Goal: Task Accomplishment & Management: Manage account settings

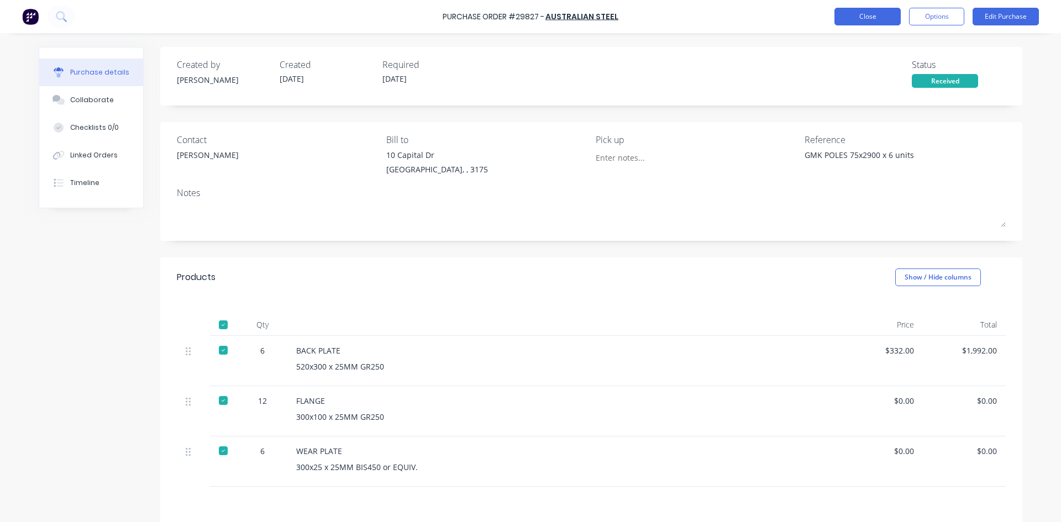
type textarea "x"
click at [873, 12] on button "Close" at bounding box center [868, 17] width 66 height 18
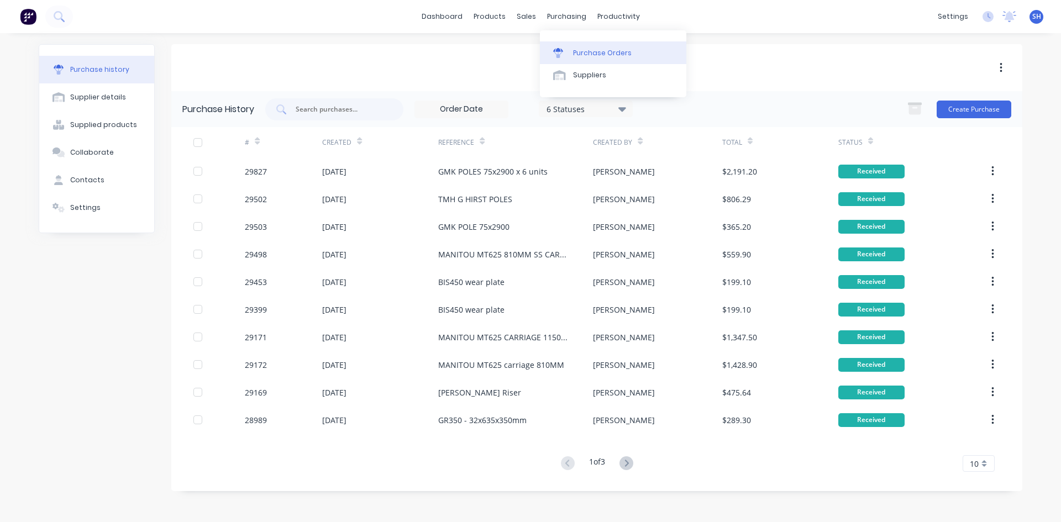
click at [582, 53] on div "Purchase Orders" at bounding box center [602, 53] width 59 height 10
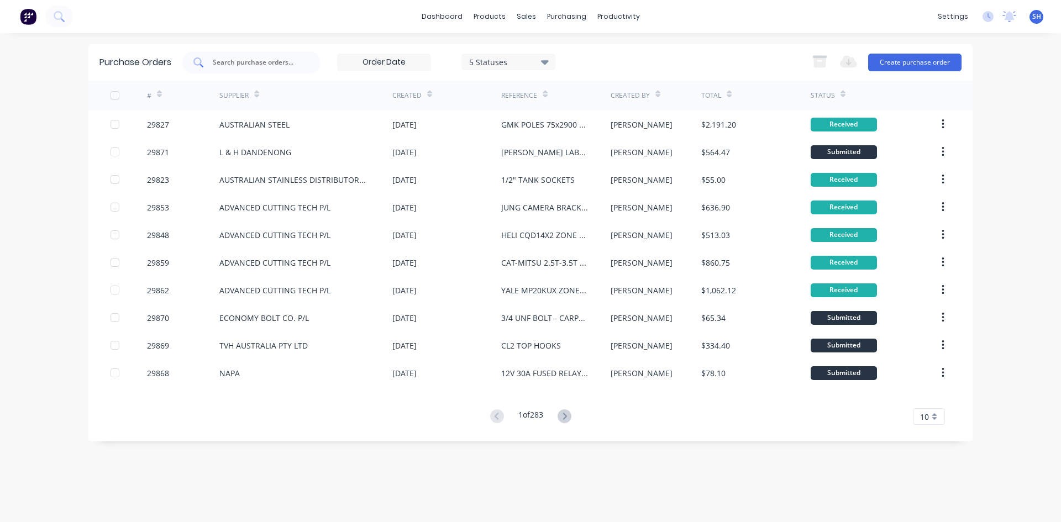
click at [240, 62] on input "text" at bounding box center [258, 62] width 92 height 11
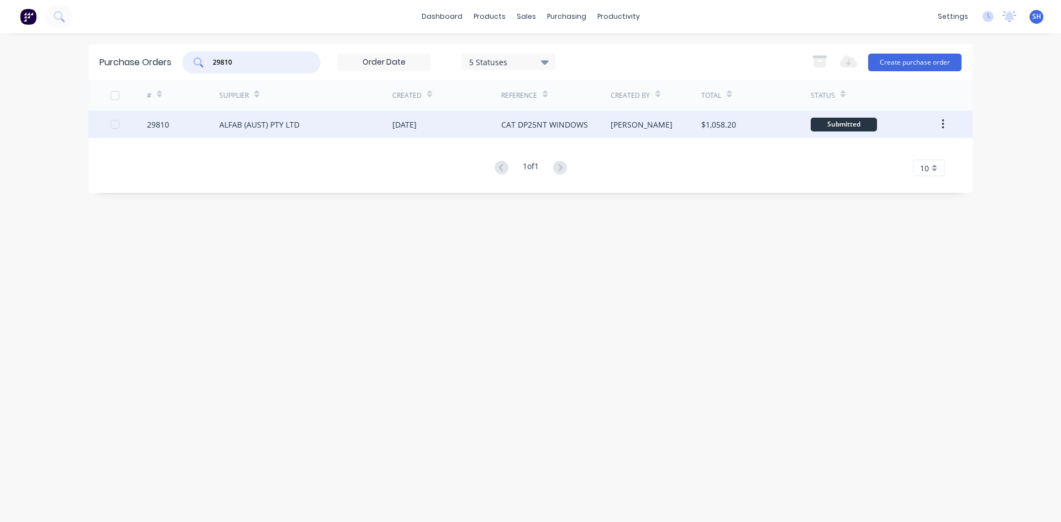
type input "29810"
click at [255, 122] on div "ALFAB (AUST) PTY LTD" at bounding box center [259, 125] width 80 height 12
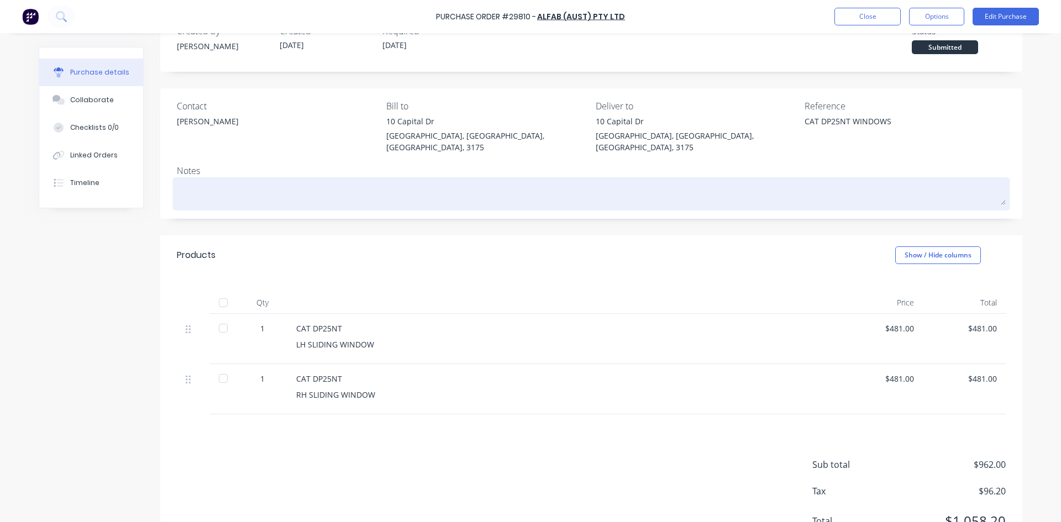
scroll to position [72, 0]
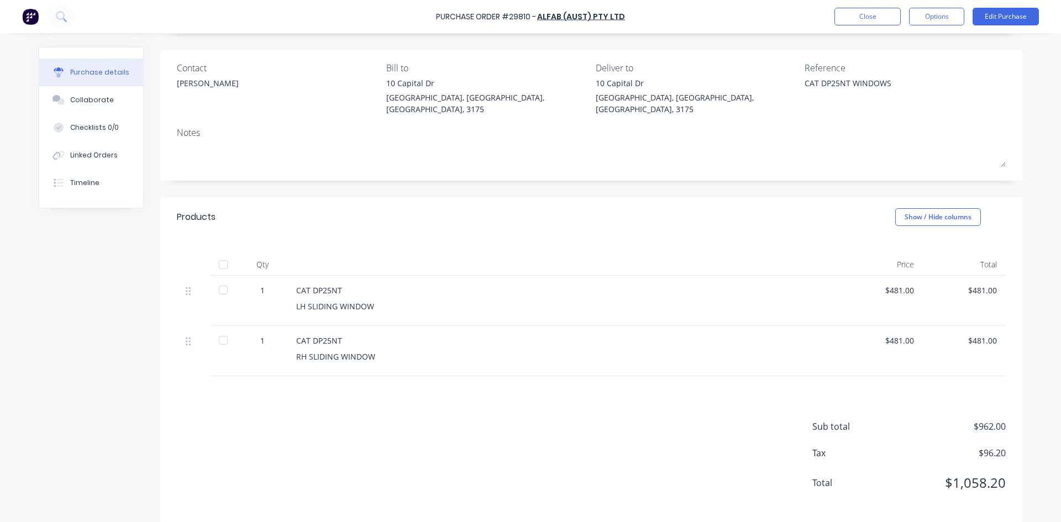
click at [219, 279] on div at bounding box center [223, 290] width 22 height 22
click at [219, 329] on div at bounding box center [223, 340] width 22 height 22
type textarea "x"
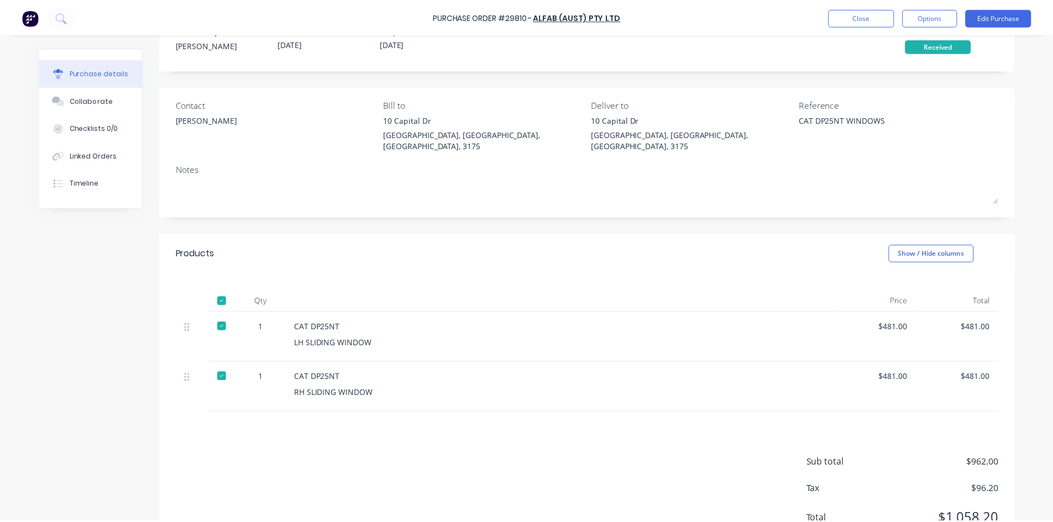
scroll to position [0, 0]
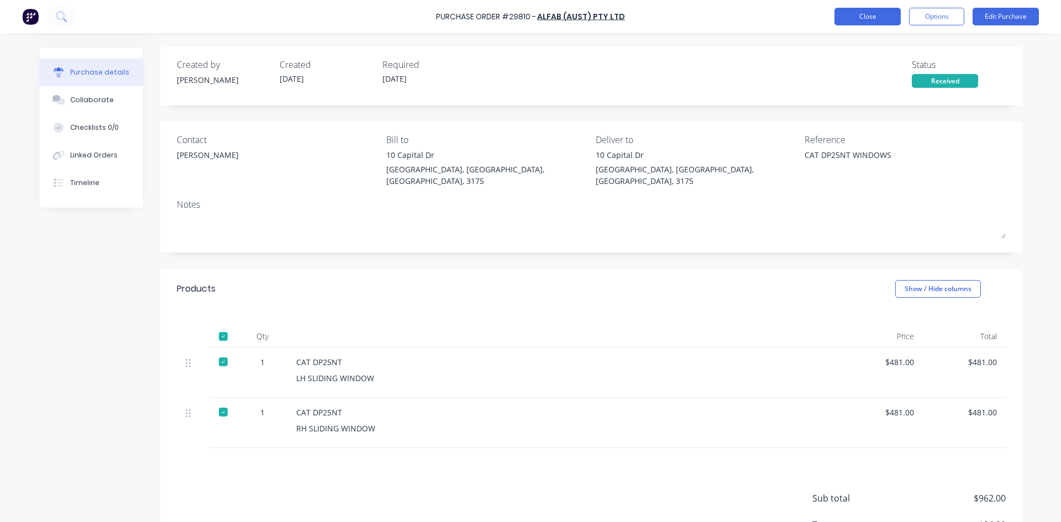
click at [856, 13] on button "Close" at bounding box center [868, 17] width 66 height 18
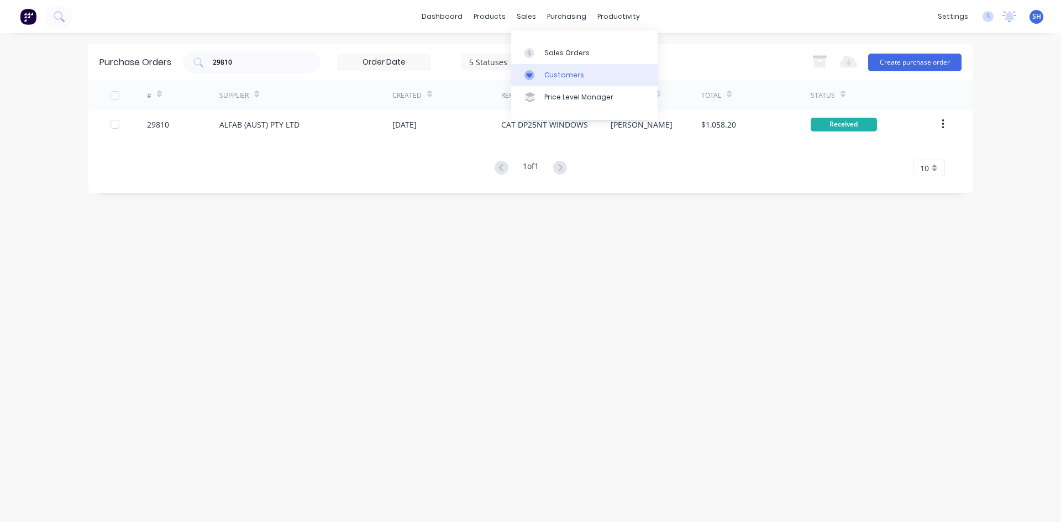
click at [550, 73] on div "Customers" at bounding box center [565, 75] width 40 height 10
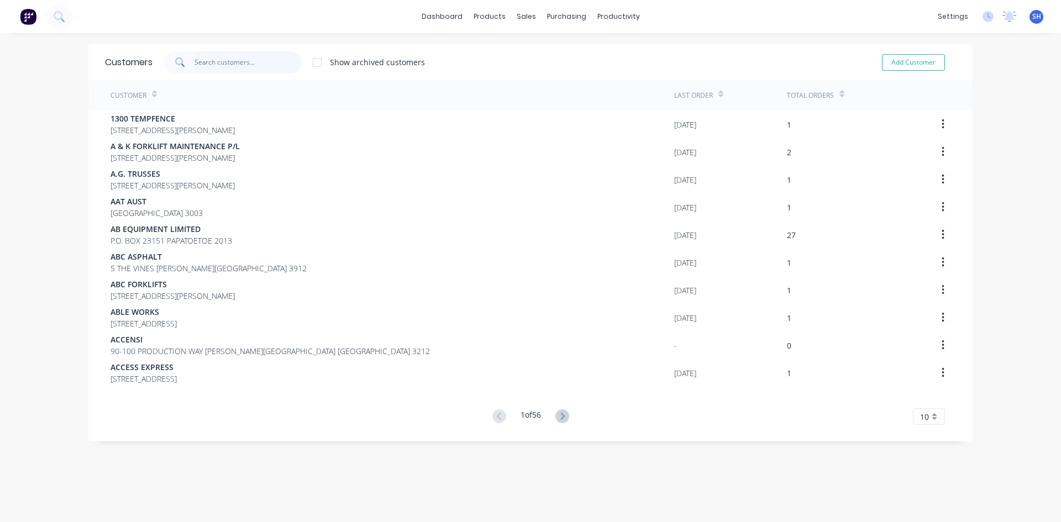
click at [256, 58] on input "text" at bounding box center [249, 62] width 108 height 22
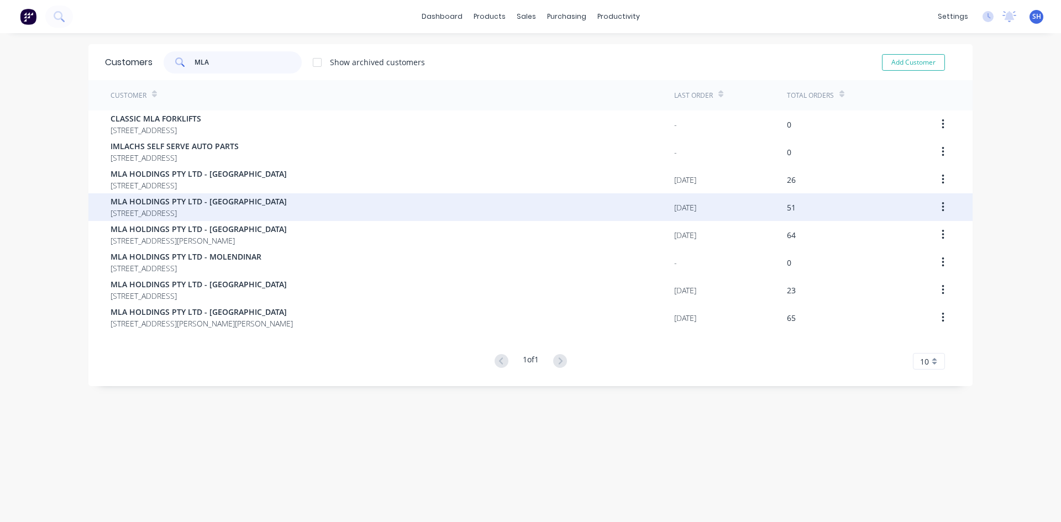
type input "MLA"
click at [257, 207] on span "MLA HOLDINGS PTY LTD - [GEOGRAPHIC_DATA]" at bounding box center [199, 202] width 176 height 12
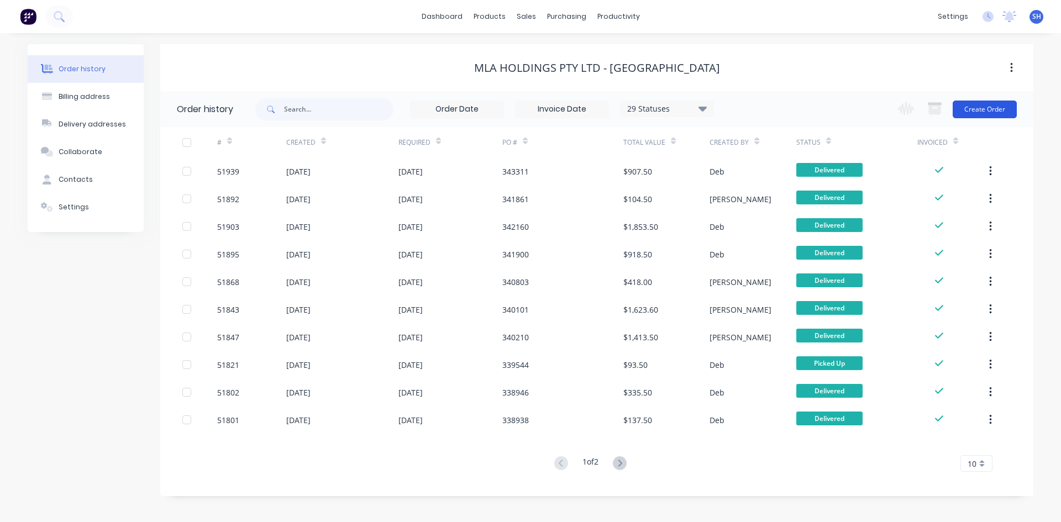
click at [970, 106] on button "Create Order" at bounding box center [985, 110] width 64 height 18
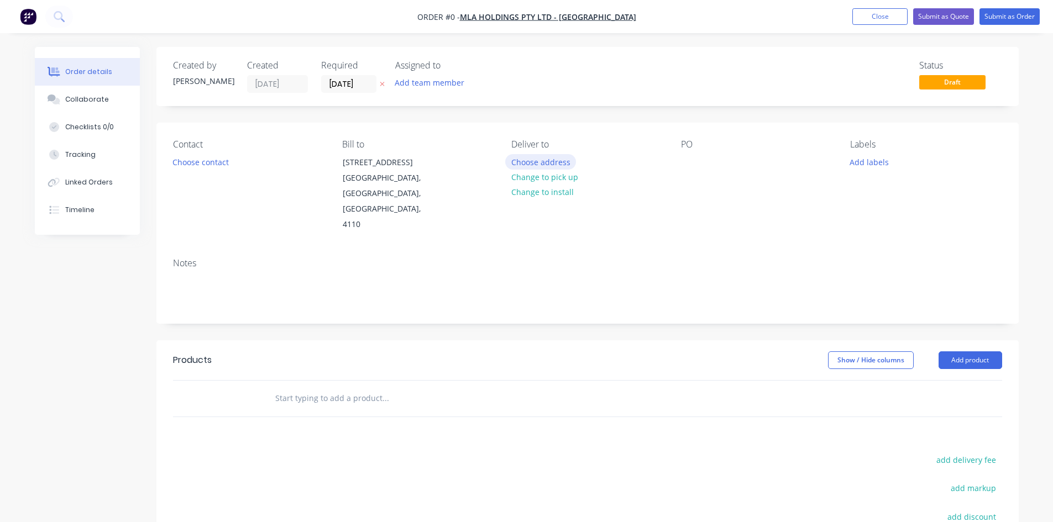
click at [536, 160] on button "Choose address" at bounding box center [540, 161] width 71 height 15
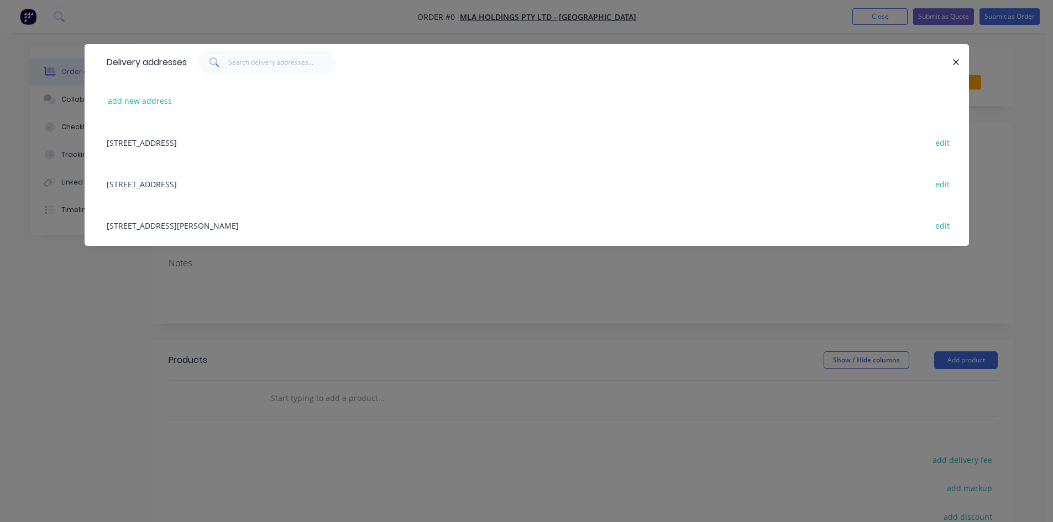
click at [261, 142] on div "60 HUB CRESCENT, HEATHWOOD, Queensland, Australia, 4110 edit" at bounding box center [526, 142] width 851 height 41
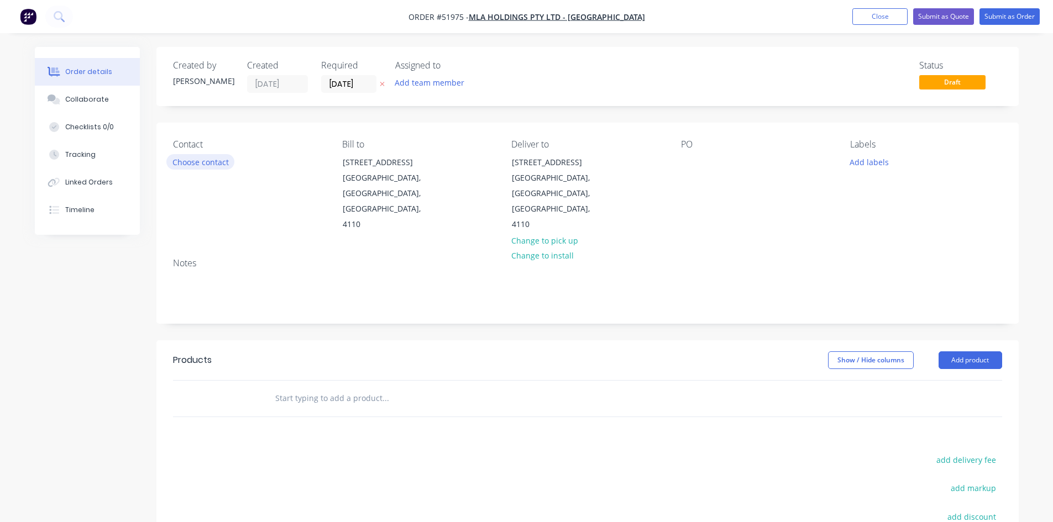
click at [210, 161] on button "Choose contact" at bounding box center [200, 161] width 68 height 15
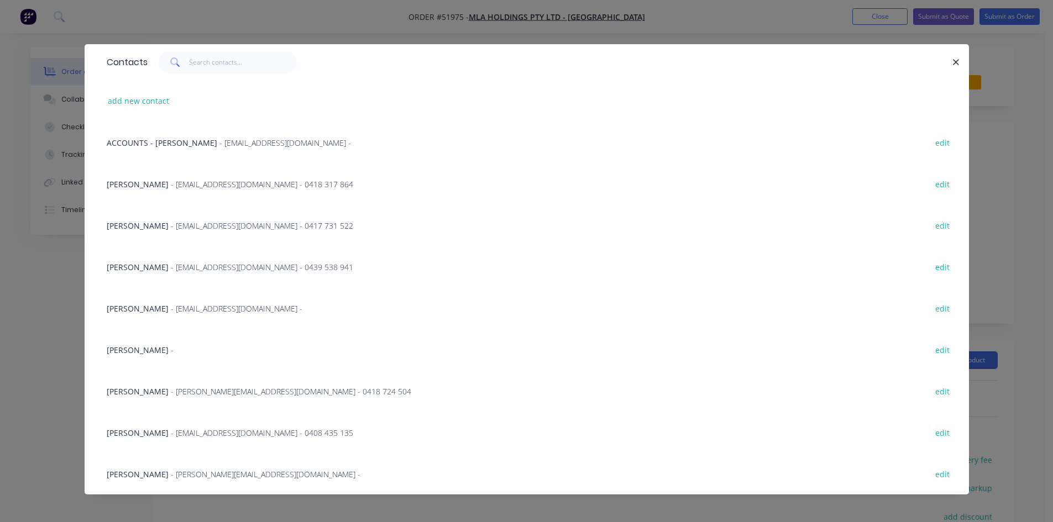
click at [224, 310] on span "- qldspares@mlaholdings.com.au -" at bounding box center [237, 308] width 132 height 11
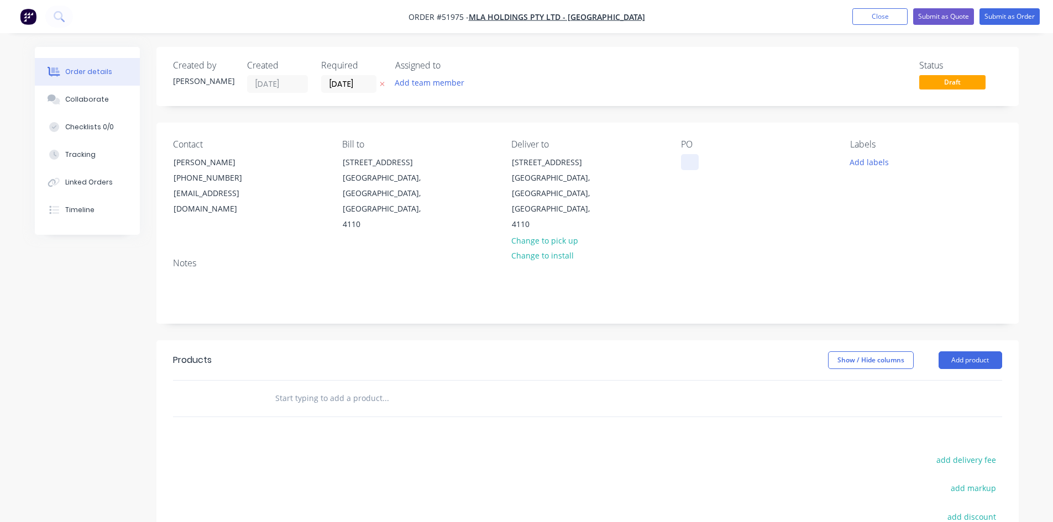
click at [693, 161] on div at bounding box center [690, 162] width 18 height 16
click at [291, 388] on input "text" at bounding box center [385, 399] width 221 height 22
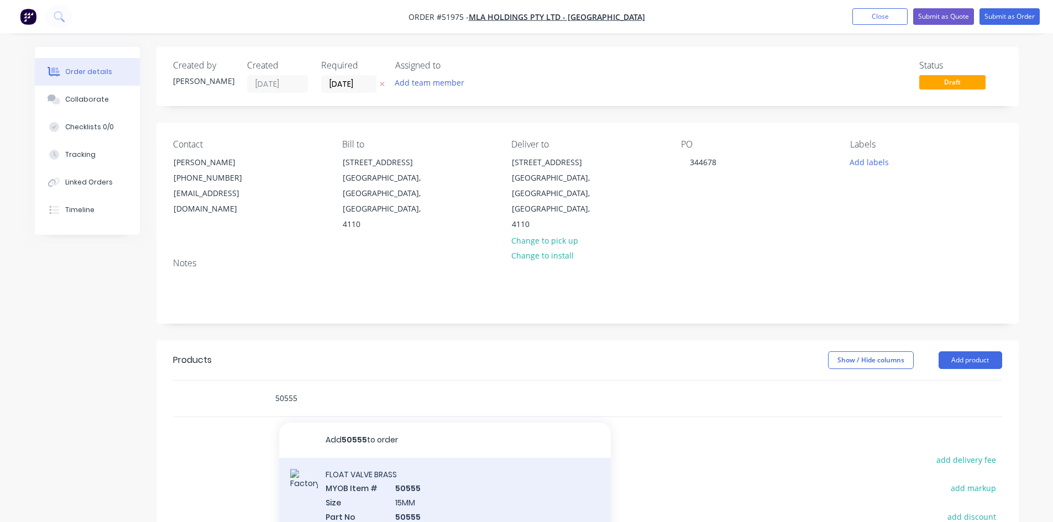
type input "50555"
click at [397, 479] on div "FLOAT VALVE BRASS MYOB Item # 50555 Size 15MM Part No 50555 Supplier Part No 90…" at bounding box center [445, 515] width 332 height 115
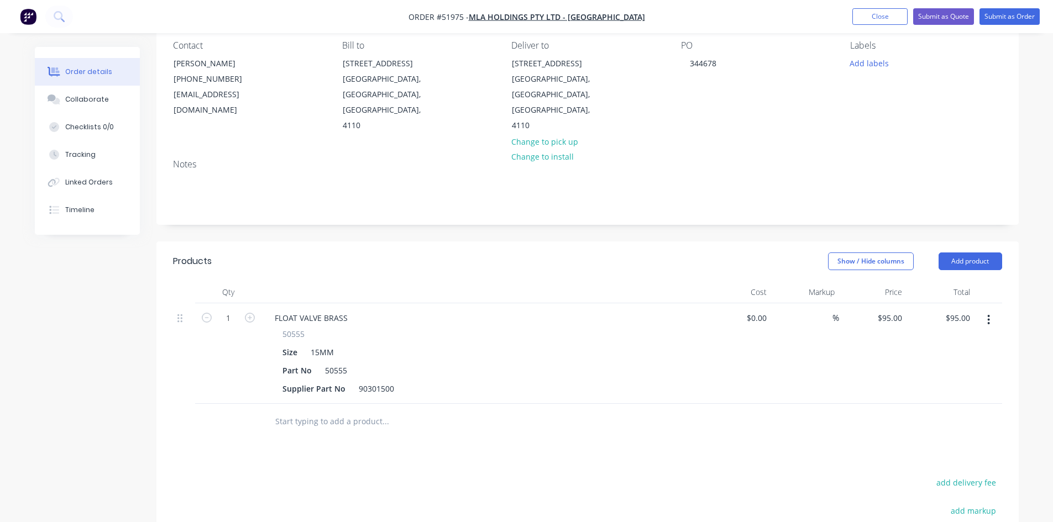
scroll to position [111, 0]
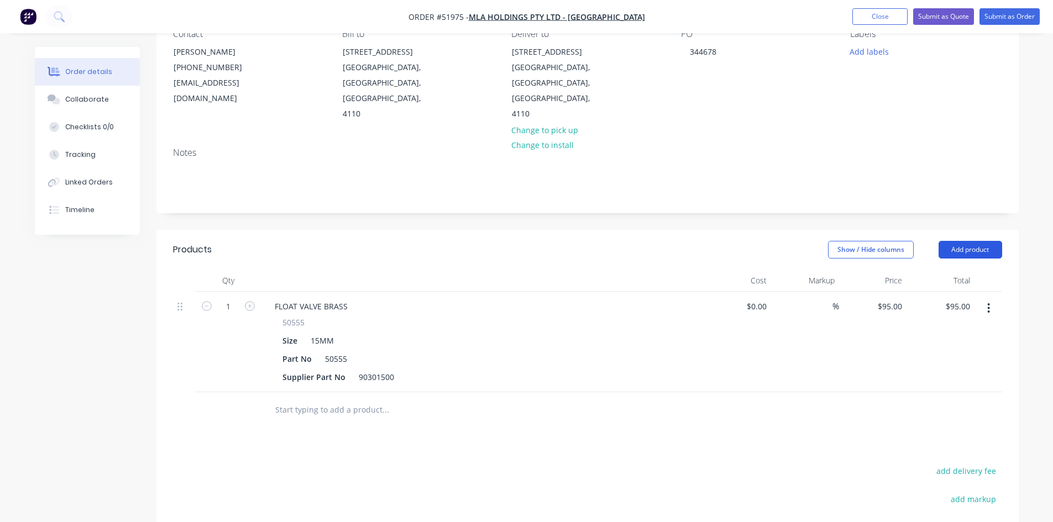
click at [968, 241] on button "Add product" at bounding box center [971, 250] width 64 height 18
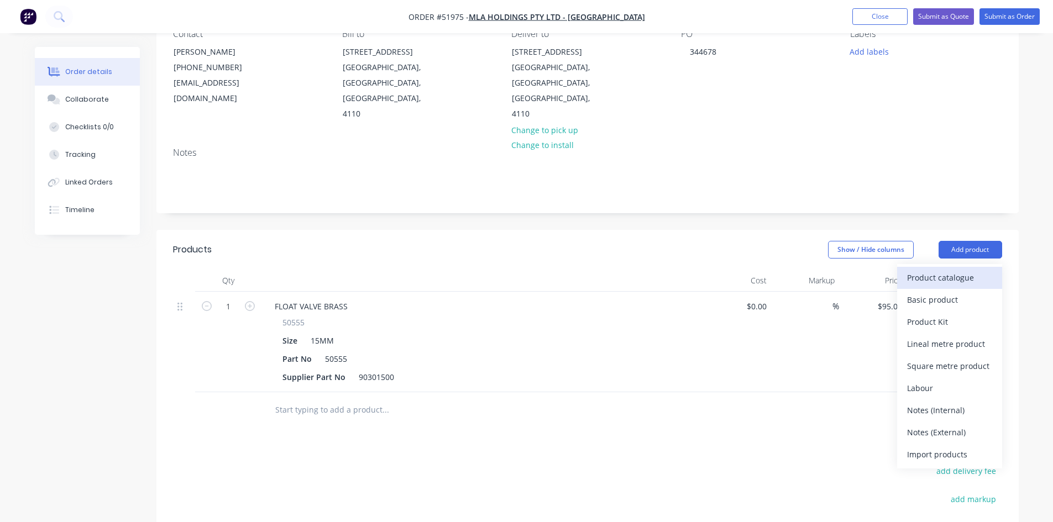
click at [914, 270] on div "Product catalogue" at bounding box center [949, 278] width 85 height 16
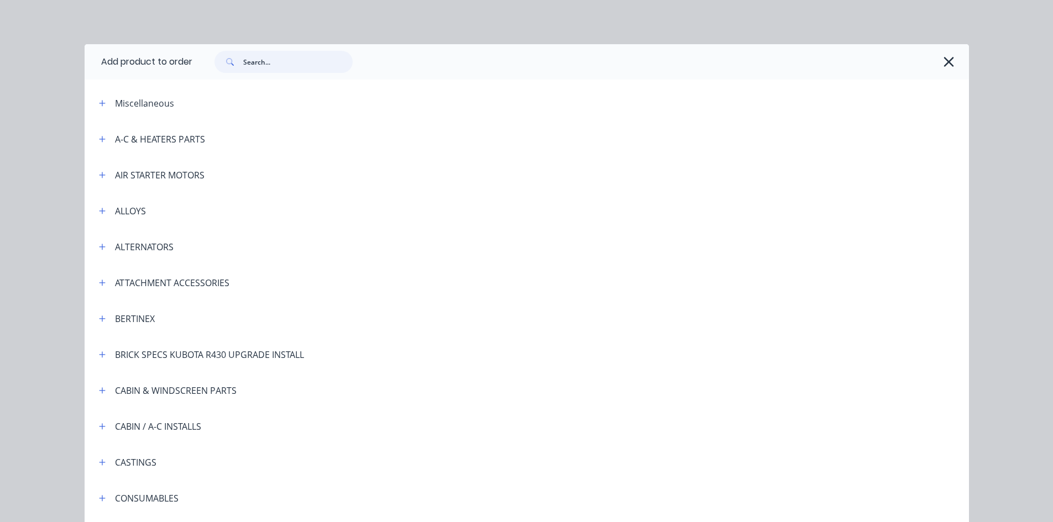
click at [266, 66] on input "text" at bounding box center [297, 62] width 109 height 22
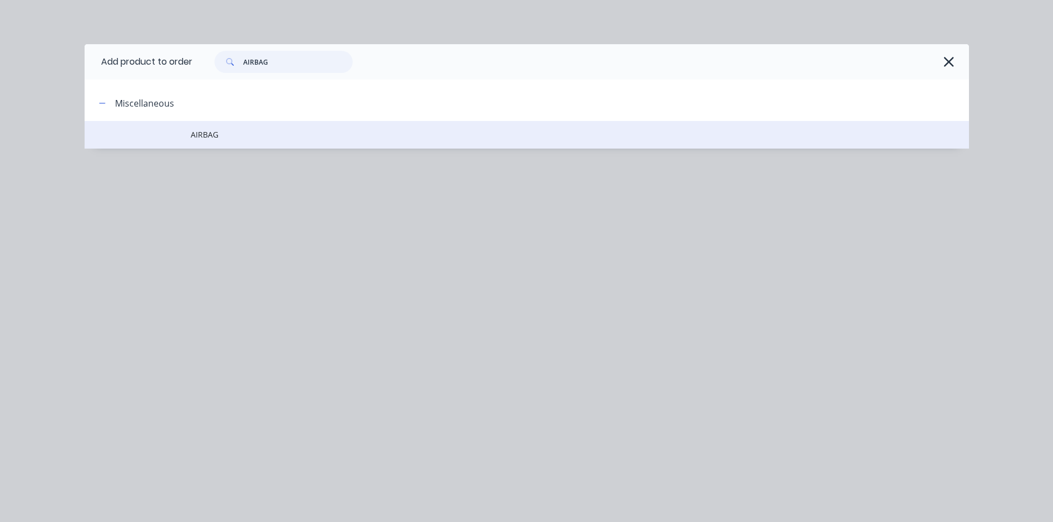
type input "AIRBAG"
click at [223, 137] on span "AIRBAG" at bounding box center [502, 135] width 622 height 12
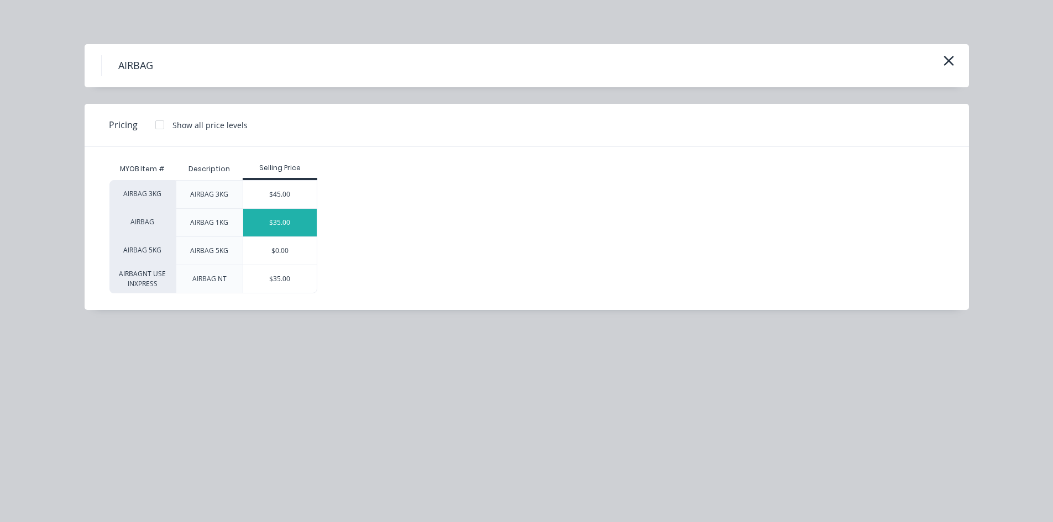
click at [276, 218] on div "$35.00" at bounding box center [280, 223] width 74 height 28
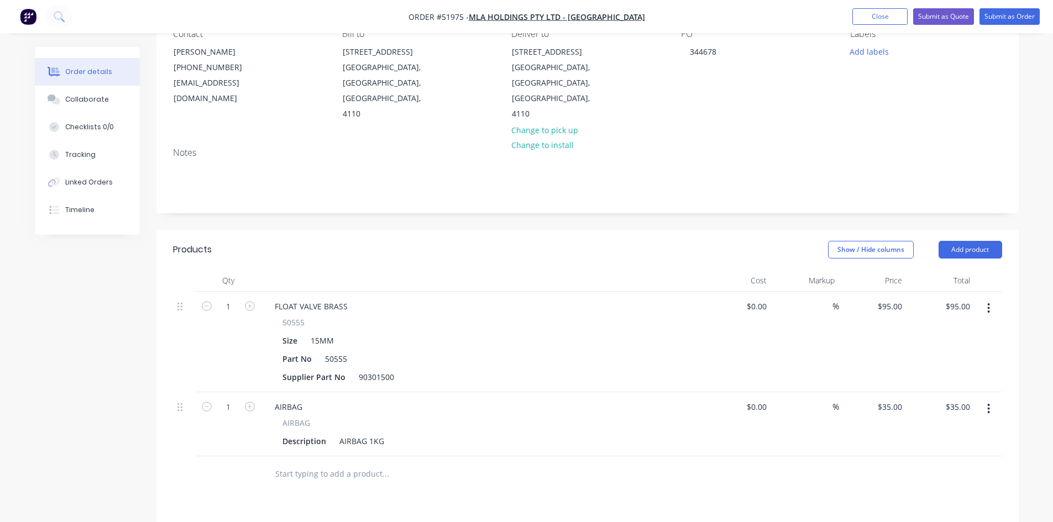
scroll to position [0, 0]
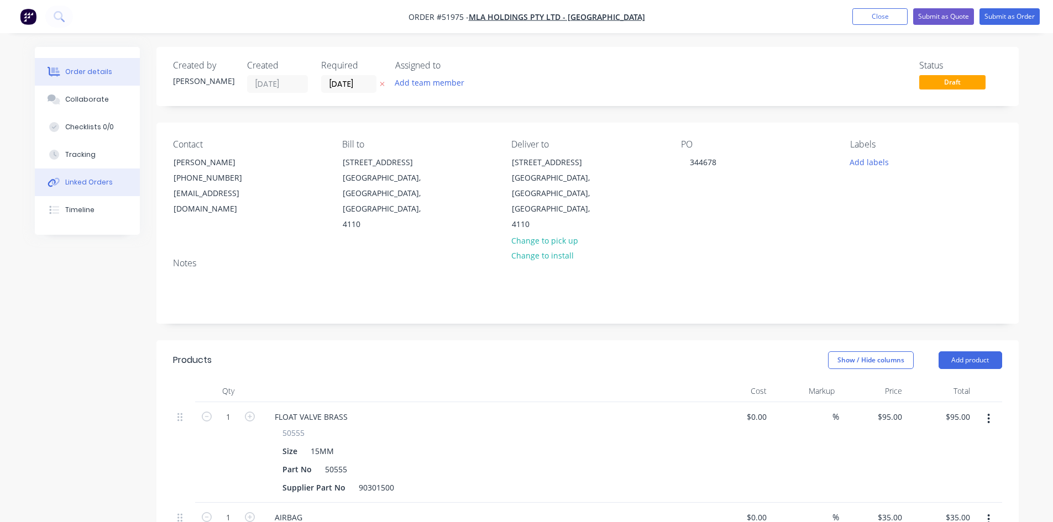
click at [114, 180] on button "Linked Orders" at bounding box center [87, 183] width 105 height 28
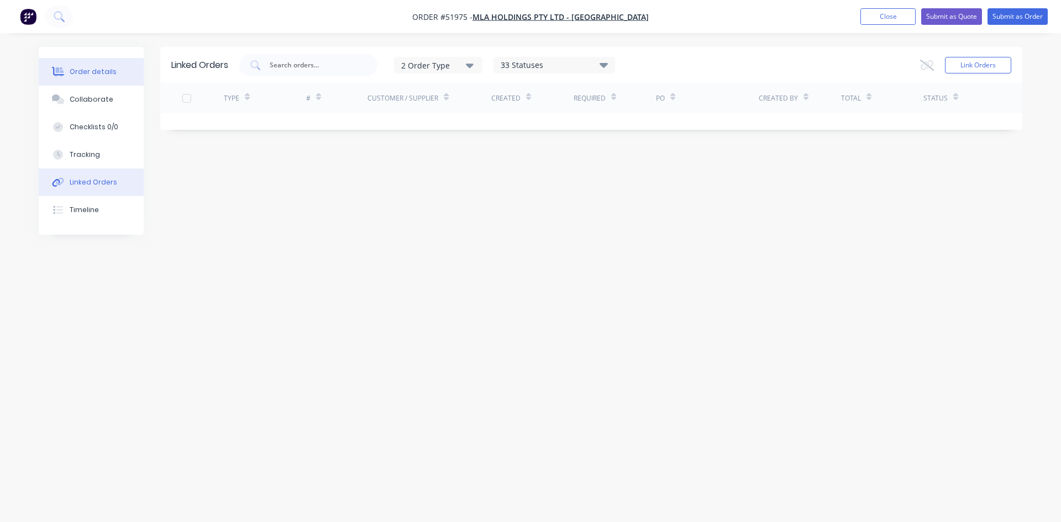
click at [108, 70] on div "Order details" at bounding box center [93, 72] width 47 height 10
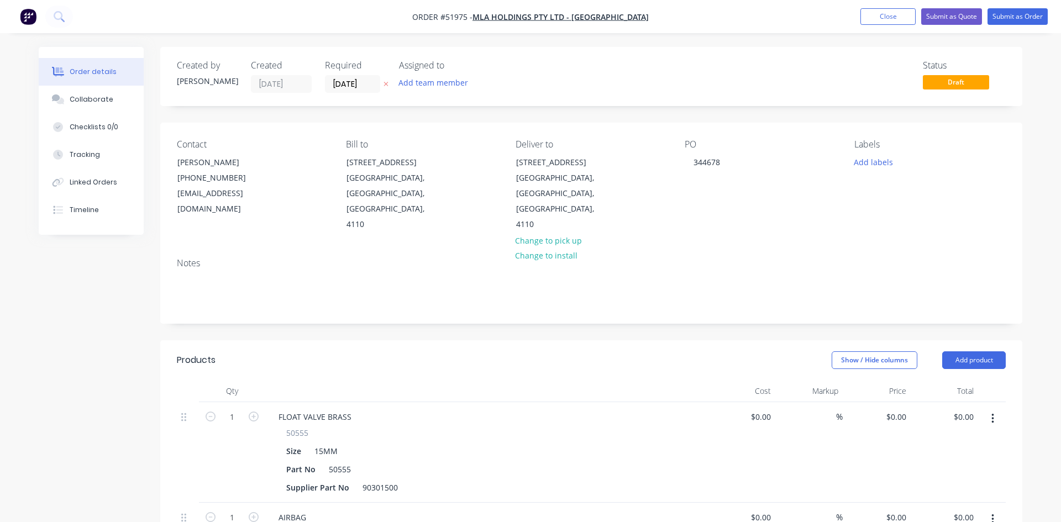
type input "$95.00"
type input "$35.00"
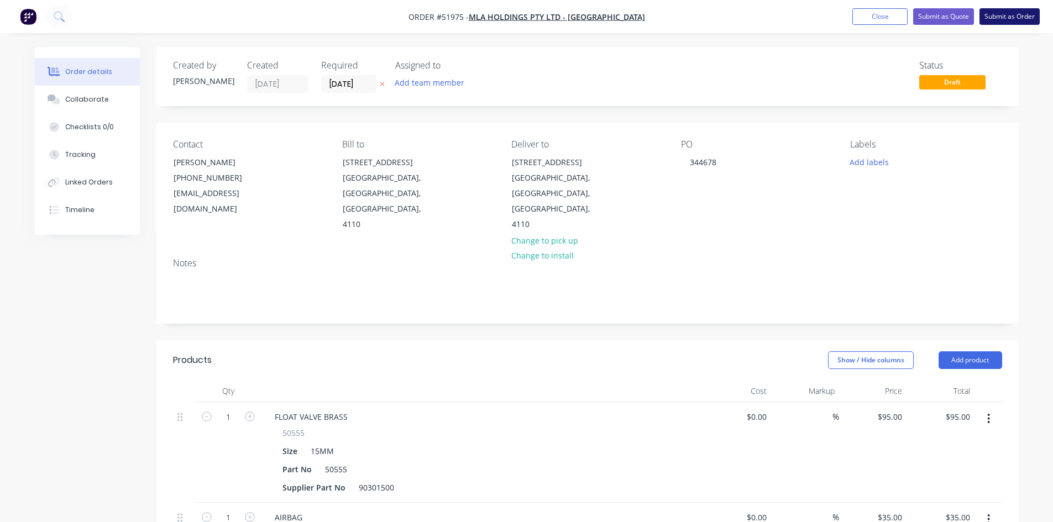
click at [993, 16] on button "Submit as Order" at bounding box center [1010, 16] width 60 height 17
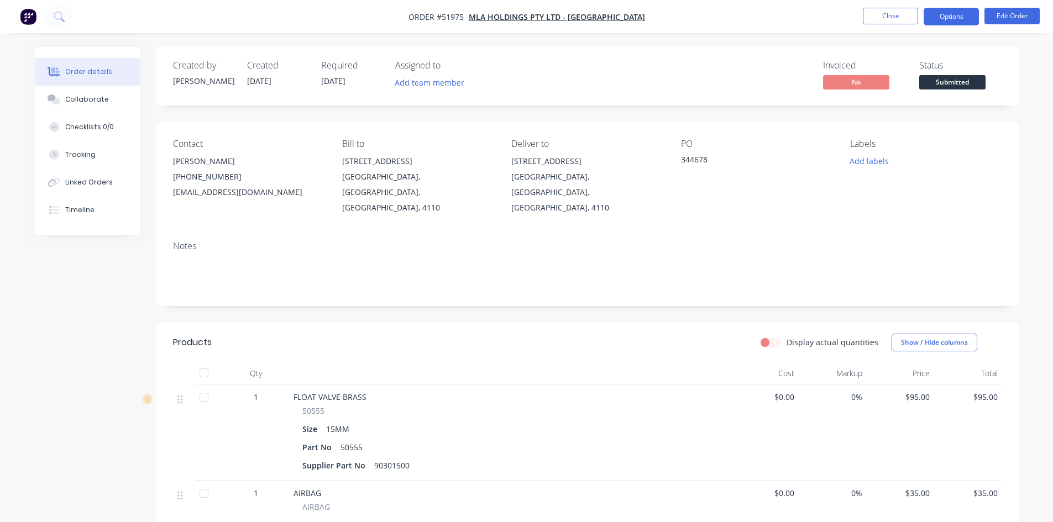
click at [950, 15] on button "Options" at bounding box center [951, 17] width 55 height 18
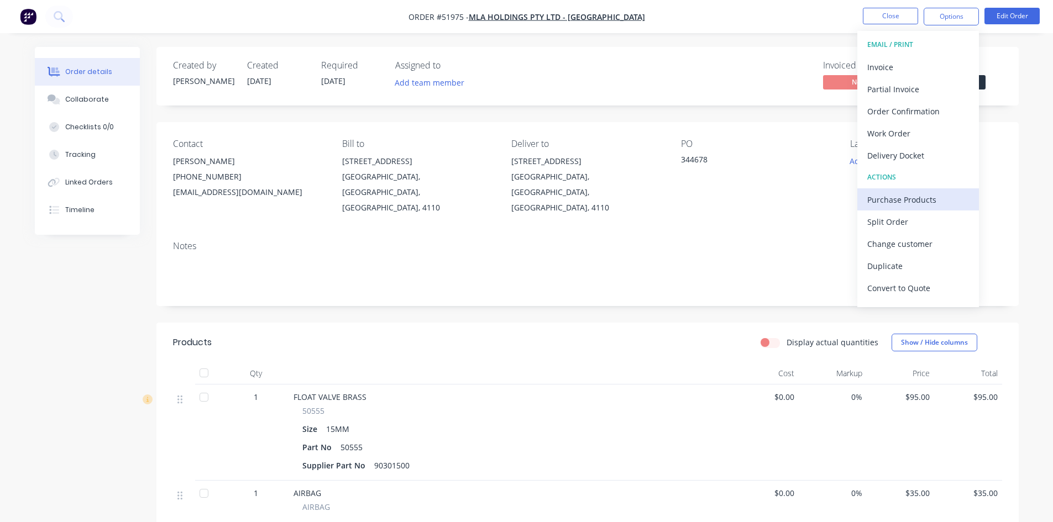
click at [901, 196] on div "Purchase Products" at bounding box center [918, 200] width 102 height 16
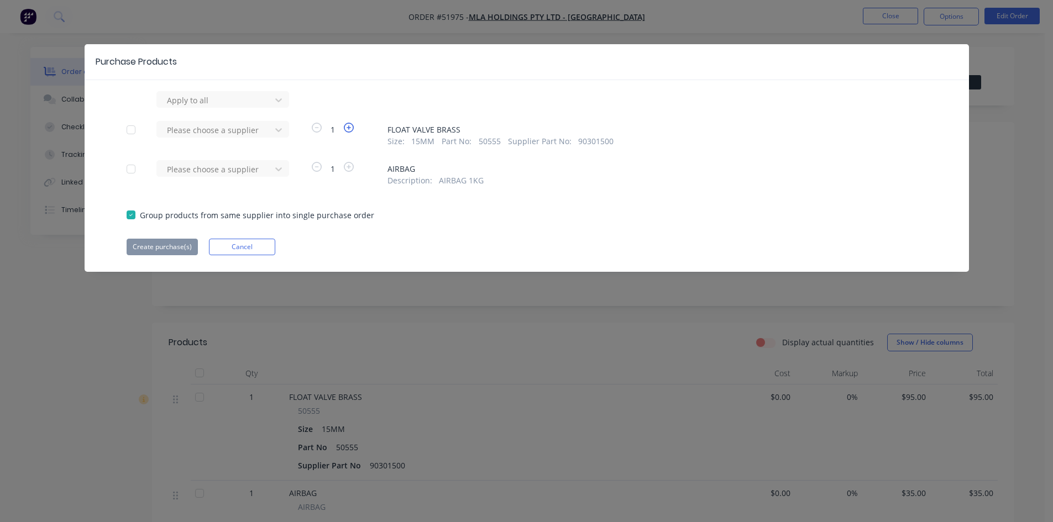
click at [347, 128] on icon "button" at bounding box center [349, 128] width 10 height 10
click at [132, 214] on div at bounding box center [131, 215] width 22 height 22
click at [991, 61] on div "Purchase Products Apply to all Please choose a supplier 2 FLOAT VALVE BRASS Siz…" at bounding box center [526, 261] width 1053 height 522
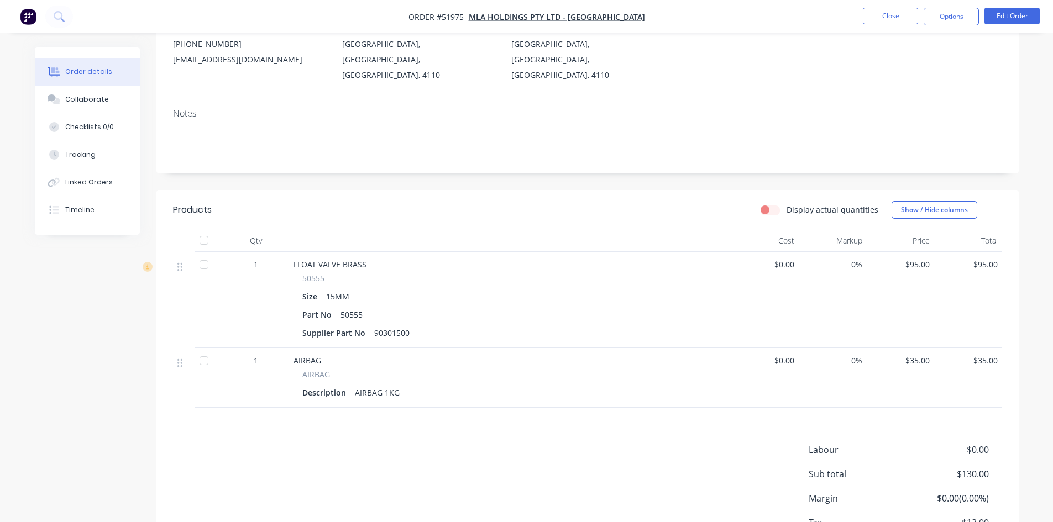
scroll to position [200, 0]
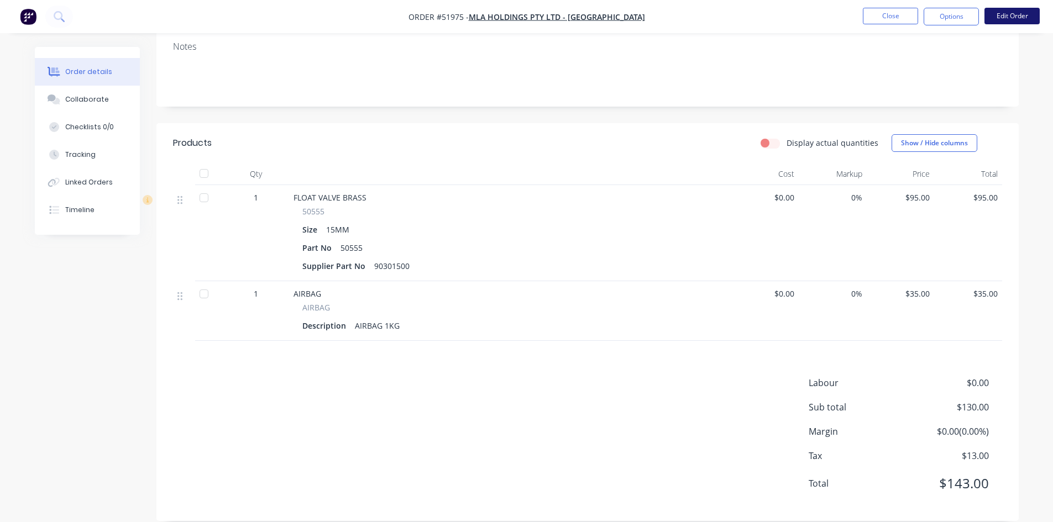
click at [1009, 13] on button "Edit Order" at bounding box center [1012, 16] width 55 height 17
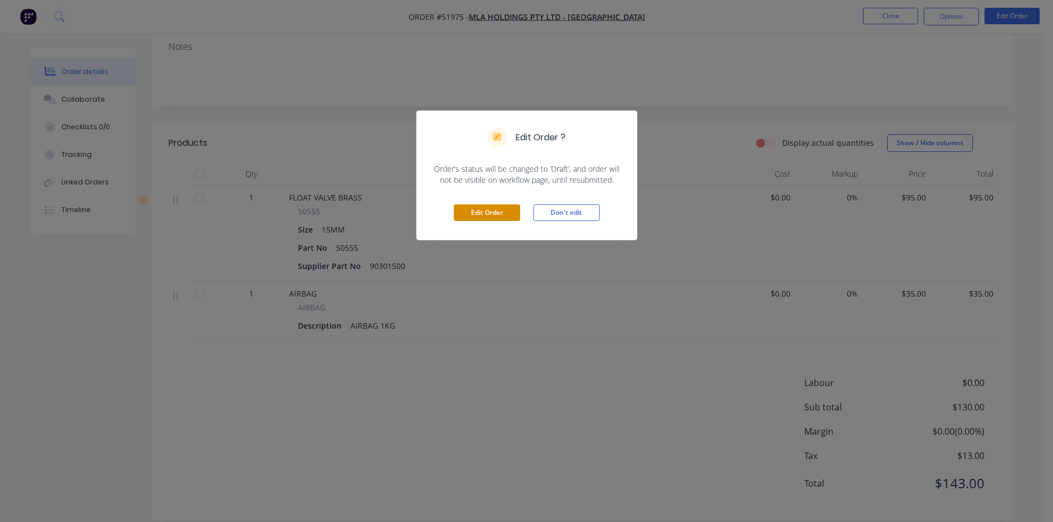
click at [491, 207] on button "Edit Order" at bounding box center [487, 213] width 66 height 17
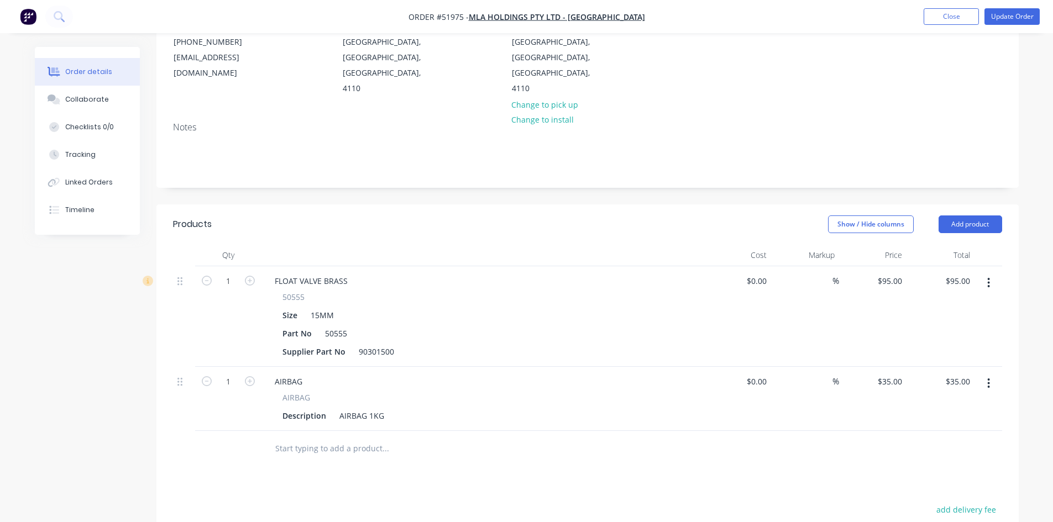
scroll to position [166, 0]
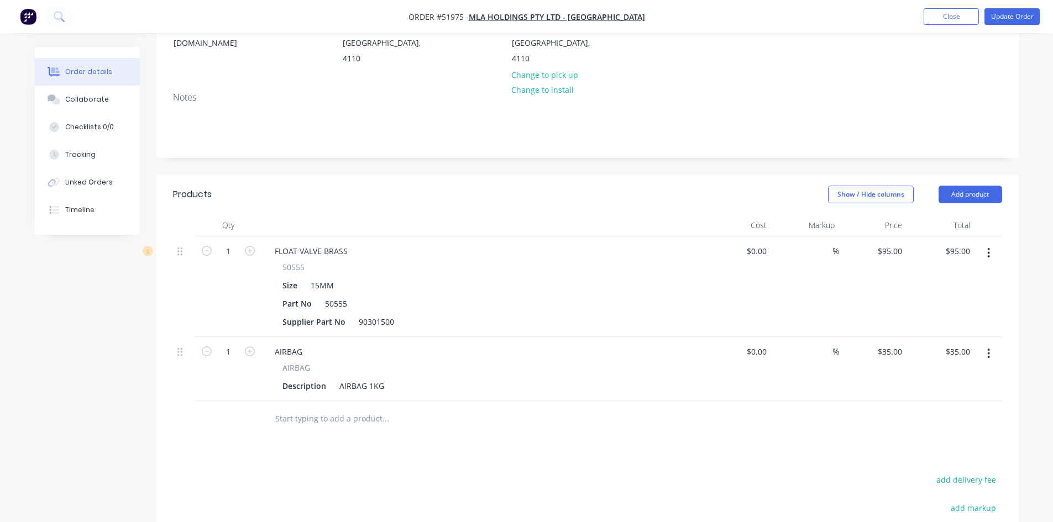
click at [989, 348] on icon "button" at bounding box center [988, 354] width 3 height 12
click at [947, 441] on div "Delete" at bounding box center [949, 449] width 85 height 16
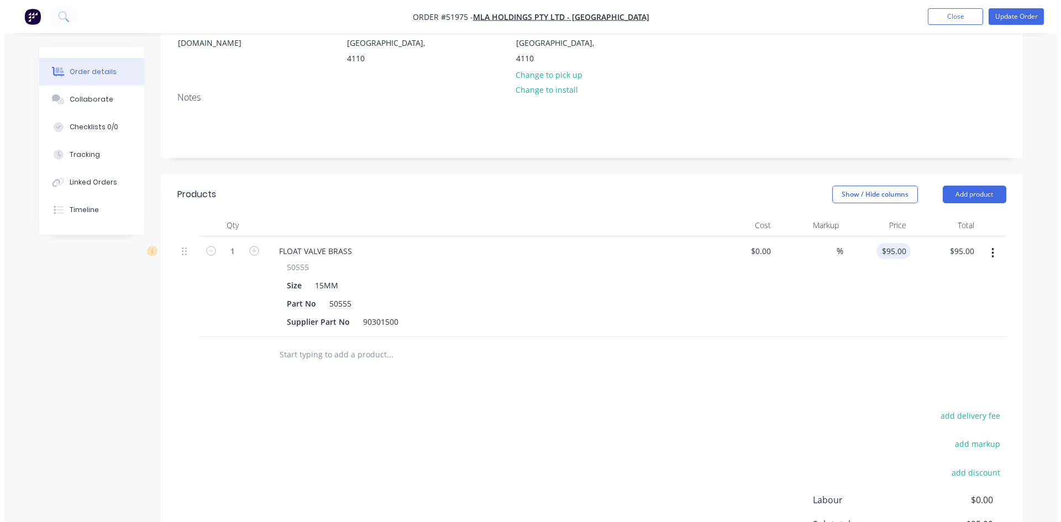
scroll to position [0, 0]
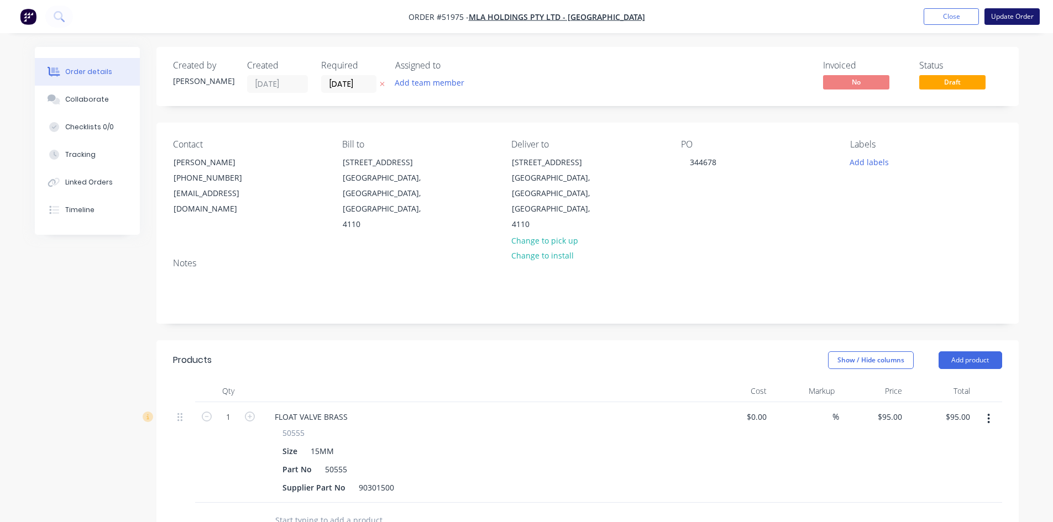
click at [1001, 16] on button "Update Order" at bounding box center [1012, 16] width 55 height 17
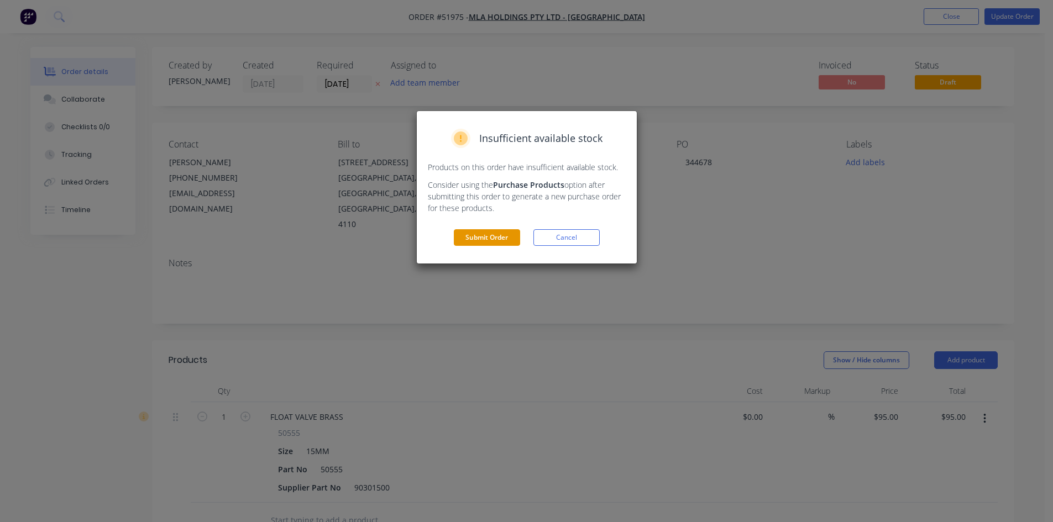
click at [474, 232] on button "Submit Order" at bounding box center [487, 237] width 66 height 17
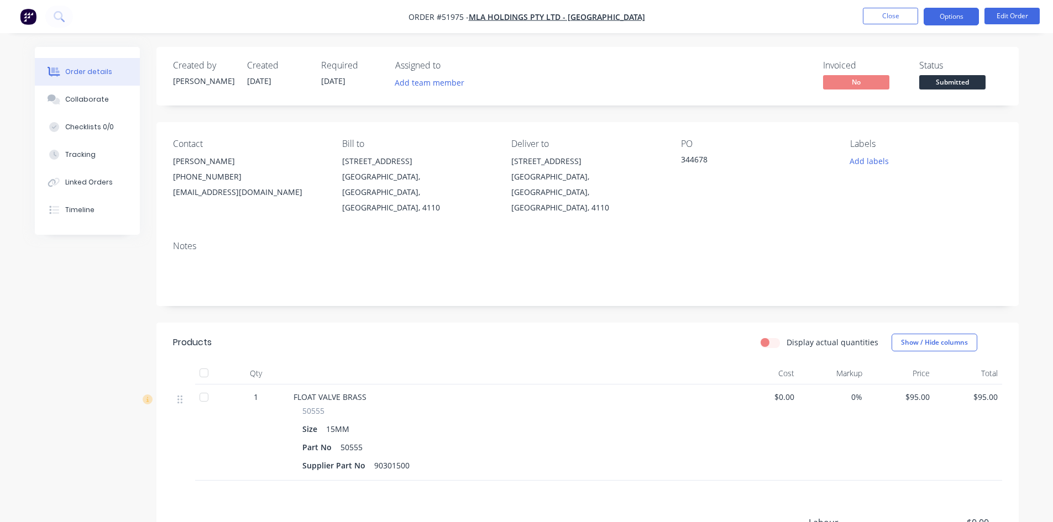
click at [941, 13] on button "Options" at bounding box center [951, 17] width 55 height 18
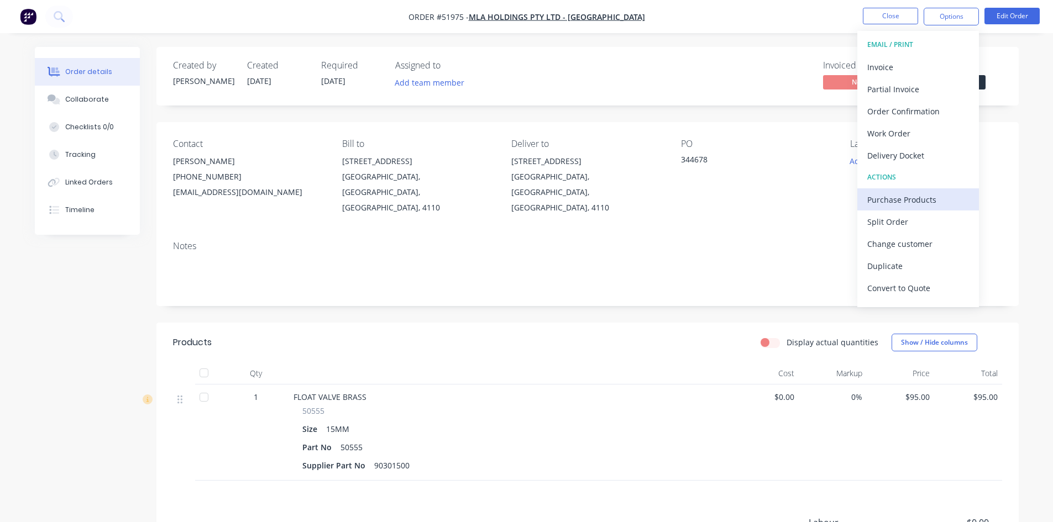
click at [913, 198] on div "Purchase Products" at bounding box center [918, 200] width 102 height 16
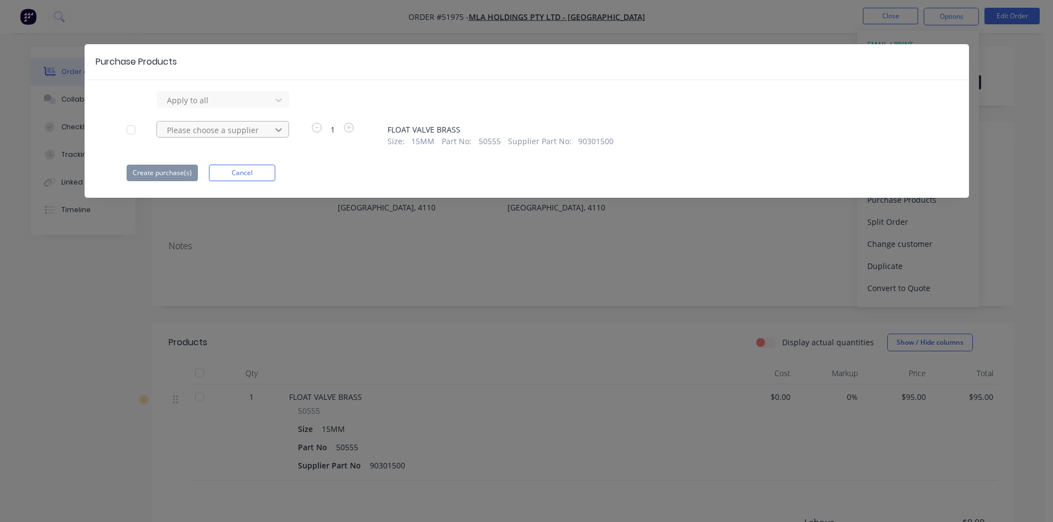
click at [276, 106] on icon at bounding box center [278, 100] width 11 height 11
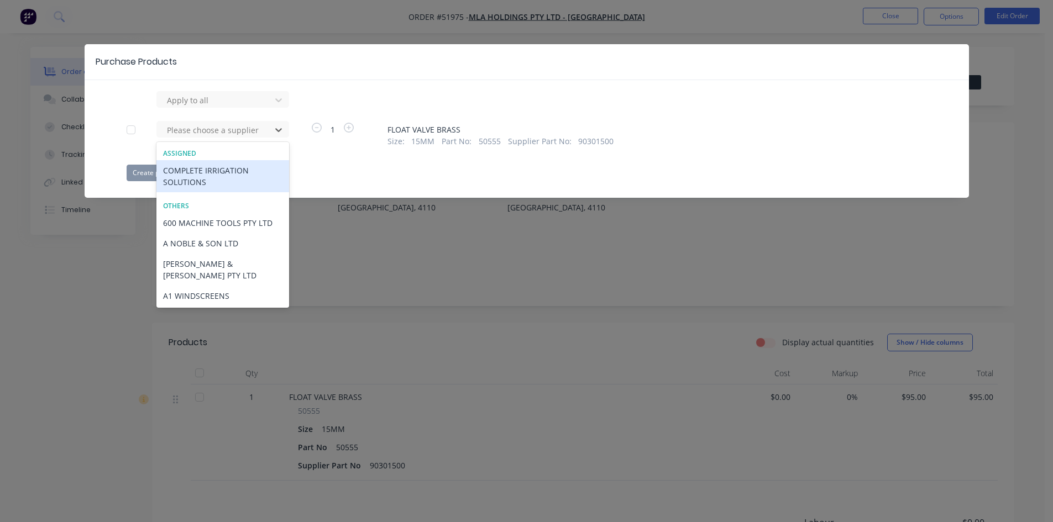
drag, startPoint x: 237, startPoint y: 174, endPoint x: 244, endPoint y: 170, distance: 8.2
click at [244, 170] on div "COMPLETE IRRIGATION SOLUTIONS" at bounding box center [222, 176] width 133 height 32
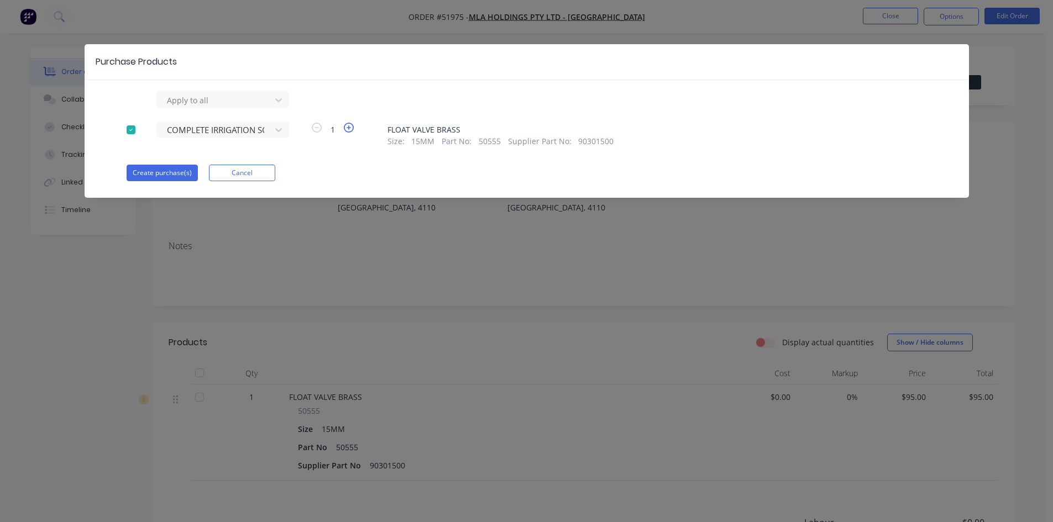
click at [348, 124] on icon "button" at bounding box center [349, 128] width 10 height 10
click at [152, 170] on button "Create purchase(s)" at bounding box center [162, 173] width 71 height 17
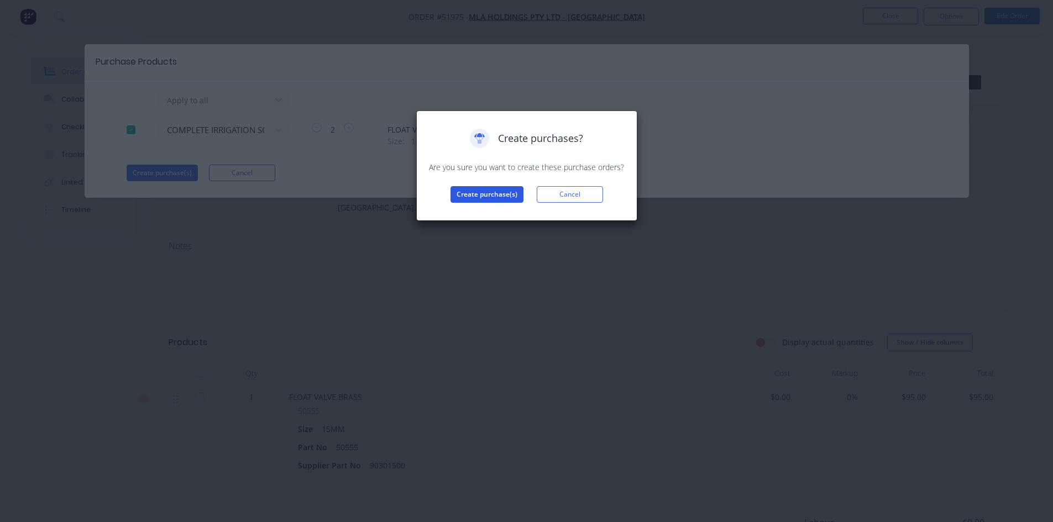
click at [473, 191] on button "Create purchase(s)" at bounding box center [487, 194] width 73 height 17
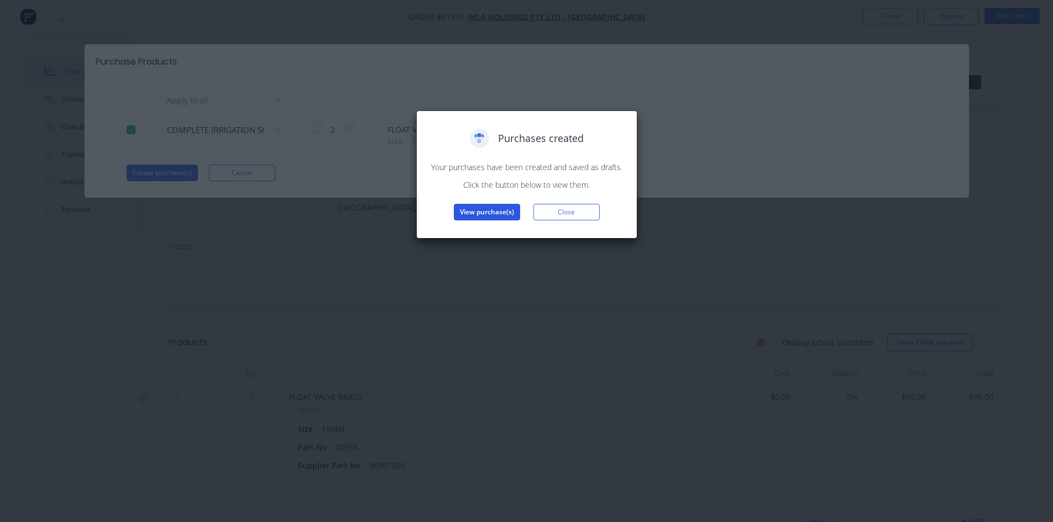
click at [479, 213] on button "View purchase(s)" at bounding box center [487, 212] width 66 height 17
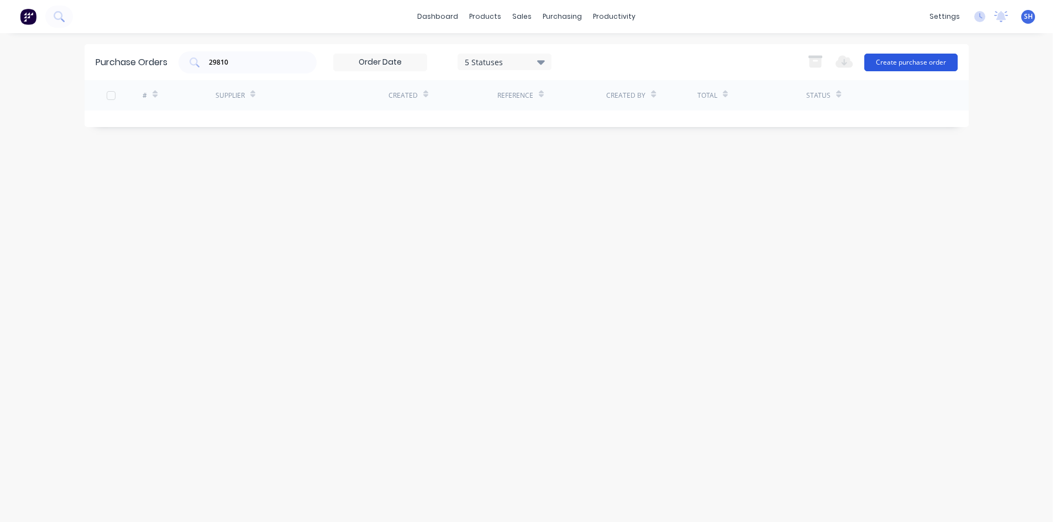
click at [891, 58] on button "Create purchase order" at bounding box center [911, 63] width 93 height 18
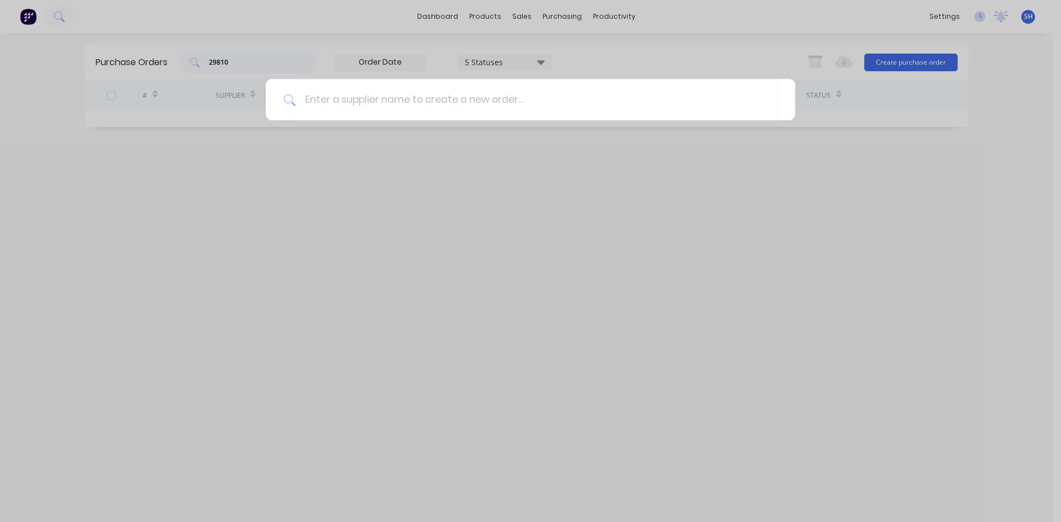
click at [770, 149] on div at bounding box center [530, 261] width 1061 height 522
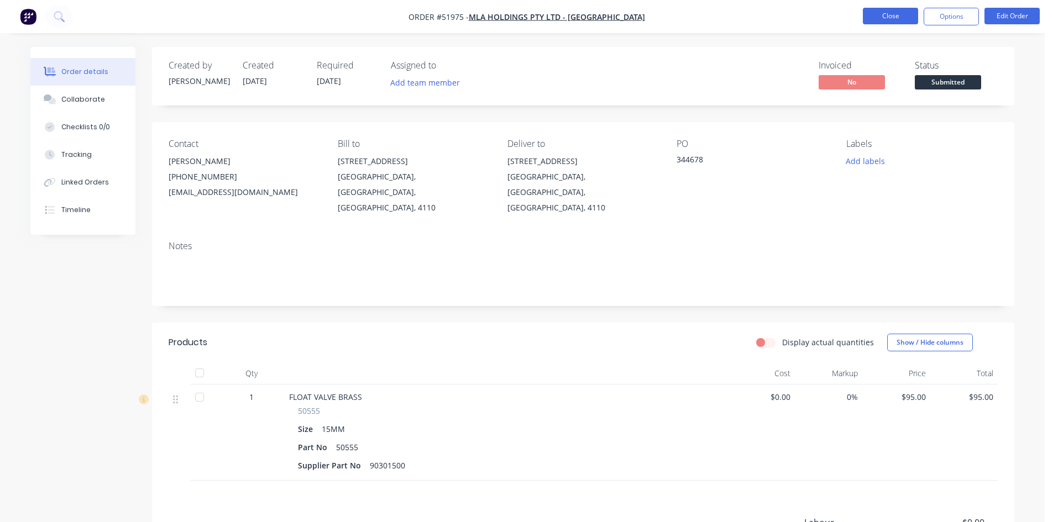
click at [881, 15] on button "Close" at bounding box center [890, 16] width 55 height 17
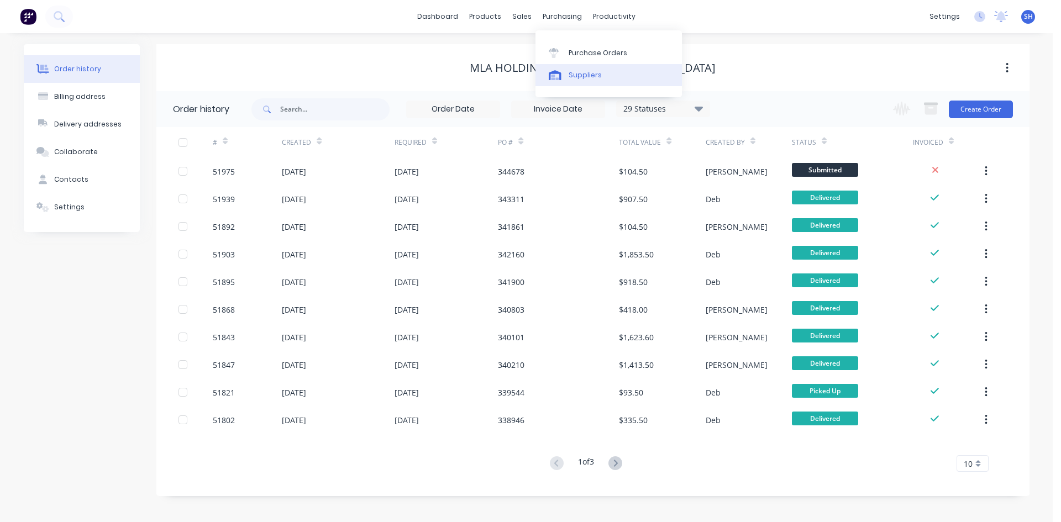
click at [574, 76] on div "Suppliers" at bounding box center [585, 75] width 33 height 10
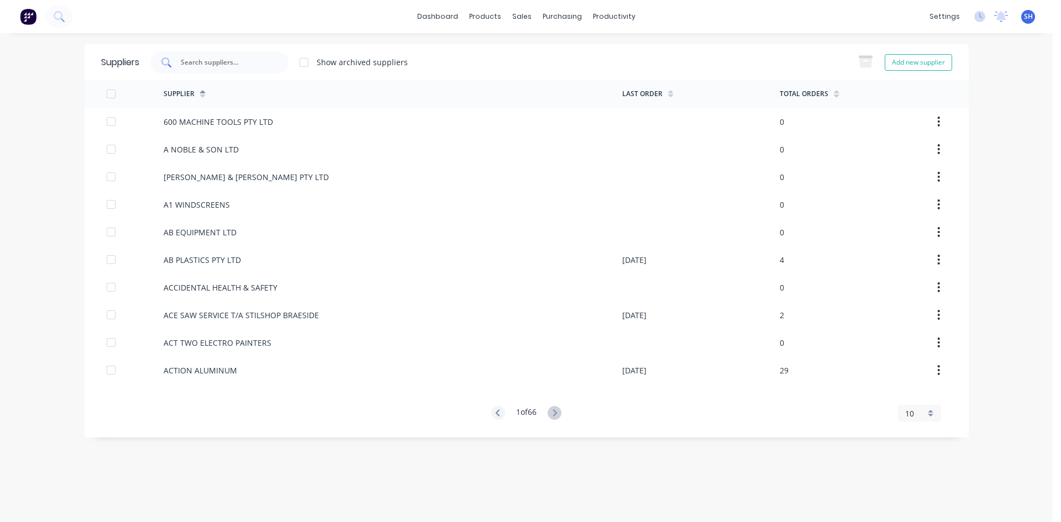
click at [247, 56] on div at bounding box center [219, 62] width 138 height 22
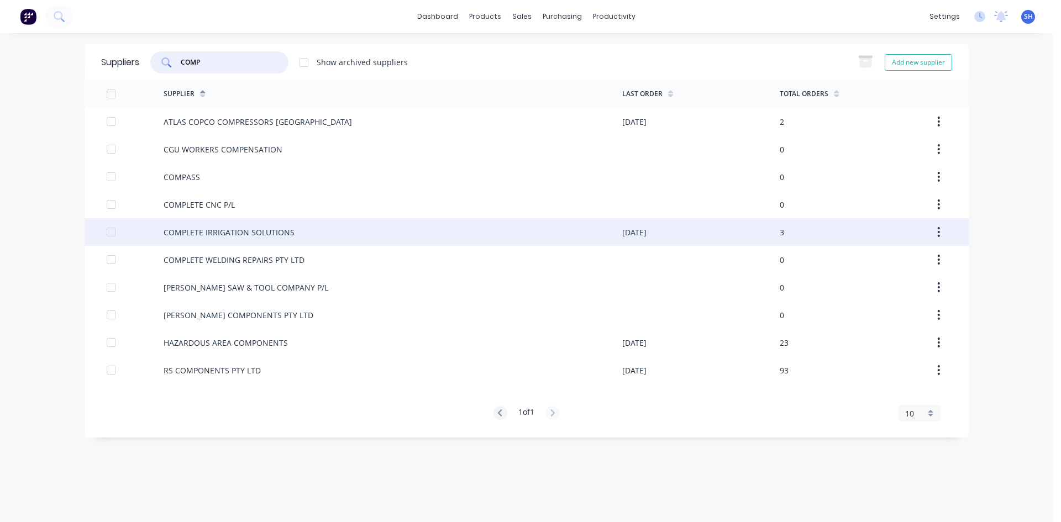
type input "COMP"
click at [234, 229] on div "COMPLETE IRRIGATION SOLUTIONS" at bounding box center [229, 233] width 131 height 12
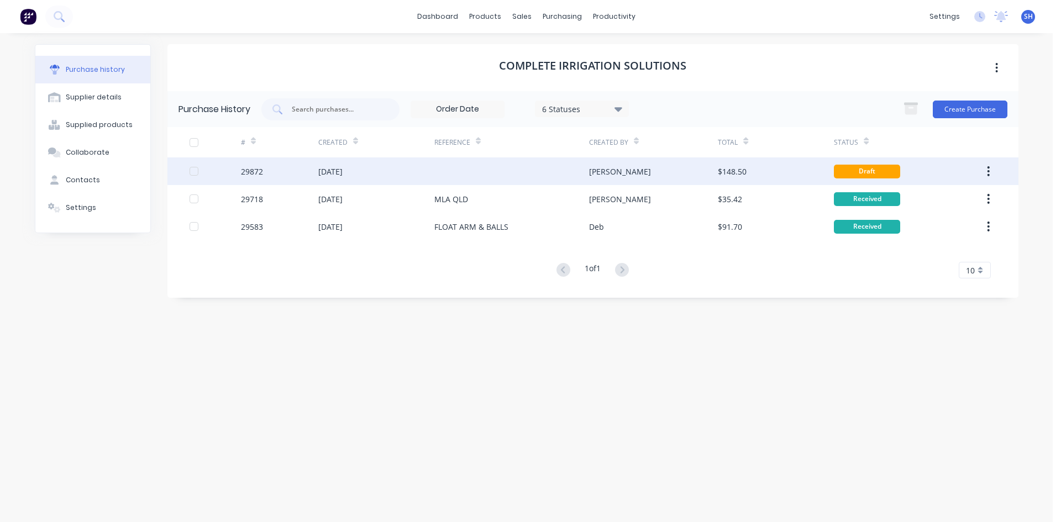
click at [308, 168] on div "29872" at bounding box center [279, 172] width 77 height 28
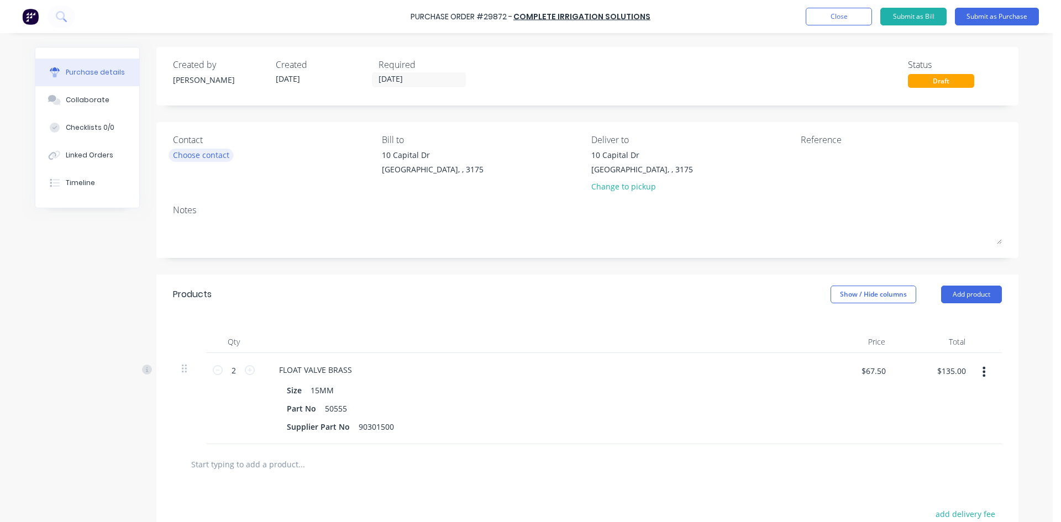
click at [213, 155] on div "Choose contact" at bounding box center [201, 155] width 56 height 12
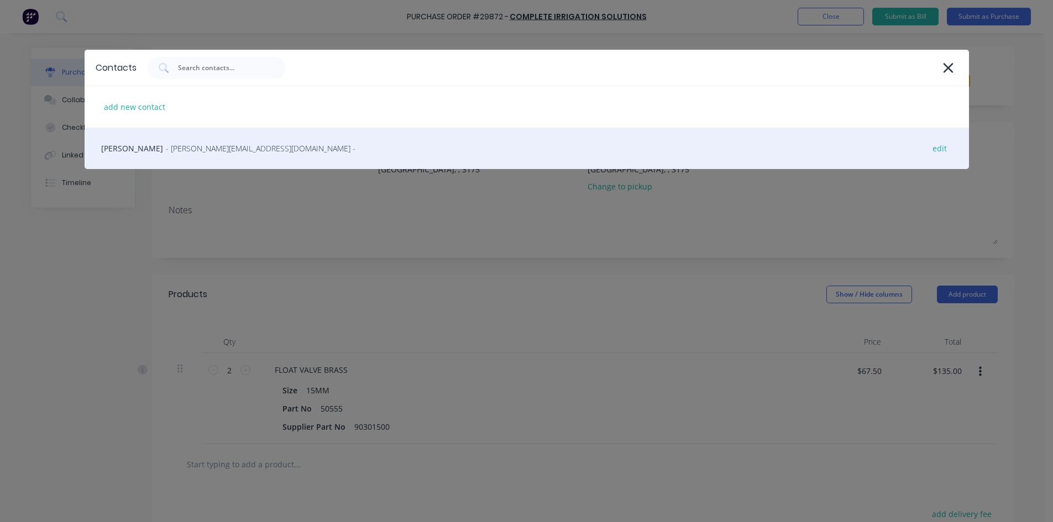
click at [214, 146] on span "- darren@cisirrigate.com.au -" at bounding box center [261, 149] width 190 height 12
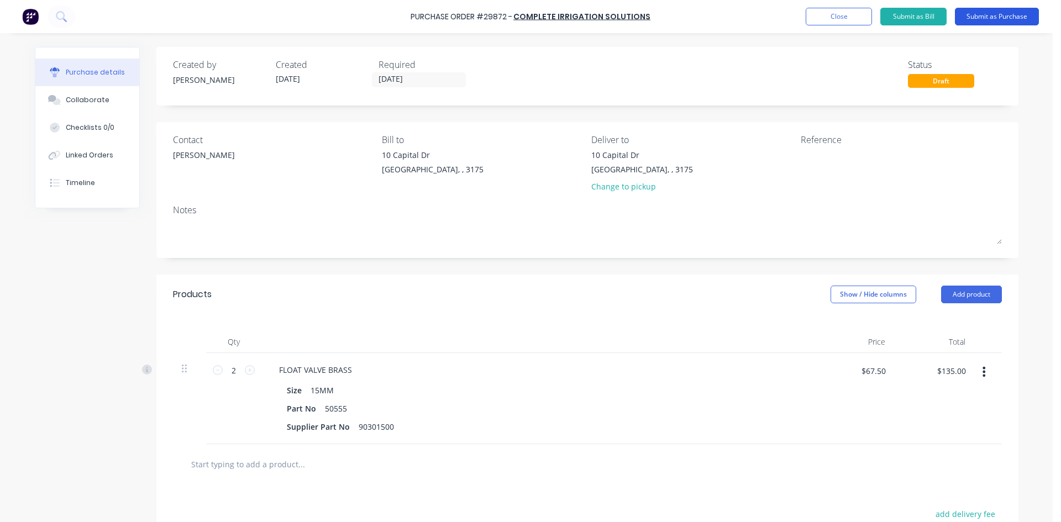
click at [974, 14] on button "Submit as Purchase" at bounding box center [997, 17] width 84 height 18
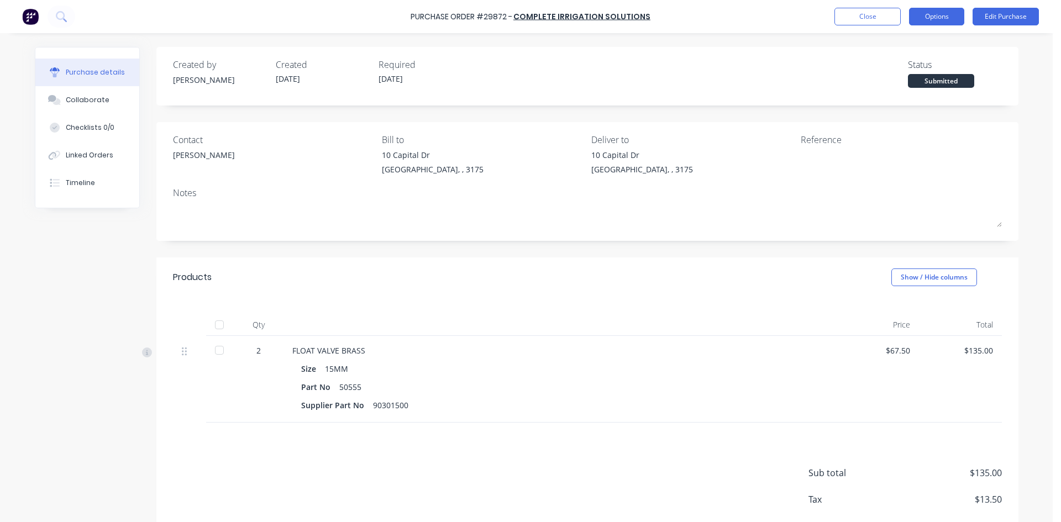
click at [932, 17] on button "Options" at bounding box center [936, 17] width 55 height 18
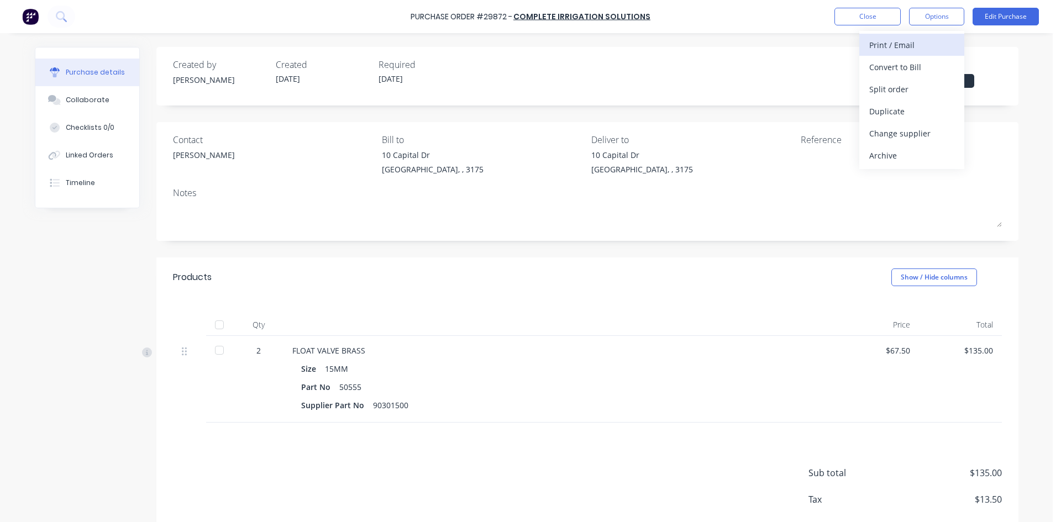
click at [910, 43] on div "Print / Email" at bounding box center [912, 45] width 85 height 16
click at [906, 64] on div "With pricing" at bounding box center [912, 67] width 85 height 16
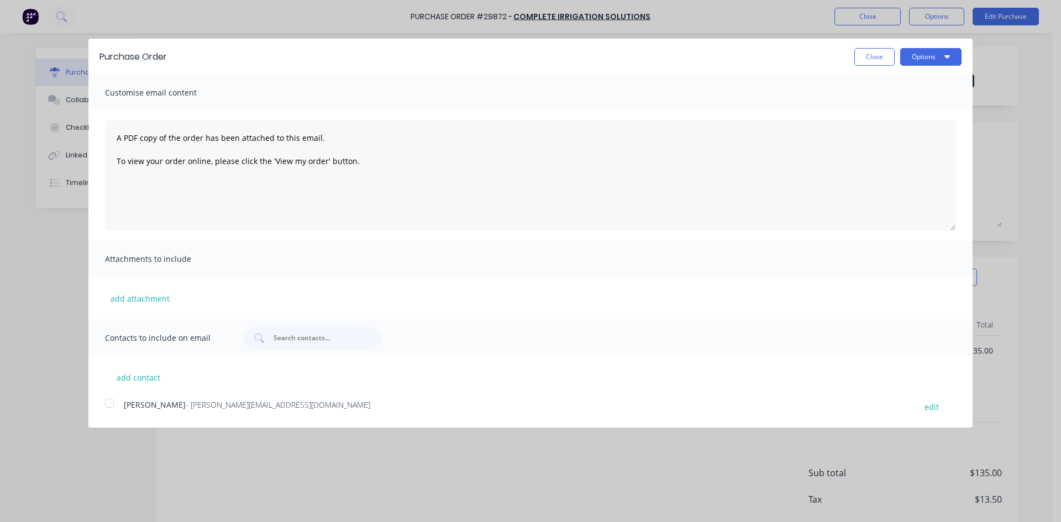
click at [109, 403] on div at bounding box center [109, 404] width 22 height 22
click at [918, 56] on button "Options" at bounding box center [931, 57] width 61 height 18
click at [893, 104] on div "Email" at bounding box center [909, 107] width 85 height 16
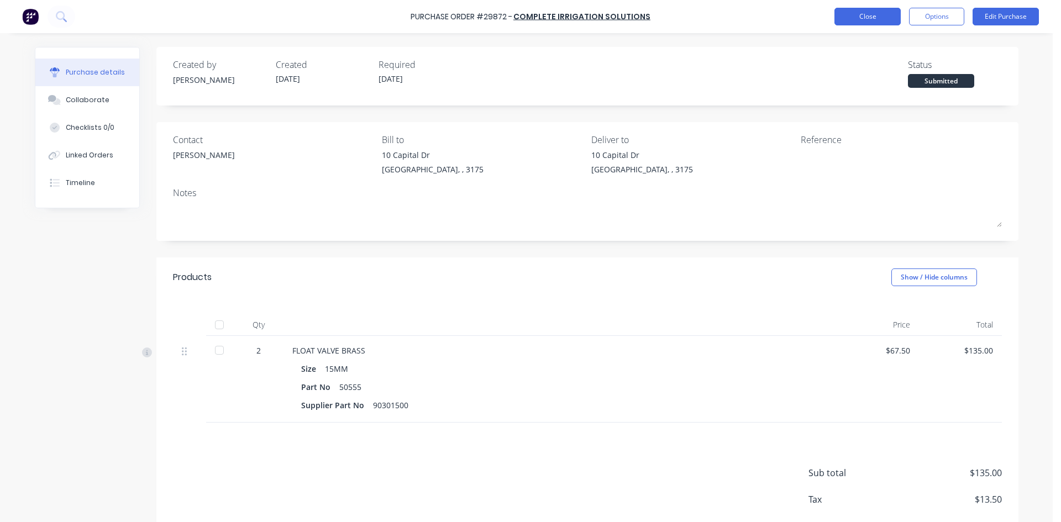
click at [854, 14] on button "Close" at bounding box center [868, 17] width 66 height 18
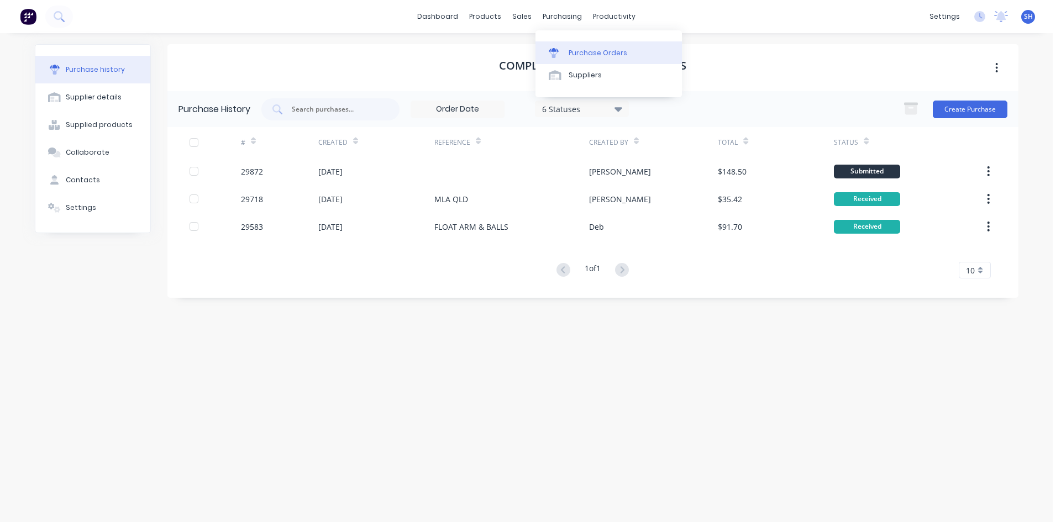
click at [580, 53] on div "Purchase Orders" at bounding box center [598, 53] width 59 height 10
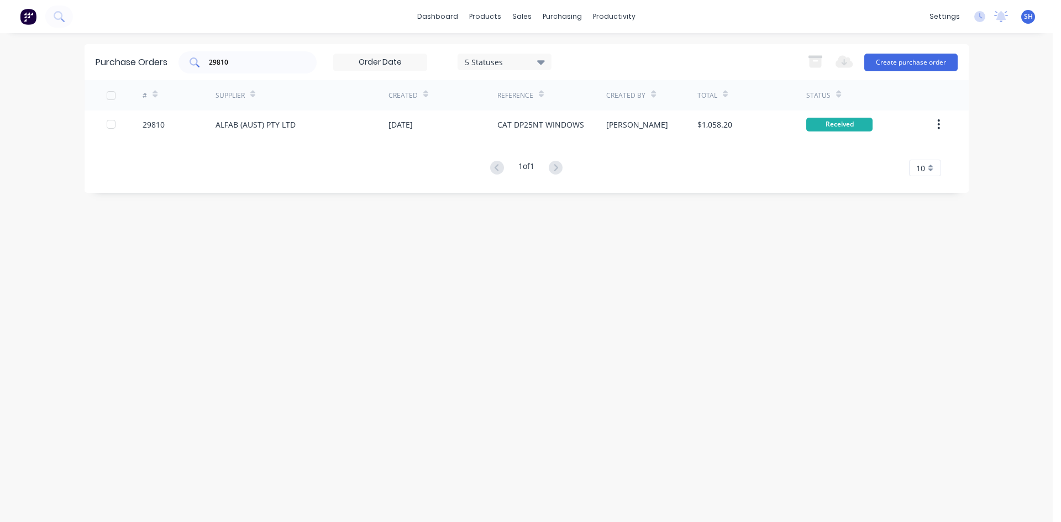
click at [240, 63] on input "29810" at bounding box center [254, 62] width 92 height 11
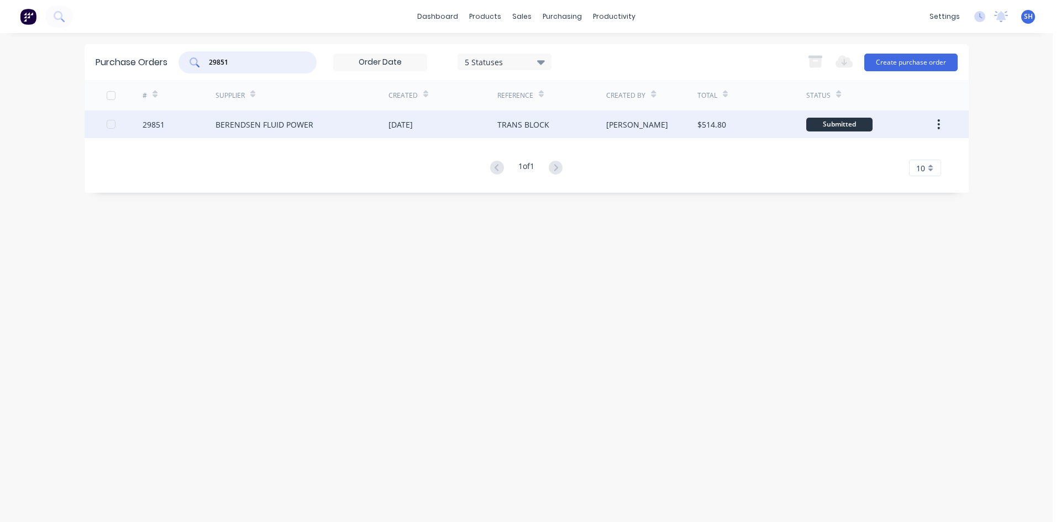
type input "29851"
click at [264, 122] on div "BERENDSEN FLUID POWER" at bounding box center [265, 125] width 98 height 12
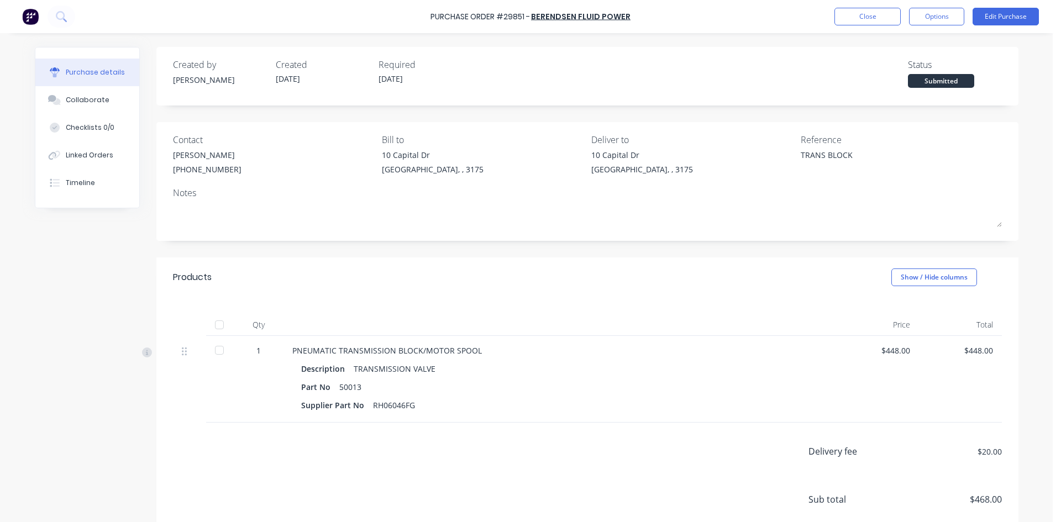
click at [217, 351] on div at bounding box center [219, 350] width 22 height 22
click at [998, 15] on button "Edit Purchase" at bounding box center [1006, 17] width 66 height 18
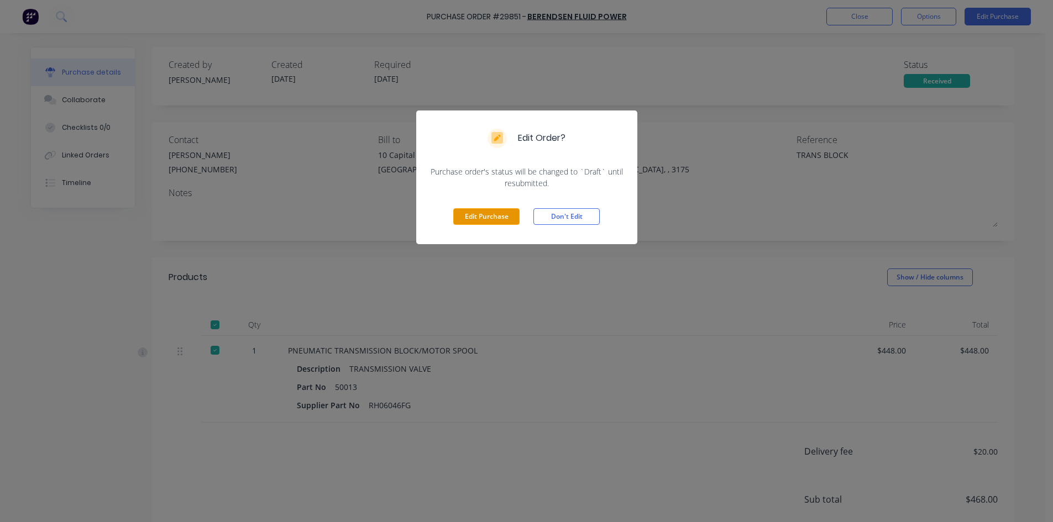
click at [489, 216] on button "Edit Purchase" at bounding box center [486, 216] width 66 height 17
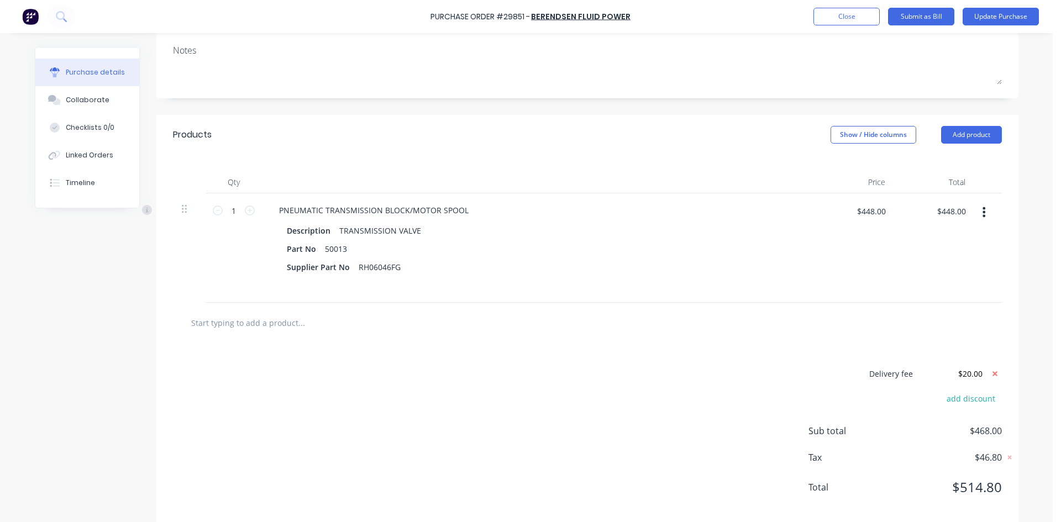
scroll to position [166, 0]
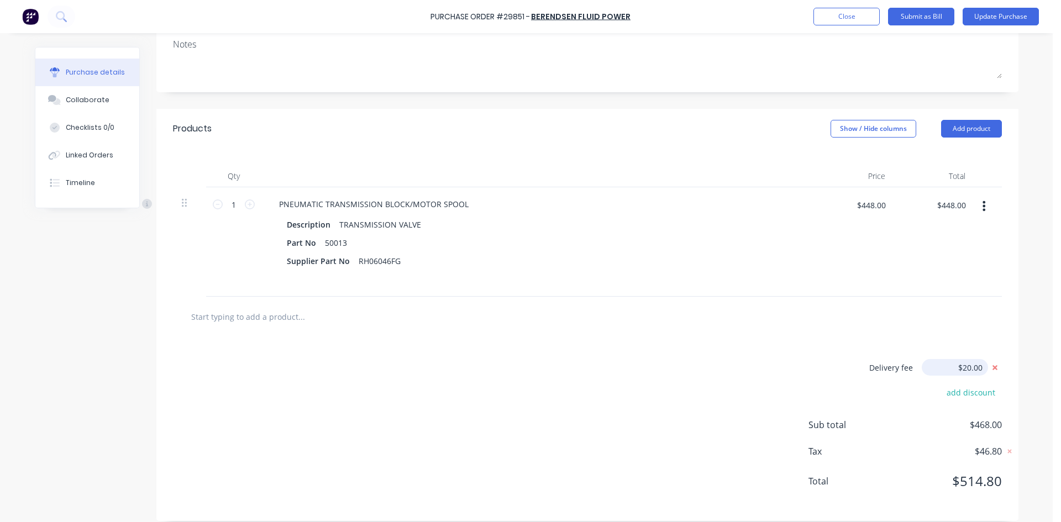
type textarea "x"
click at [970, 369] on input "$20.00" at bounding box center [955, 367] width 66 height 17
type input "$25.00"
type textarea "x"
click at [984, 15] on button "Update Purchase" at bounding box center [1001, 17] width 76 height 18
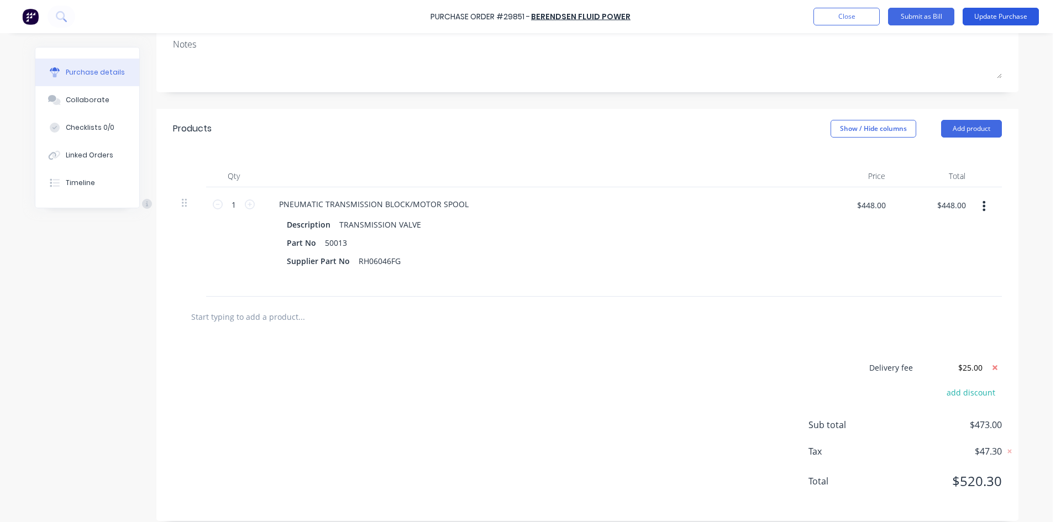
scroll to position [0, 0]
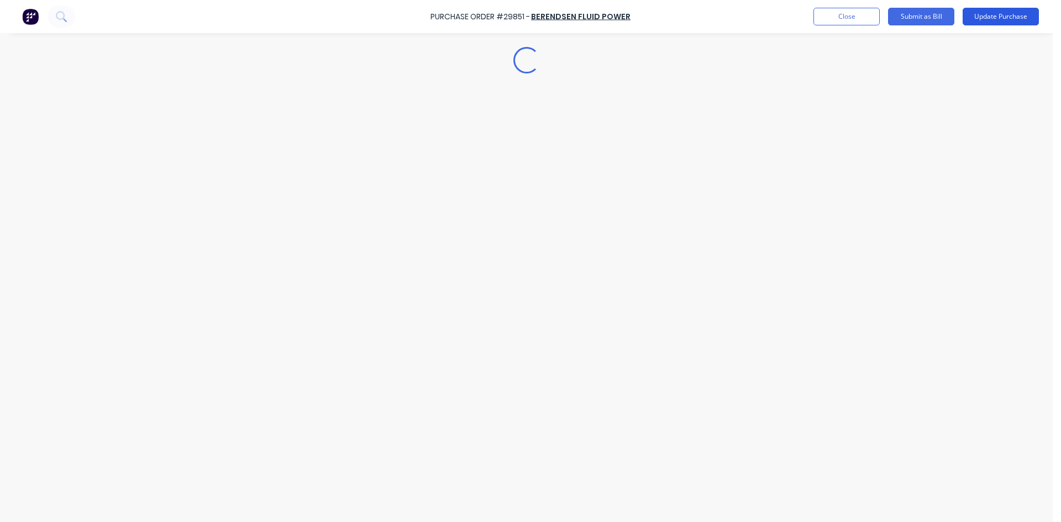
type textarea "x"
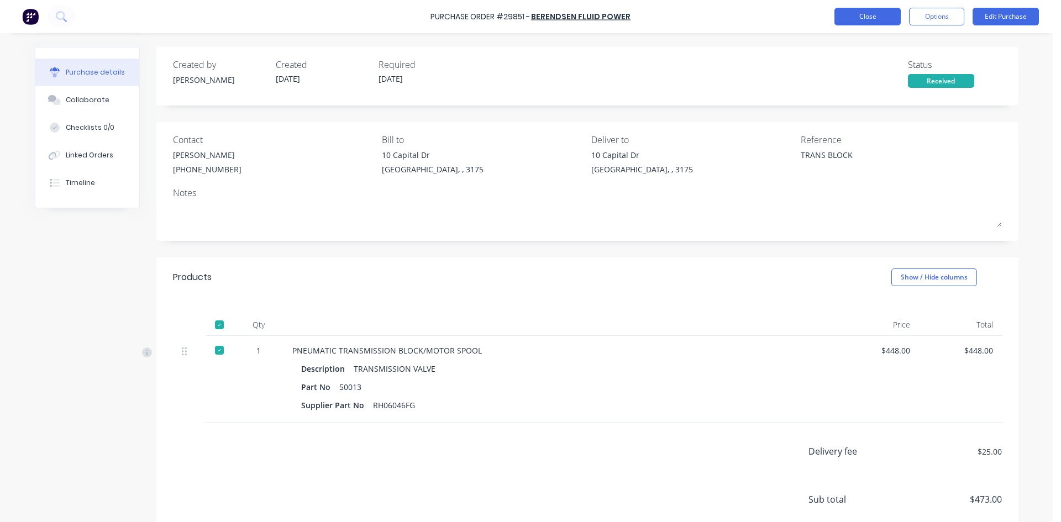
click at [867, 15] on button "Close" at bounding box center [868, 17] width 66 height 18
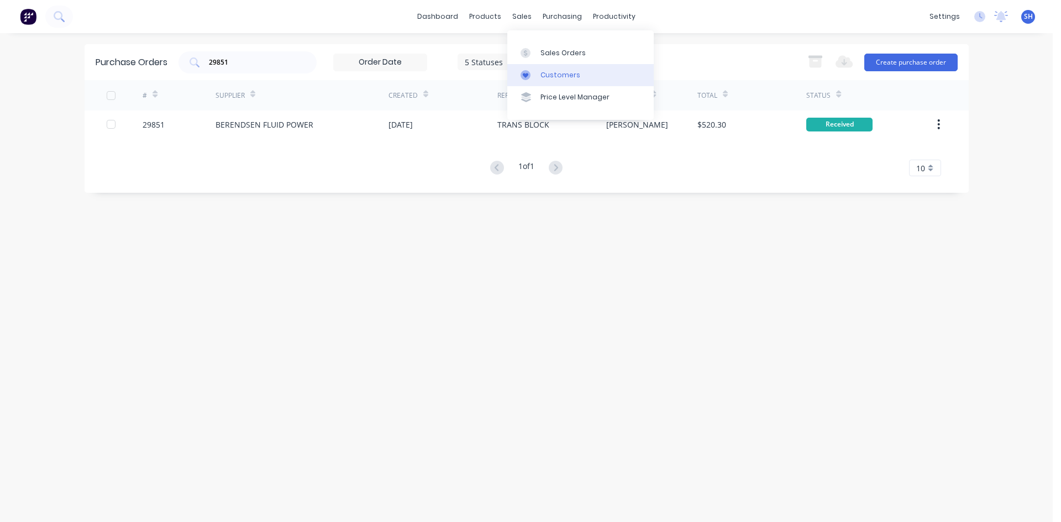
click at [574, 76] on div "Customers" at bounding box center [561, 75] width 40 height 10
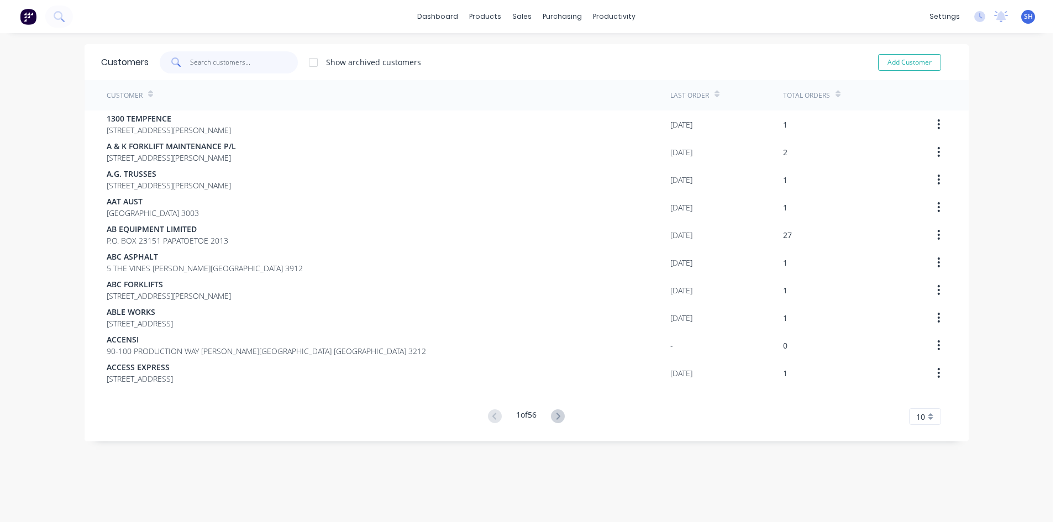
click at [254, 60] on input "text" at bounding box center [244, 62] width 108 height 22
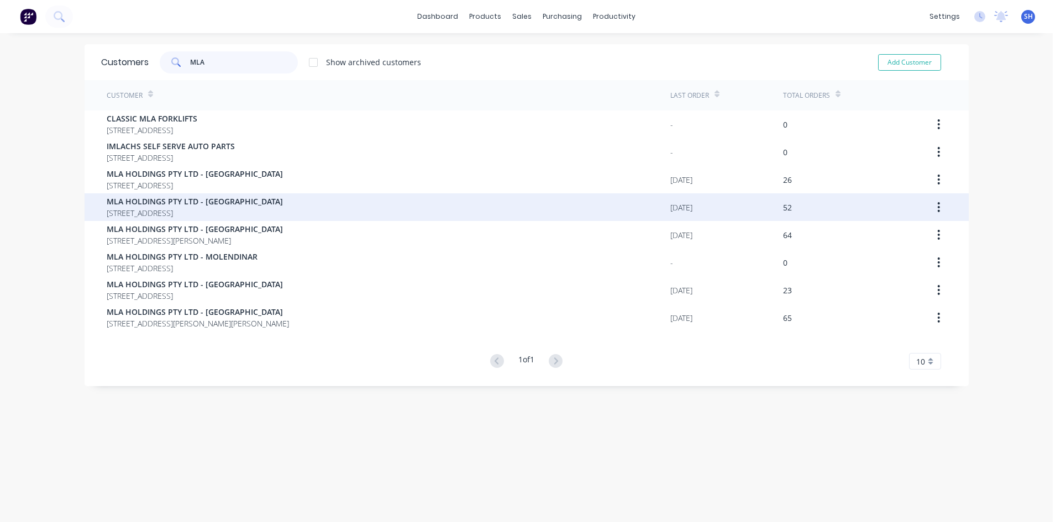
type input "MLA"
click at [251, 208] on span "[STREET_ADDRESS]" at bounding box center [195, 213] width 176 height 12
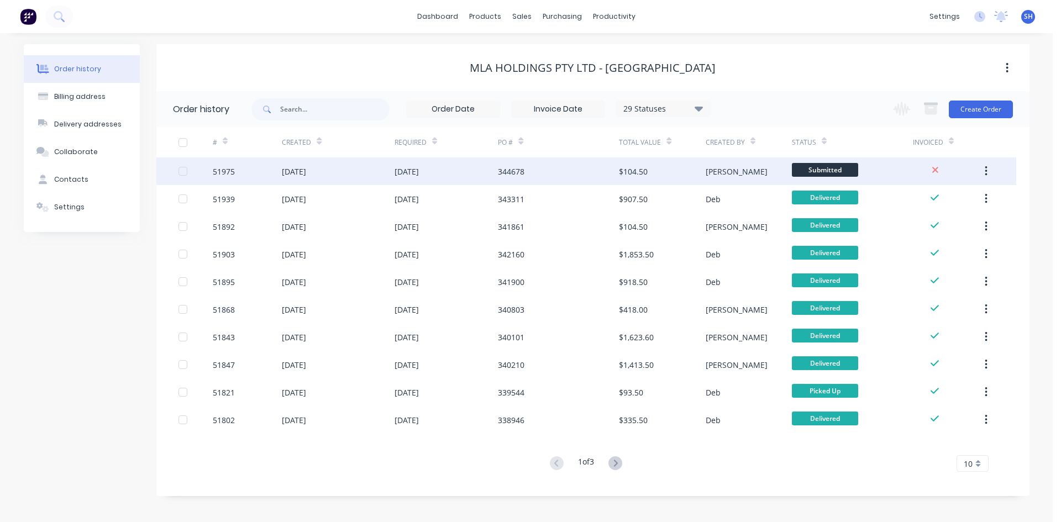
click at [582, 170] on div "344678" at bounding box center [558, 172] width 121 height 28
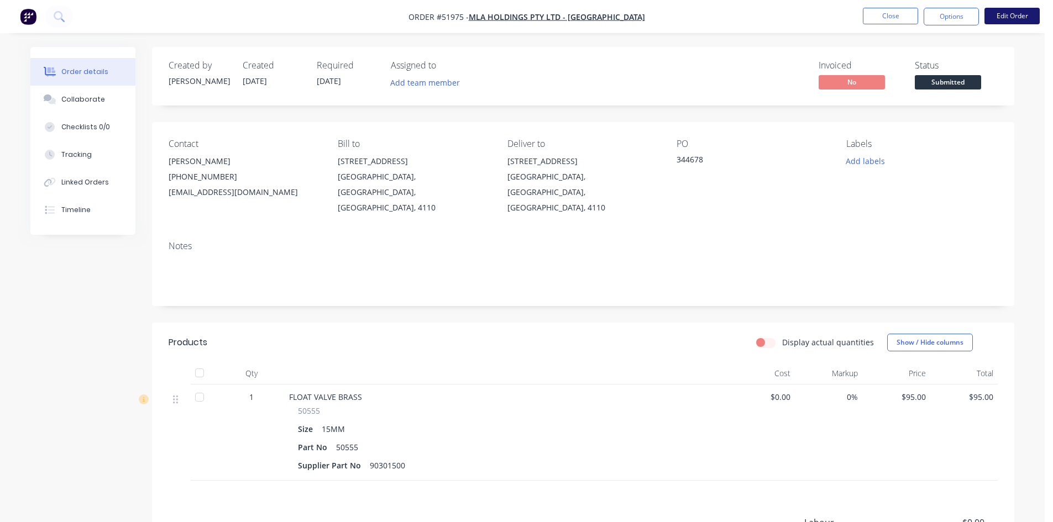
click at [998, 17] on button "Edit Order" at bounding box center [1012, 16] width 55 height 17
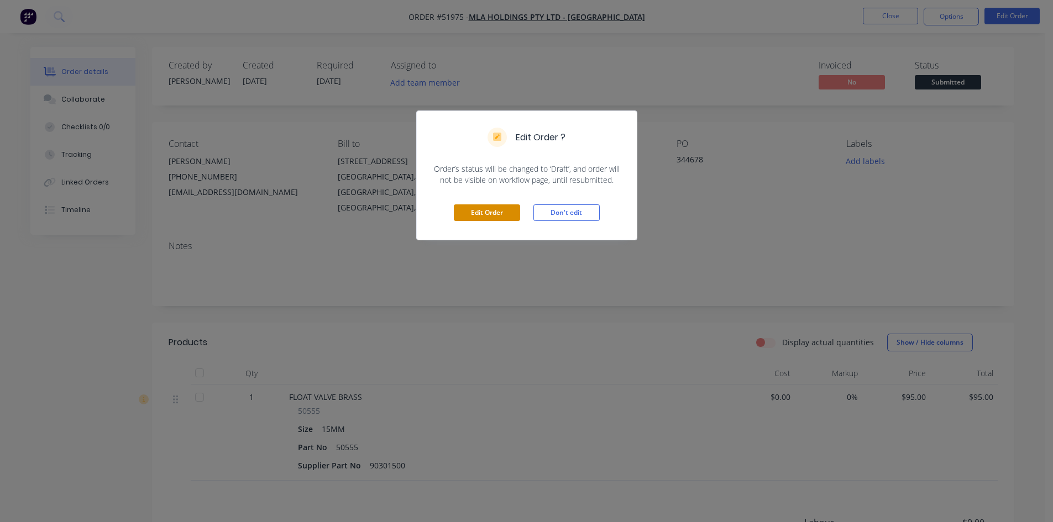
click at [483, 212] on button "Edit Order" at bounding box center [487, 213] width 66 height 17
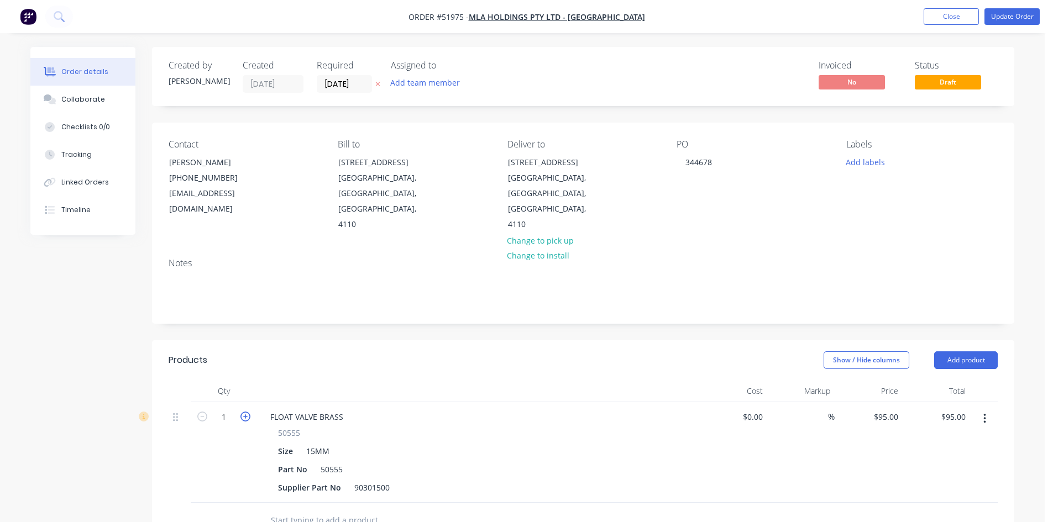
click at [245, 412] on icon "button" at bounding box center [245, 417] width 10 height 10
type input "2"
type input "$190.00"
click at [245, 412] on icon "button" at bounding box center [245, 417] width 10 height 10
type input "3"
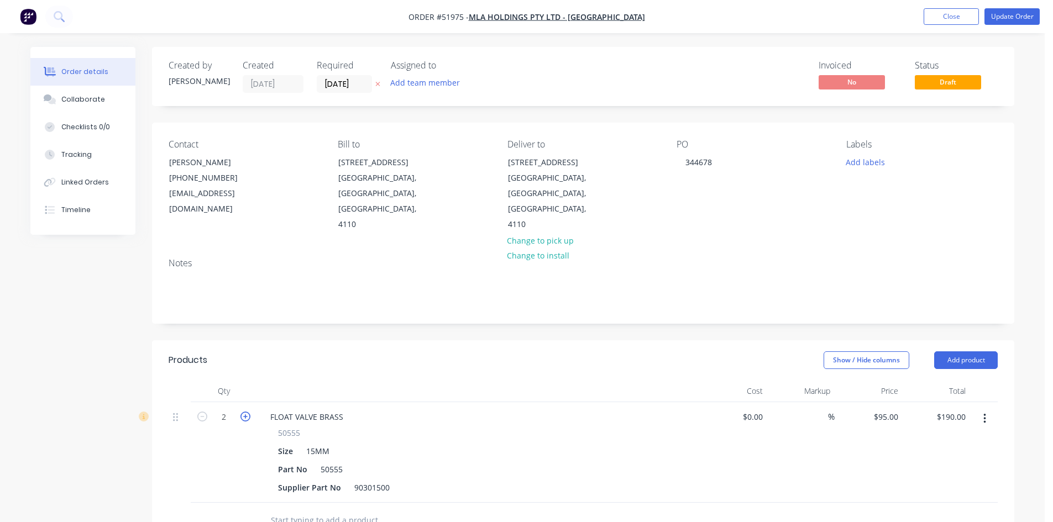
type input "$285.00"
click at [996, 15] on button "Update Order" at bounding box center [1012, 16] width 55 height 17
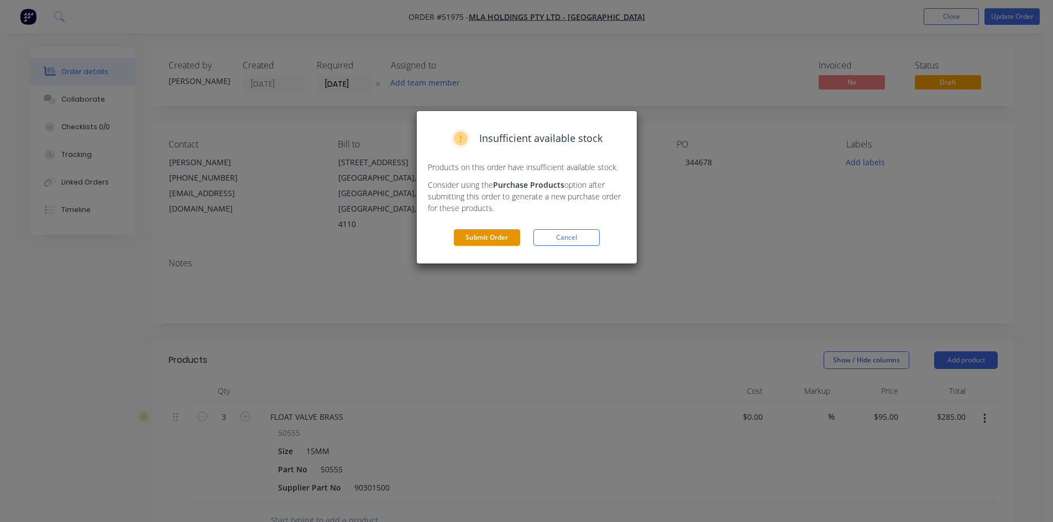
click at [477, 236] on button "Submit Order" at bounding box center [487, 237] width 66 height 17
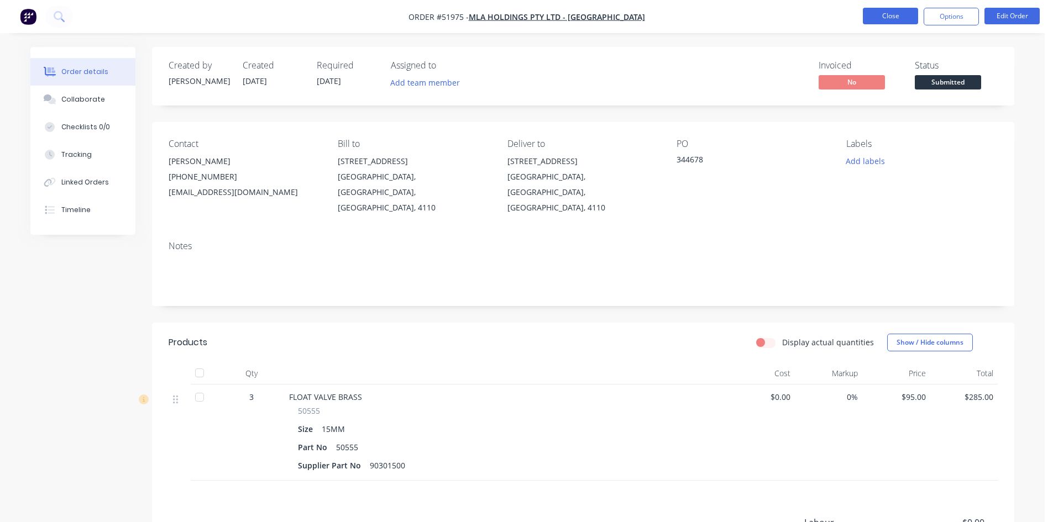
click at [872, 11] on button "Close" at bounding box center [890, 16] width 55 height 17
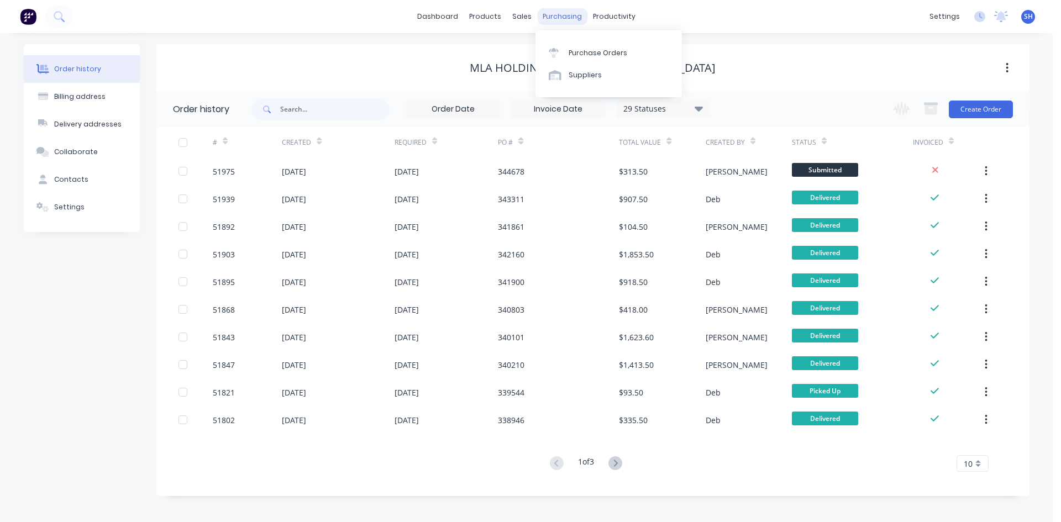
click at [552, 15] on div "purchasing" at bounding box center [562, 16] width 50 height 17
click at [579, 73] on div "Suppliers" at bounding box center [585, 75] width 33 height 10
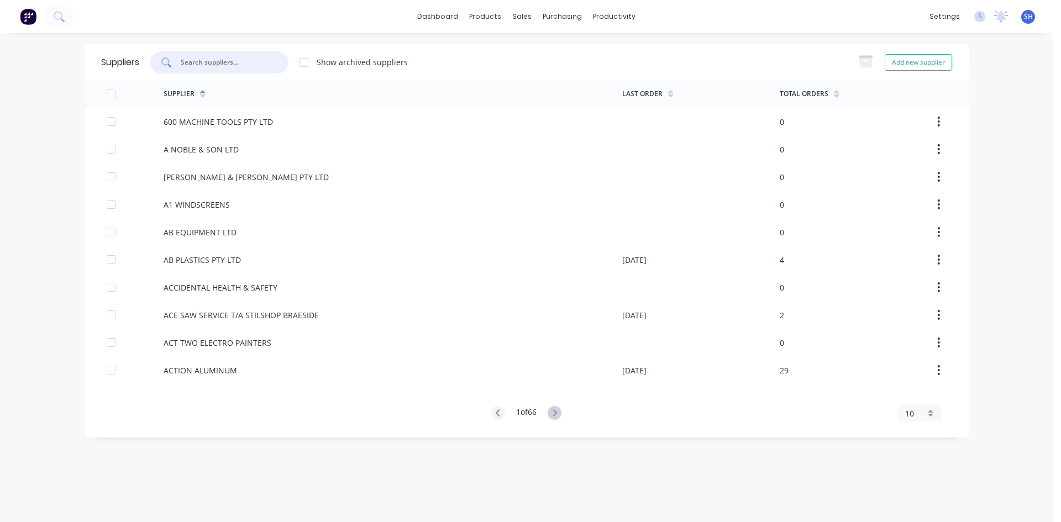
click at [222, 65] on input "text" at bounding box center [226, 62] width 92 height 11
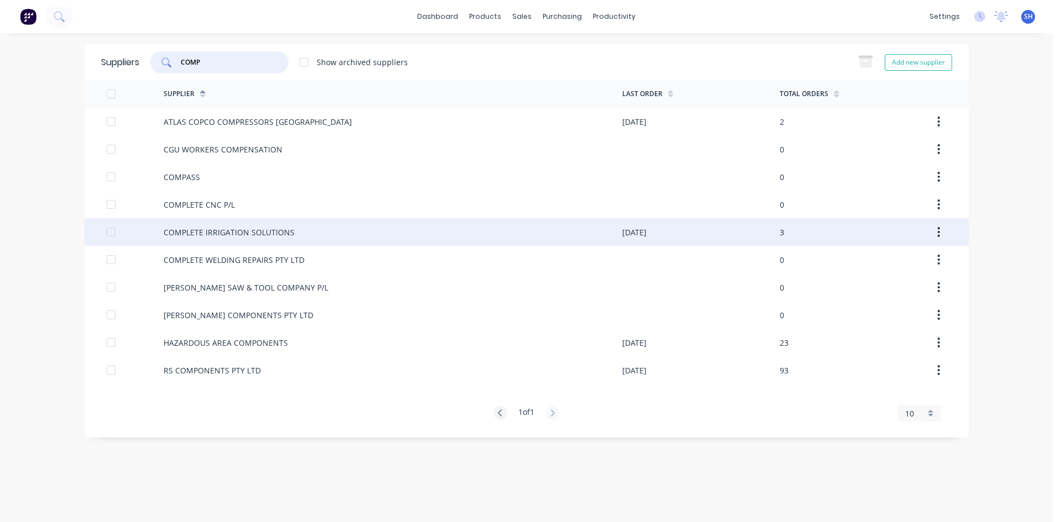
type input "COMP"
click at [229, 232] on div "COMPLETE IRRIGATION SOLUTIONS" at bounding box center [229, 233] width 131 height 12
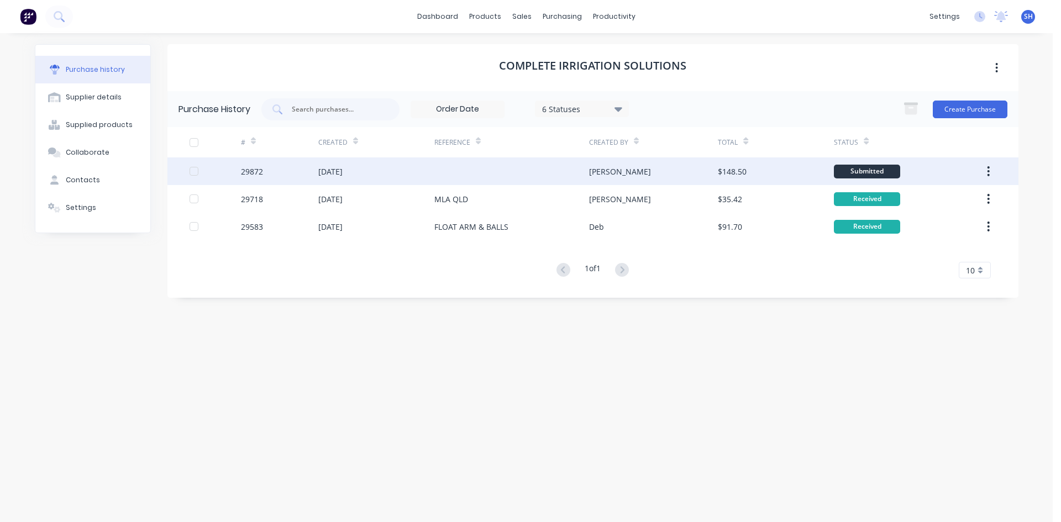
click at [331, 175] on div "[DATE]" at bounding box center [330, 172] width 24 height 12
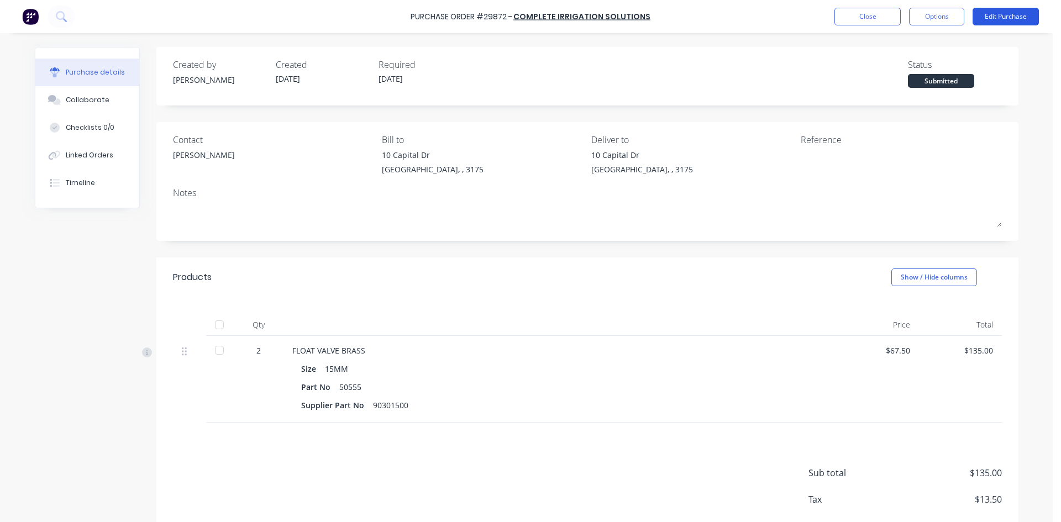
click at [998, 17] on button "Edit Purchase" at bounding box center [1006, 17] width 66 height 18
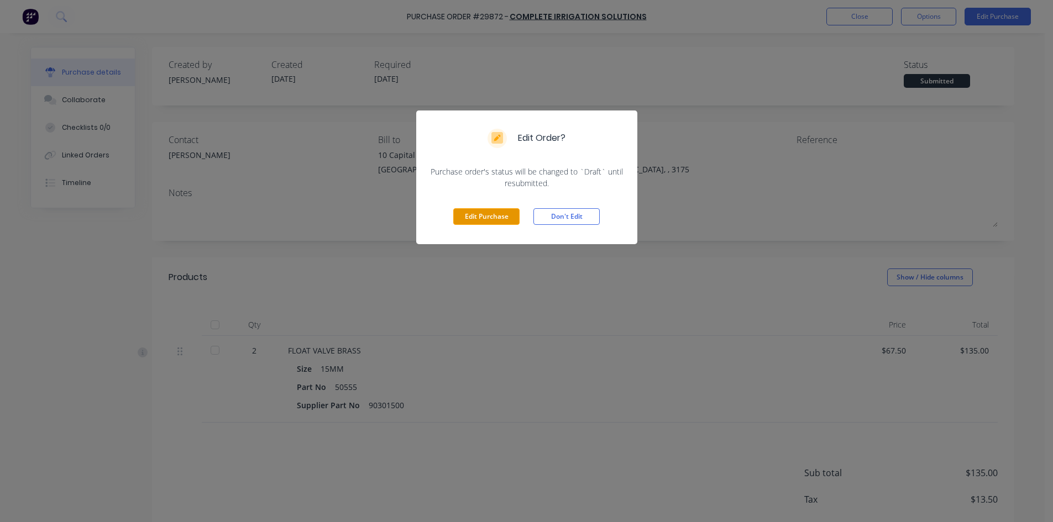
click at [483, 212] on button "Edit Purchase" at bounding box center [486, 216] width 66 height 17
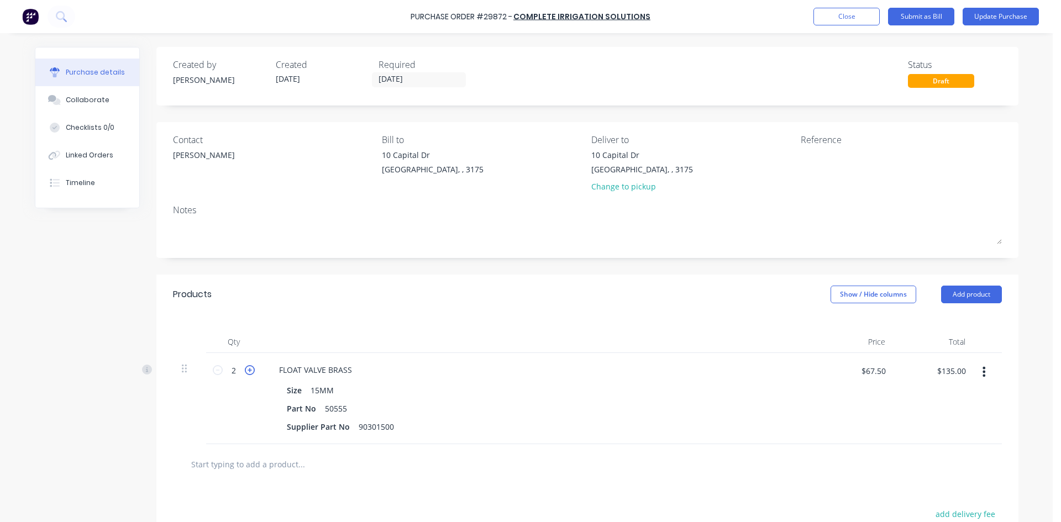
click at [246, 369] on icon at bounding box center [250, 370] width 10 height 10
type input "3"
type input "$202.50"
click at [246, 369] on icon at bounding box center [250, 370] width 10 height 10
type input "4"
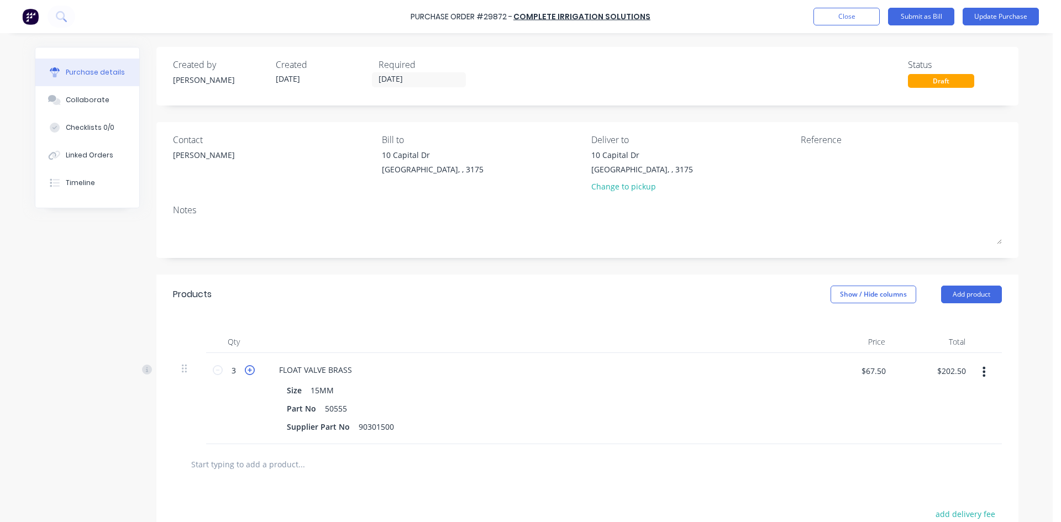
type input "$270.00"
click at [983, 15] on button "Update Purchase" at bounding box center [1001, 17] width 76 height 18
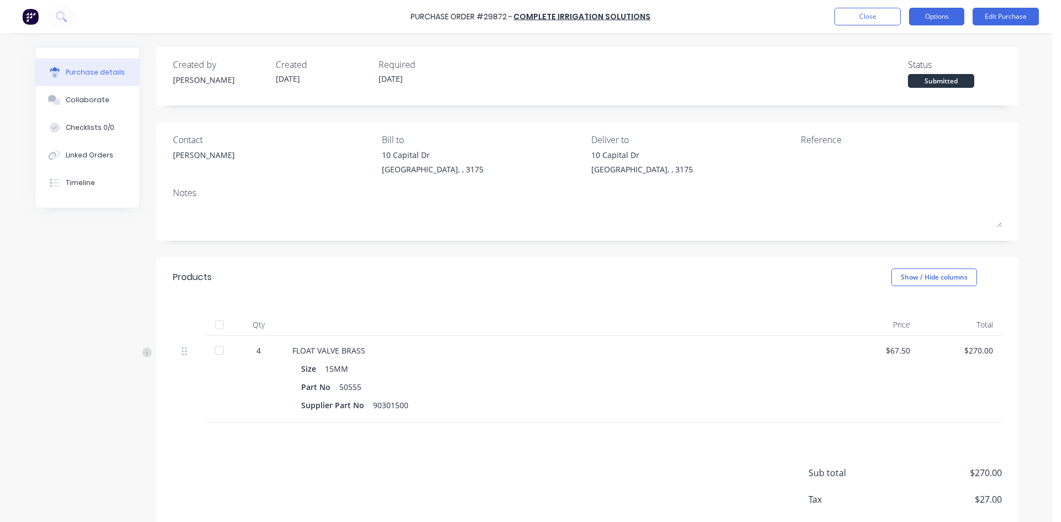
click at [921, 13] on button "Options" at bounding box center [936, 17] width 55 height 18
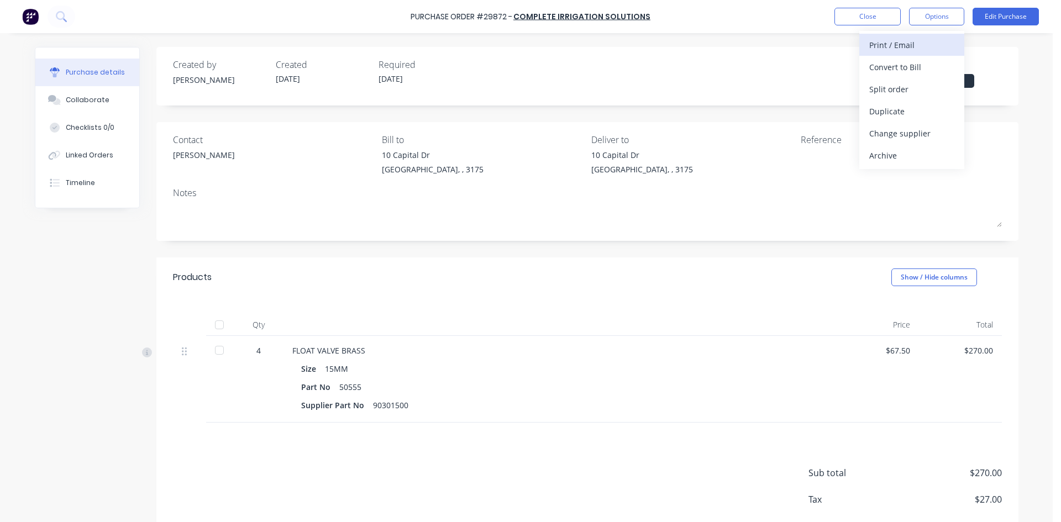
click at [913, 43] on div "Print / Email" at bounding box center [912, 45] width 85 height 16
click at [910, 66] on div "With pricing" at bounding box center [912, 67] width 85 height 16
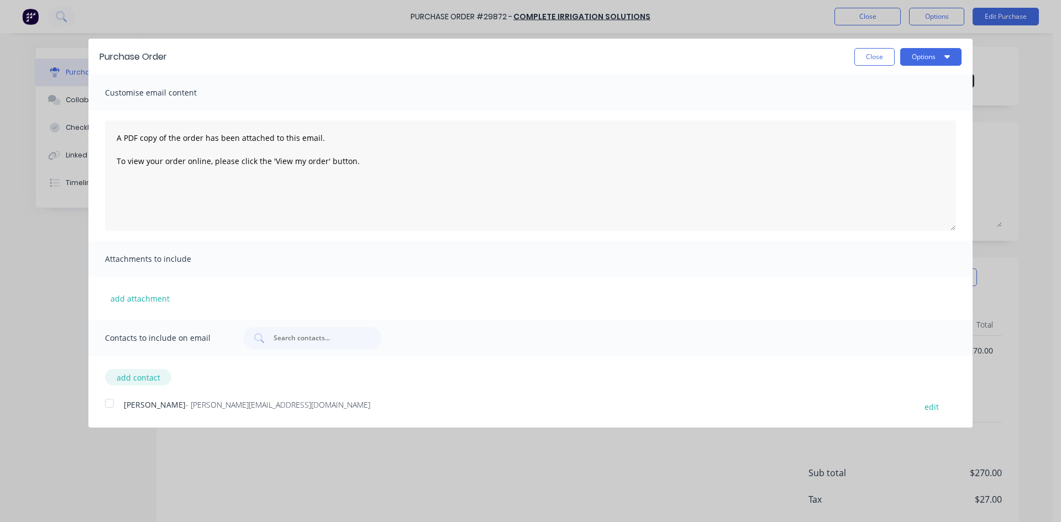
click at [127, 377] on button "add contact" at bounding box center [138, 377] width 66 height 17
select select "AU"
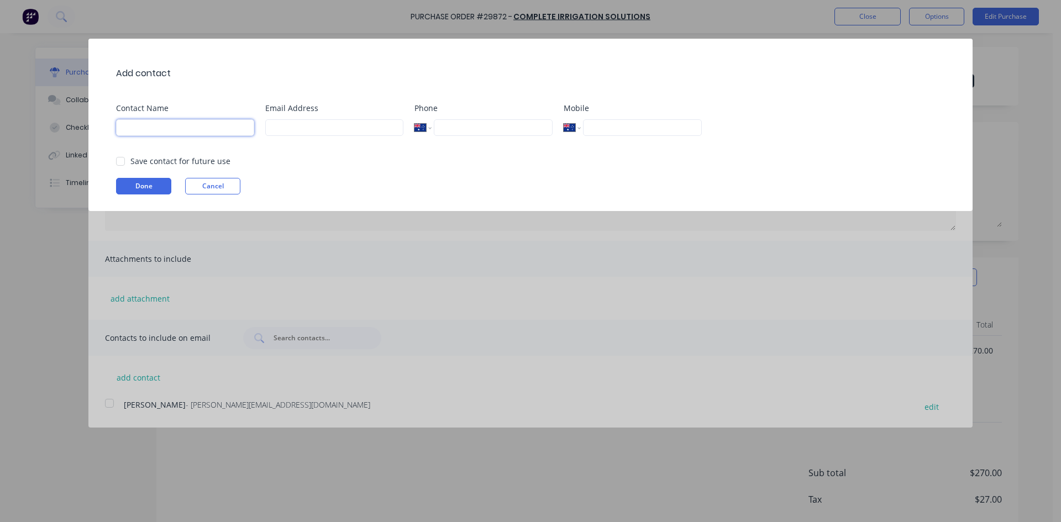
click at [155, 124] on input at bounding box center [185, 127] width 138 height 17
type input "SCOTT"
click at [122, 161] on div at bounding box center [120, 161] width 22 height 22
click at [308, 127] on input "scott@cisirigate.com.au" at bounding box center [334, 127] width 138 height 17
type input "scott@cisirrigate.com.au"
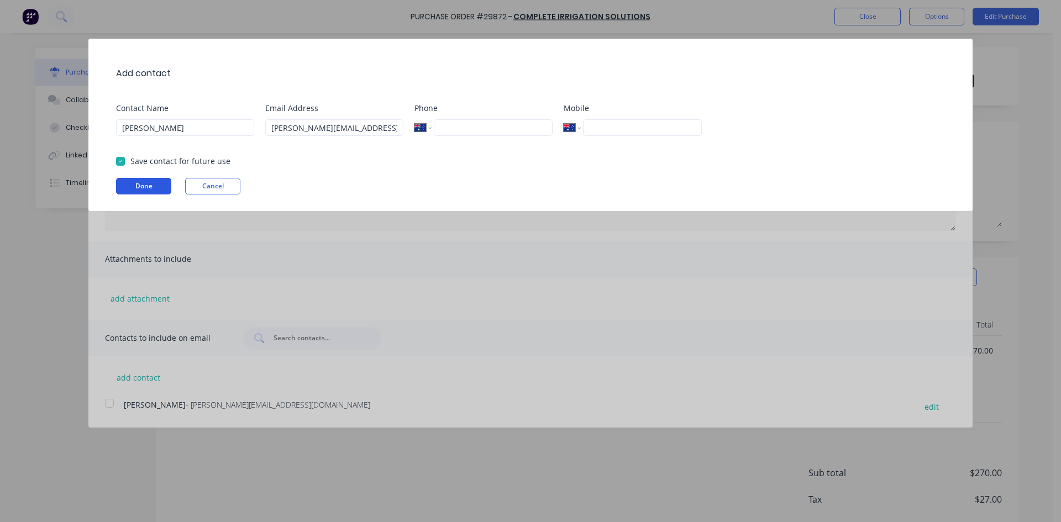
click at [150, 184] on button "Done" at bounding box center [143, 186] width 55 height 17
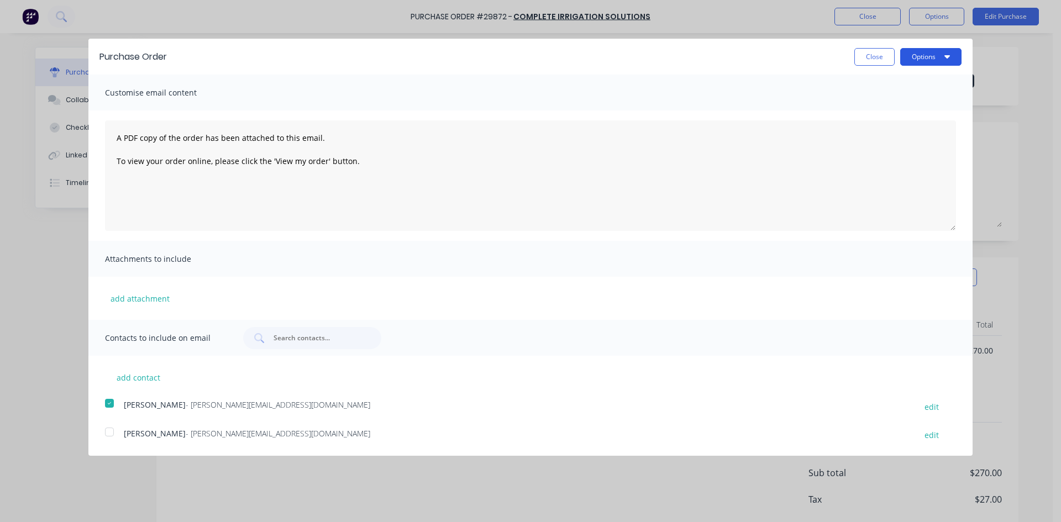
click at [915, 55] on button "Options" at bounding box center [931, 57] width 61 height 18
click at [903, 108] on div "Email" at bounding box center [909, 107] width 85 height 16
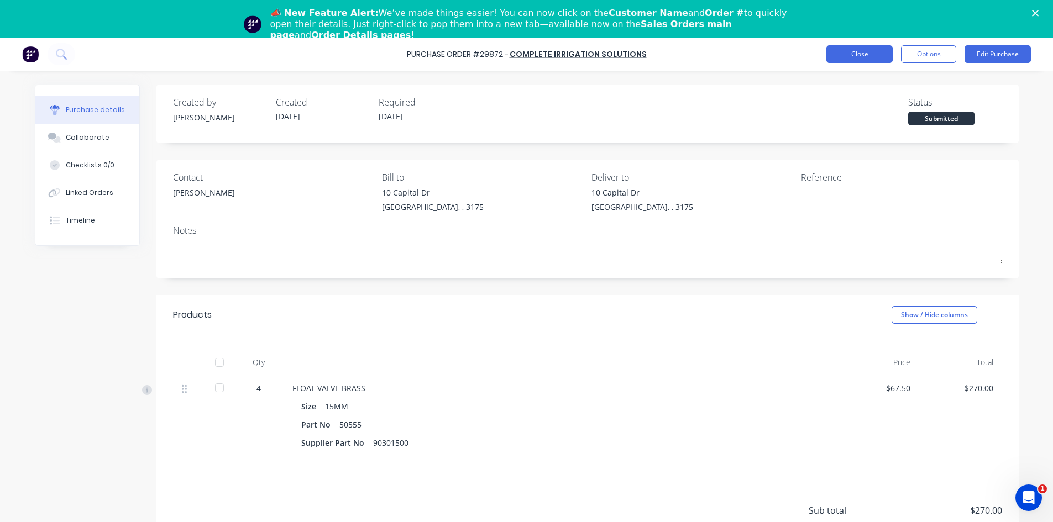
click at [855, 52] on button "Close" at bounding box center [859, 54] width 66 height 18
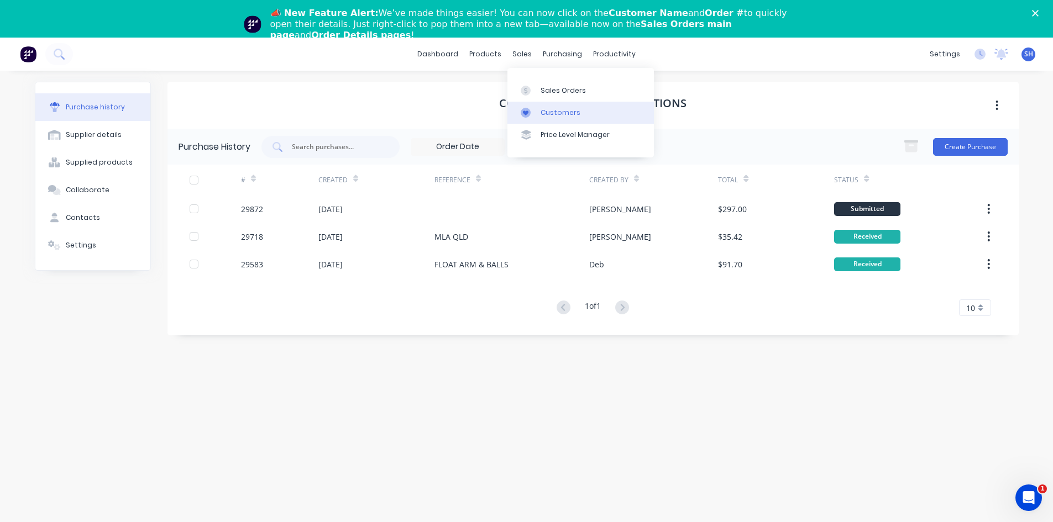
click at [557, 110] on div "Customers" at bounding box center [561, 113] width 40 height 10
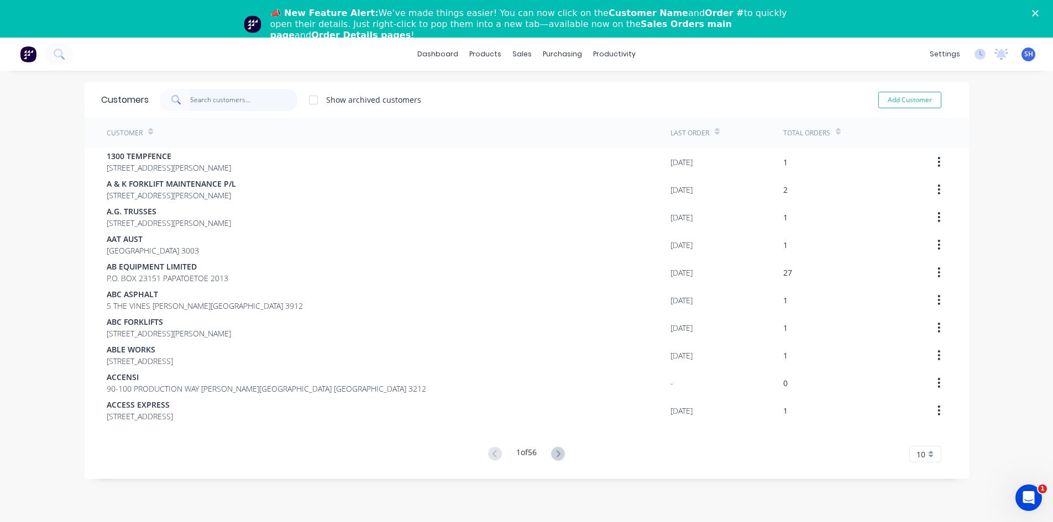
click at [229, 99] on input "text" at bounding box center [244, 100] width 108 height 22
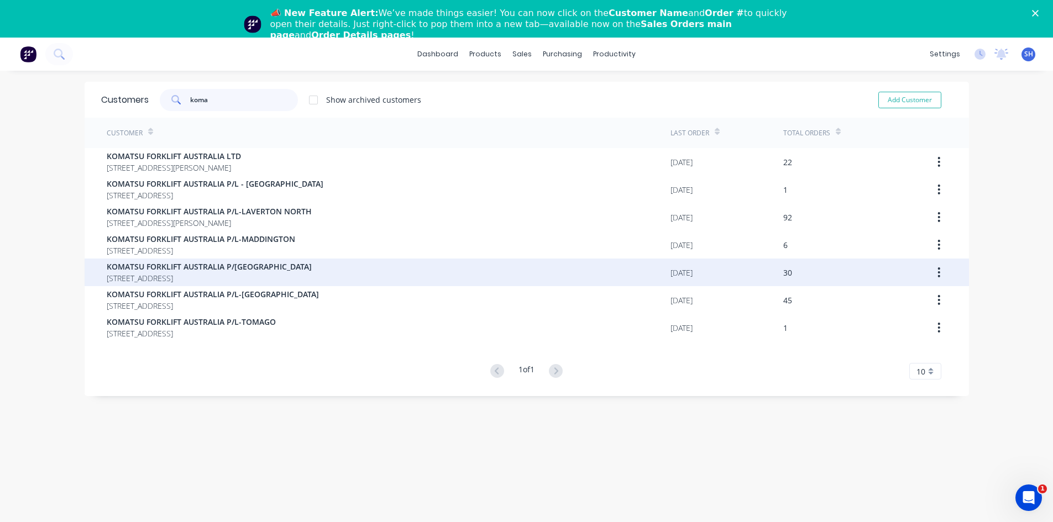
type input "koma"
click at [238, 266] on span "KOMATSU FORKLIFT AUSTRALIA P/[GEOGRAPHIC_DATA]" at bounding box center [209, 267] width 205 height 12
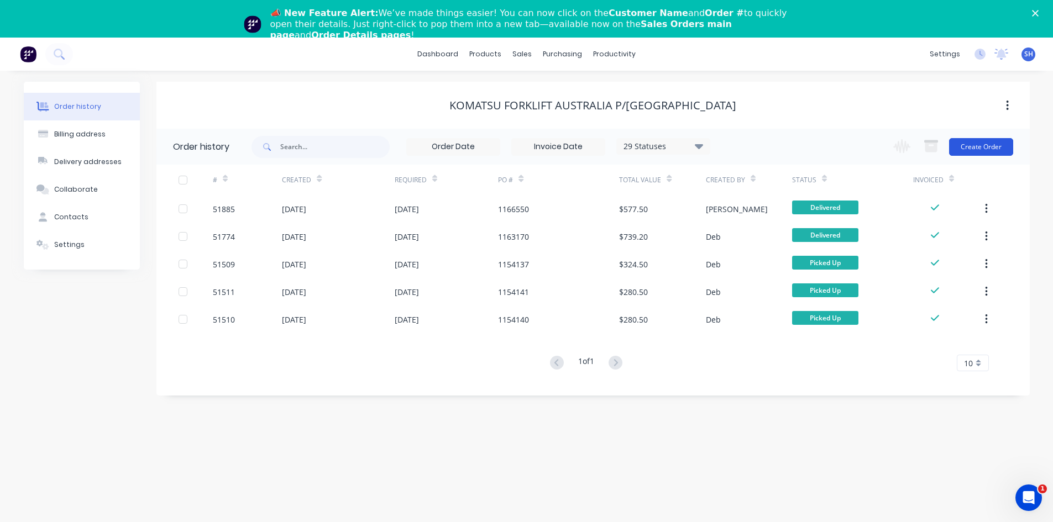
click at [977, 145] on button "Create Order" at bounding box center [981, 147] width 64 height 18
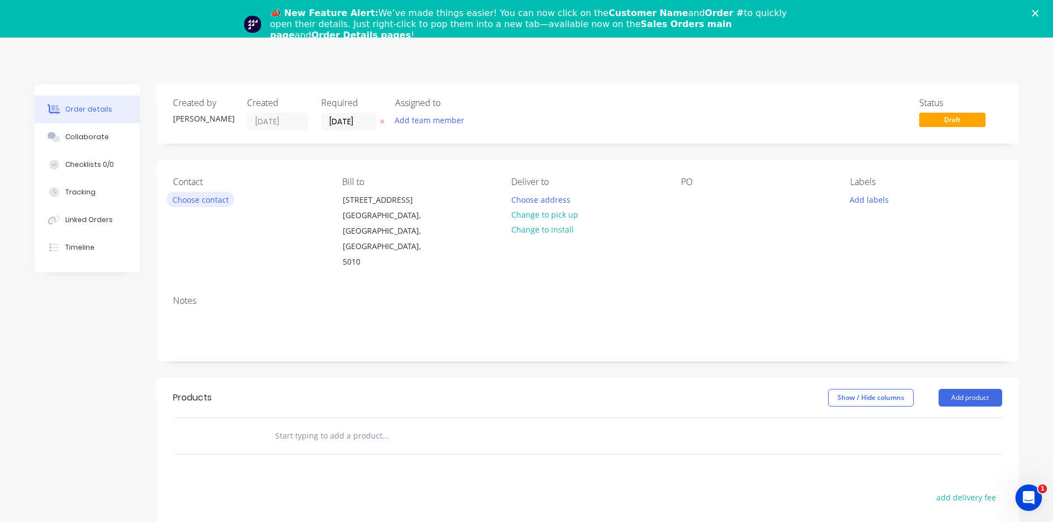
click at [206, 200] on button "Choose contact" at bounding box center [200, 199] width 68 height 15
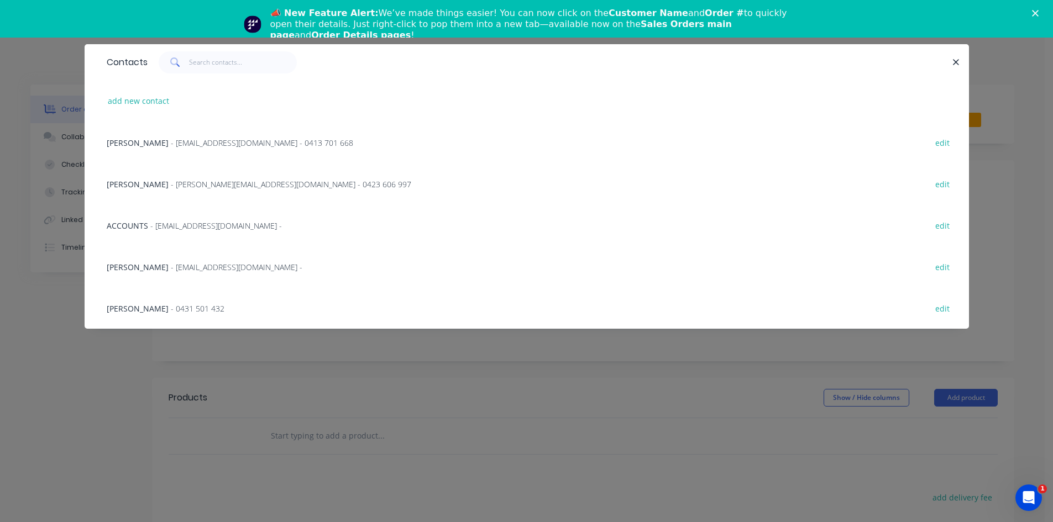
click at [226, 142] on span "- dpeace@komatsuforklift.com.au - 0413 701 668" at bounding box center [262, 143] width 182 height 11
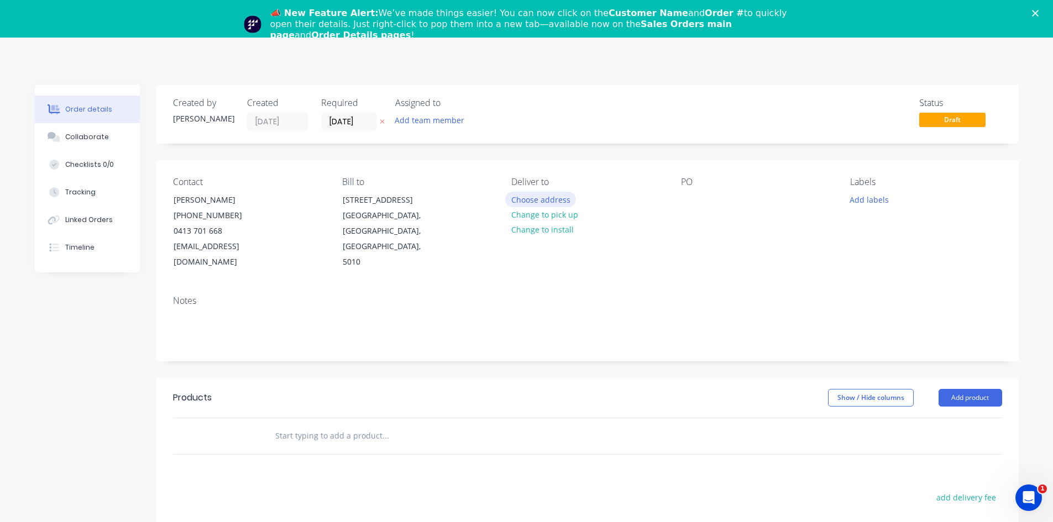
click at [549, 200] on button "Choose address" at bounding box center [540, 199] width 71 height 15
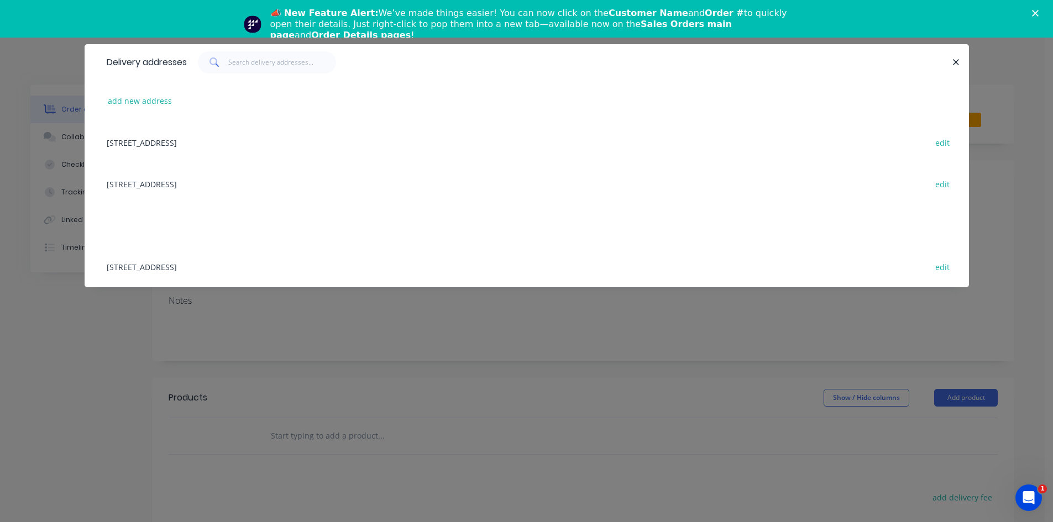
click at [299, 139] on div "599 SOUTH ROAD, REGENCY PARK, South Australia, Australia, 5010 edit" at bounding box center [526, 142] width 851 height 41
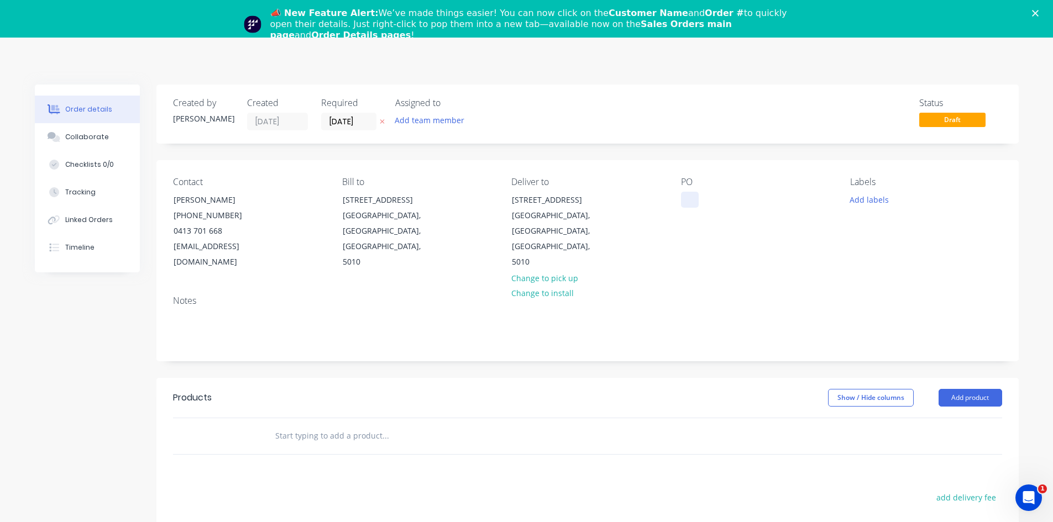
click at [683, 198] on div at bounding box center [690, 200] width 18 height 16
click at [315, 425] on input "text" at bounding box center [385, 436] width 221 height 22
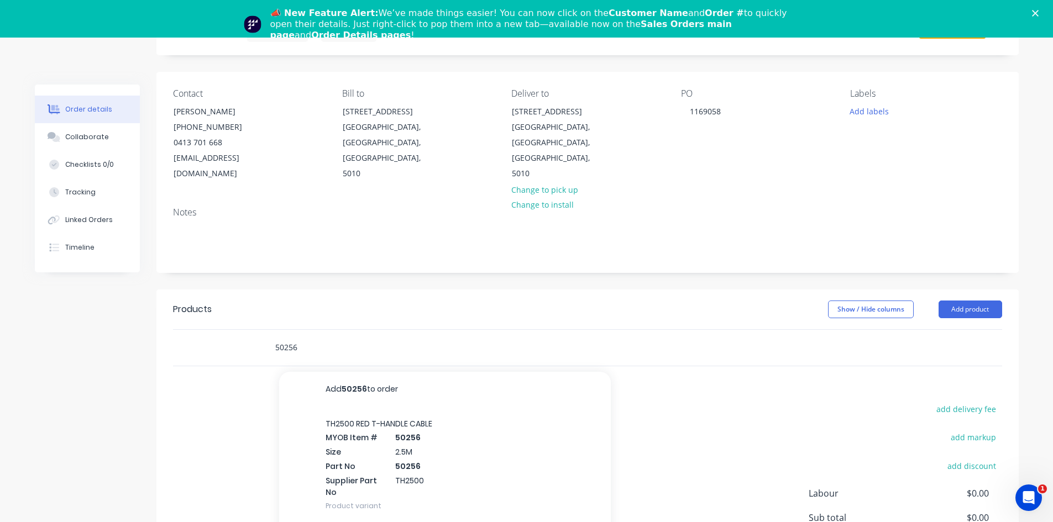
scroll to position [111, 0]
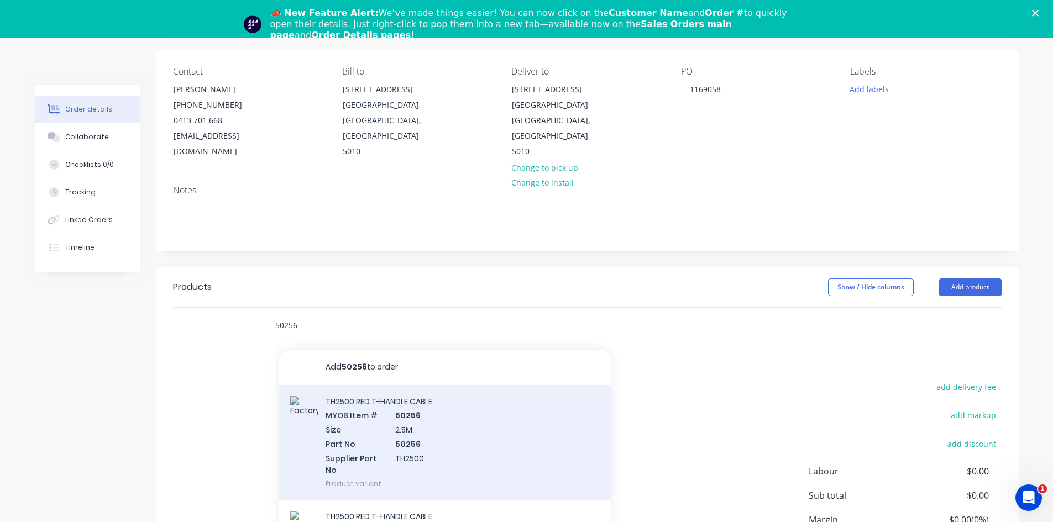
type input "50256"
click at [355, 396] on div "TH2500 RED T-HANDLE CABLE MYOB Item # 50256 Size 2.5M Part No 50256 Supplier Pa…" at bounding box center [445, 442] width 332 height 115
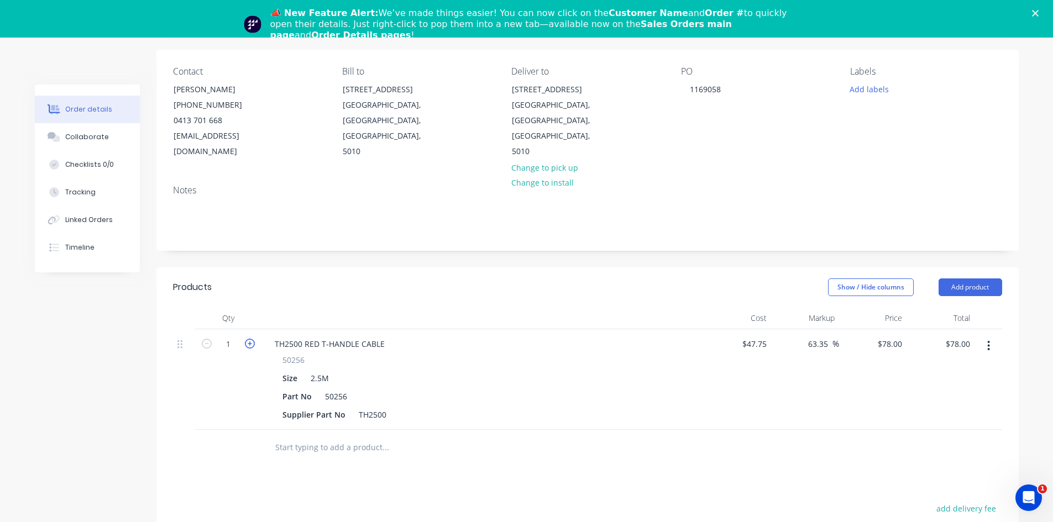
click at [250, 339] on icon "button" at bounding box center [250, 344] width 10 height 10
type input "2"
type input "$156.00"
click at [965, 279] on button "Add product" at bounding box center [971, 288] width 64 height 18
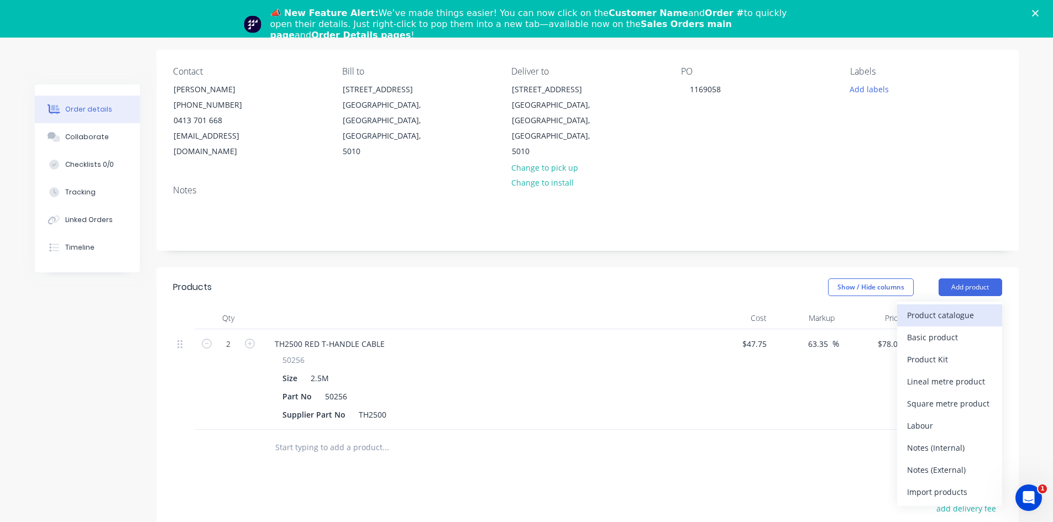
click at [932, 307] on div "Product catalogue" at bounding box center [949, 315] width 85 height 16
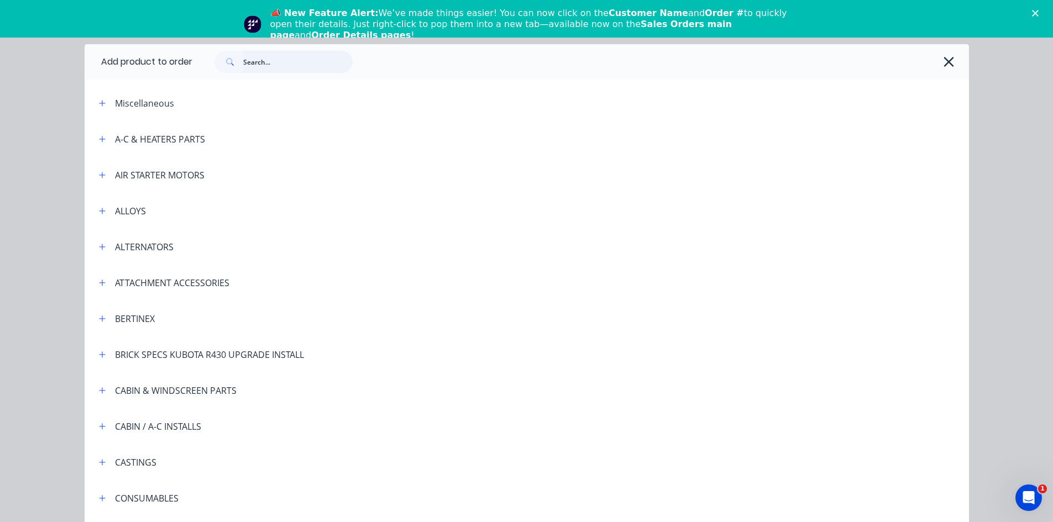
click at [279, 63] on input "text" at bounding box center [297, 62] width 109 height 22
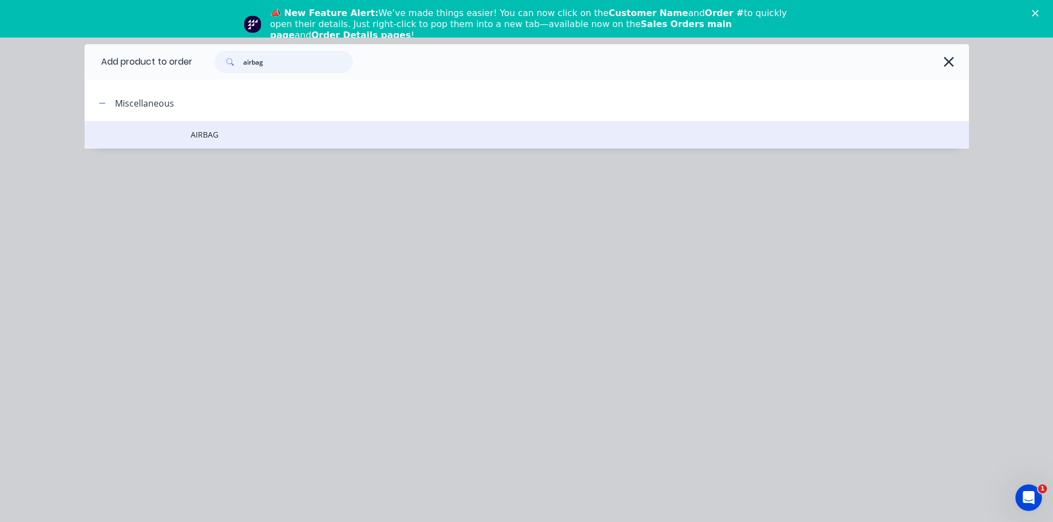
type input "airbag"
click at [222, 134] on span "AIRBAG" at bounding box center [502, 135] width 622 height 12
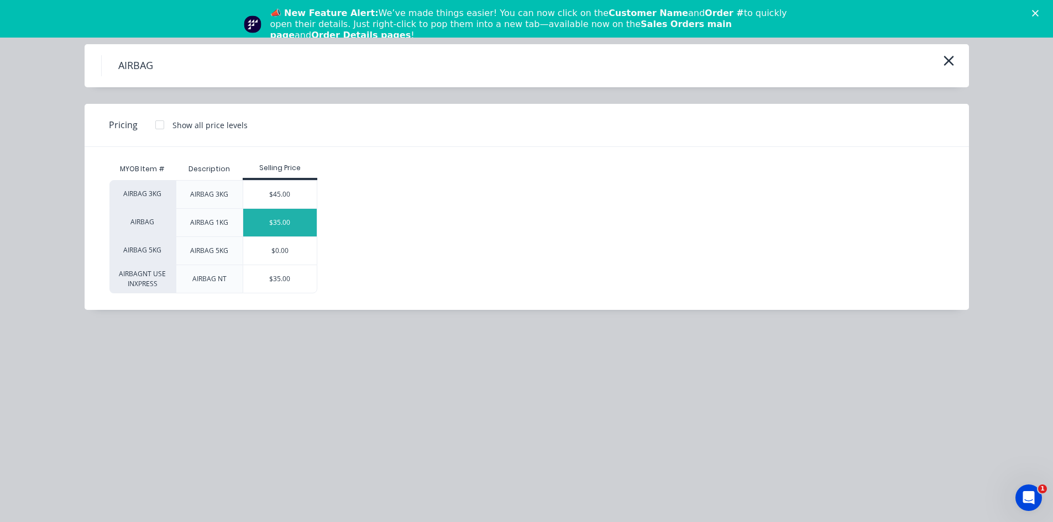
click at [279, 218] on div "$35.00" at bounding box center [280, 223] width 74 height 28
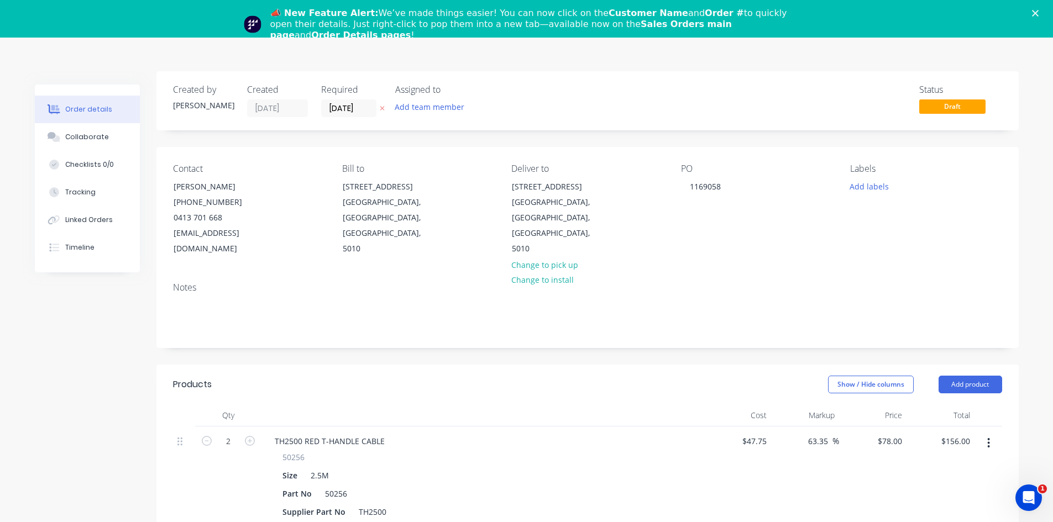
scroll to position [0, 0]
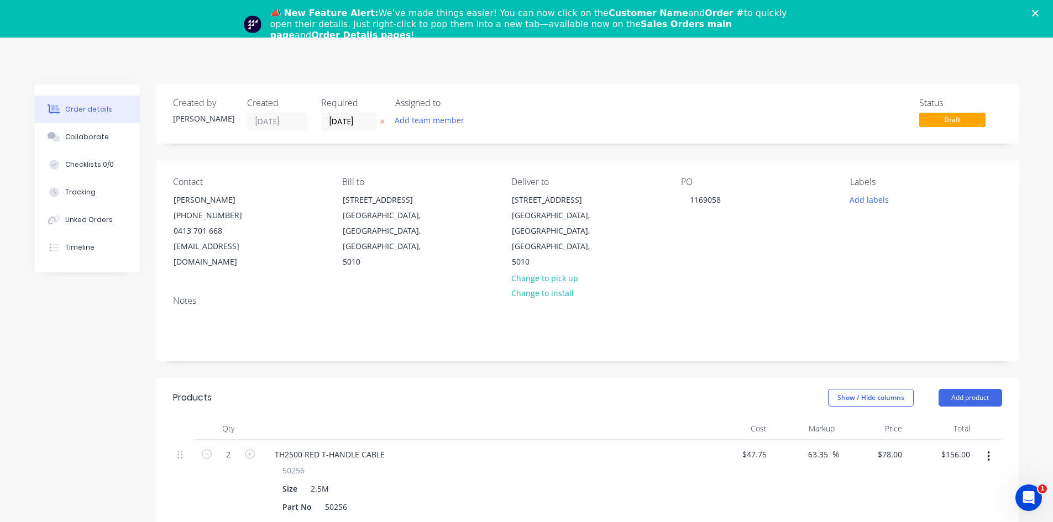
click at [1039, 13] on polygon "Close" at bounding box center [1035, 13] width 7 height 7
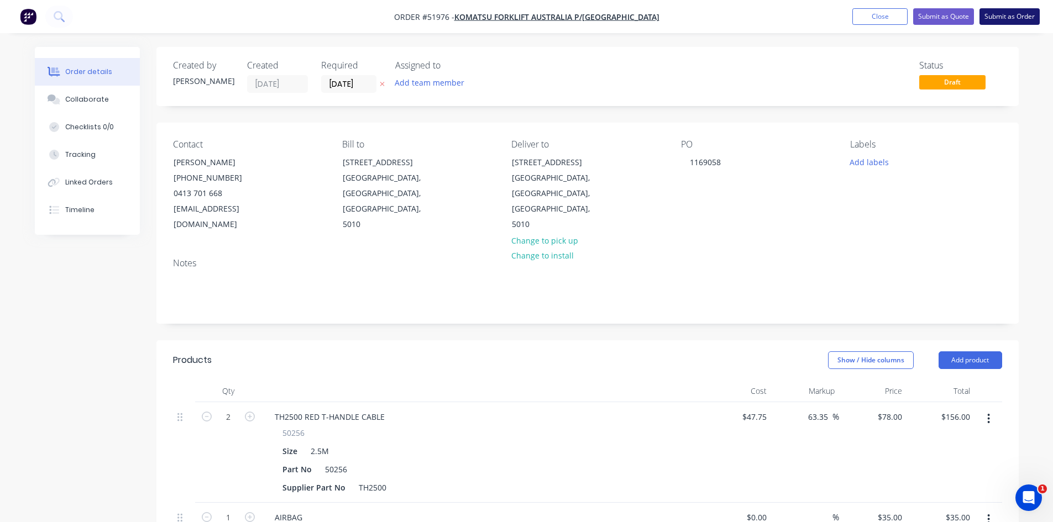
click at [1011, 13] on button "Submit as Order" at bounding box center [1010, 16] width 60 height 17
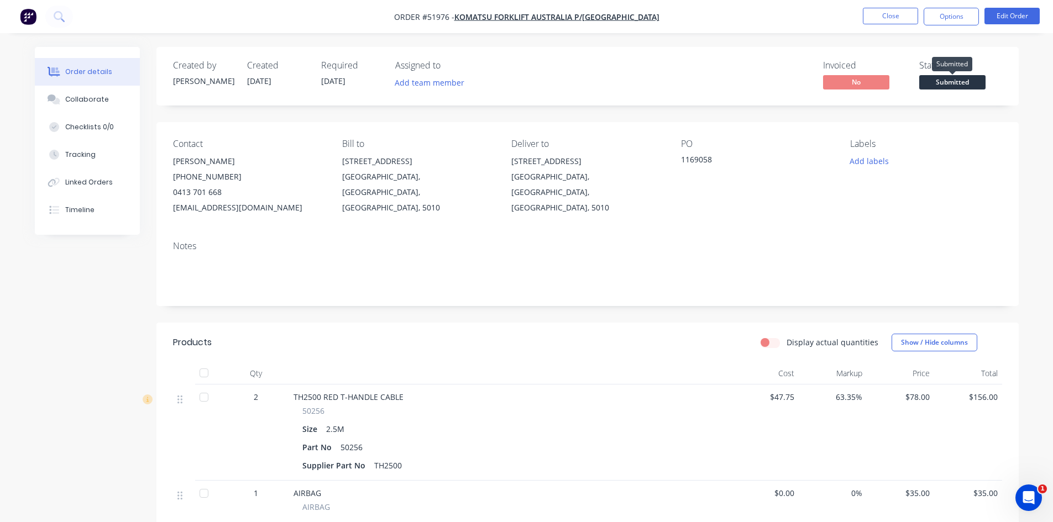
click at [951, 79] on span "Submitted" at bounding box center [952, 82] width 66 height 14
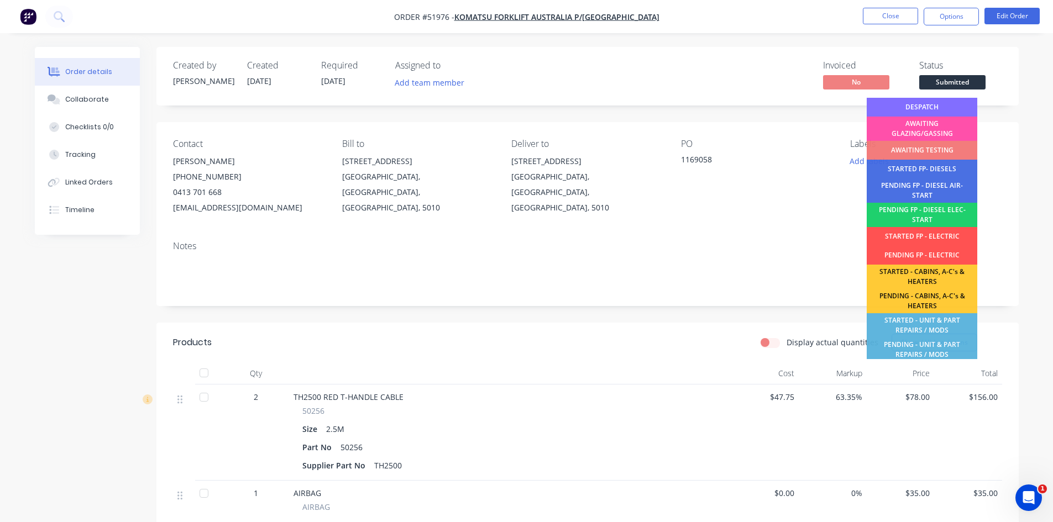
click at [931, 102] on div "DESPATCH" at bounding box center [922, 107] width 111 height 19
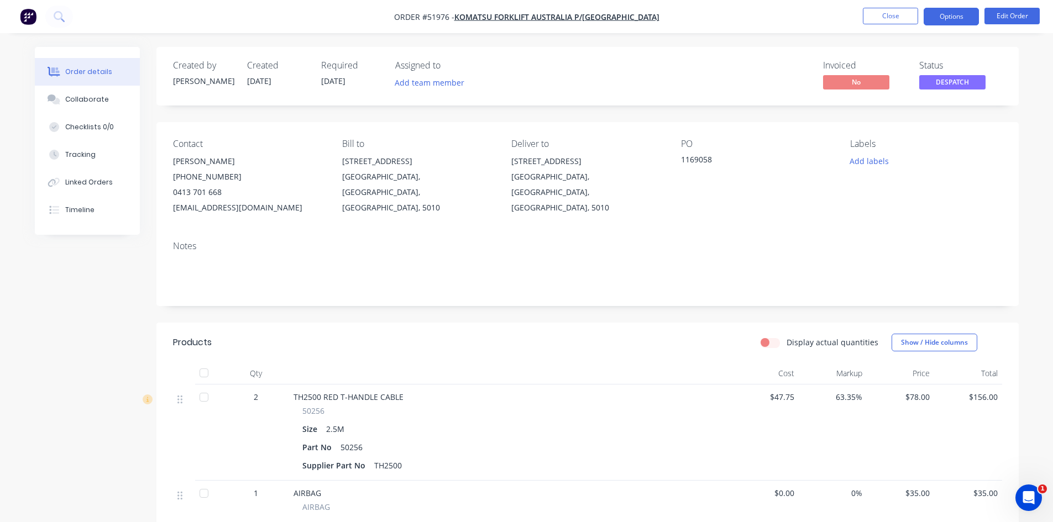
click at [941, 14] on button "Options" at bounding box center [951, 17] width 55 height 18
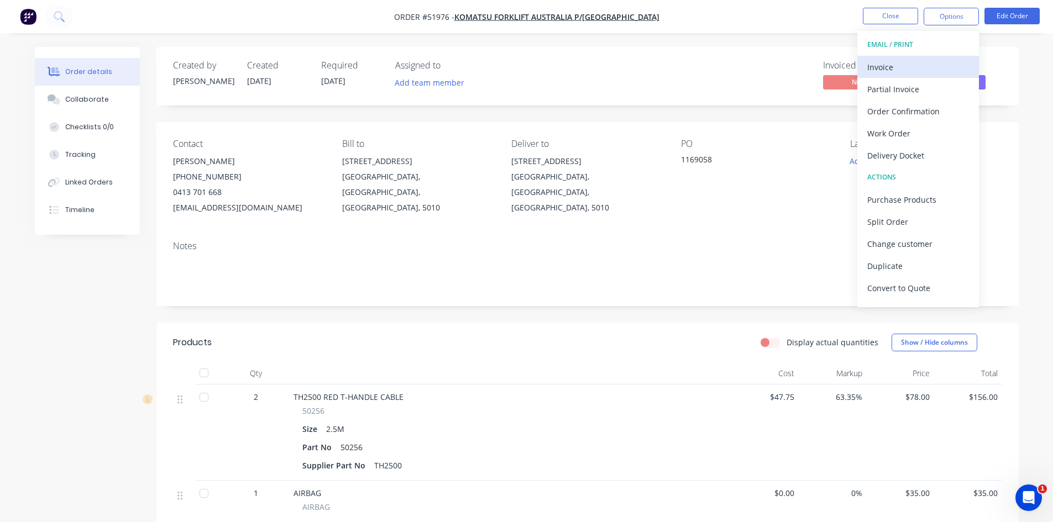
click at [893, 66] on div "Invoice" at bounding box center [918, 67] width 102 height 16
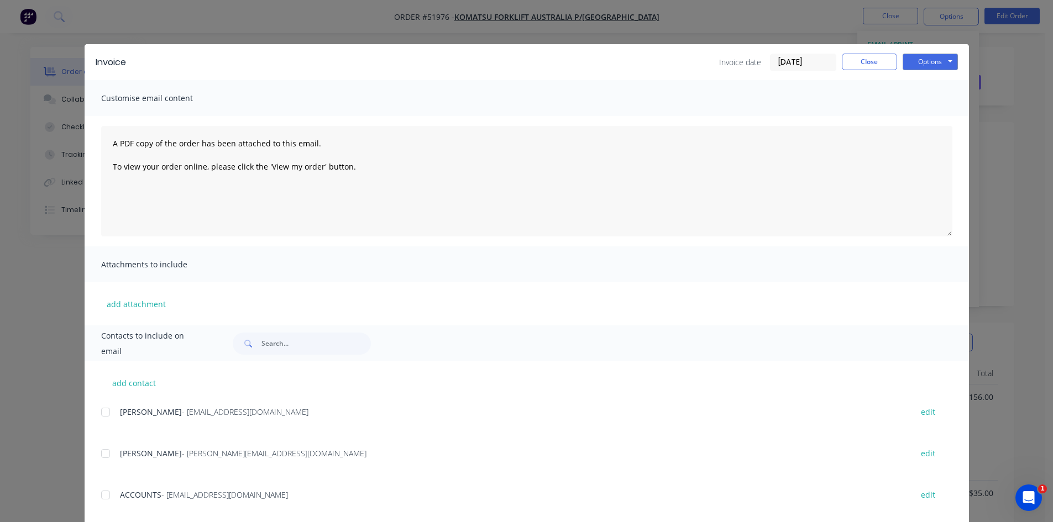
scroll to position [105, 0]
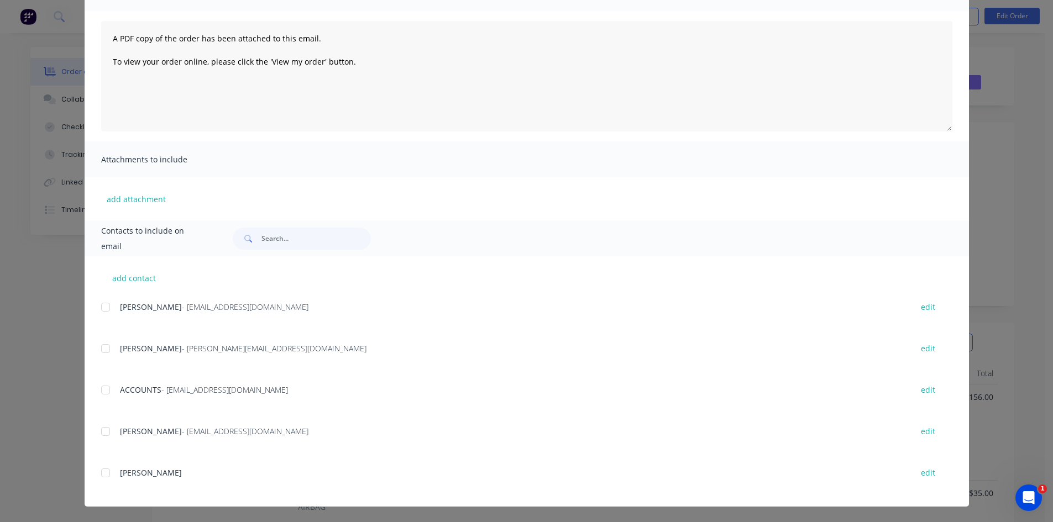
click at [98, 305] on div at bounding box center [106, 307] width 22 height 22
click at [102, 387] on div at bounding box center [106, 390] width 22 height 22
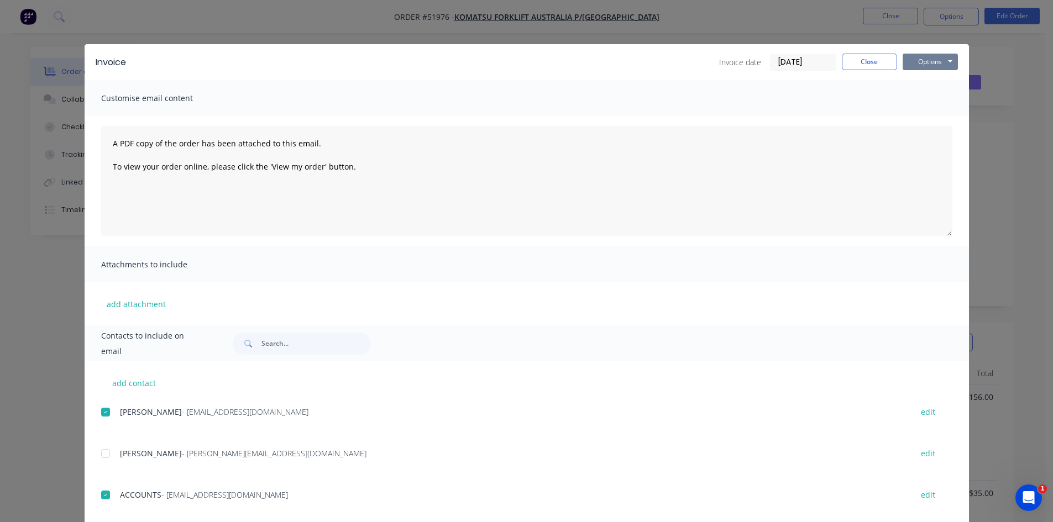
click at [915, 57] on button "Options" at bounding box center [930, 62] width 55 height 17
click at [920, 117] on button "Email" at bounding box center [938, 118] width 71 height 18
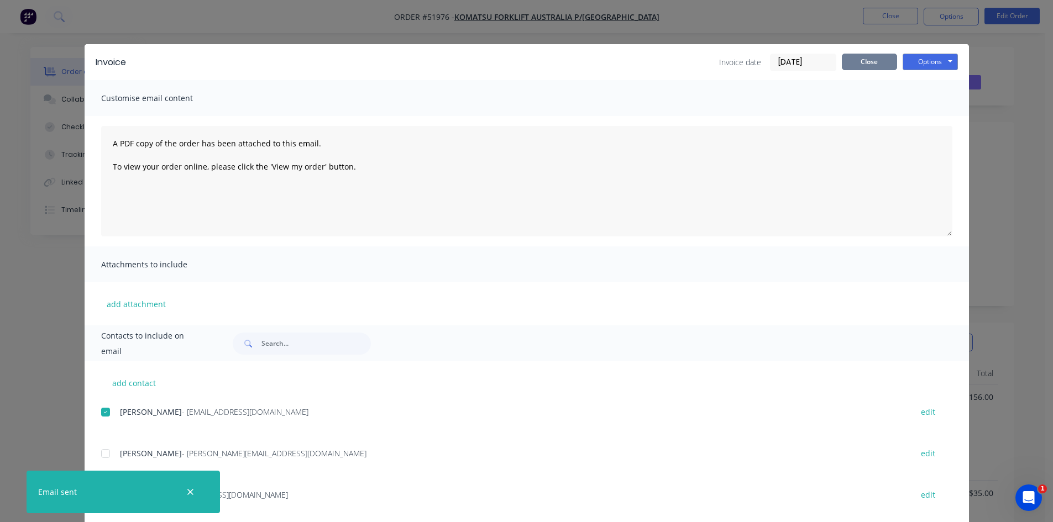
click at [851, 60] on button "Close" at bounding box center [869, 62] width 55 height 17
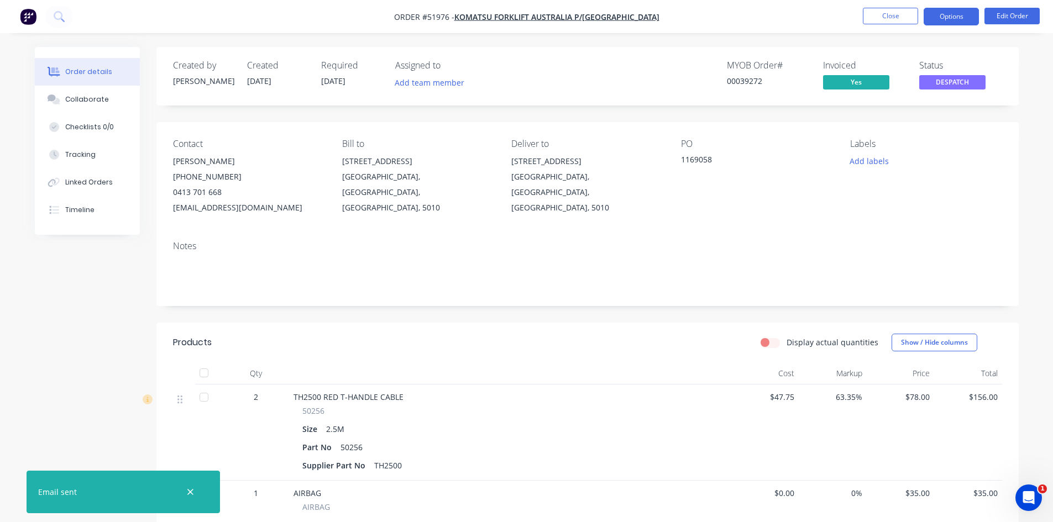
click at [938, 14] on button "Options" at bounding box center [951, 17] width 55 height 18
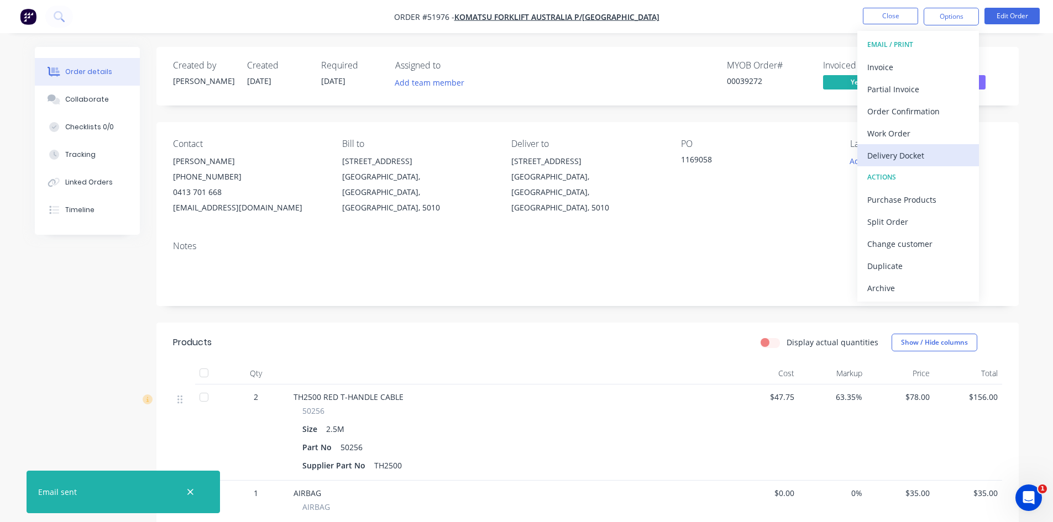
click at [912, 154] on div "Delivery Docket" at bounding box center [918, 156] width 102 height 16
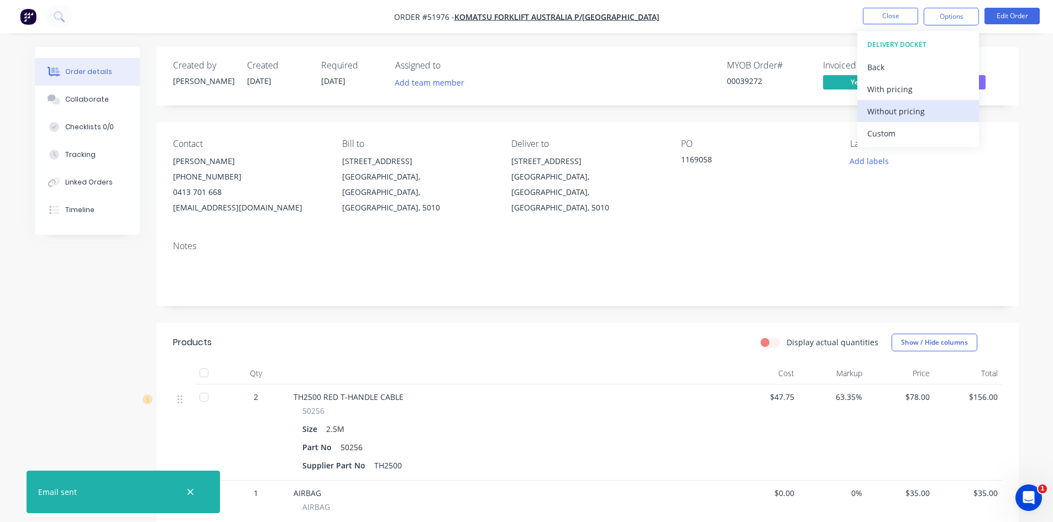
click at [896, 107] on div "Without pricing" at bounding box center [918, 111] width 102 height 16
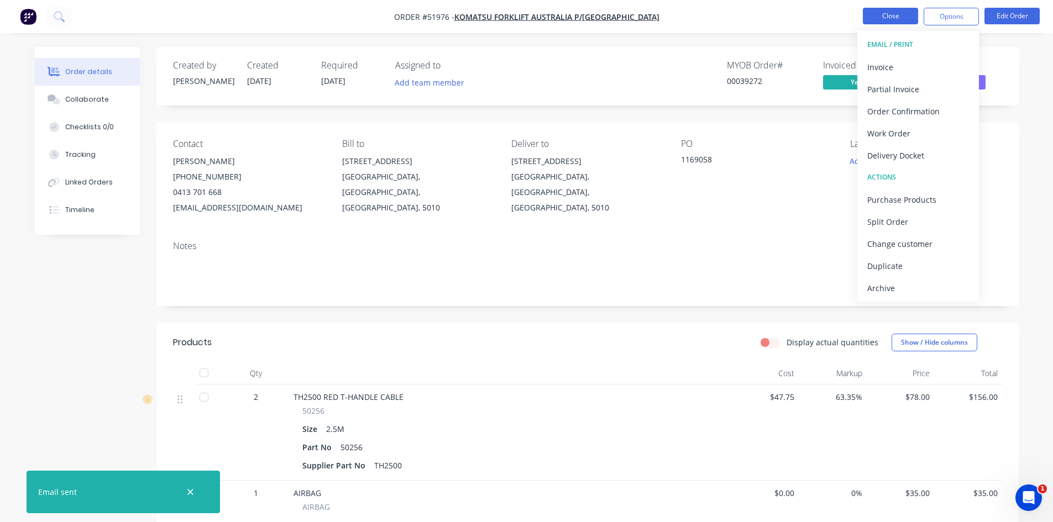
click at [883, 14] on button "Close" at bounding box center [890, 16] width 55 height 17
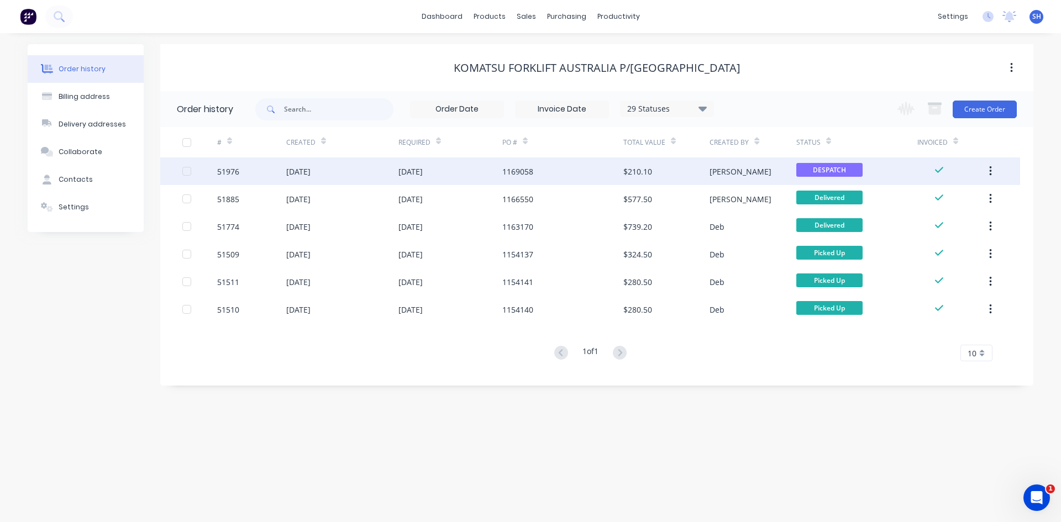
click at [528, 169] on div "1169058" at bounding box center [518, 172] width 31 height 12
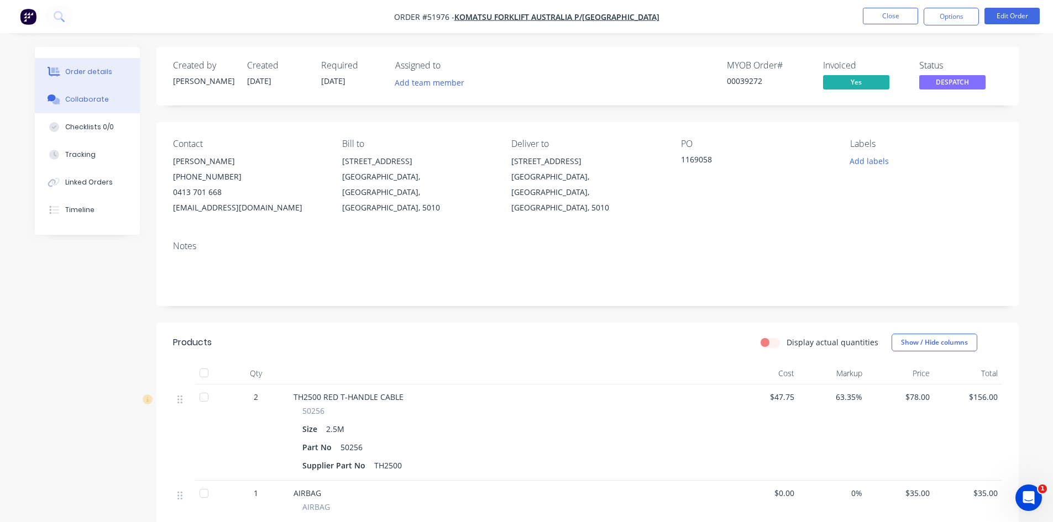
click at [98, 97] on div "Collaborate" at bounding box center [87, 100] width 44 height 10
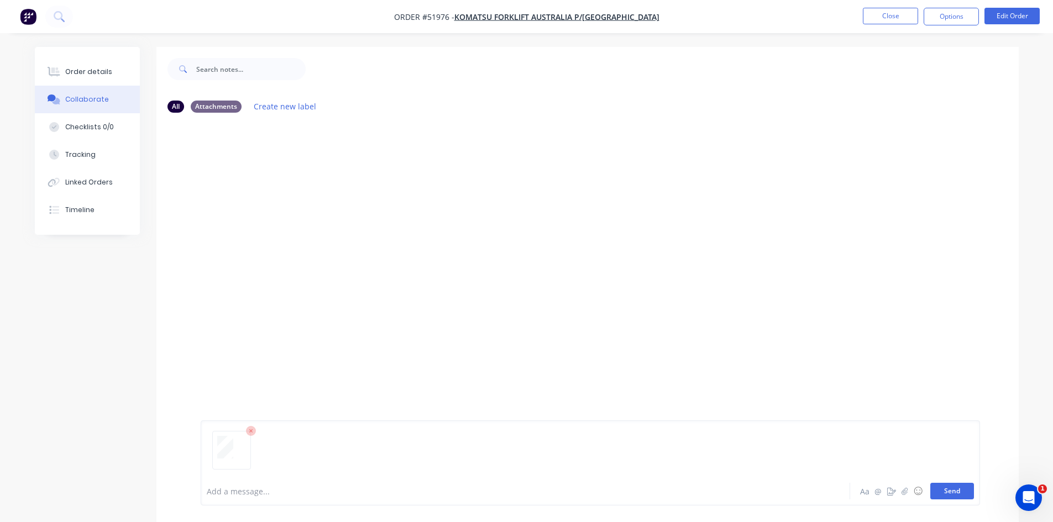
click at [944, 486] on button "Send" at bounding box center [952, 491] width 44 height 17
click at [872, 14] on button "Close" at bounding box center [890, 16] width 55 height 17
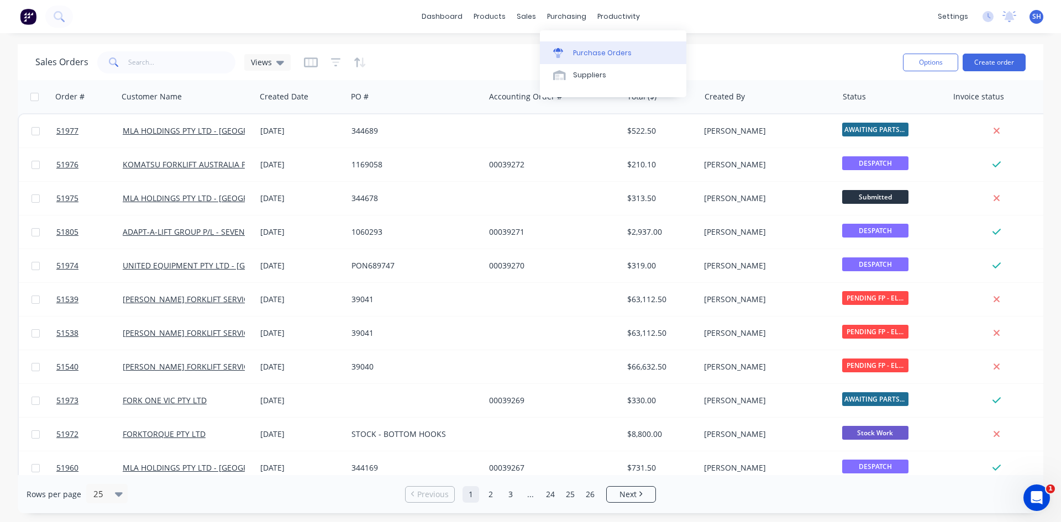
click at [595, 53] on div "Purchase Orders" at bounding box center [602, 53] width 59 height 10
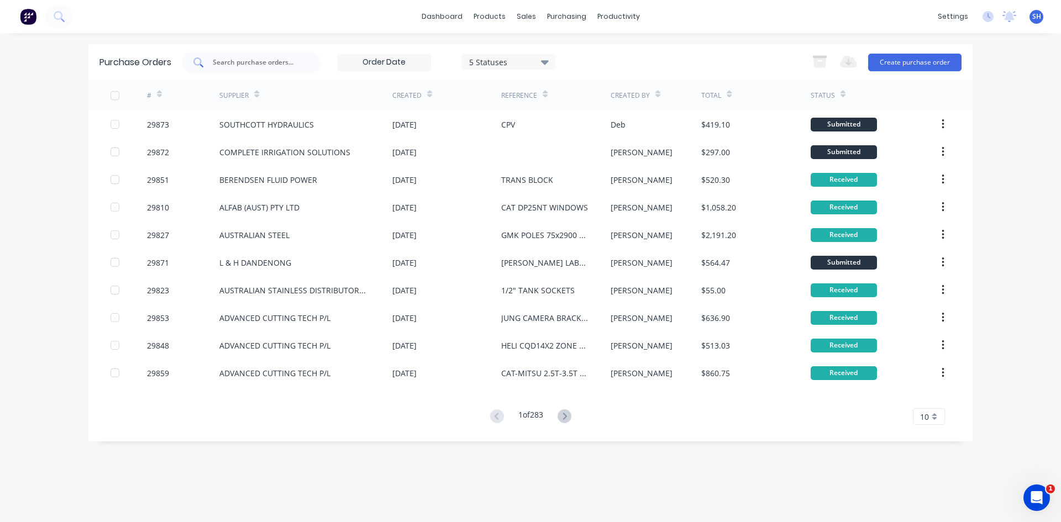
click at [277, 64] on input "text" at bounding box center [258, 62] width 92 height 11
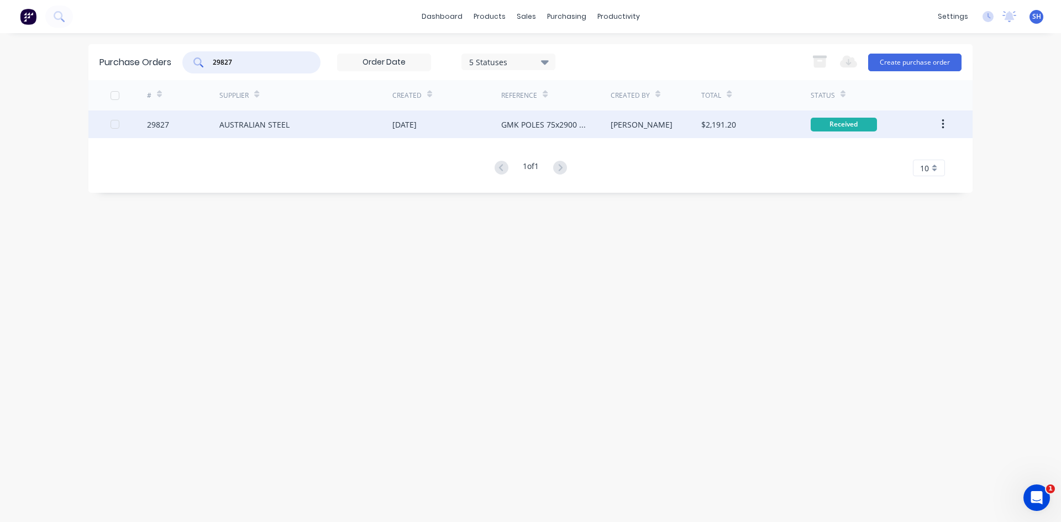
type input "29827"
click at [304, 122] on div "AUSTRALIAN STEEL" at bounding box center [305, 125] width 173 height 28
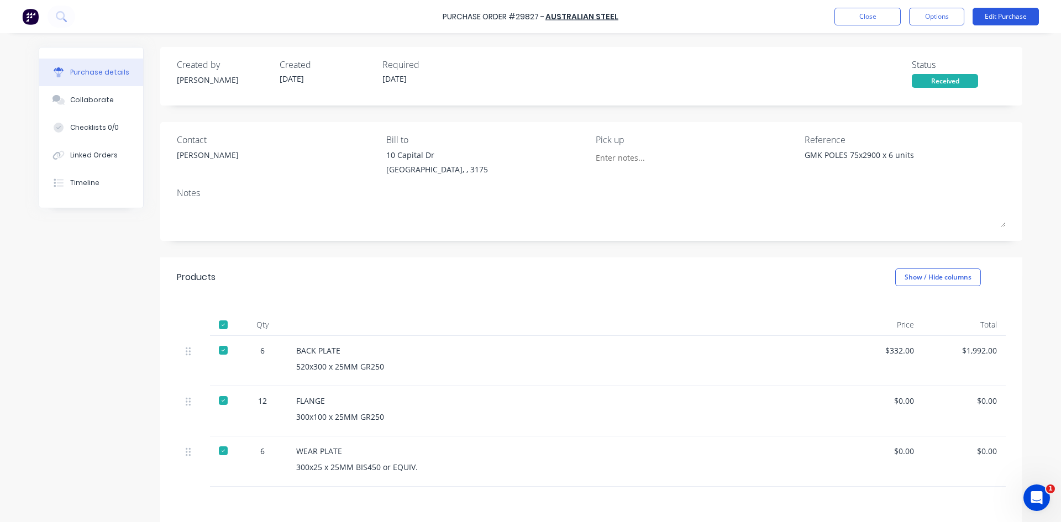
click at [995, 14] on button "Edit Purchase" at bounding box center [1006, 17] width 66 height 18
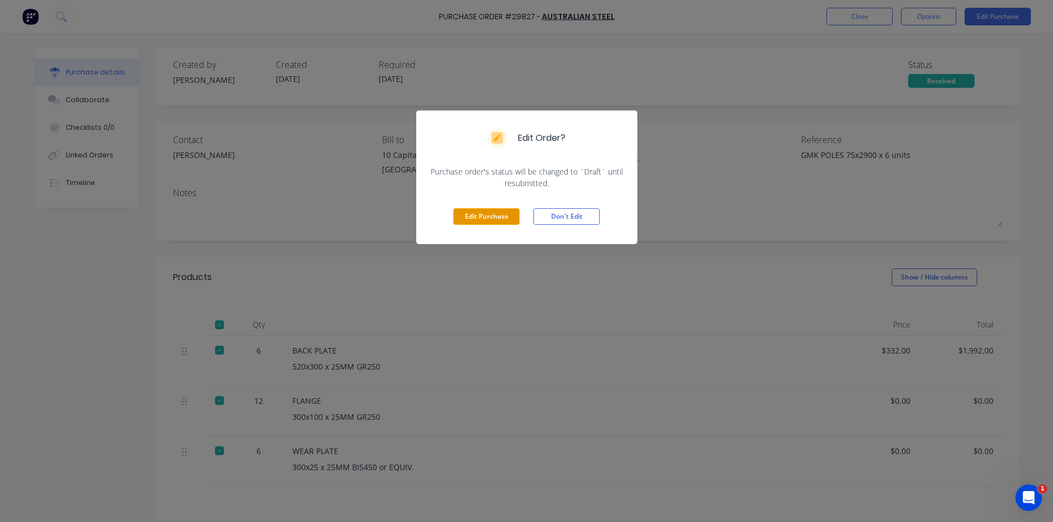
click at [496, 213] on button "Edit Purchase" at bounding box center [486, 216] width 66 height 17
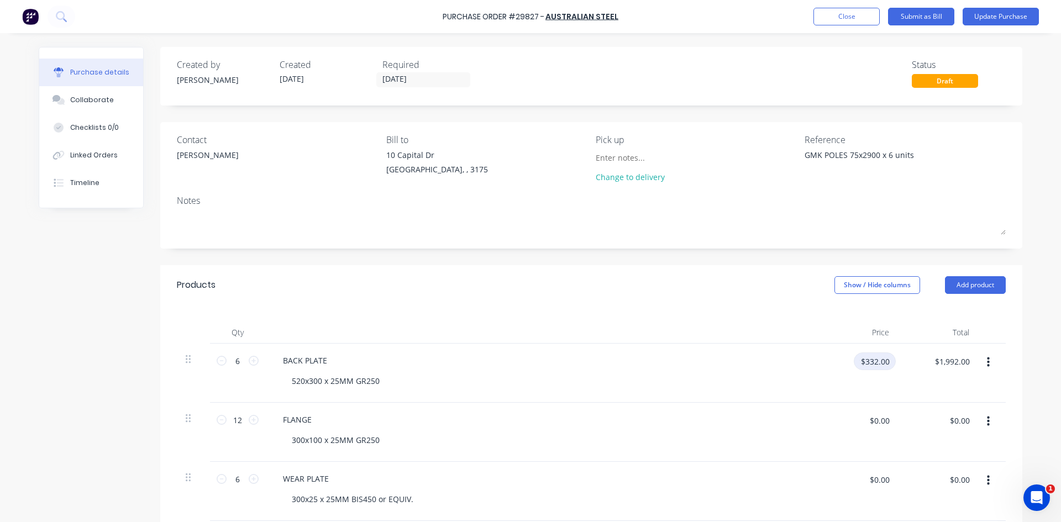
type textarea "x"
drag, startPoint x: 888, startPoint y: 359, endPoint x: 785, endPoint y: 362, distance: 103.4
click at [786, 361] on div "6 6 BACK PLATE 520x300 x 25MM GR250 $332.00 $332.00 $1,992.00 $1,992.00" at bounding box center [591, 373] width 829 height 59
type input "91.27"
type textarea "x"
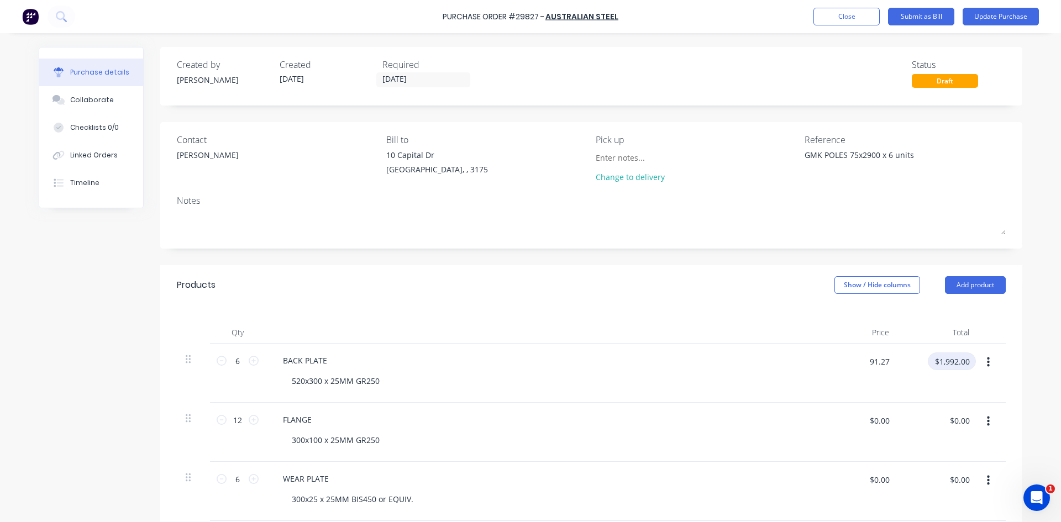
type input "$91.27"
type input "$547.62"
type textarea "x"
click at [869, 423] on input "$0.00" at bounding box center [879, 421] width 33 height 18
type input "24.25"
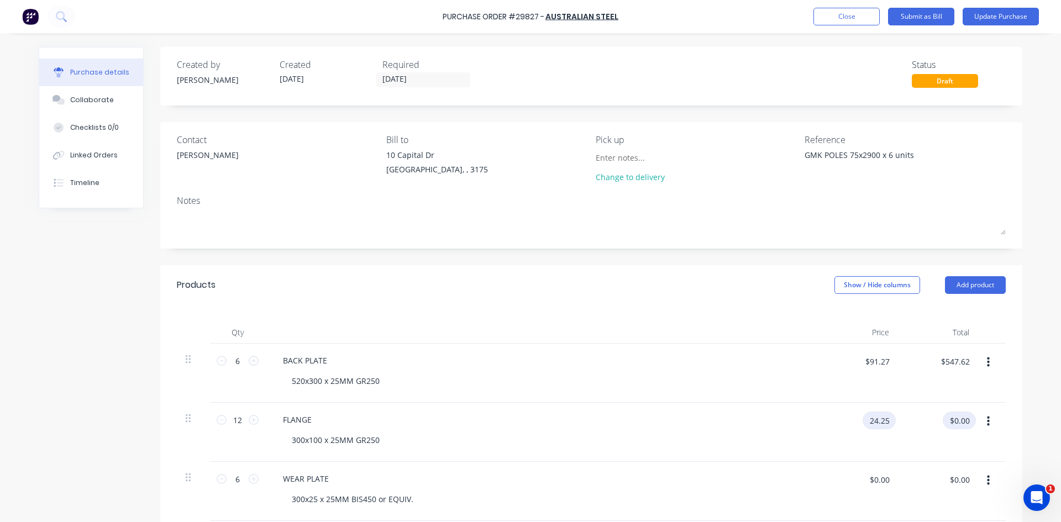
type textarea "x"
type input "$24.25"
type input "$291.00"
type textarea "x"
click at [877, 482] on input "$0.00" at bounding box center [879, 480] width 33 height 18
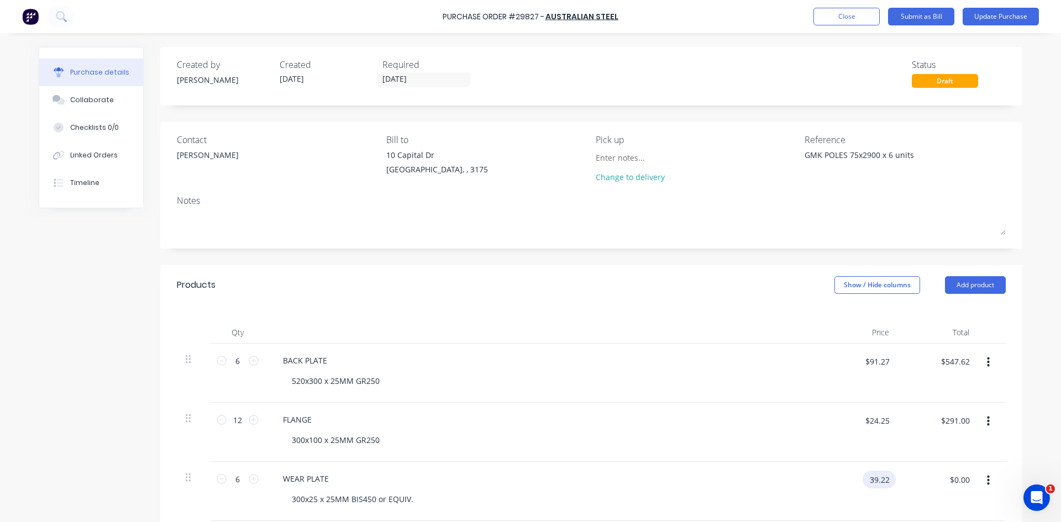
type input "39.22"
type textarea "x"
type input "$39.22"
type input "$235.32"
click at [1002, 12] on button "Update Purchase" at bounding box center [1001, 17] width 76 height 18
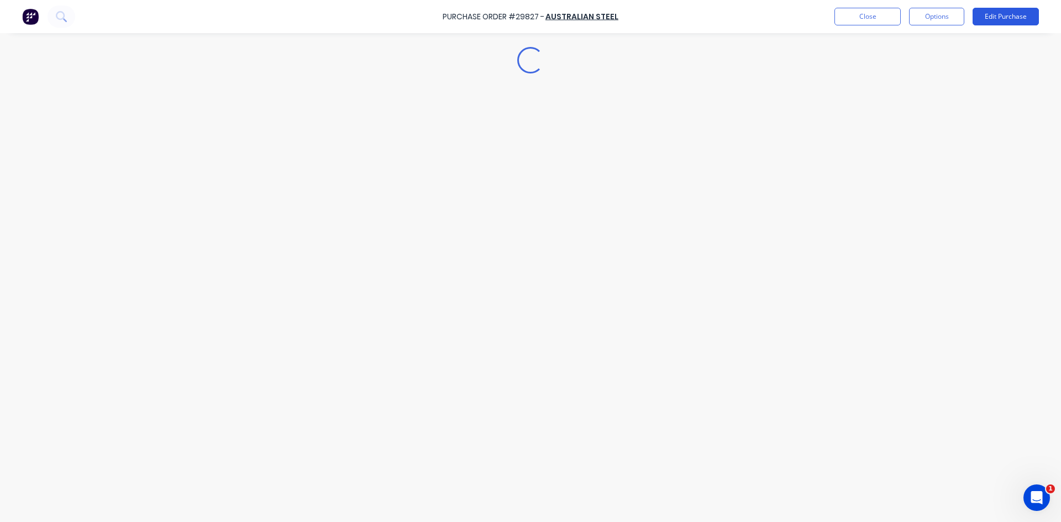
type textarea "x"
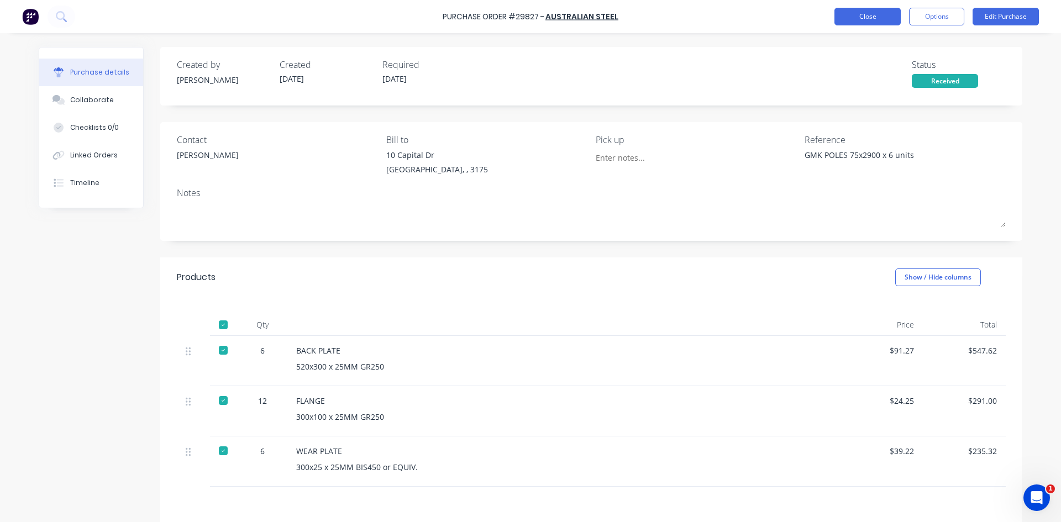
click at [859, 14] on button "Close" at bounding box center [868, 17] width 66 height 18
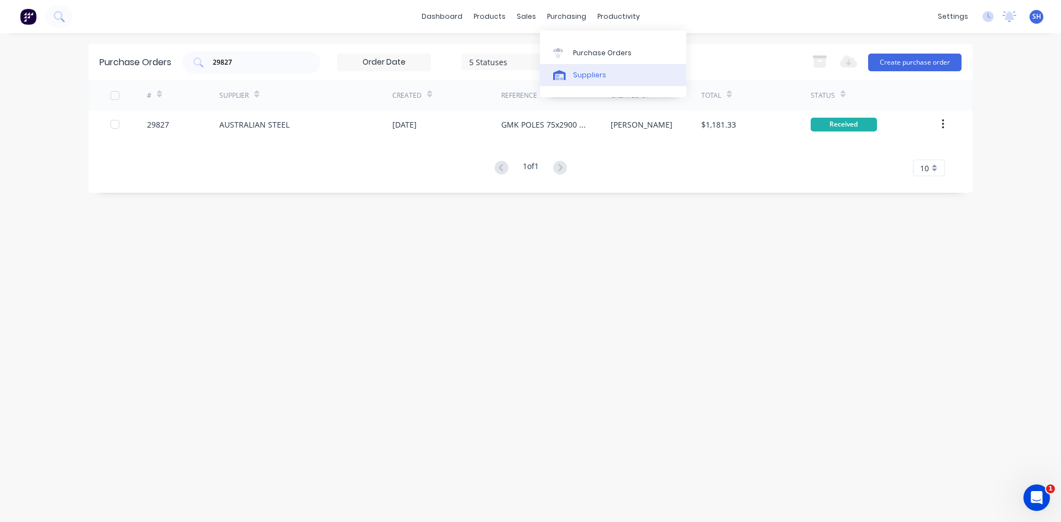
click at [583, 72] on div "Suppliers" at bounding box center [589, 75] width 33 height 10
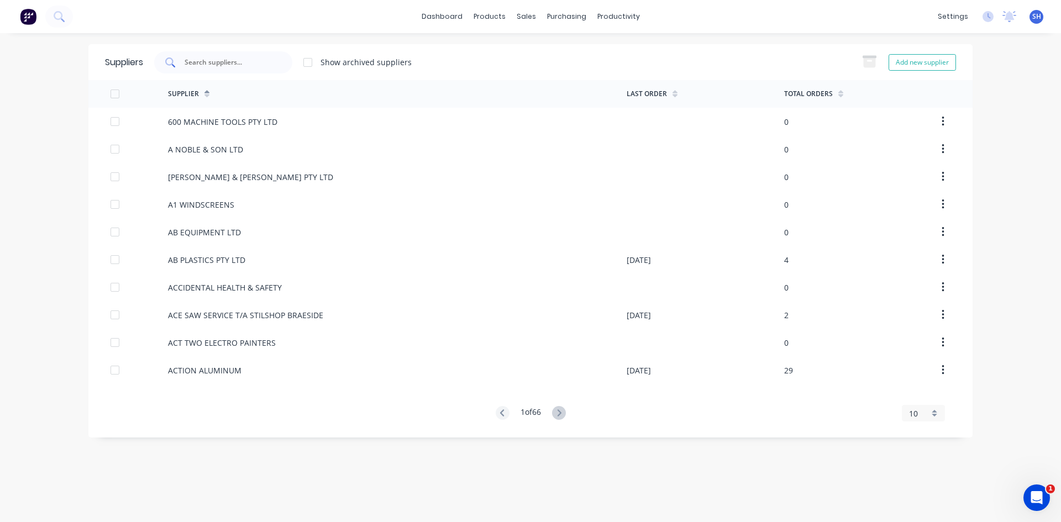
click at [235, 61] on input "text" at bounding box center [230, 62] width 92 height 11
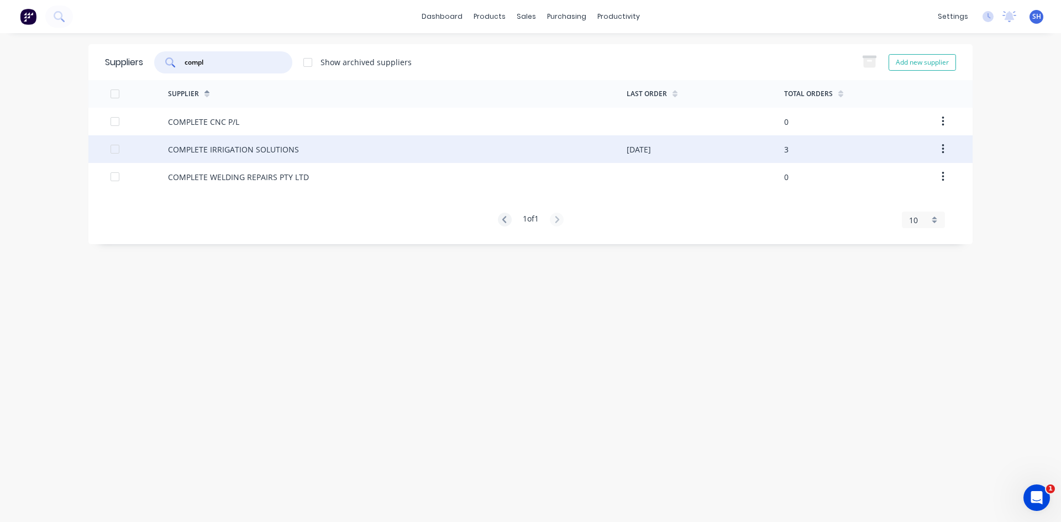
type input "compl"
click at [270, 149] on div "COMPLETE IRRIGATION SOLUTIONS" at bounding box center [233, 150] width 131 height 12
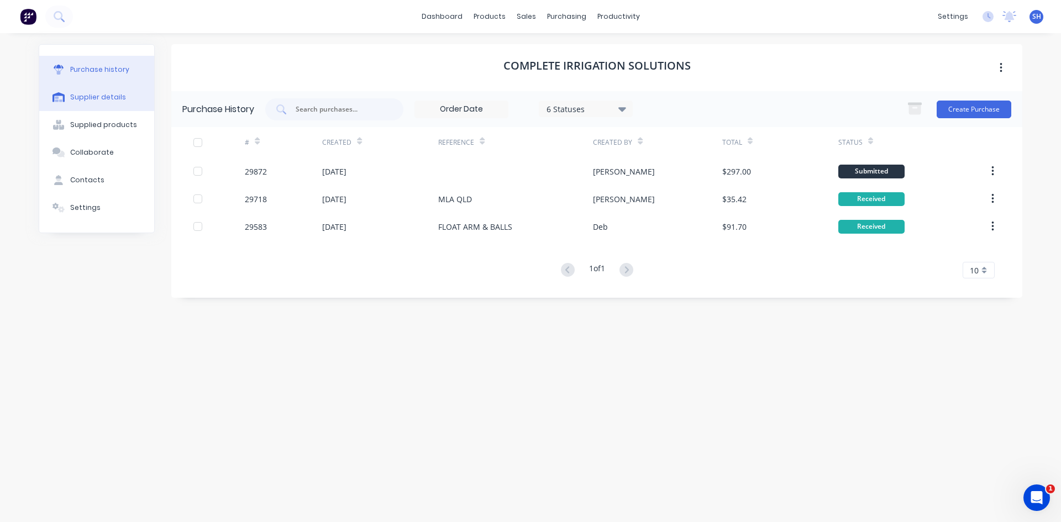
click at [119, 95] on div "Supplier details" at bounding box center [98, 97] width 56 height 10
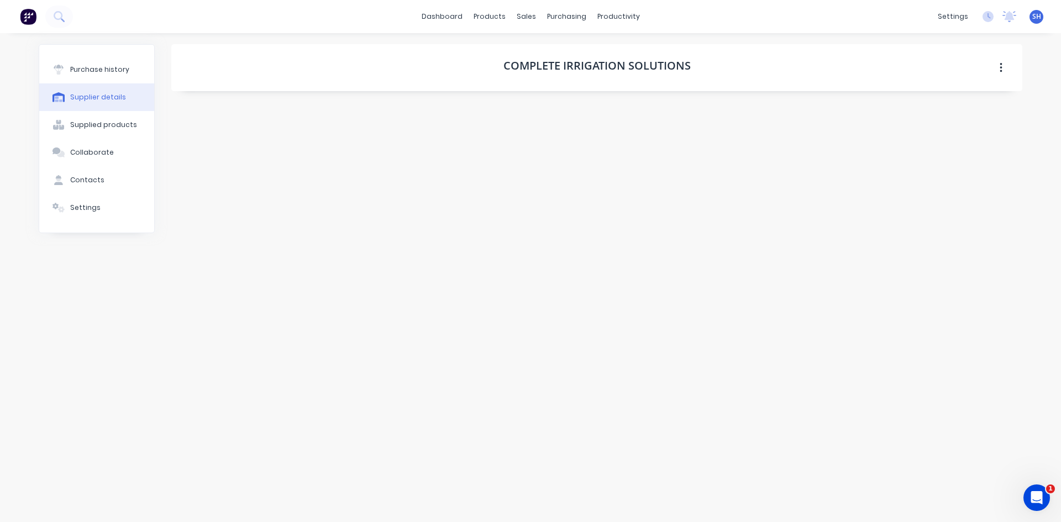
select select "AU"
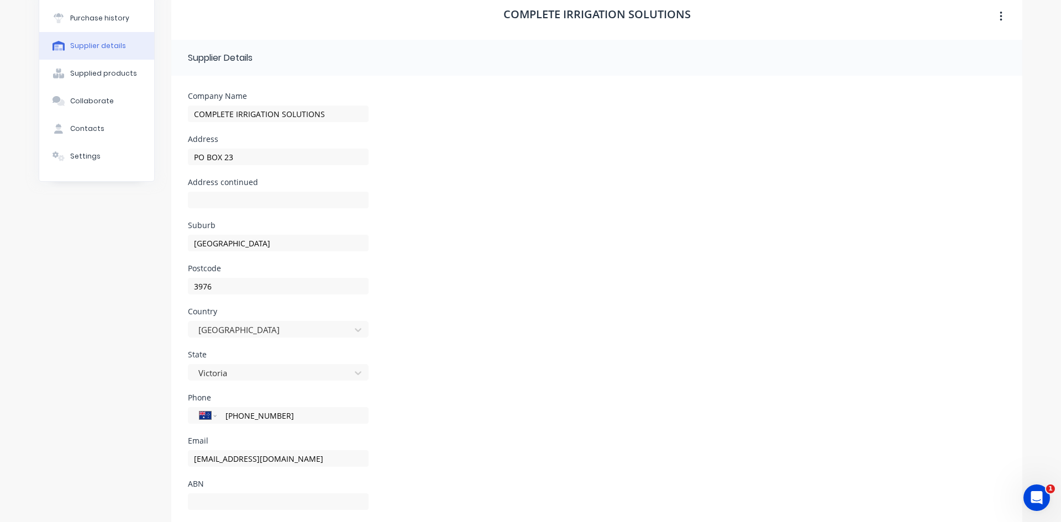
scroll to position [25, 0]
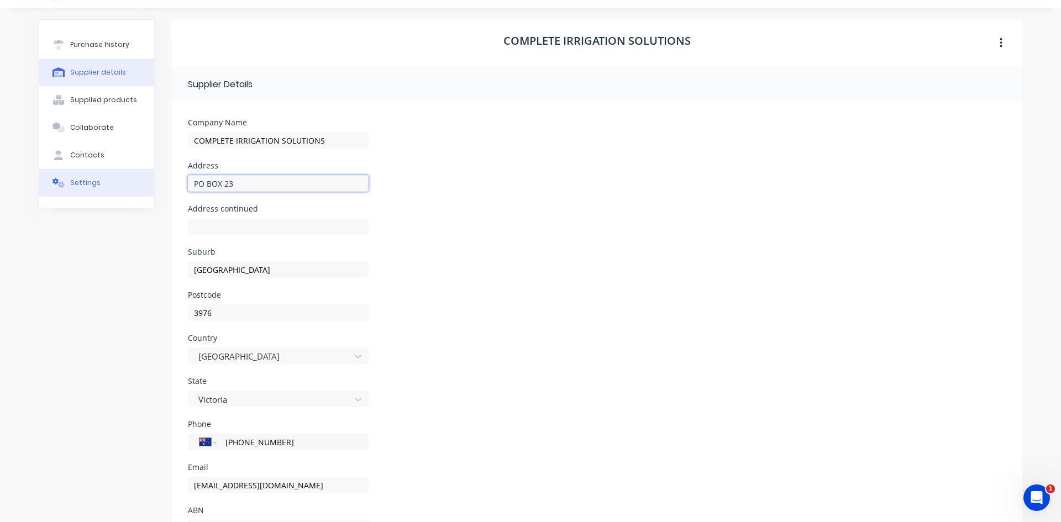
drag, startPoint x: 232, startPoint y: 183, endPoint x: 130, endPoint y: 191, distance: 101.5
click at [130, 191] on div "Purchase history Supplier details Supplied products Collaborate Contacts Settin…" at bounding box center [531, 292] width 984 height 547
type input "[STREET_ADDRESS][PERSON_NAME]"
drag, startPoint x: 256, startPoint y: 269, endPoint x: 137, endPoint y: 258, distance: 120.0
click at [137, 258] on div "Purchase history Supplier details Supplied products Collaborate Contacts Settin…" at bounding box center [531, 292] width 984 height 547
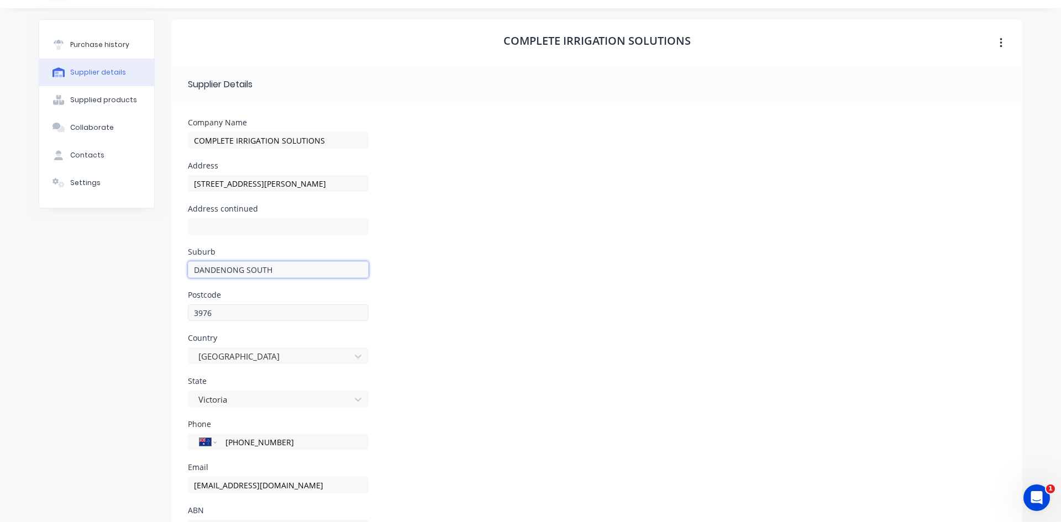
type input "DANDENONG SOUTH"
drag, startPoint x: 214, startPoint y: 312, endPoint x: 167, endPoint y: 312, distance: 47.0
click at [171, 312] on form "Company Name COMPLETE IRRIGATION SOLUTIONS Address [STREET_ADDRESS][PERSON_NAME…" at bounding box center [596, 334] width 851 height 464
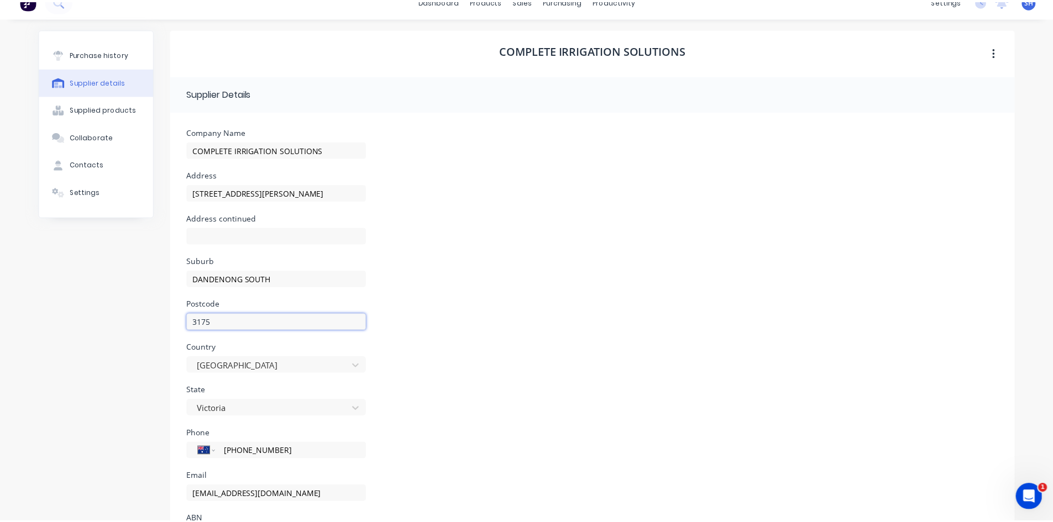
scroll to position [0, 0]
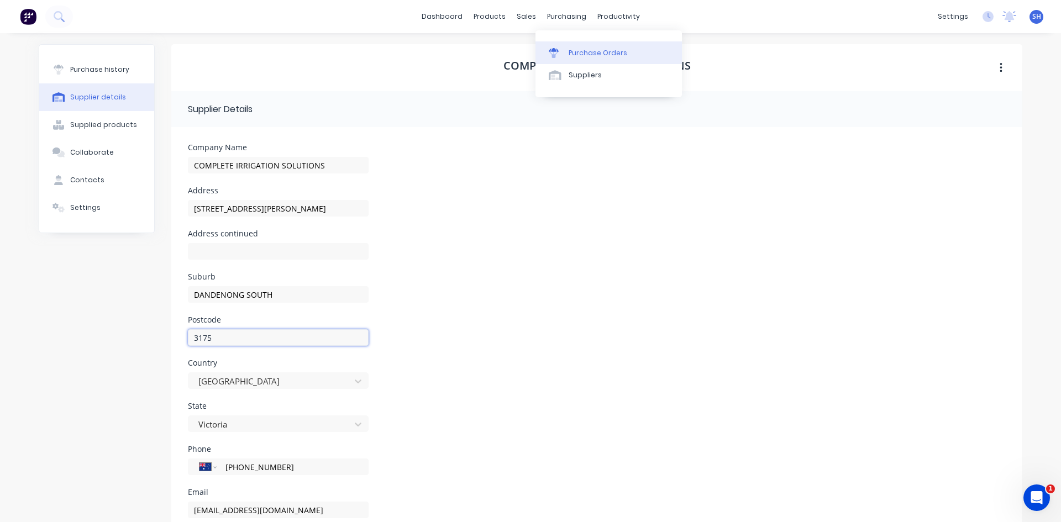
type input "3175"
click at [582, 50] on div "Purchase Orders" at bounding box center [598, 53] width 59 height 10
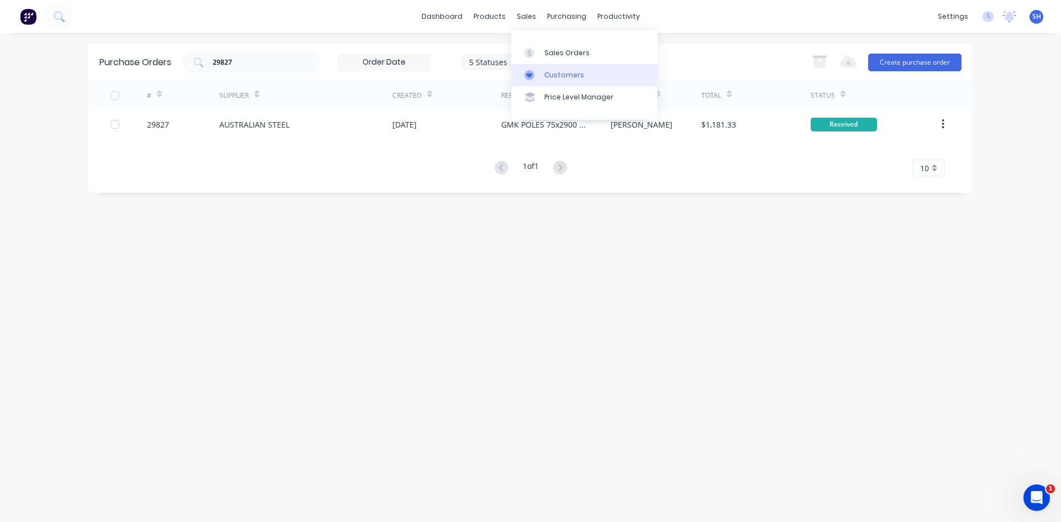
click at [563, 74] on div "Customers" at bounding box center [565, 75] width 40 height 10
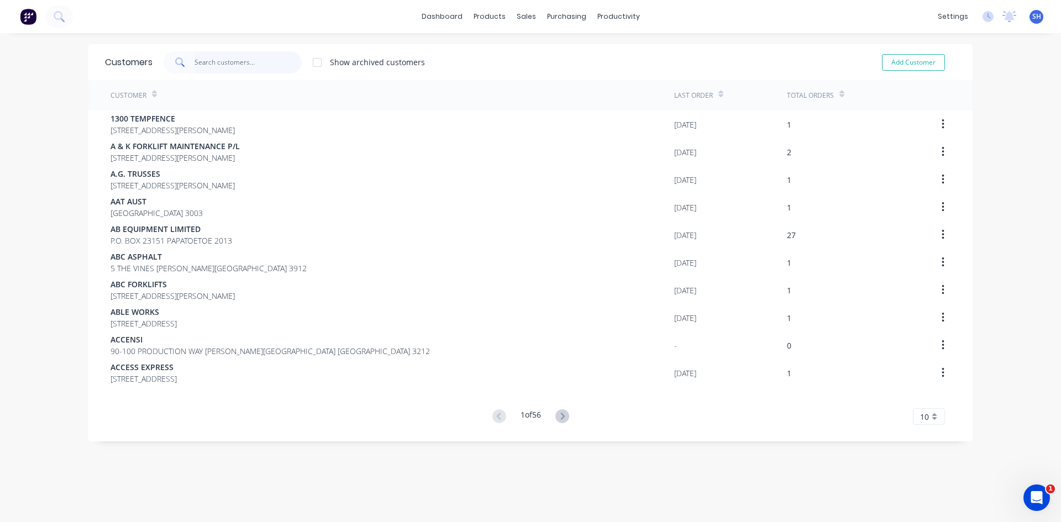
click at [269, 63] on input "text" at bounding box center [249, 62] width 108 height 22
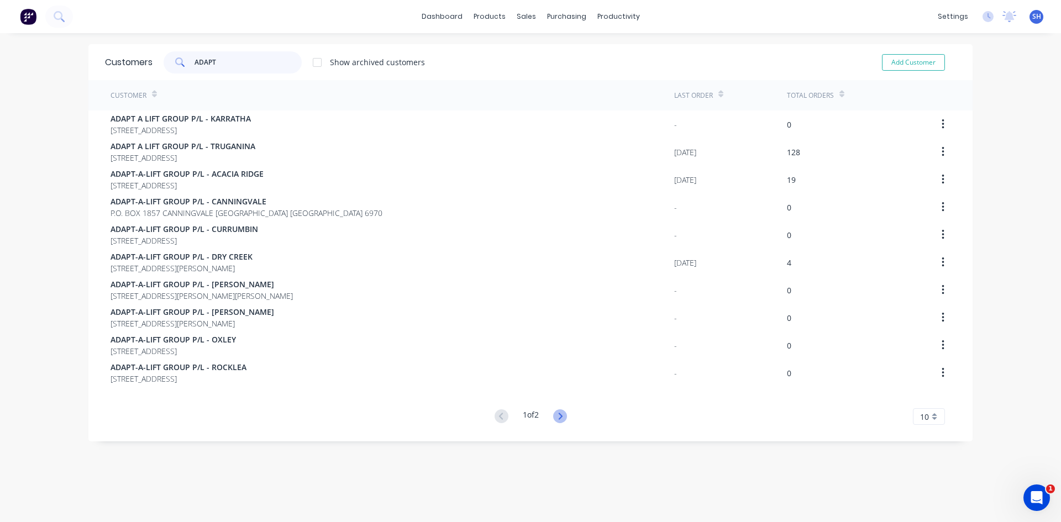
type input "ADAPT"
click at [556, 415] on icon at bounding box center [560, 417] width 14 height 14
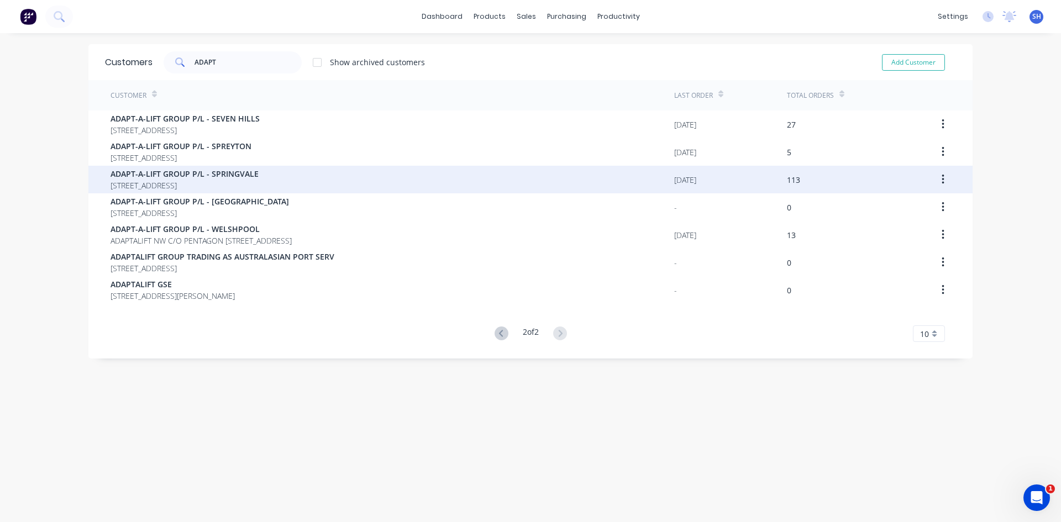
click at [256, 177] on span "ADAPT-A-LIFT GROUP P/L - SPRINGVALE" at bounding box center [185, 174] width 148 height 12
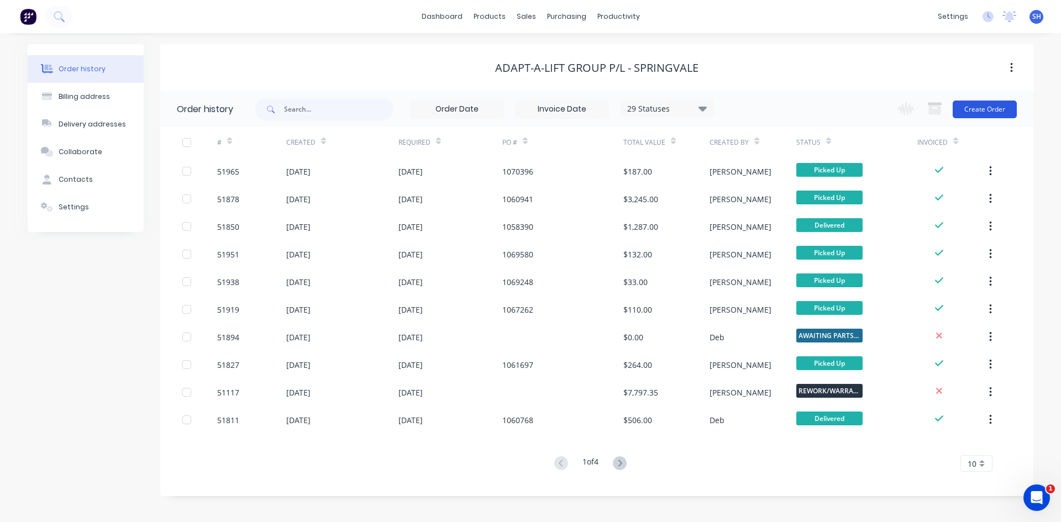
click at [983, 104] on button "Create Order" at bounding box center [985, 110] width 64 height 18
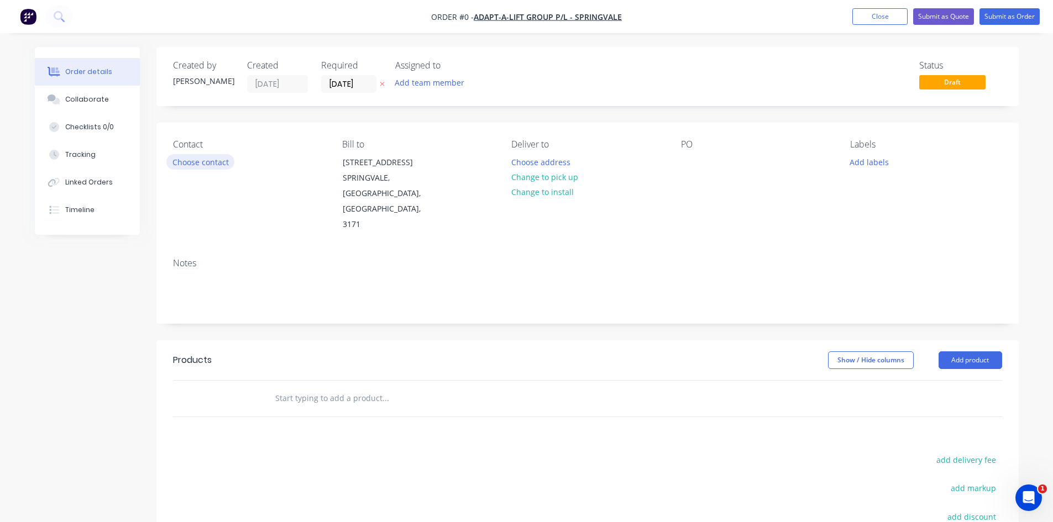
click at [207, 160] on button "Choose contact" at bounding box center [200, 161] width 68 height 15
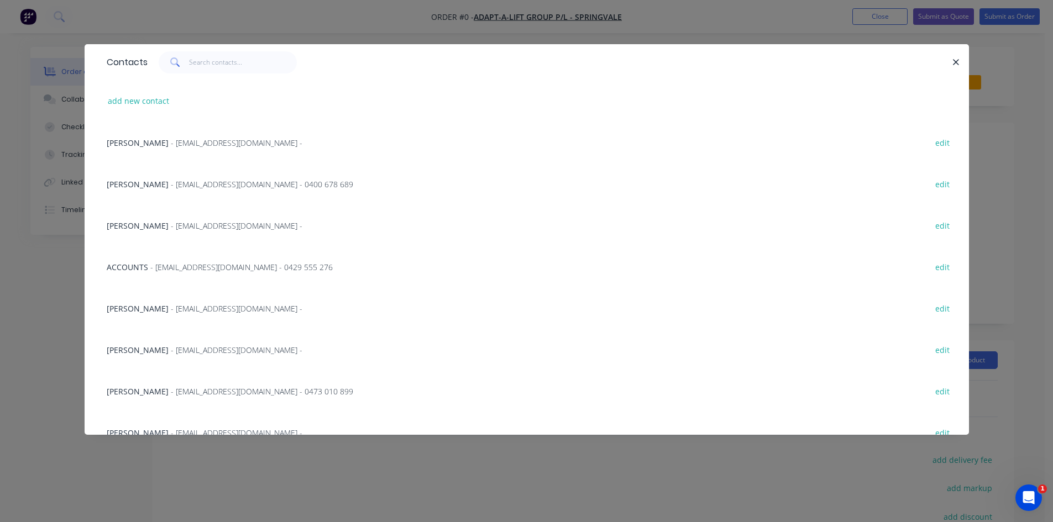
click at [206, 226] on span "- [EMAIL_ADDRESS][DOMAIN_NAME] -" at bounding box center [237, 226] width 132 height 11
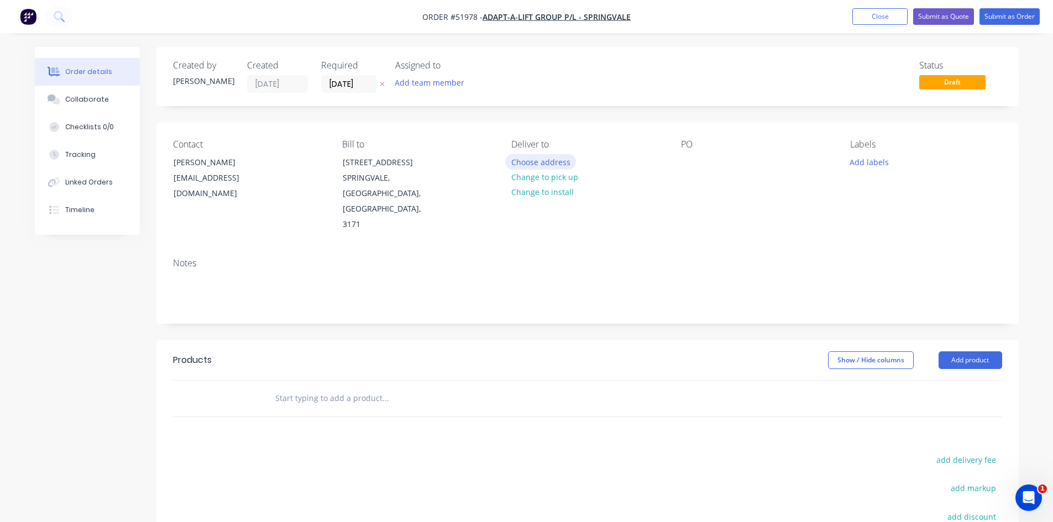
click at [532, 159] on button "Choose address" at bounding box center [540, 161] width 71 height 15
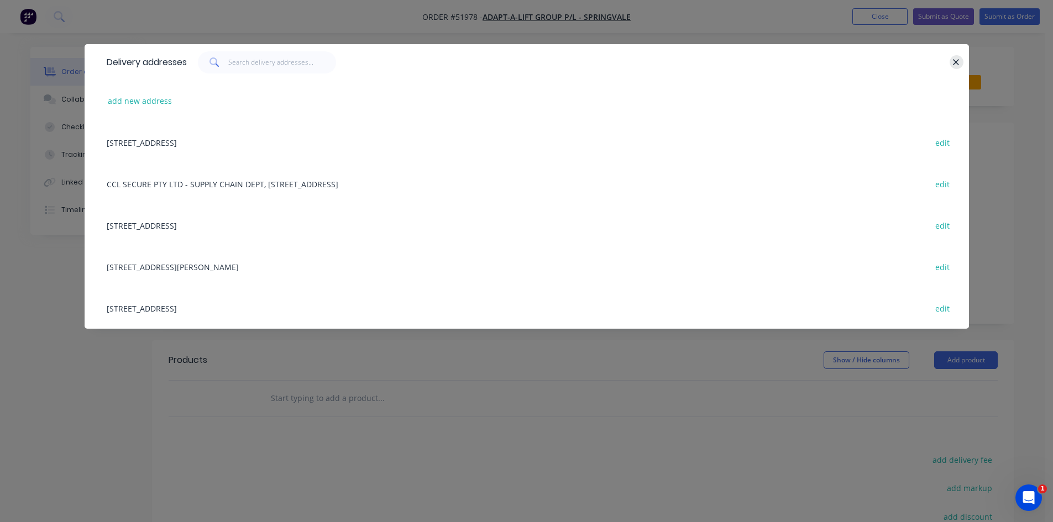
click at [961, 60] on button "button" at bounding box center [957, 62] width 14 height 14
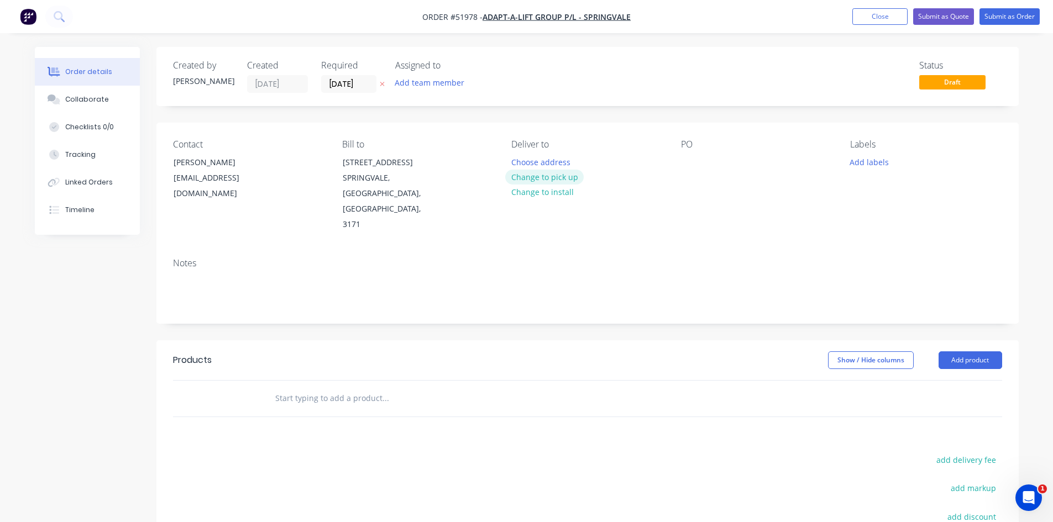
click at [537, 177] on button "Change to pick up" at bounding box center [544, 177] width 79 height 15
click at [686, 163] on div at bounding box center [690, 162] width 18 height 16
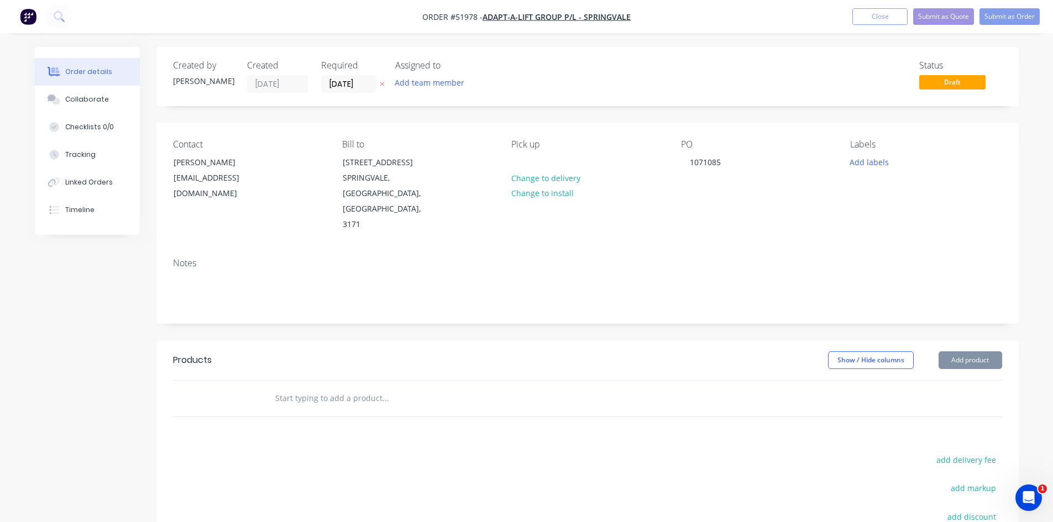
click at [277, 388] on input "text" at bounding box center [385, 399] width 221 height 22
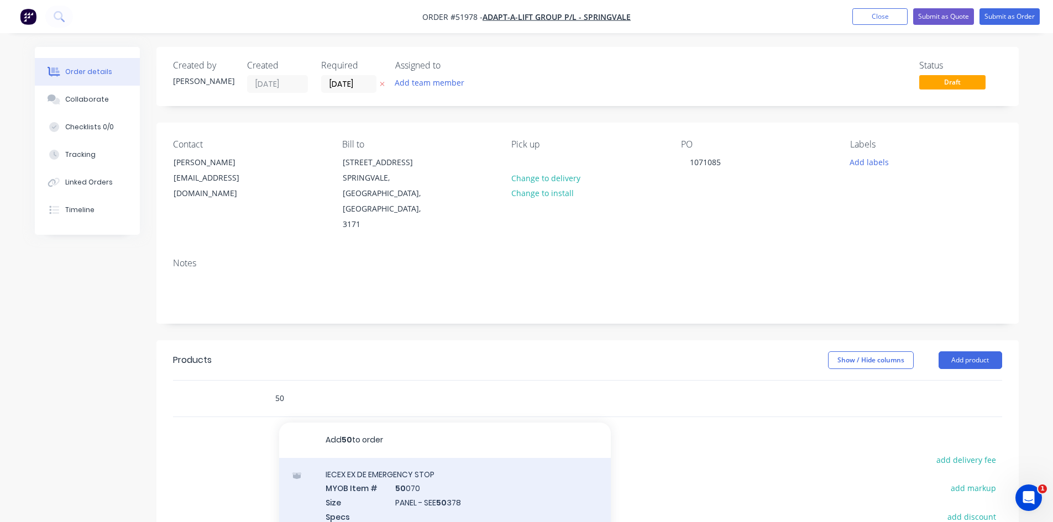
type input "5"
type input "50363"
click at [395, 461] on div "AIR HORN MYOB Item # 50363 Size TRUMPET BIKE Part No 50363 Supplier Part No Not…" at bounding box center [445, 522] width 332 height 129
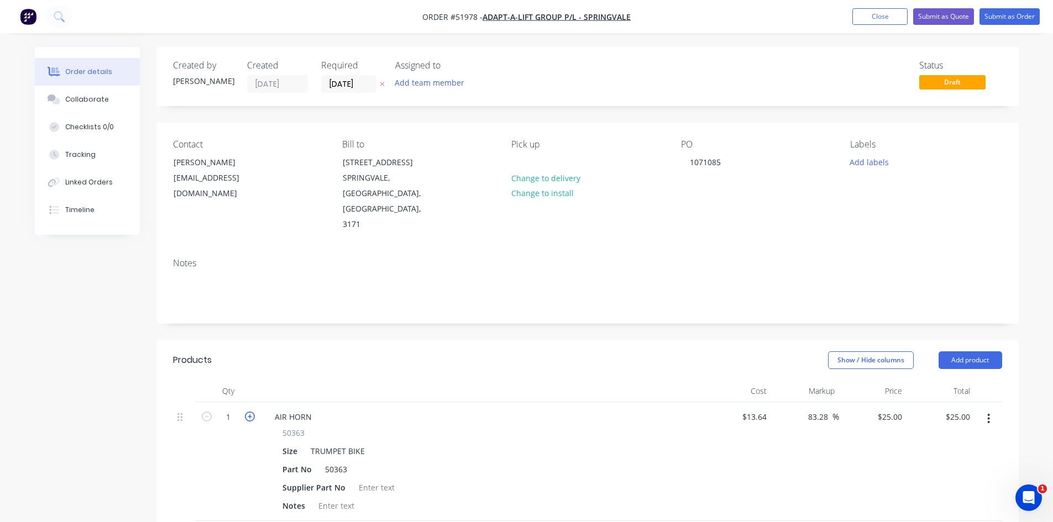
click at [250, 412] on icon "button" at bounding box center [250, 417] width 10 height 10
type input "2"
type input "$50.00"
click at [250, 412] on icon "button" at bounding box center [250, 417] width 10 height 10
type input "3"
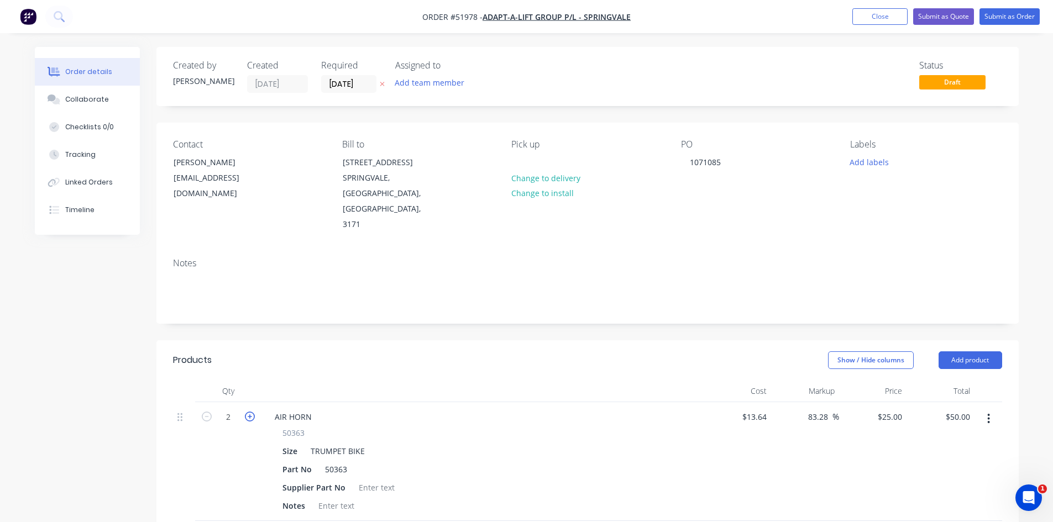
type input "$75.00"
click at [250, 412] on icon "button" at bounding box center [250, 417] width 10 height 10
type input "4"
type input "$100.00"
click at [250, 412] on icon "button" at bounding box center [250, 417] width 10 height 10
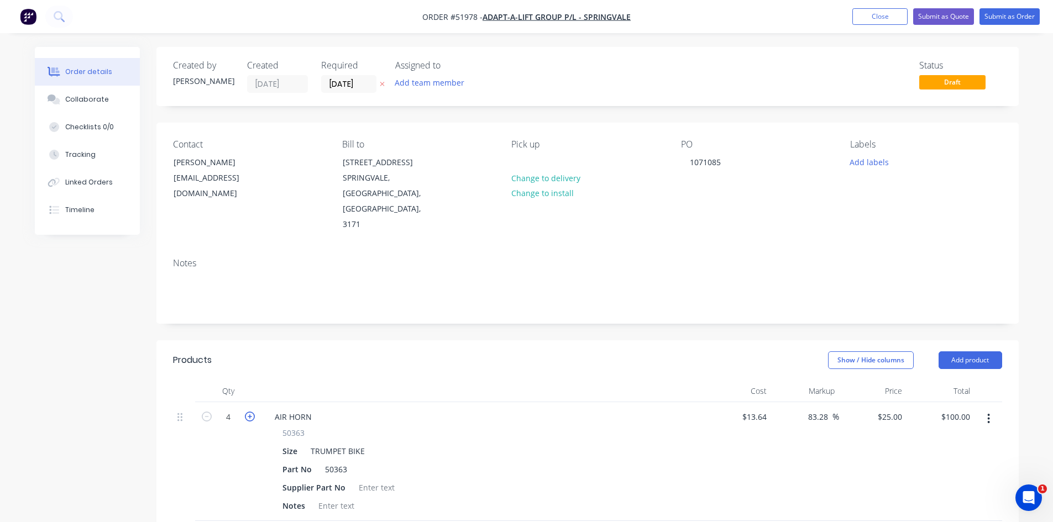
type input "5"
type input "$125.00"
click at [250, 412] on icon "button" at bounding box center [250, 417] width 10 height 10
type input "6"
type input "$150.00"
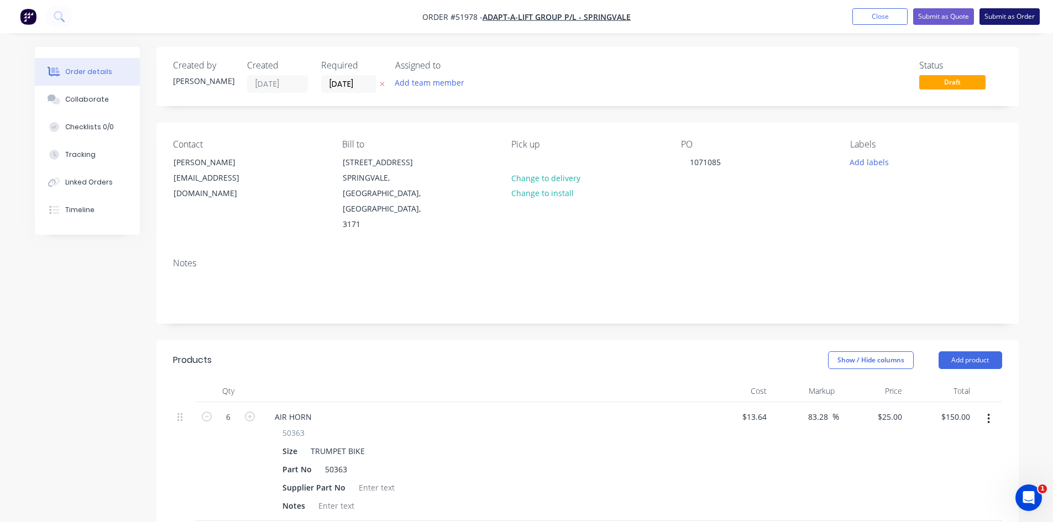
click at [998, 13] on button "Submit as Order" at bounding box center [1010, 16] width 60 height 17
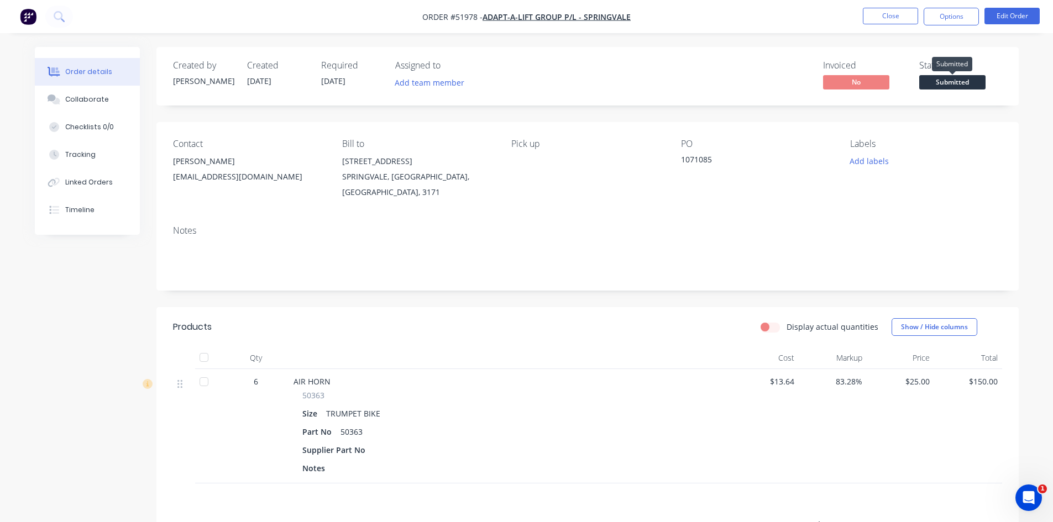
click at [950, 82] on span "Submitted" at bounding box center [952, 82] width 66 height 14
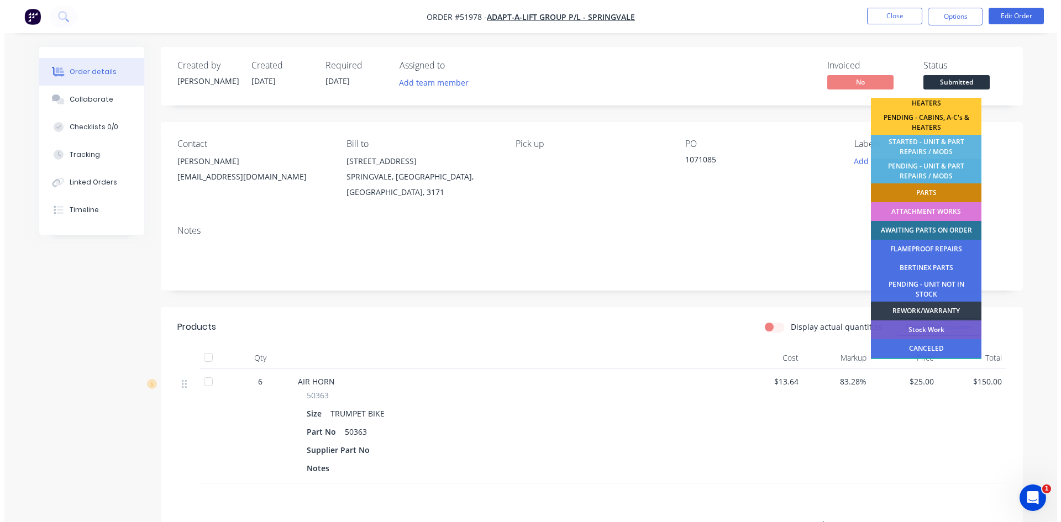
scroll to position [215, 0]
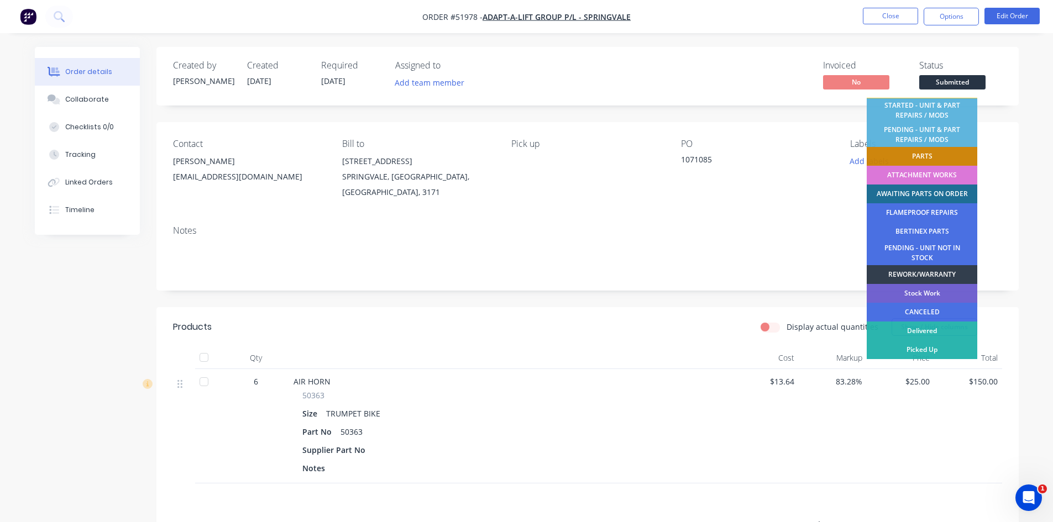
click at [944, 190] on div "AWAITING PARTS ON ORDER" at bounding box center [922, 194] width 111 height 19
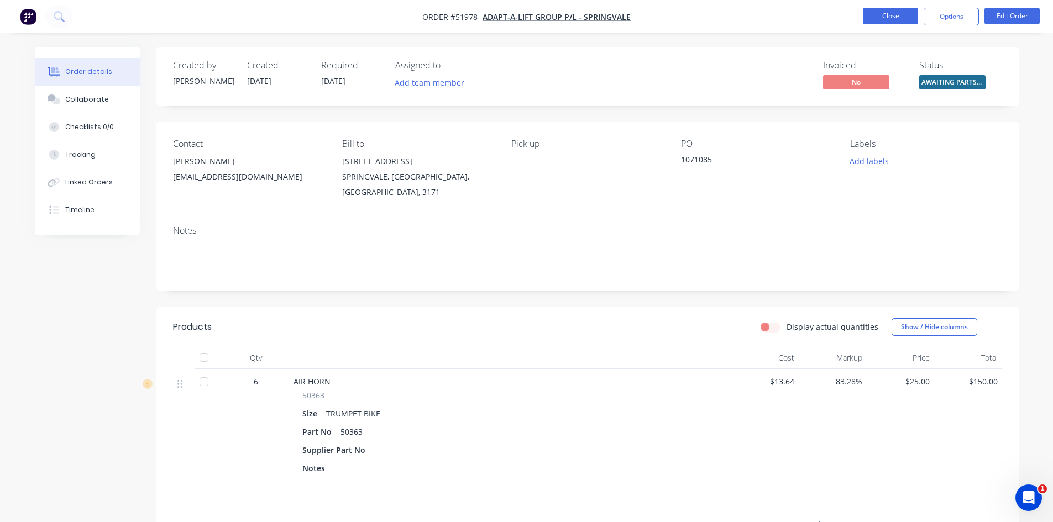
click at [903, 12] on button "Close" at bounding box center [890, 16] width 55 height 17
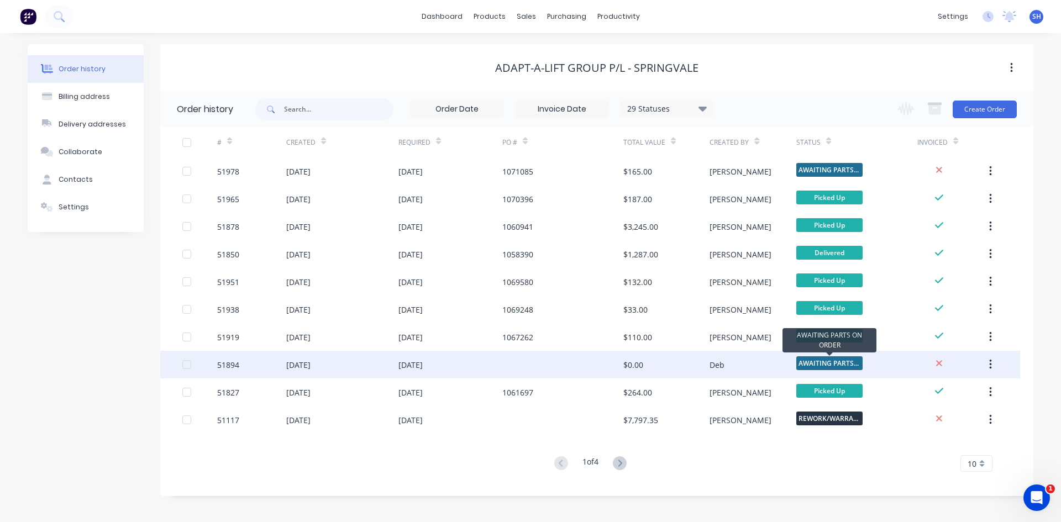
click at [805, 360] on span "AWAITING PARTS ..." at bounding box center [830, 364] width 66 height 14
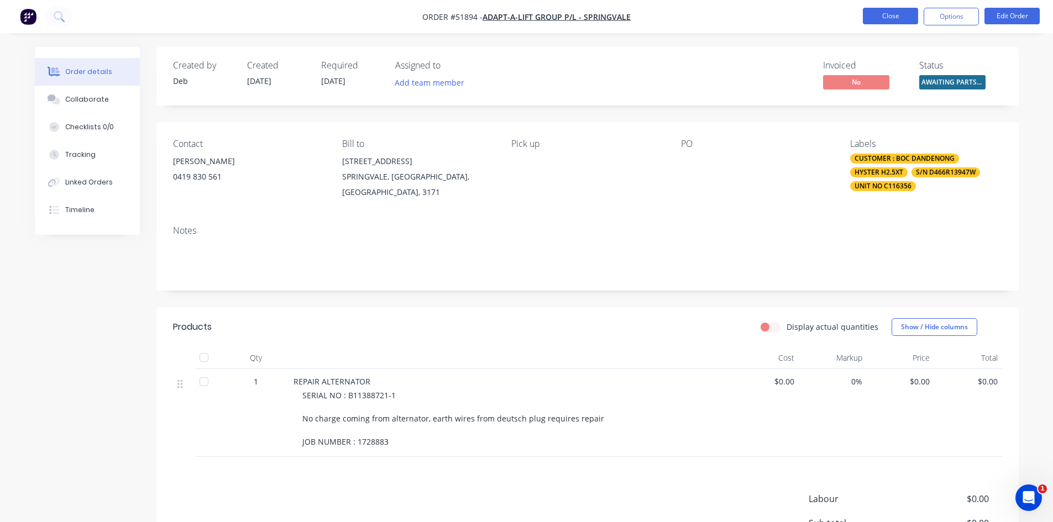
click at [892, 13] on button "Close" at bounding box center [890, 16] width 55 height 17
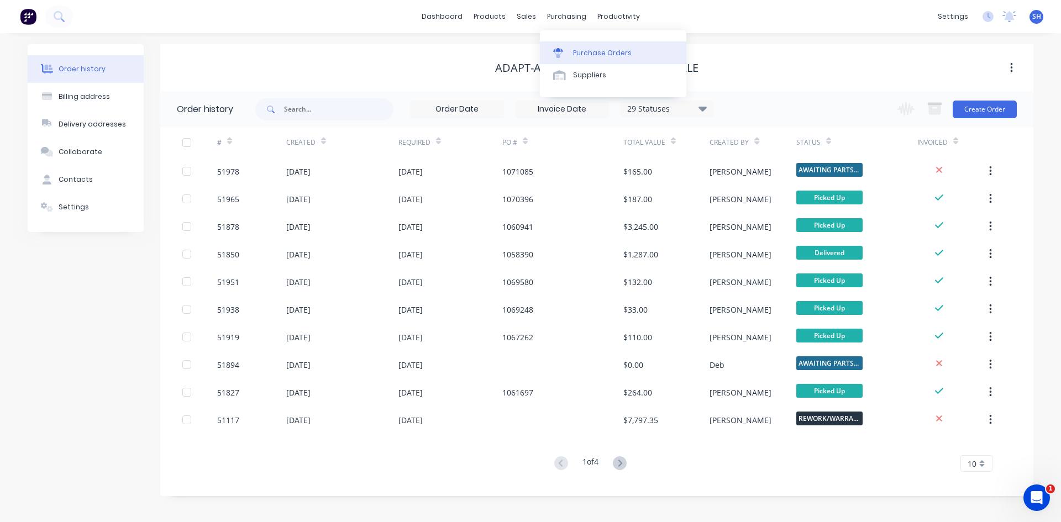
click at [579, 51] on div "Purchase Orders" at bounding box center [602, 53] width 59 height 10
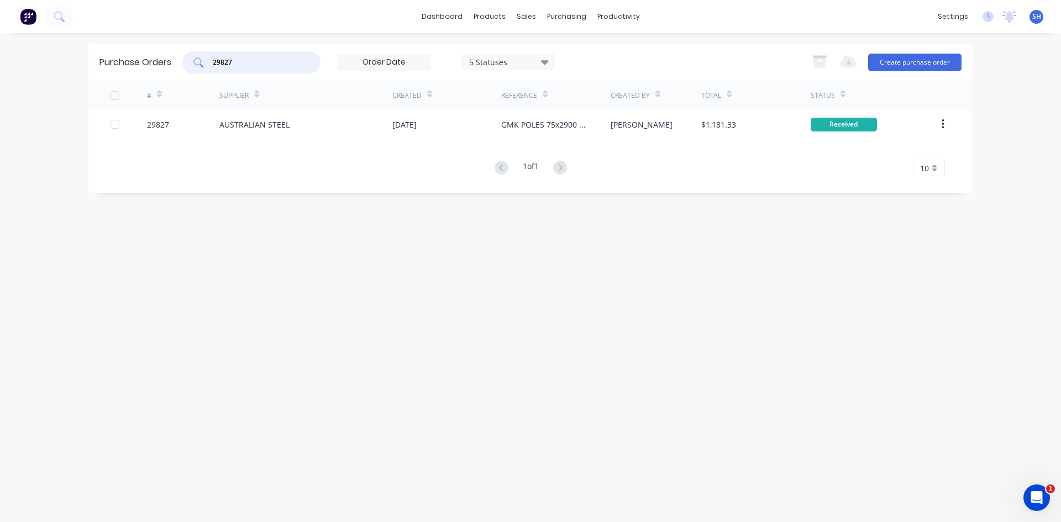
drag, startPoint x: 242, startPoint y: 59, endPoint x: 158, endPoint y: 55, distance: 84.7
click at [160, 56] on div "Purchase Orders 29827 5 Statuses 5 Statuses Export to Excel (XLSX) Create purch…" at bounding box center [530, 62] width 885 height 36
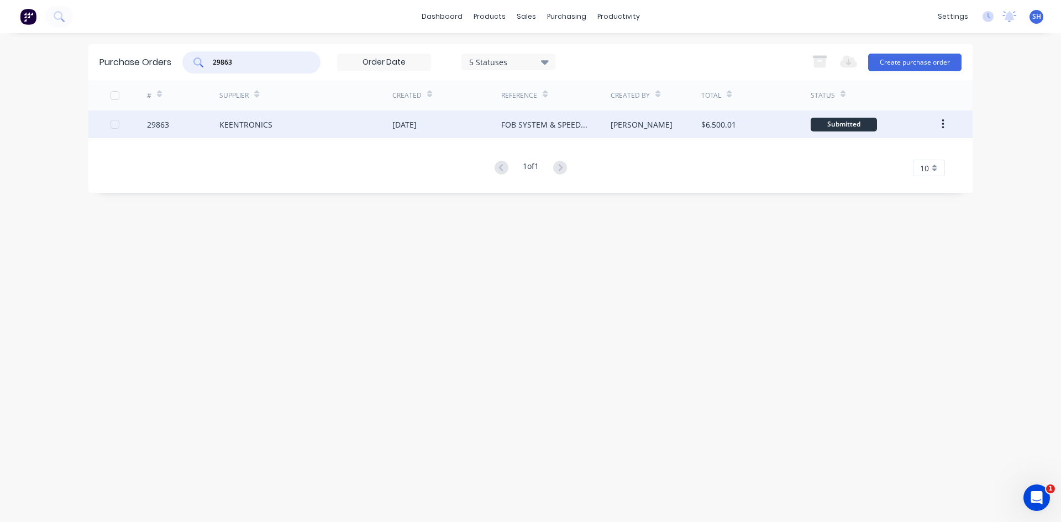
type input "29863"
click at [232, 121] on div "KEENTRONICS" at bounding box center [245, 125] width 53 height 12
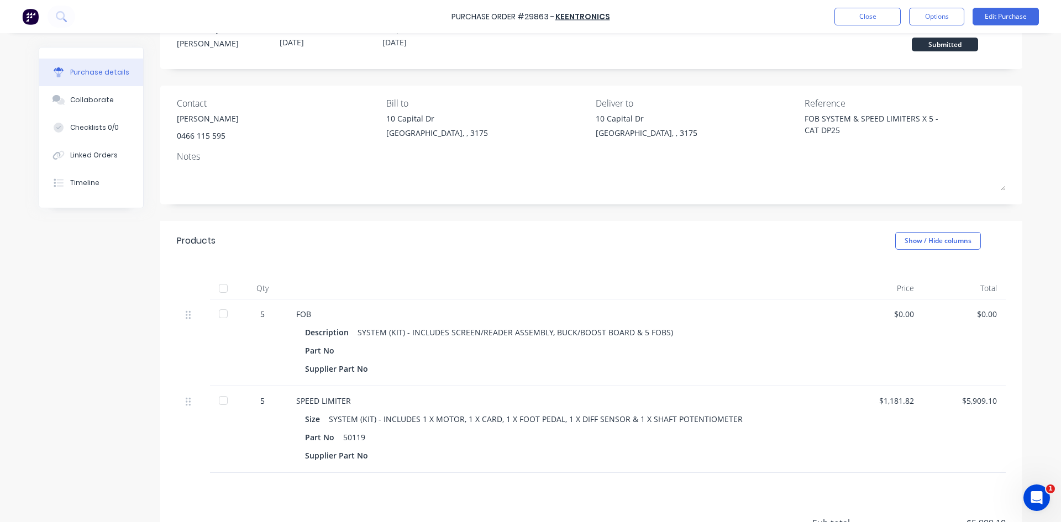
scroll to position [111, 0]
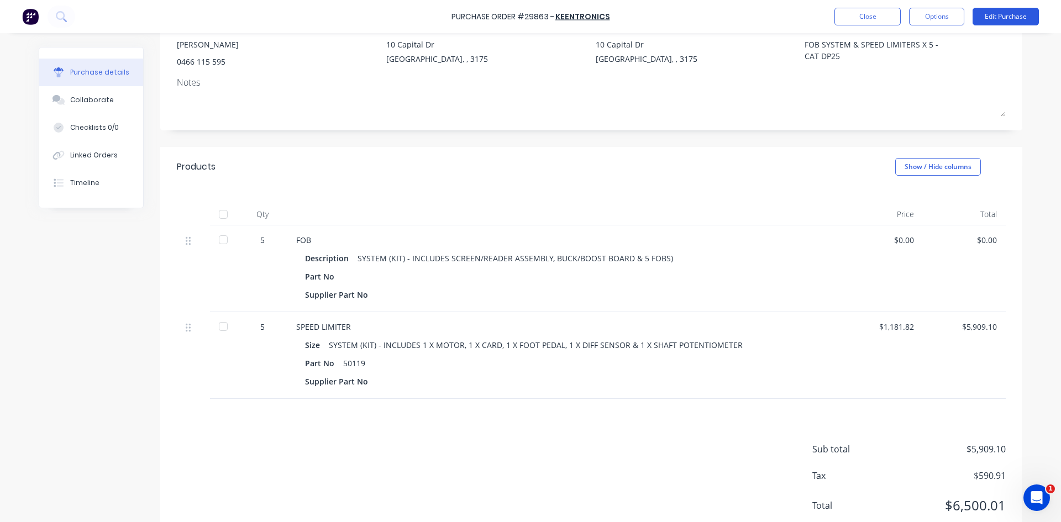
click at [993, 14] on button "Edit Purchase" at bounding box center [1006, 17] width 66 height 18
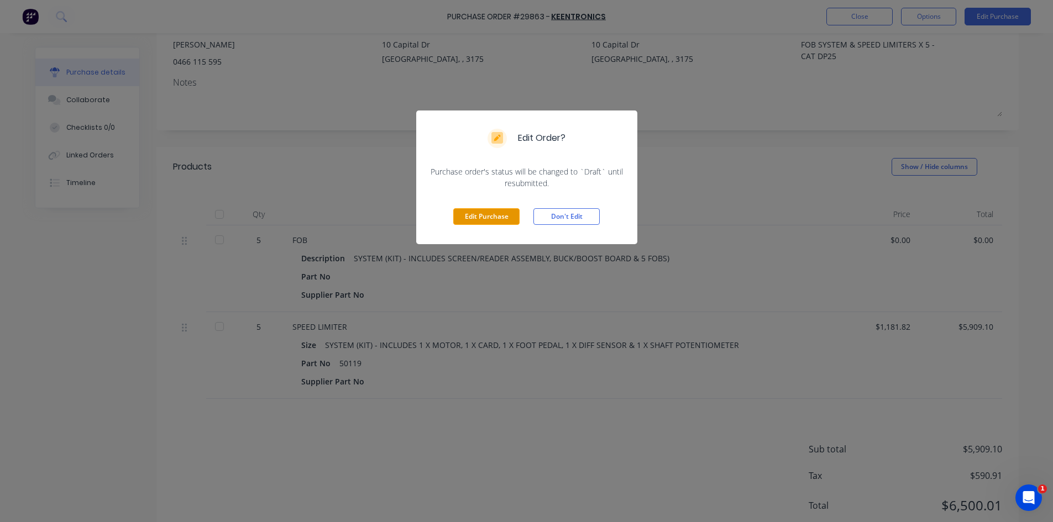
click at [474, 208] on button "Edit Purchase" at bounding box center [486, 216] width 66 height 17
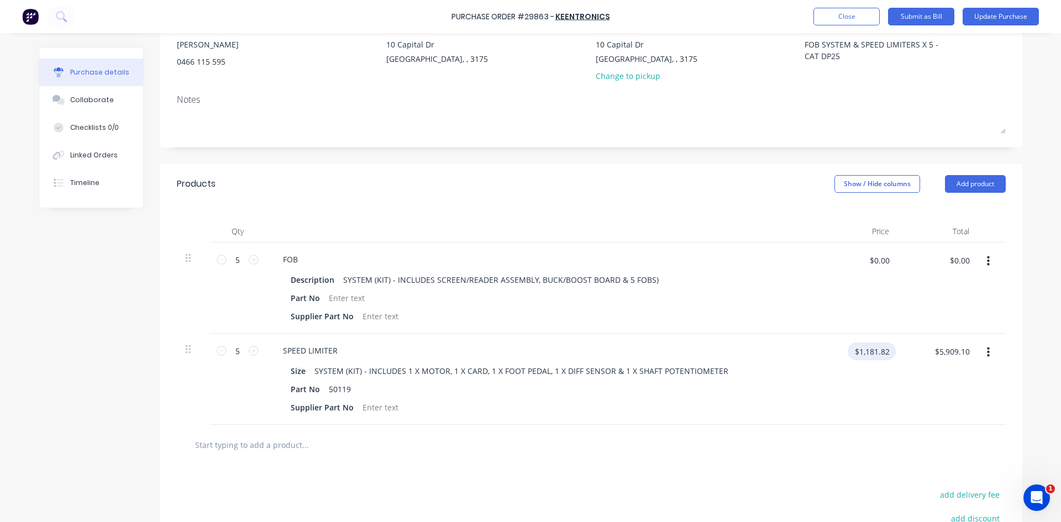
type textarea "x"
click at [875, 354] on input "$1,181.82" at bounding box center [872, 352] width 48 height 18
type input "1800"
type textarea "x"
type input "$1,800.00"
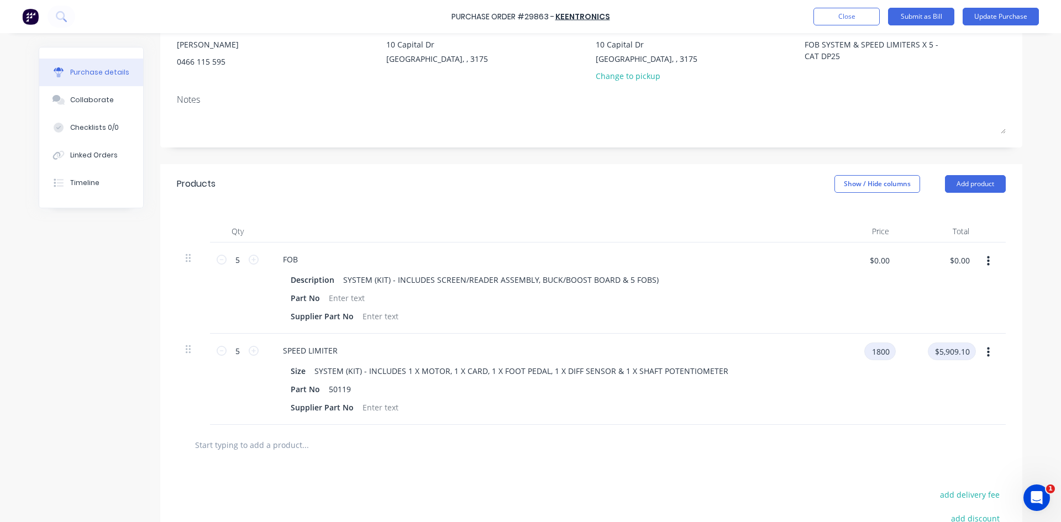
type input "$9,000.00"
type textarea "x"
click at [872, 262] on input "$0.00" at bounding box center [879, 261] width 33 height 18
type input "2500"
type textarea "x"
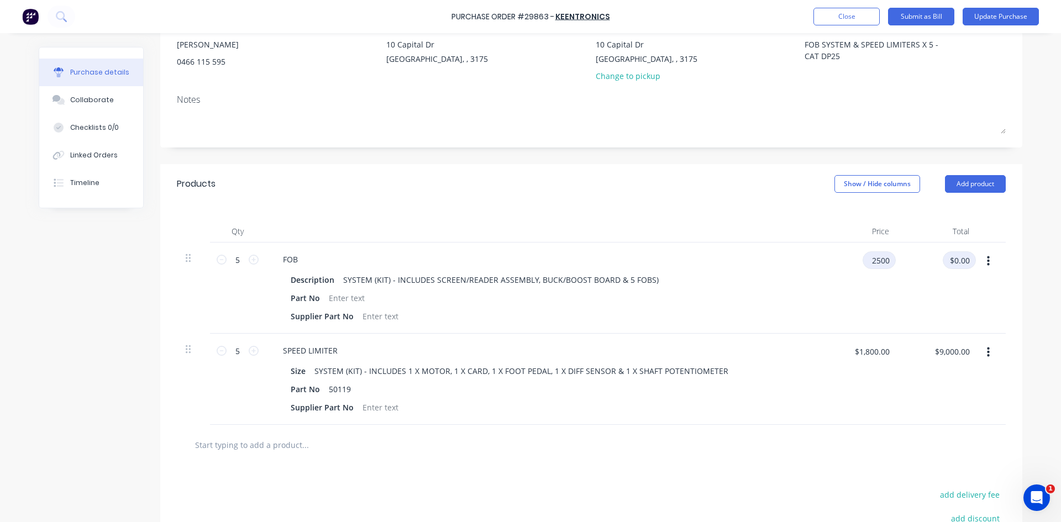
type input "$2,500.00"
type input "$12,500.00"
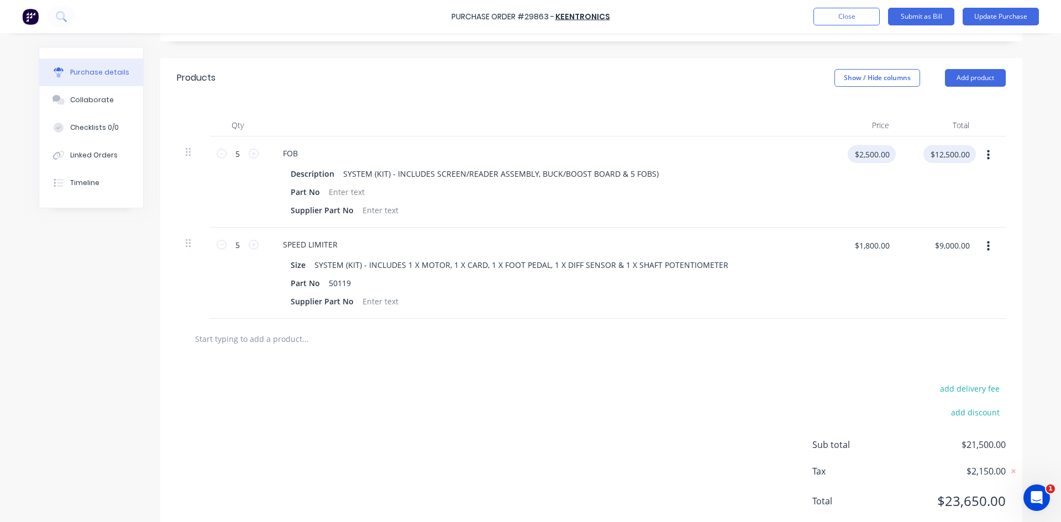
scroll to position [247, 0]
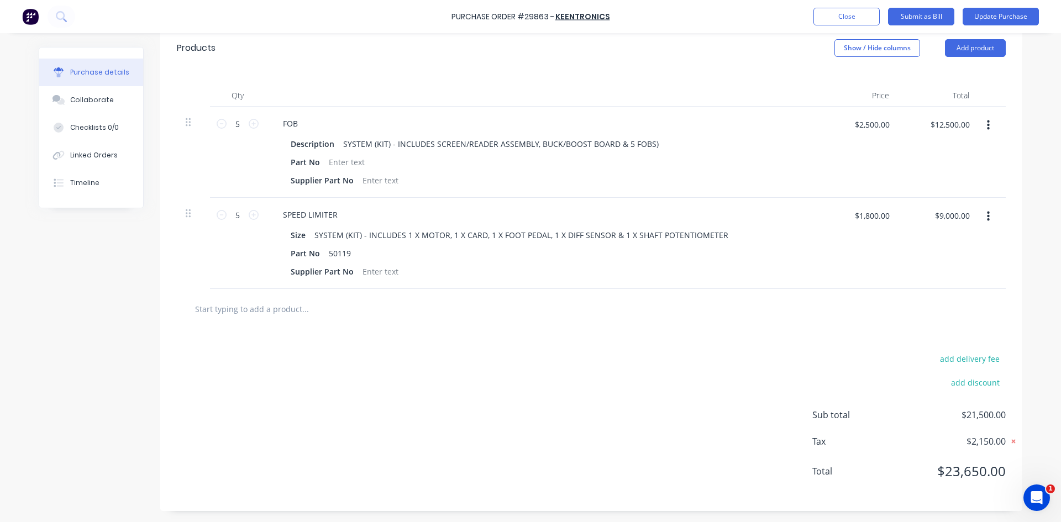
click at [1008, 439] on icon at bounding box center [1013, 441] width 11 height 11
type textarea "x"
click at [969, 358] on button "add delivery fee" at bounding box center [970, 359] width 72 height 14
type input "25.00"
type textarea "x"
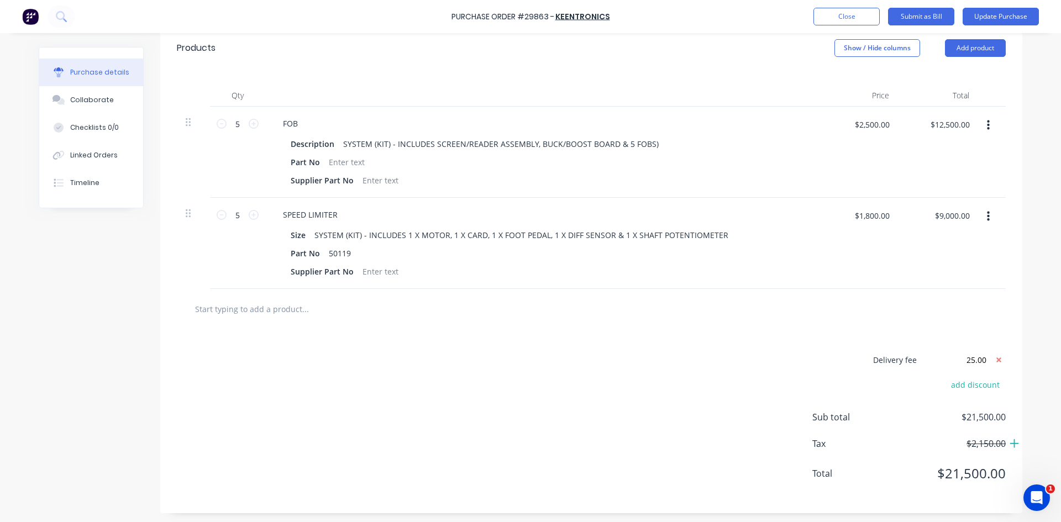
type input "$25.00"
click at [1012, 444] on icon at bounding box center [1014, 444] width 4 height 4
click at [285, 310] on input "text" at bounding box center [305, 309] width 221 height 22
click at [957, 49] on button "Add product" at bounding box center [975, 48] width 61 height 18
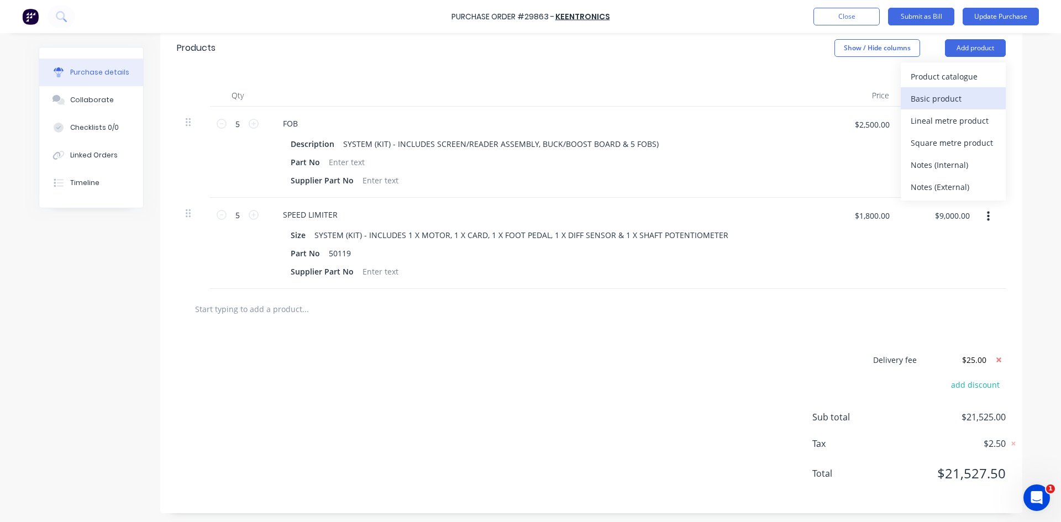
click at [919, 98] on div "Basic product" at bounding box center [953, 99] width 85 height 16
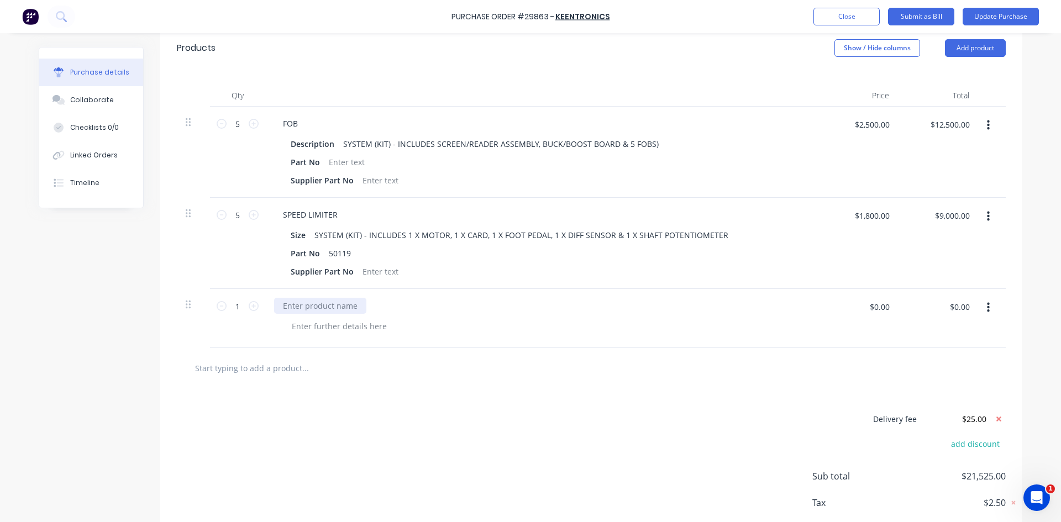
type textarea "x"
click at [295, 308] on div at bounding box center [320, 306] width 92 height 16
type textarea "x"
click at [863, 306] on input "$0.00" at bounding box center [879, 307] width 33 height 18
type input "25.00"
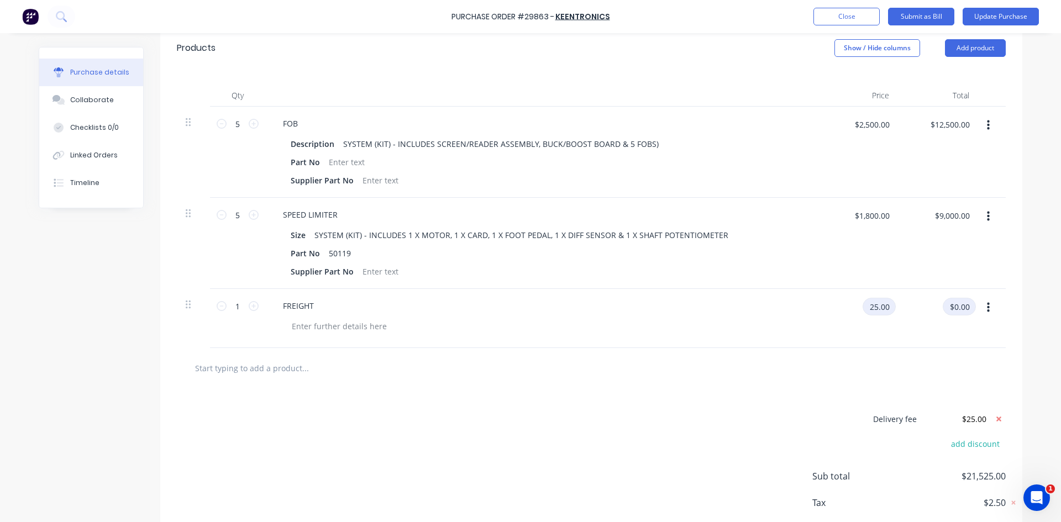
type textarea "x"
type input "$25.00"
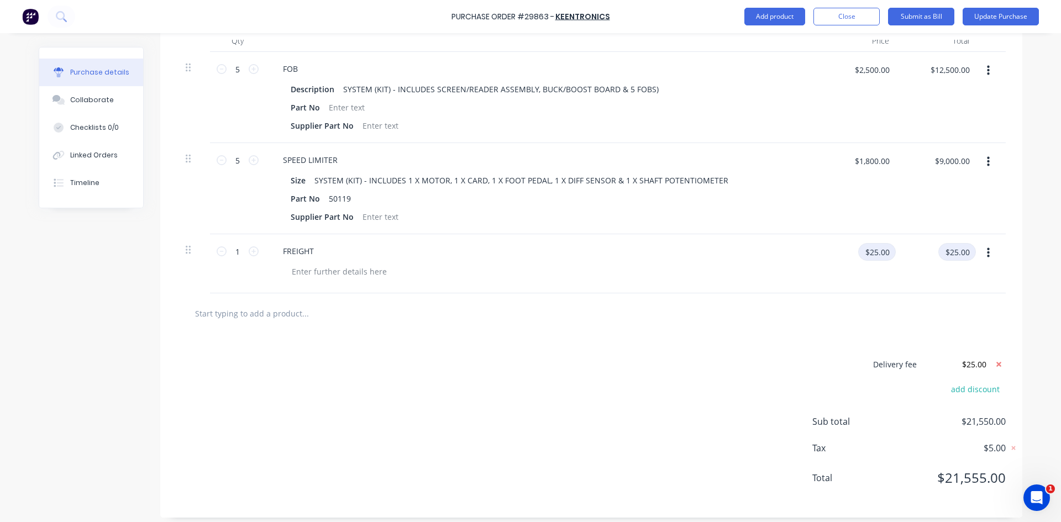
scroll to position [308, 0]
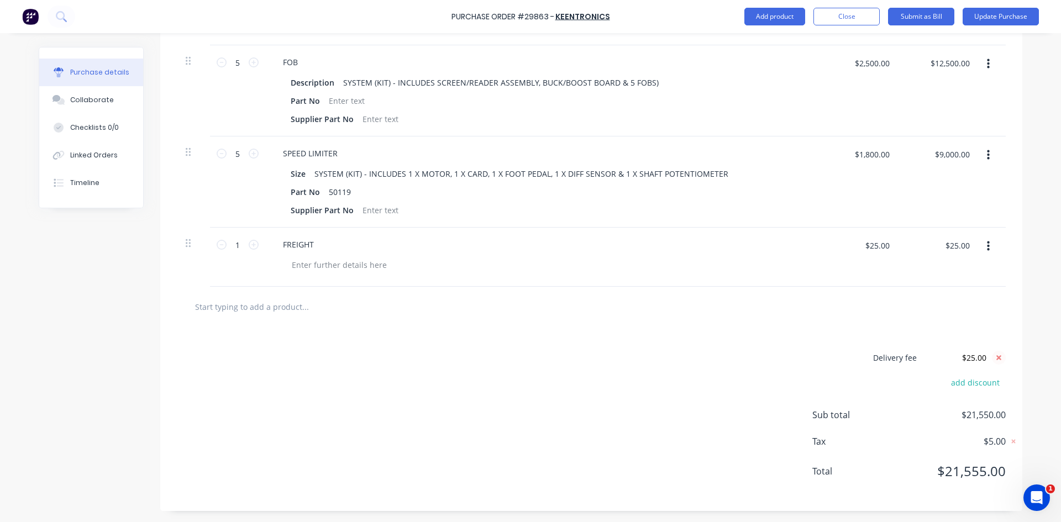
click at [996, 355] on icon at bounding box center [999, 358] width 14 height 14
click at [1012, 441] on icon at bounding box center [1014, 442] width 4 height 4
click at [974, 18] on button "Update Purchase" at bounding box center [1001, 17] width 76 height 18
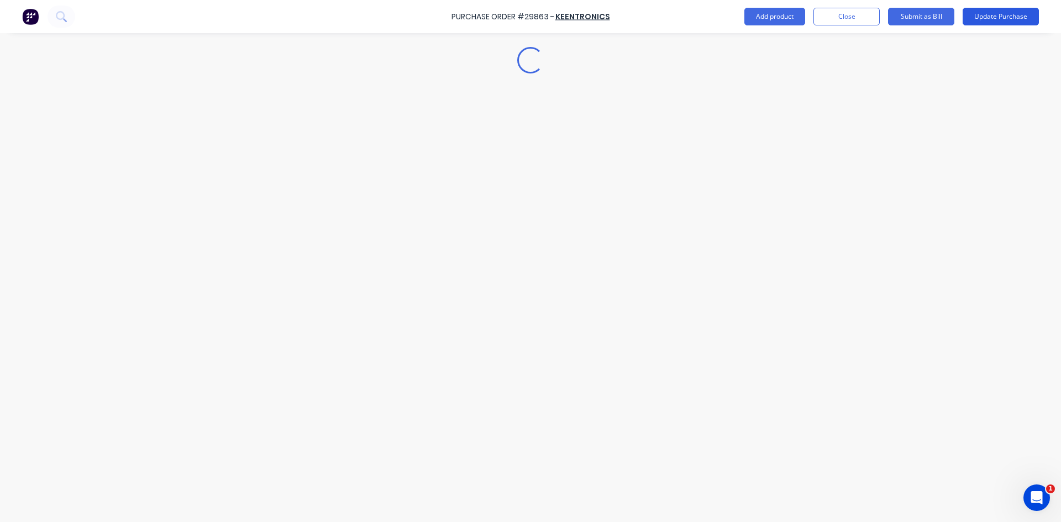
scroll to position [0, 0]
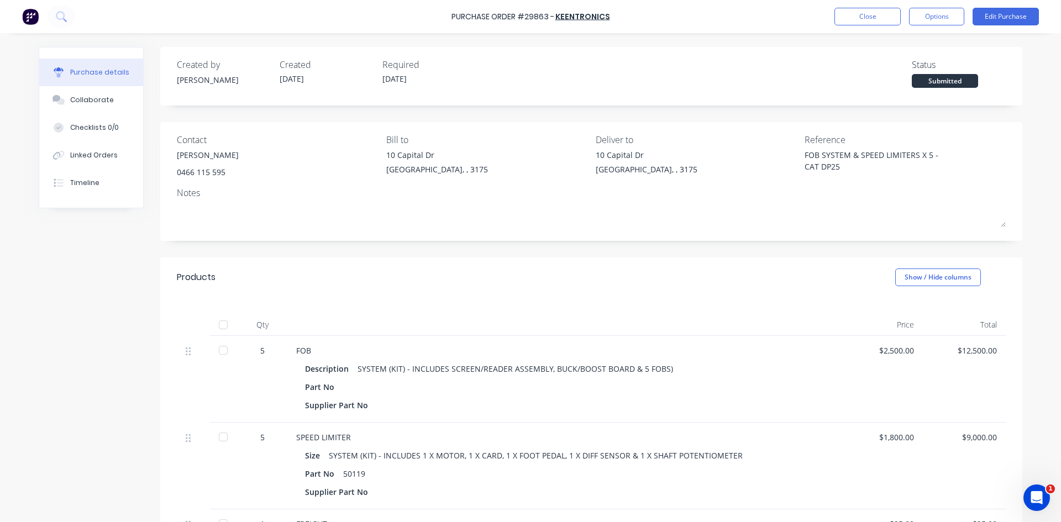
click at [218, 350] on div at bounding box center [223, 350] width 22 height 22
click at [219, 435] on div at bounding box center [223, 437] width 22 height 22
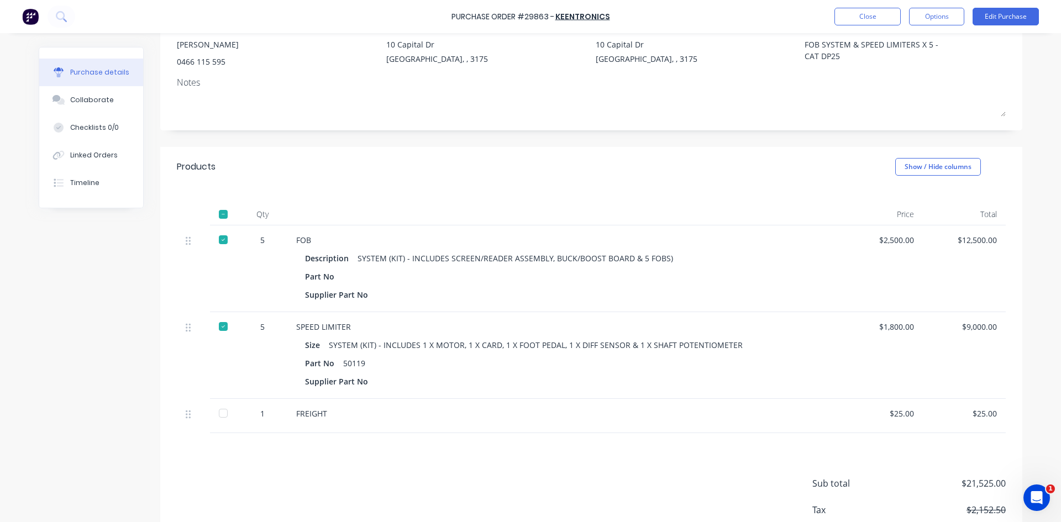
click at [222, 412] on div at bounding box center [223, 413] width 22 height 22
type textarea "x"
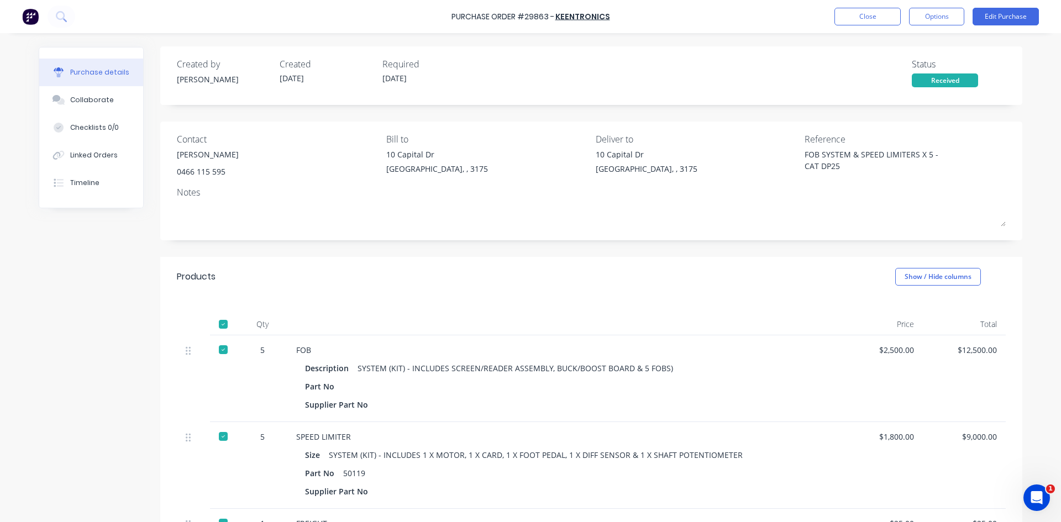
scroll to position [0, 0]
click at [864, 20] on button "Close" at bounding box center [868, 17] width 66 height 18
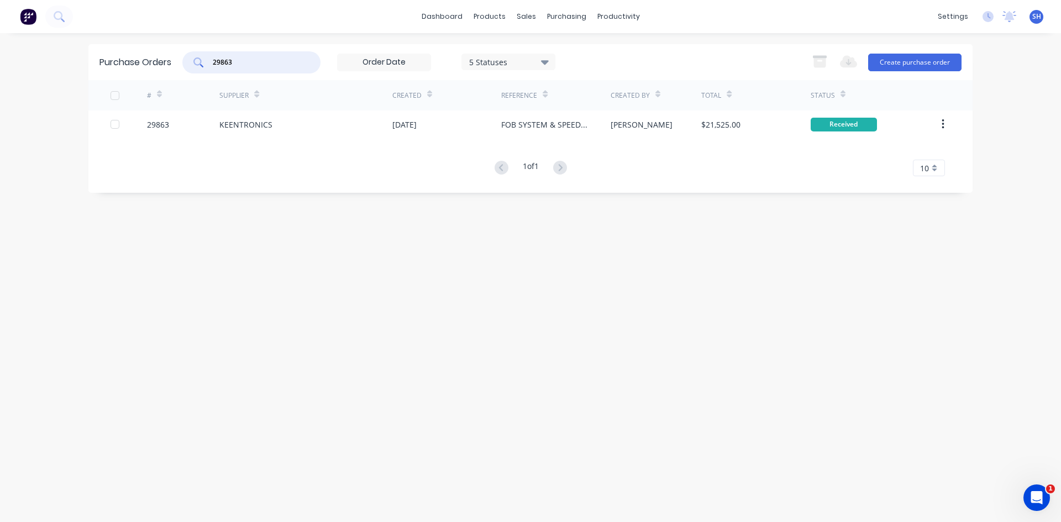
click at [233, 63] on input "29863" at bounding box center [258, 62] width 92 height 11
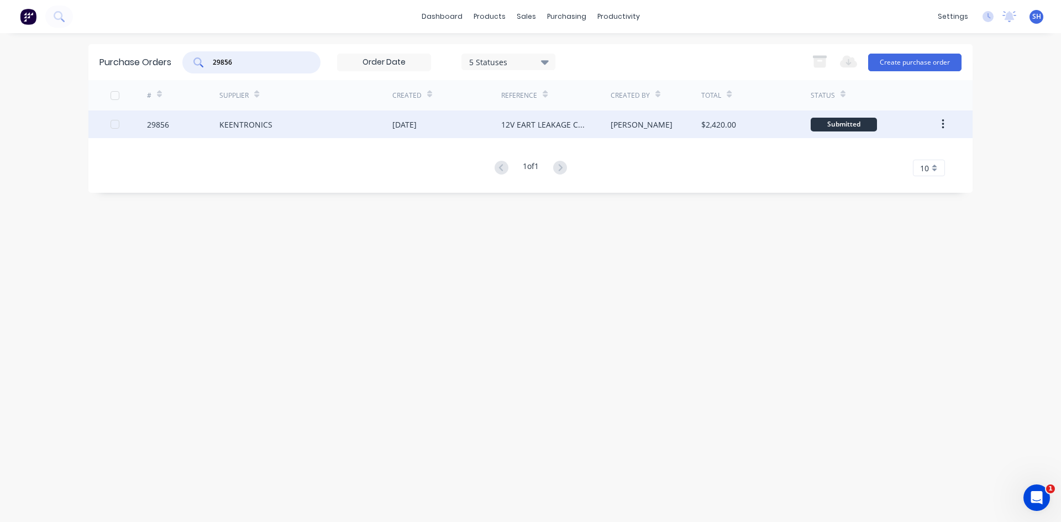
type input "29856"
click at [246, 123] on div "KEENTRONICS" at bounding box center [245, 125] width 53 height 12
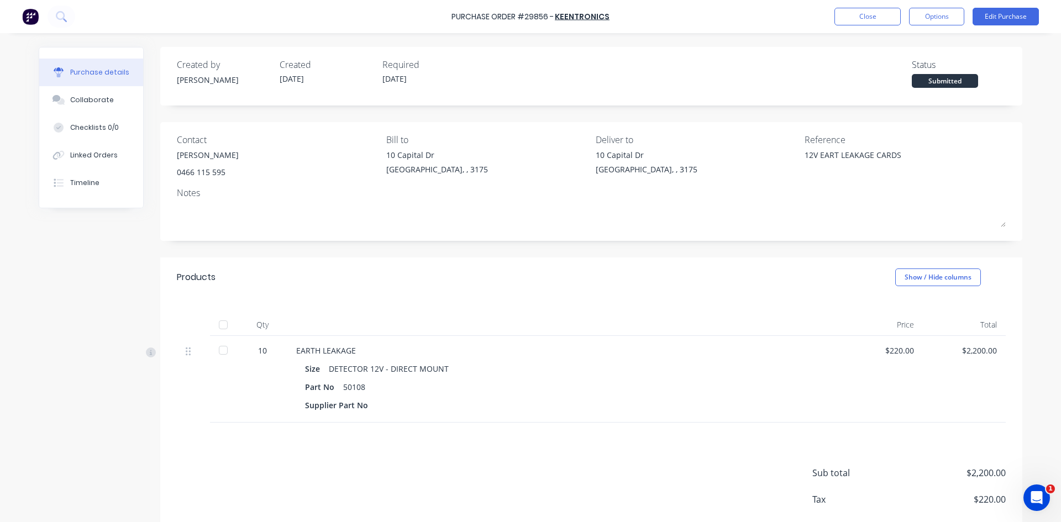
click at [219, 349] on div at bounding box center [223, 350] width 22 height 22
click at [998, 16] on button "Edit Purchase" at bounding box center [1006, 17] width 66 height 18
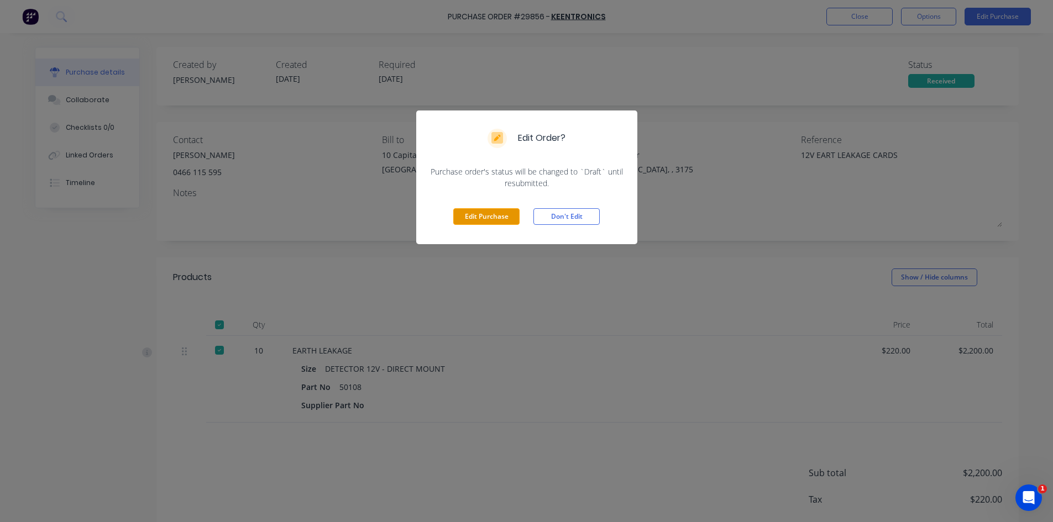
click at [480, 213] on button "Edit Purchase" at bounding box center [486, 216] width 66 height 17
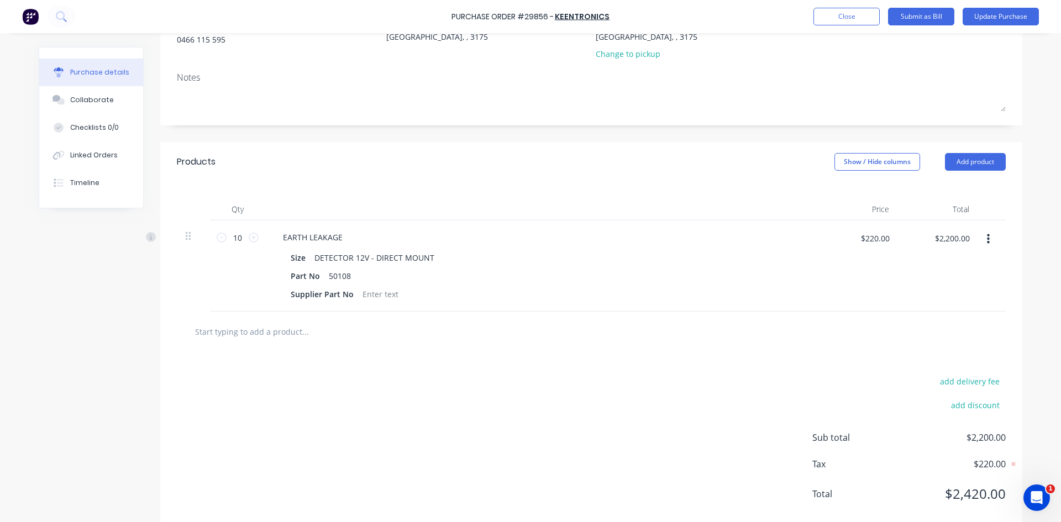
scroll to position [155, 0]
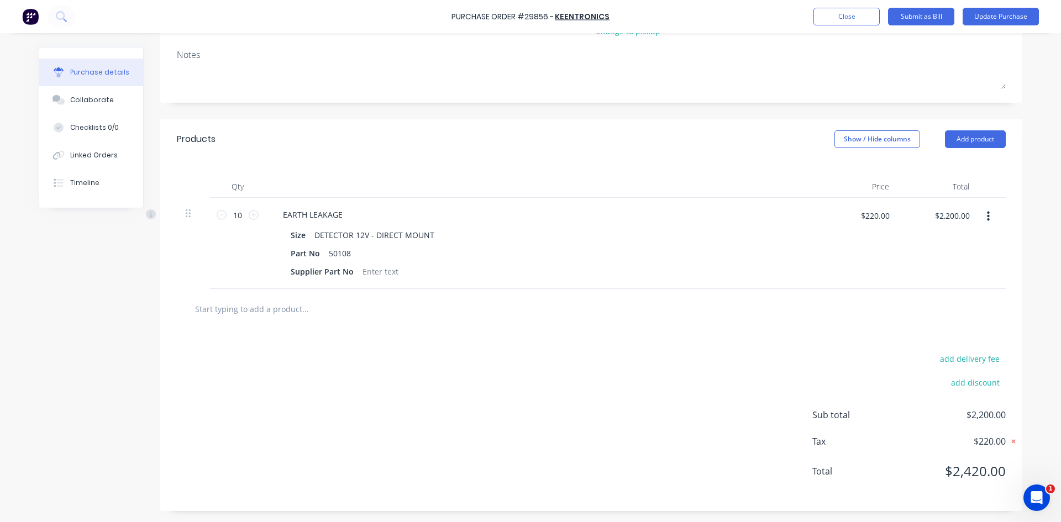
click at [1011, 439] on icon at bounding box center [1013, 441] width 11 height 11
click at [978, 13] on button "Update Purchase" at bounding box center [1001, 17] width 76 height 18
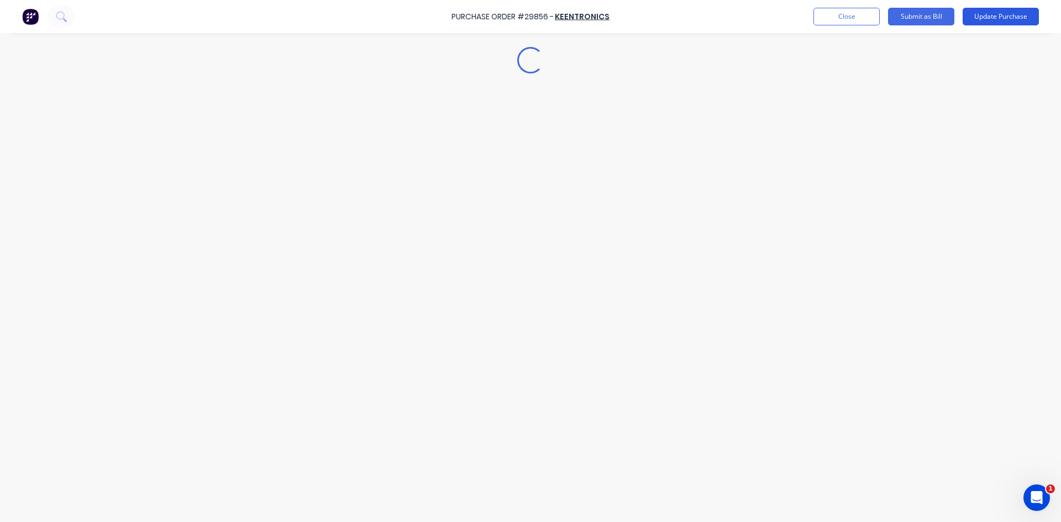
type textarea "x"
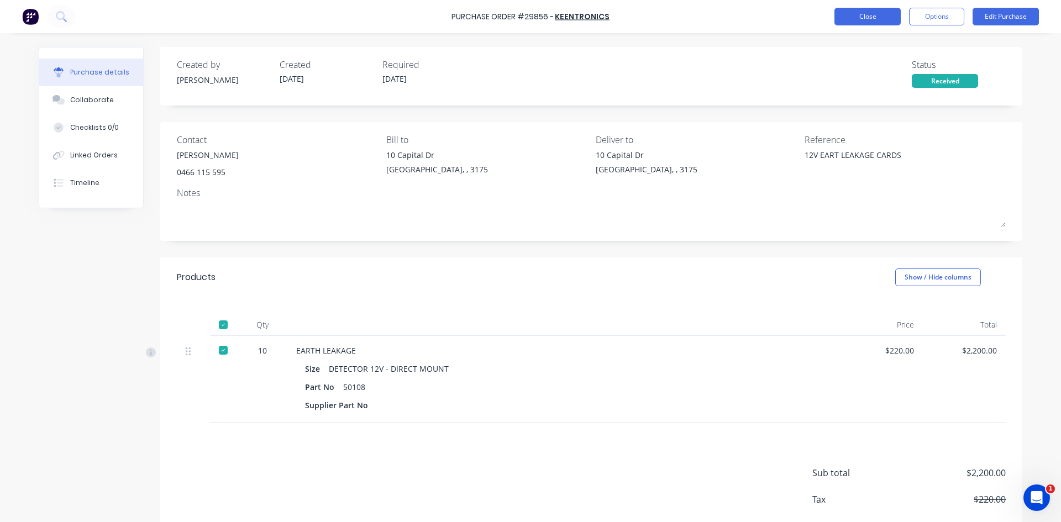
click at [861, 13] on button "Close" at bounding box center [868, 17] width 66 height 18
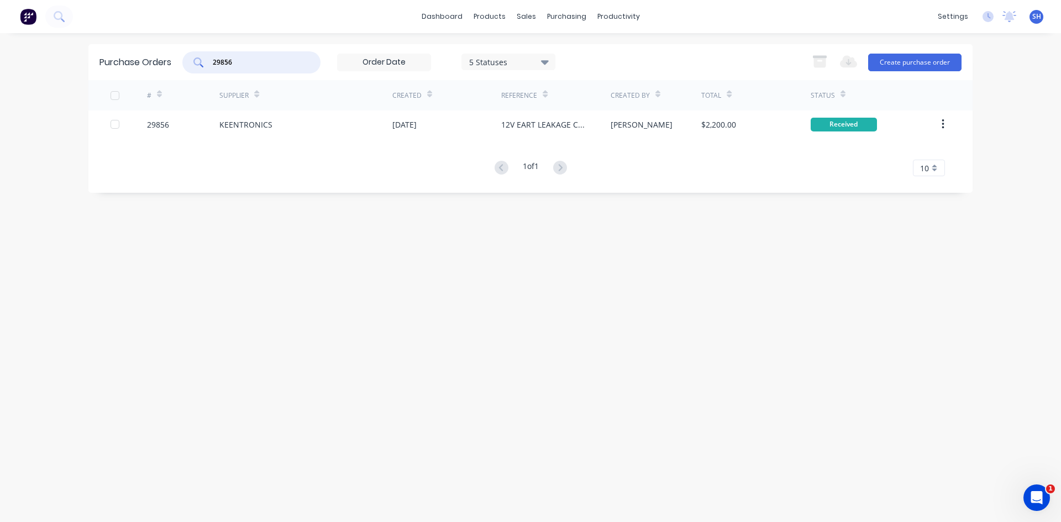
click at [239, 64] on input "29856" at bounding box center [258, 62] width 92 height 11
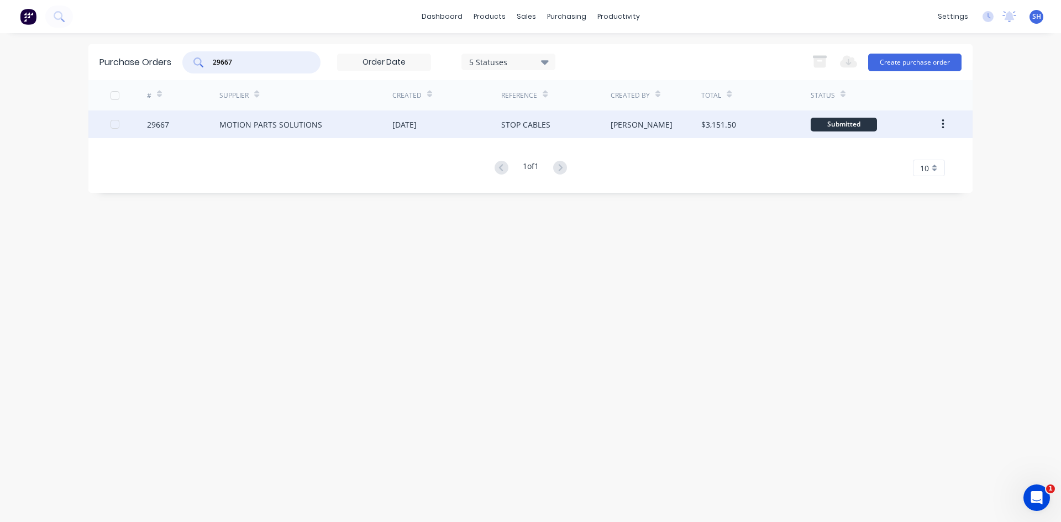
type input "29667"
click at [268, 124] on div "MOTION PARTS SOLUTIONS" at bounding box center [270, 125] width 103 height 12
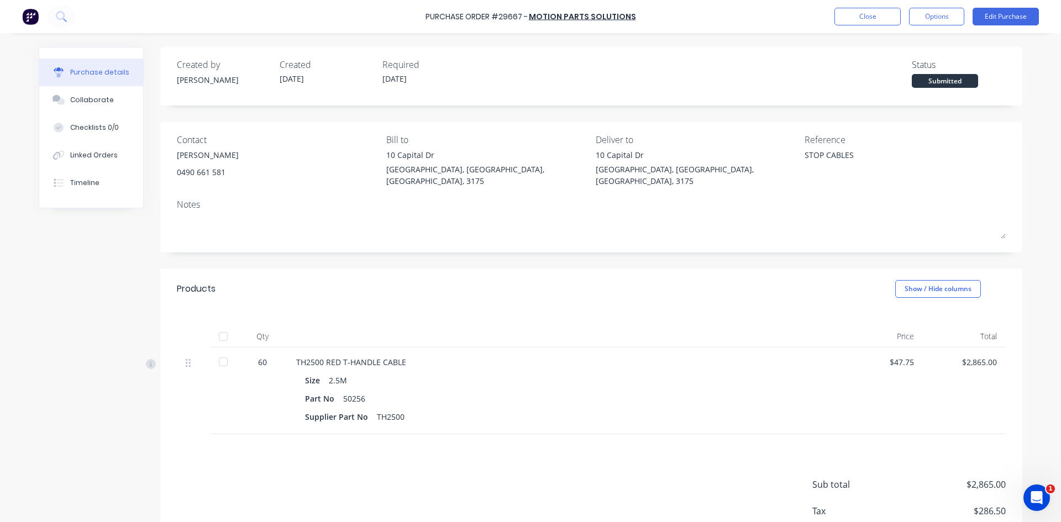
click at [216, 351] on div at bounding box center [223, 362] width 22 height 22
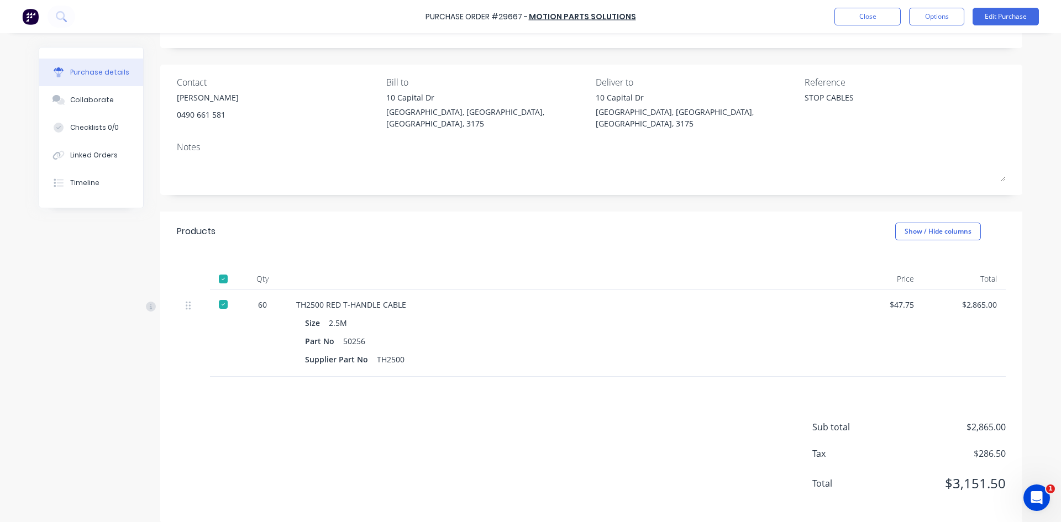
scroll to position [58, 0]
click at [990, 15] on button "Edit Purchase" at bounding box center [1006, 17] width 66 height 18
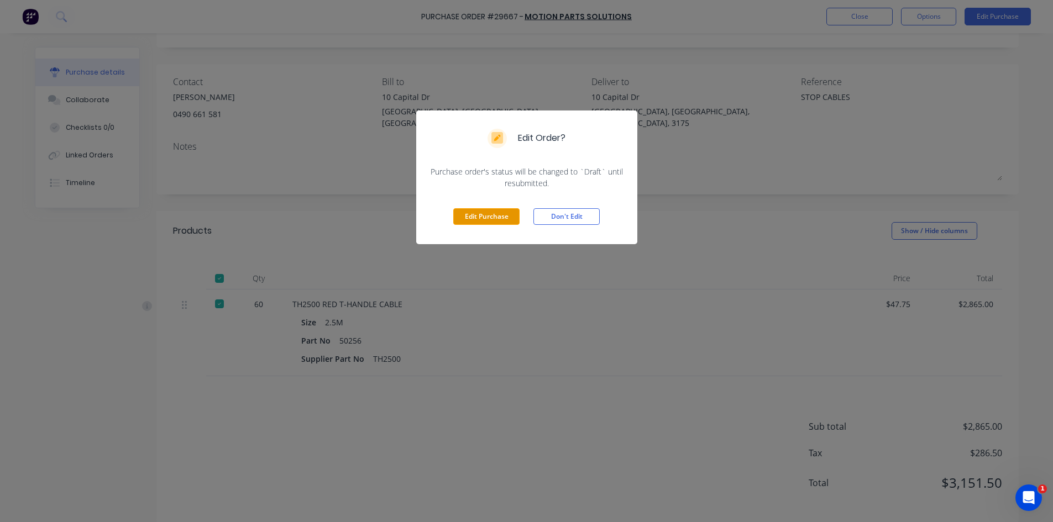
click at [482, 213] on button "Edit Purchase" at bounding box center [486, 216] width 66 height 17
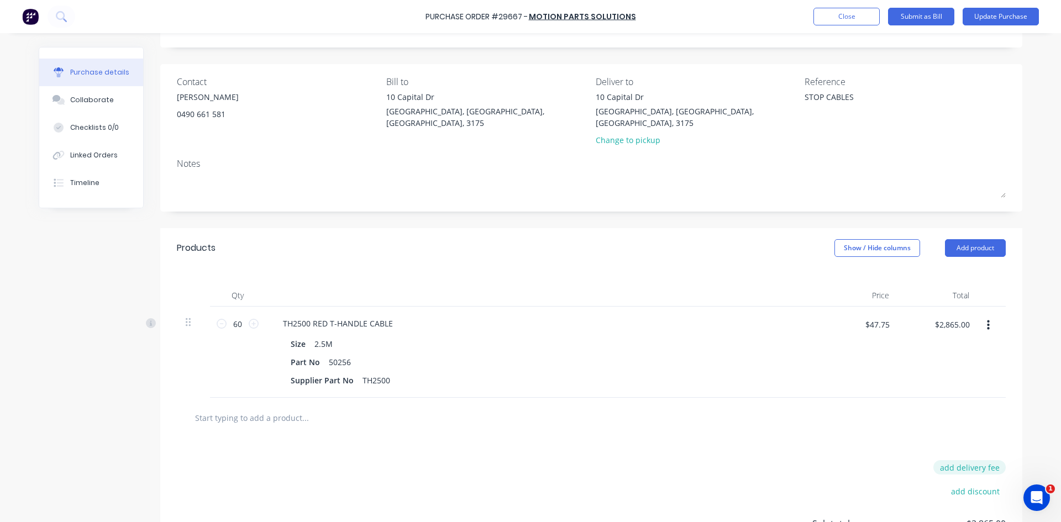
type textarea "x"
click at [957, 460] on button "add delivery fee" at bounding box center [970, 467] width 72 height 14
type input "25.00"
type textarea "x"
type input "$25.00"
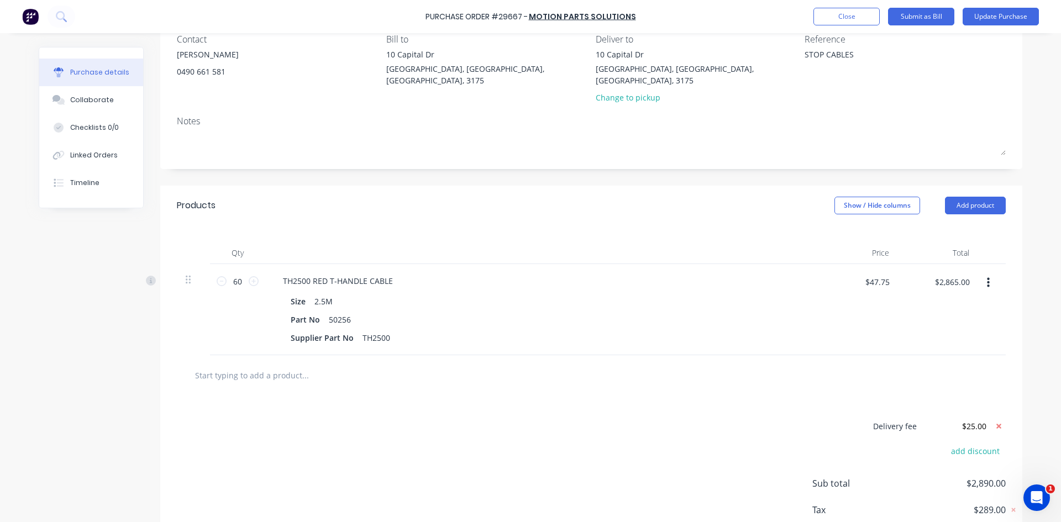
scroll to position [158, 0]
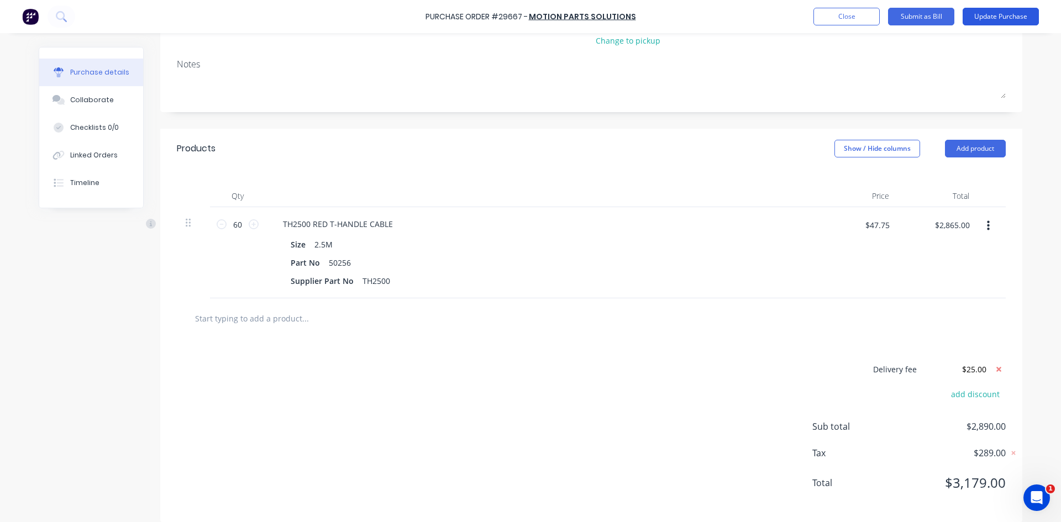
click at [982, 14] on button "Update Purchase" at bounding box center [1001, 17] width 76 height 18
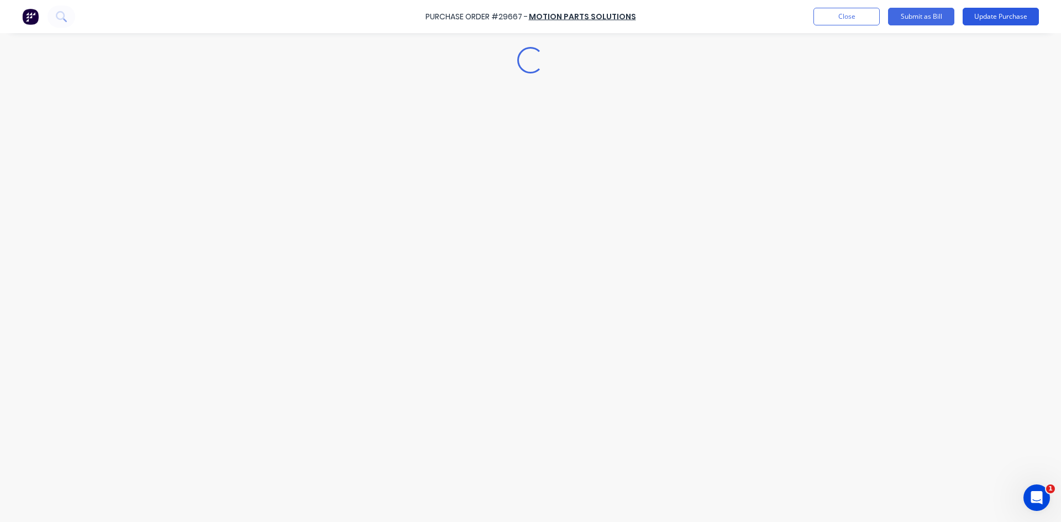
scroll to position [0, 0]
type textarea "x"
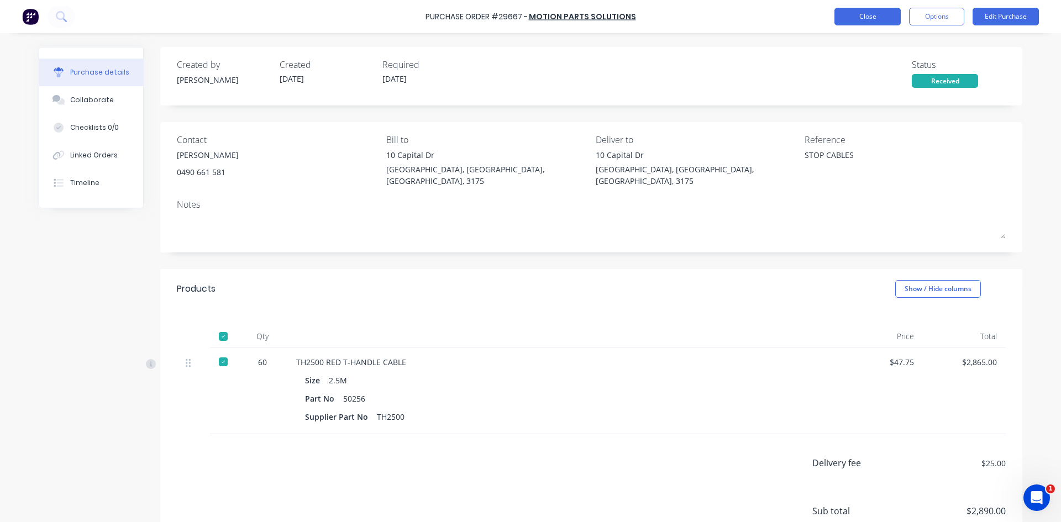
click at [871, 12] on button "Close" at bounding box center [868, 17] width 66 height 18
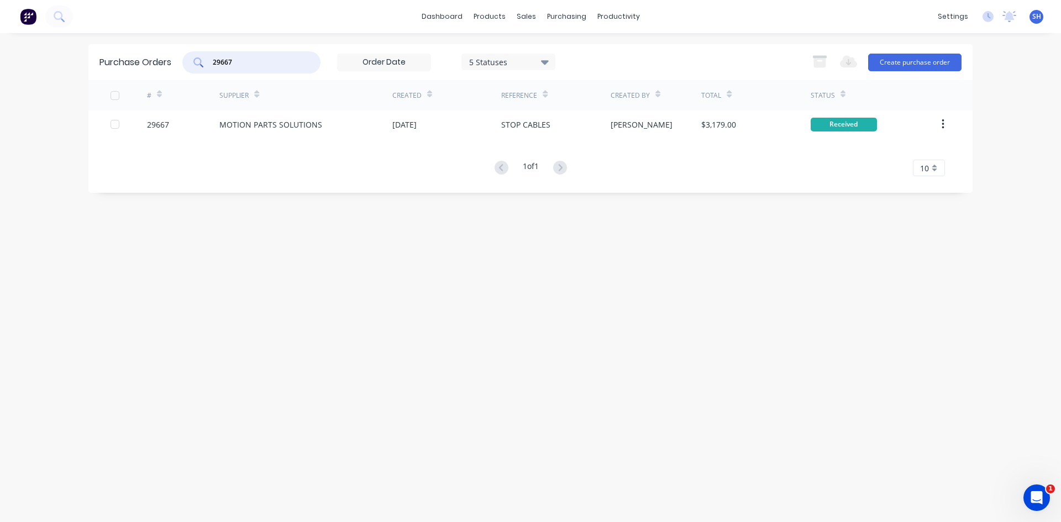
click at [253, 62] on input "29667" at bounding box center [258, 62] width 92 height 11
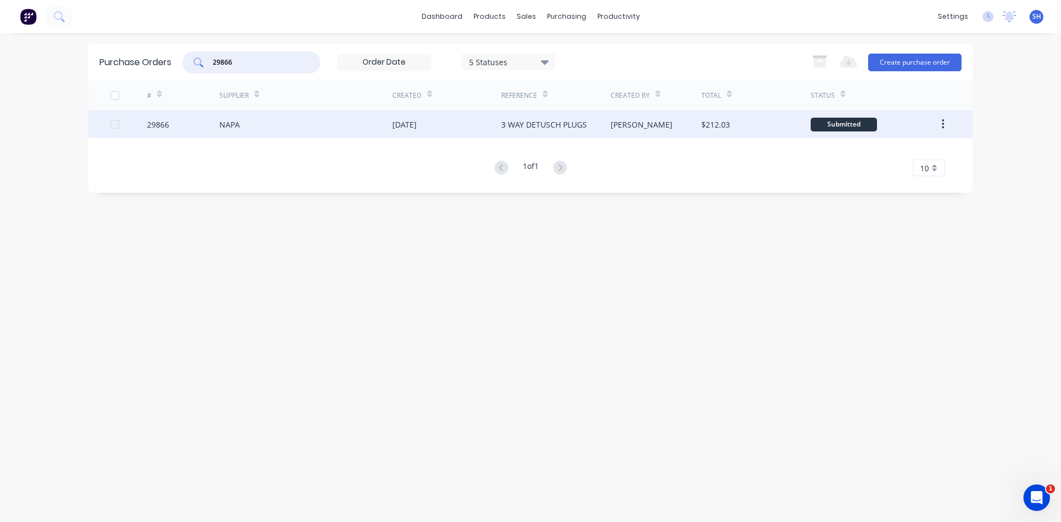
type input "29866"
click at [264, 124] on div "NAPA" at bounding box center [305, 125] width 173 height 28
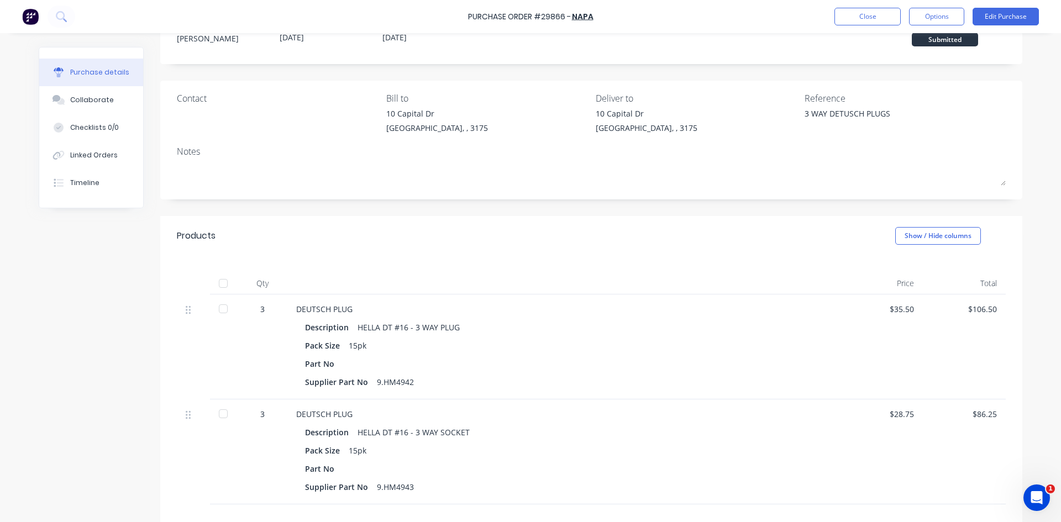
scroll to position [166, 0]
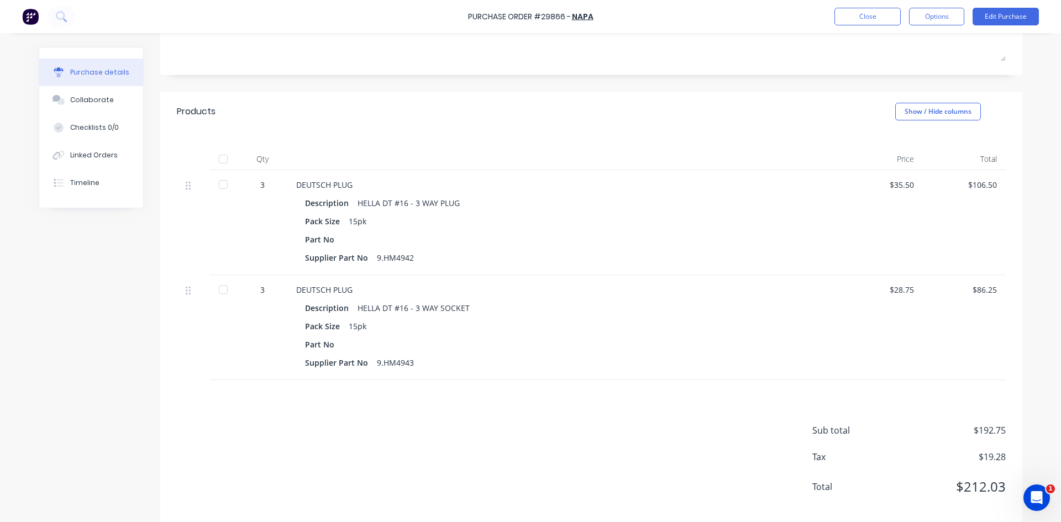
click at [219, 185] on div at bounding box center [223, 185] width 22 height 22
click at [222, 290] on div at bounding box center [223, 290] width 22 height 22
type textarea "x"
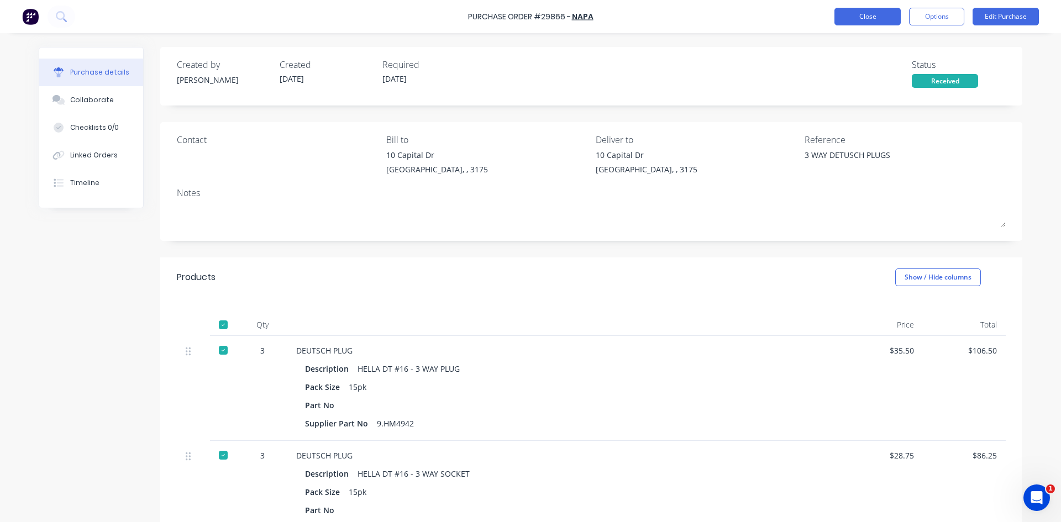
click at [854, 15] on button "Close" at bounding box center [868, 17] width 66 height 18
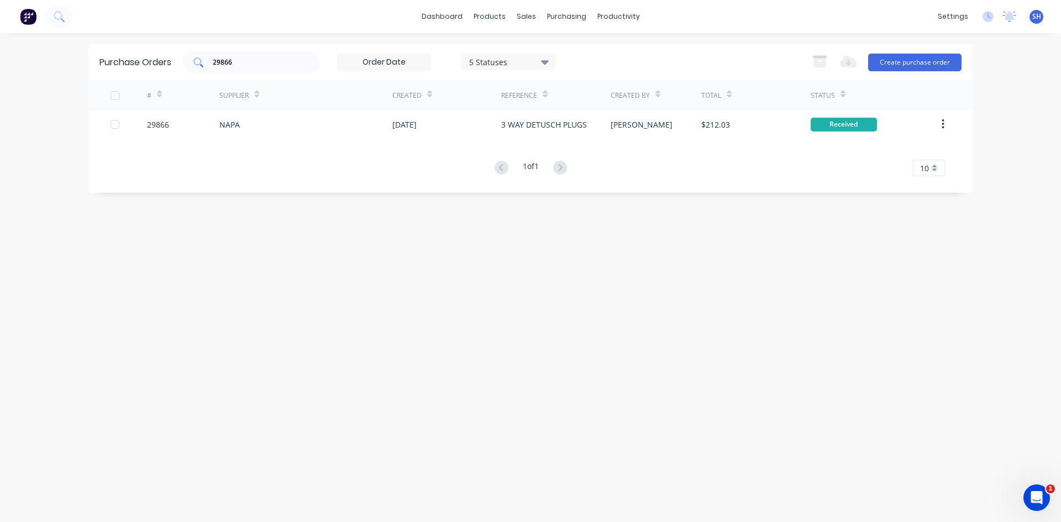
drag, startPoint x: 244, startPoint y: 65, endPoint x: 239, endPoint y: 62, distance: 5.7
click at [243, 65] on input "29866" at bounding box center [258, 62] width 92 height 11
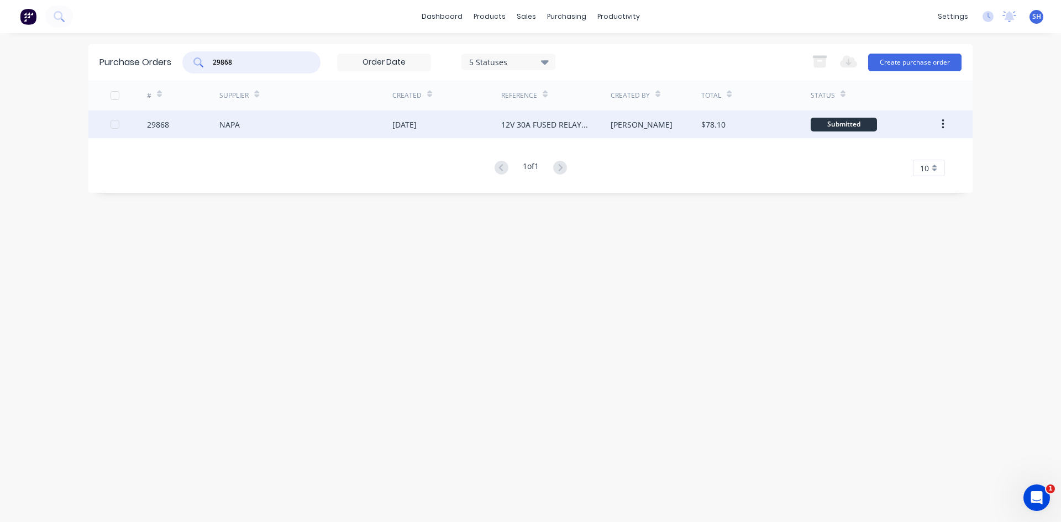
type input "29868"
click at [247, 122] on div "NAPA" at bounding box center [305, 125] width 173 height 28
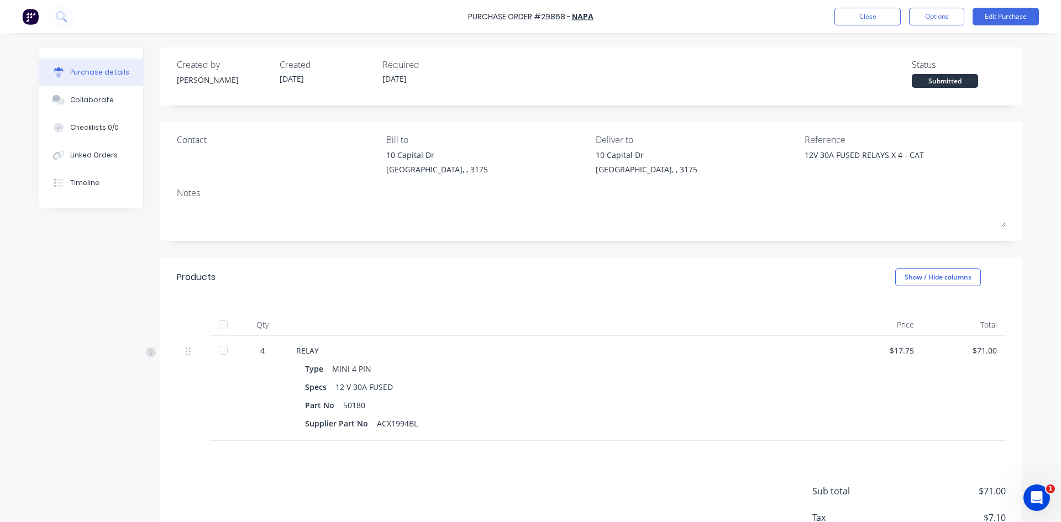
click at [221, 349] on div at bounding box center [223, 350] width 22 height 22
click at [985, 15] on button "Edit Purchase" at bounding box center [1006, 17] width 66 height 18
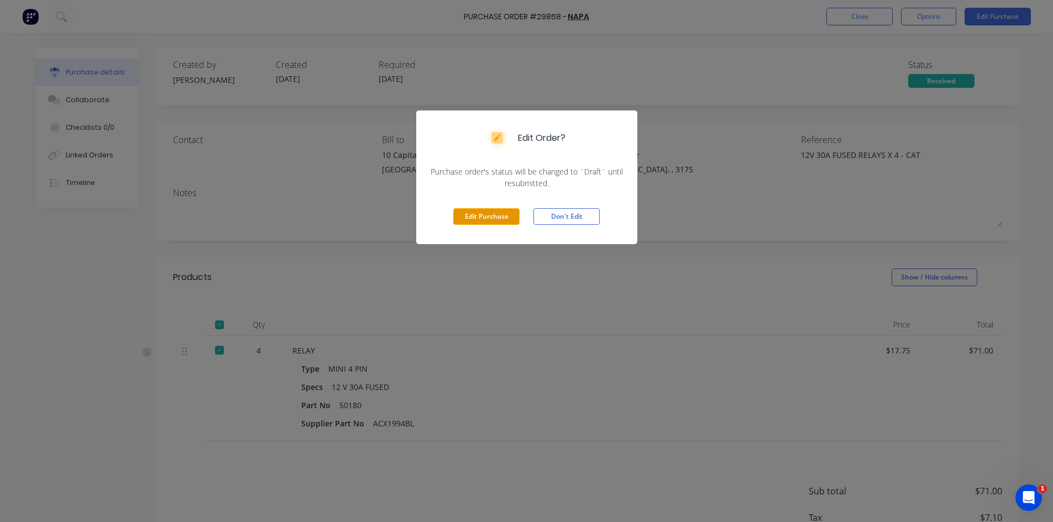
click at [489, 217] on button "Edit Purchase" at bounding box center [486, 216] width 66 height 17
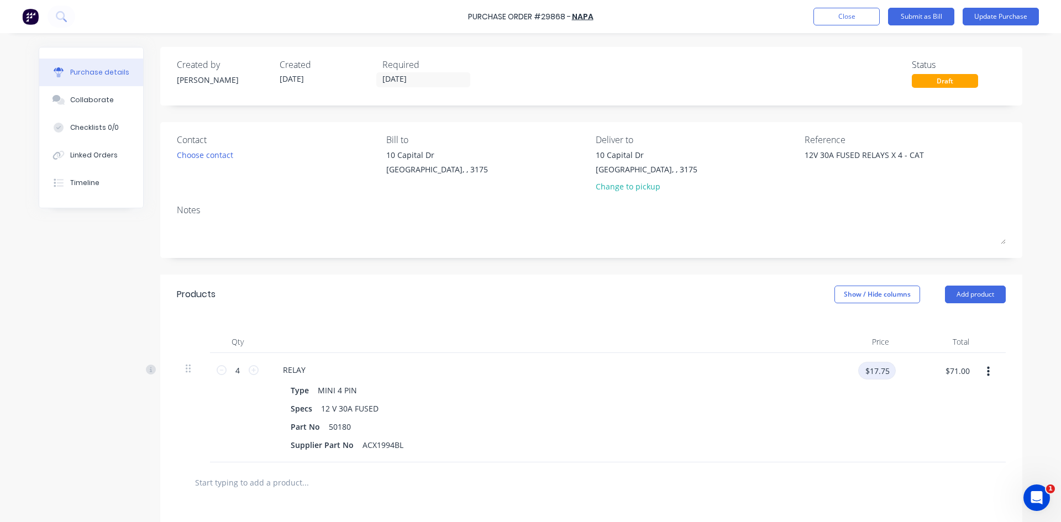
type textarea "x"
click at [865, 370] on input "$17.75" at bounding box center [878, 371] width 38 height 18
type input "18.50"
type textarea "x"
type input "$18.50"
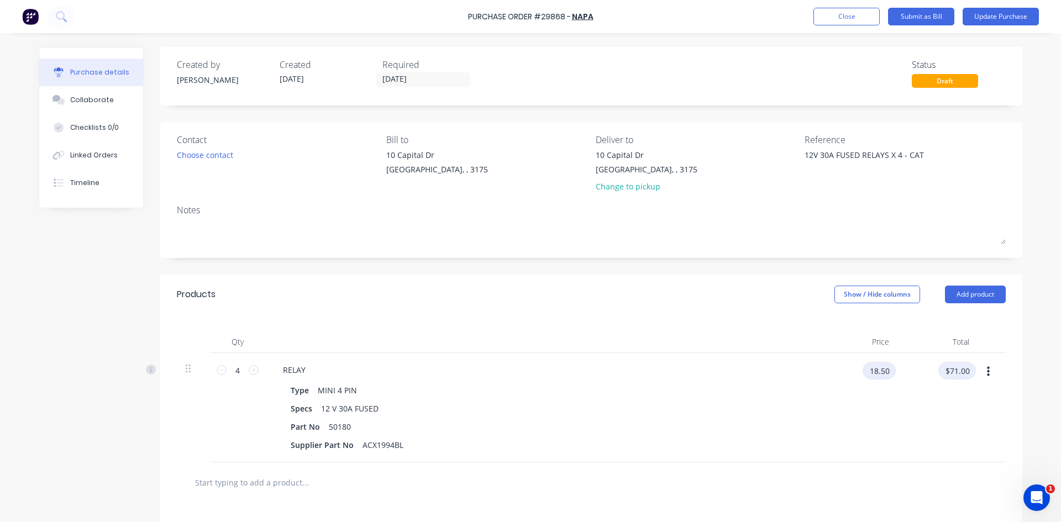
type input "$74.00"
click at [984, 13] on button "Update Purchase" at bounding box center [1001, 17] width 76 height 18
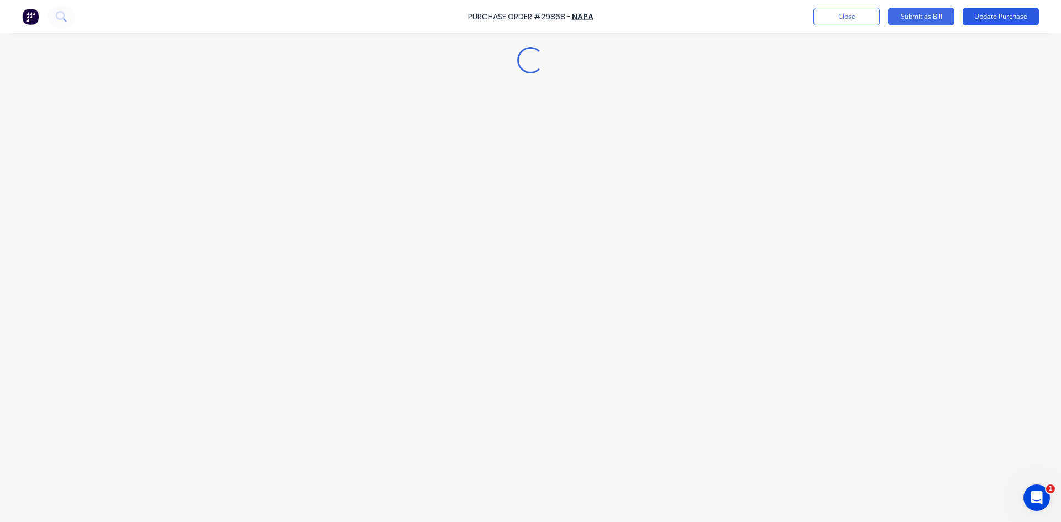
type textarea "x"
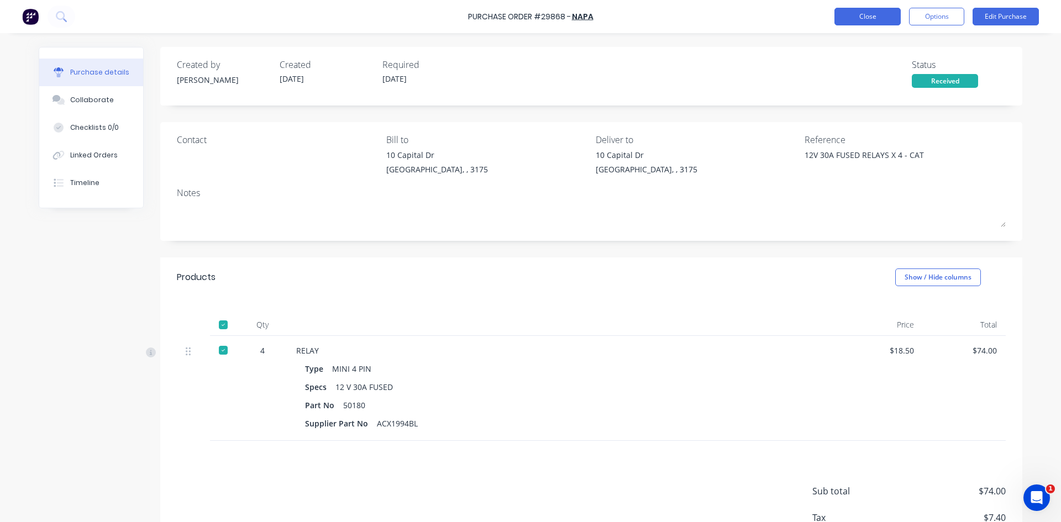
click at [882, 16] on button "Close" at bounding box center [868, 17] width 66 height 18
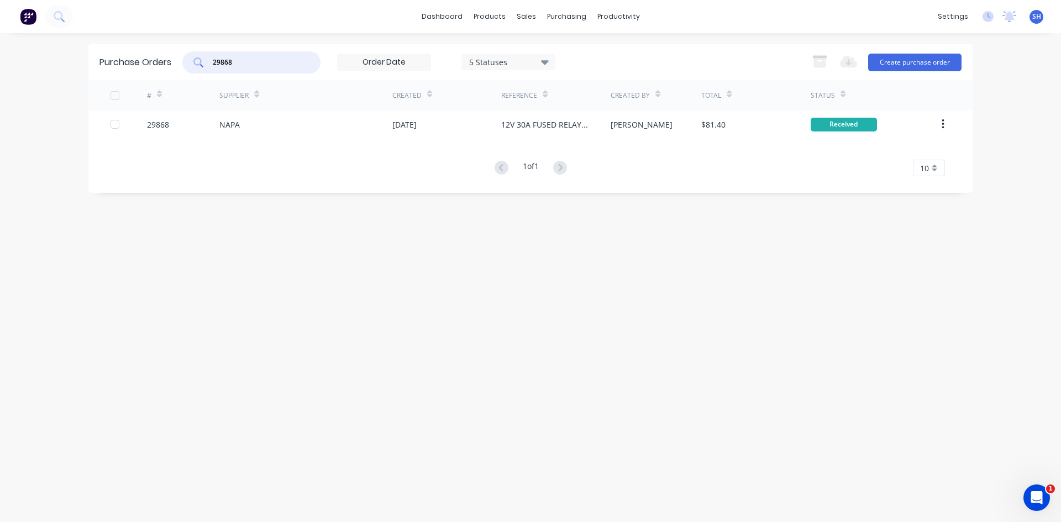
click at [238, 62] on input "29868" at bounding box center [258, 62] width 92 height 11
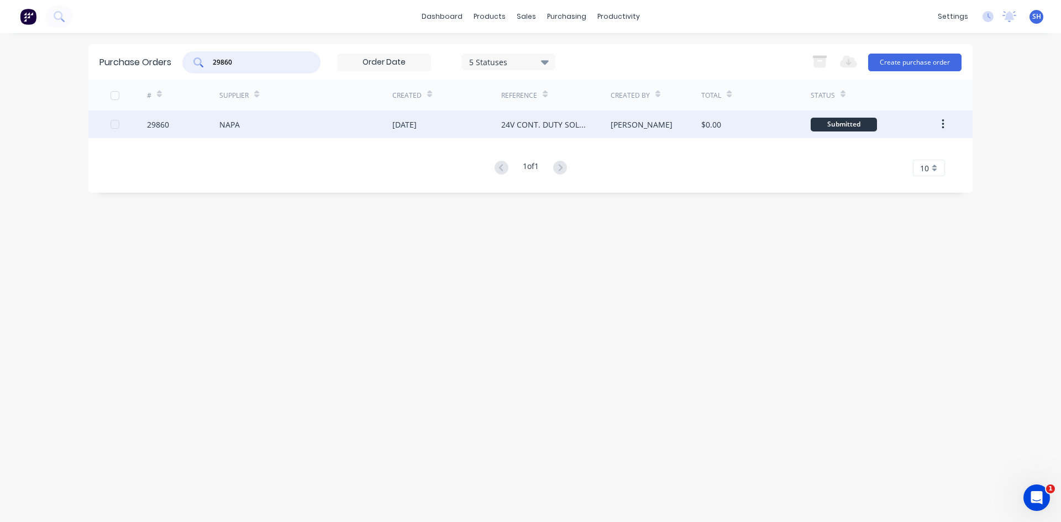
type input "29860"
click at [258, 124] on div "NAPA" at bounding box center [305, 125] width 173 height 28
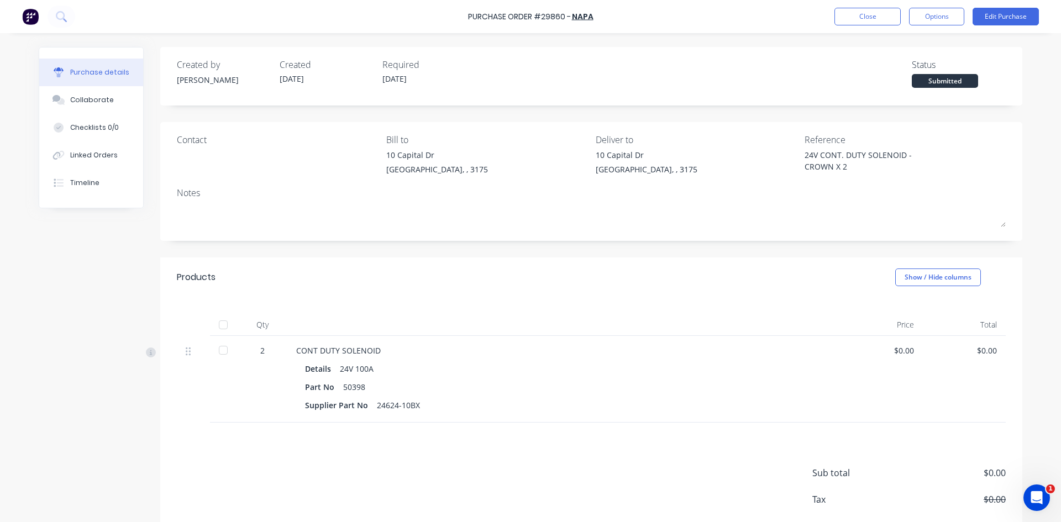
click at [219, 349] on div at bounding box center [223, 350] width 22 height 22
click at [996, 14] on button "Edit Purchase" at bounding box center [1006, 17] width 66 height 18
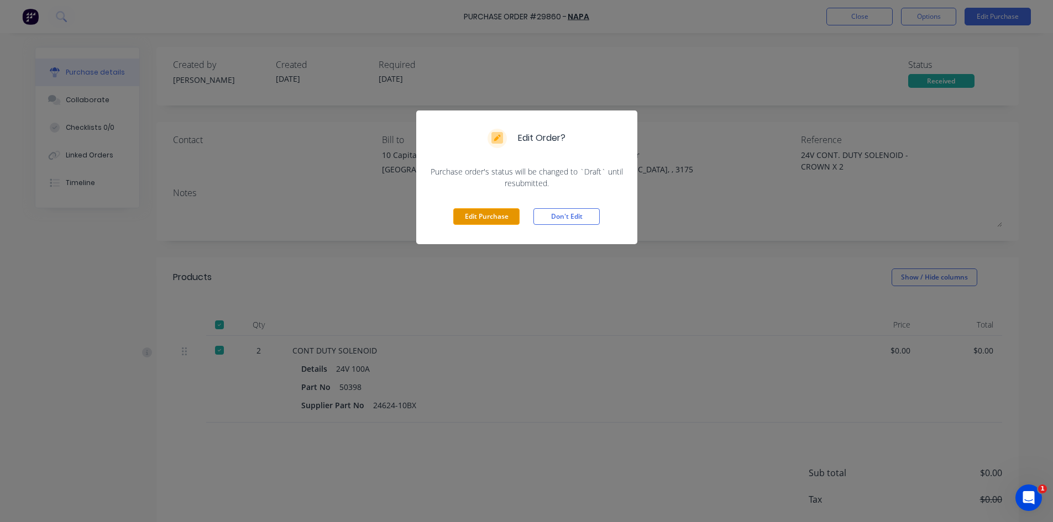
click at [490, 215] on button "Edit Purchase" at bounding box center [486, 216] width 66 height 17
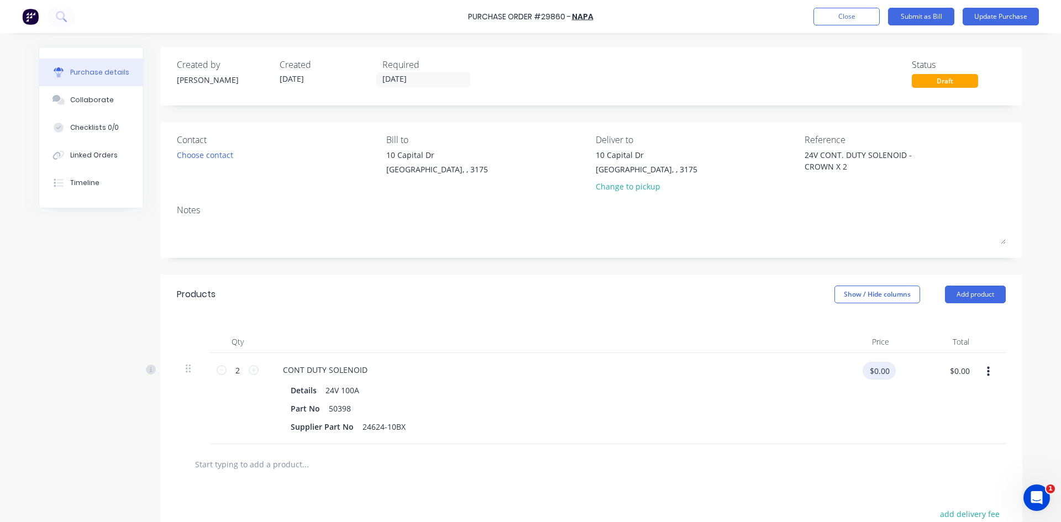
type textarea "x"
click at [863, 376] on input "$0.00" at bounding box center [879, 371] width 33 height 18
type input "77.00"
type textarea "x"
type input "$77.00"
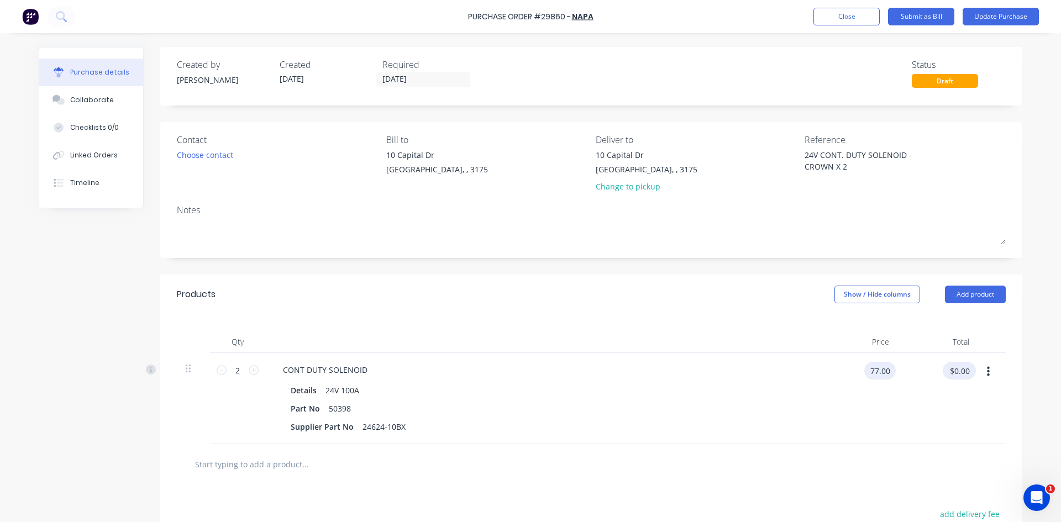
type input "$154.00"
click at [1001, 14] on button "Update Purchase" at bounding box center [1001, 17] width 76 height 18
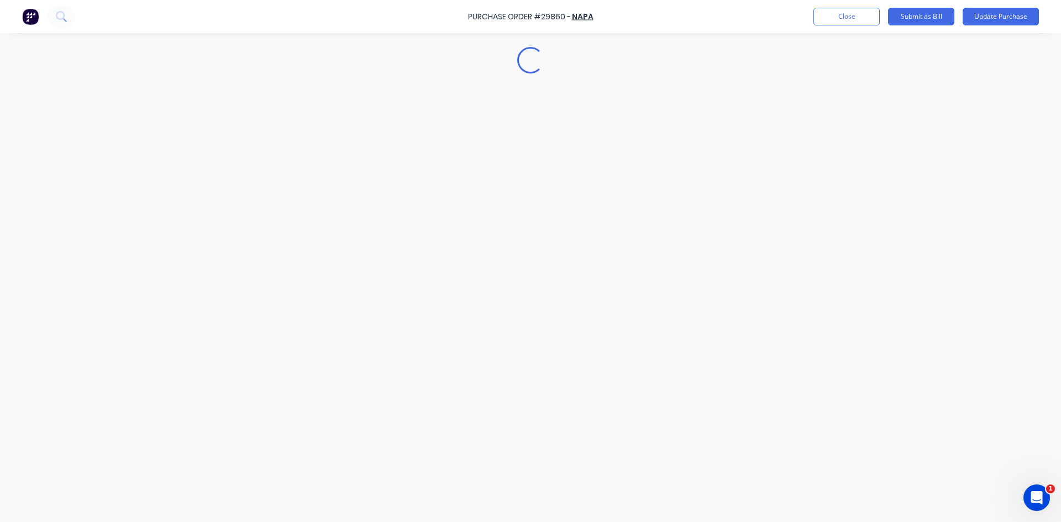
type textarea "x"
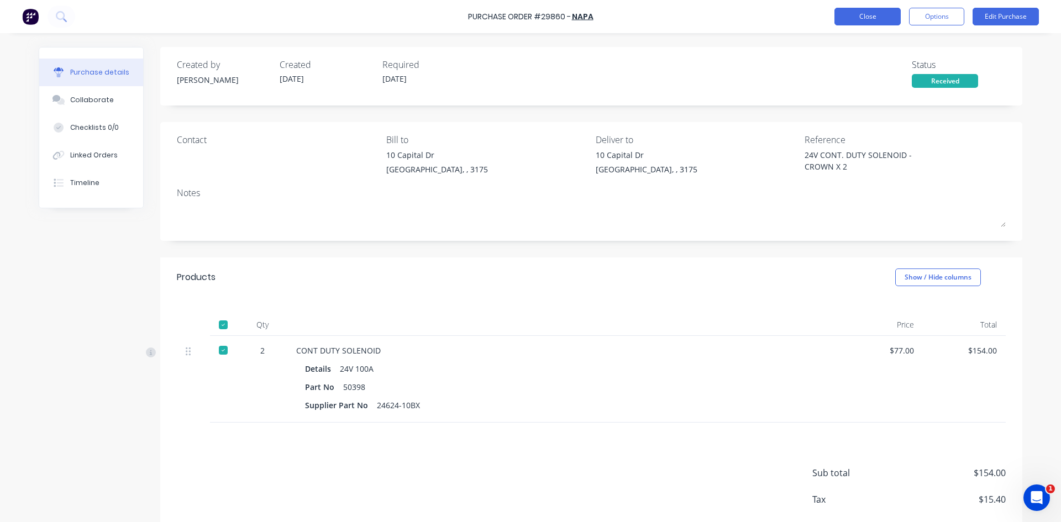
click at [846, 11] on button "Close" at bounding box center [868, 17] width 66 height 18
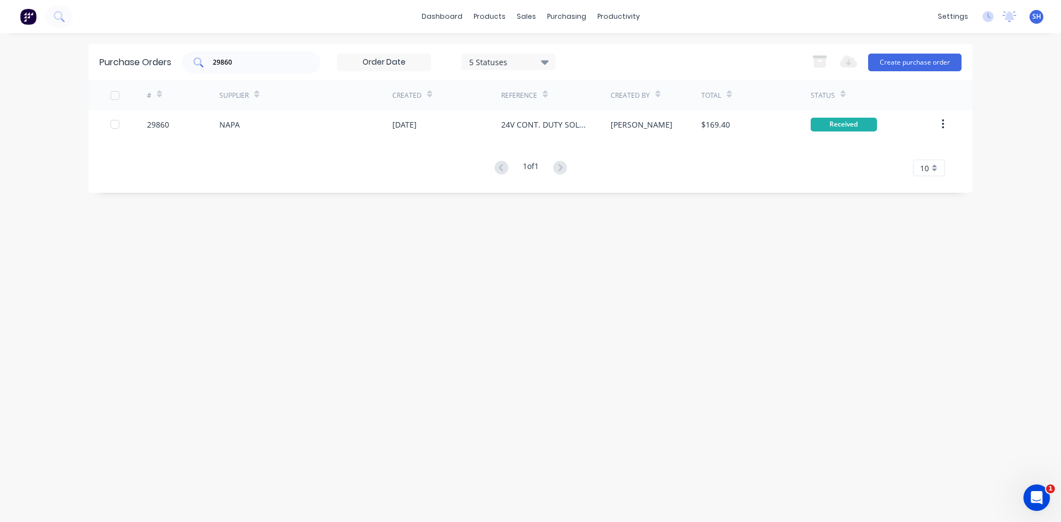
click at [267, 60] on input "29860" at bounding box center [258, 62] width 92 height 11
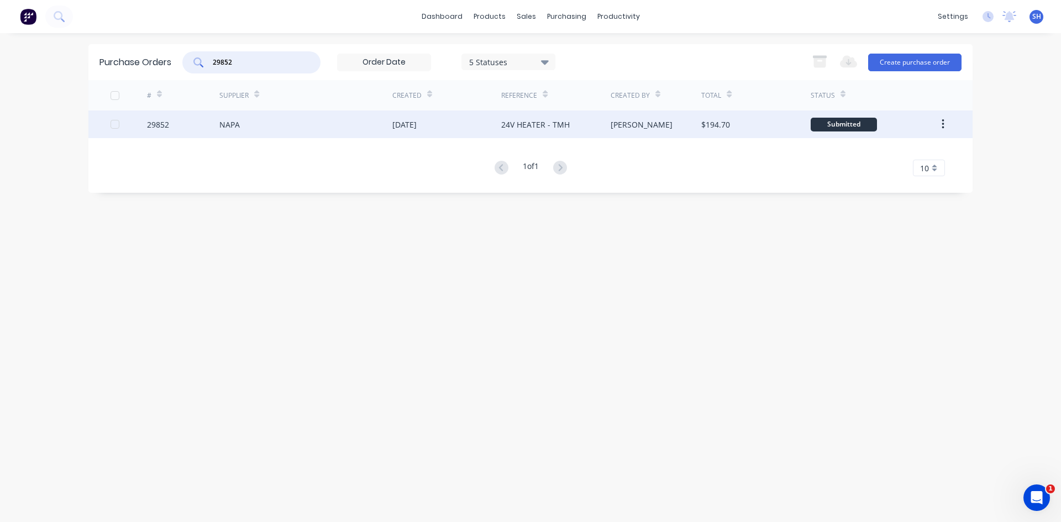
type input "29852"
click at [277, 121] on div "NAPA" at bounding box center [305, 125] width 173 height 28
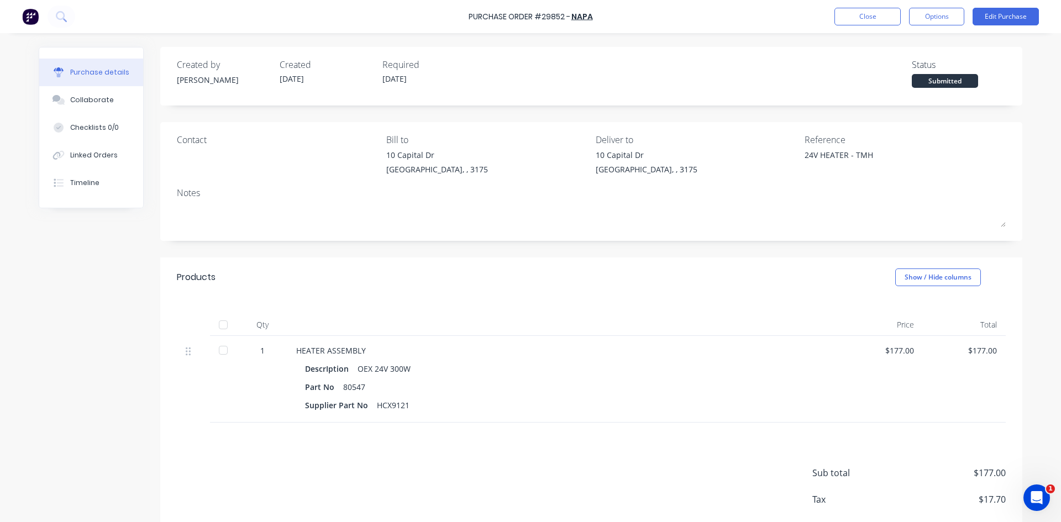
click at [220, 349] on div at bounding box center [223, 350] width 22 height 22
click at [997, 18] on button "Edit Purchase" at bounding box center [1006, 17] width 66 height 18
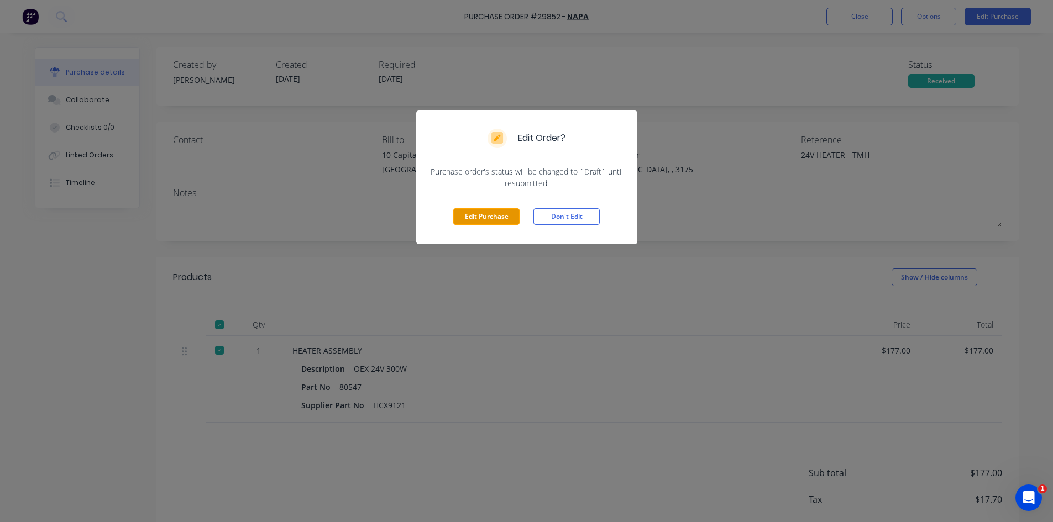
click at [491, 216] on button "Edit Purchase" at bounding box center [486, 216] width 66 height 17
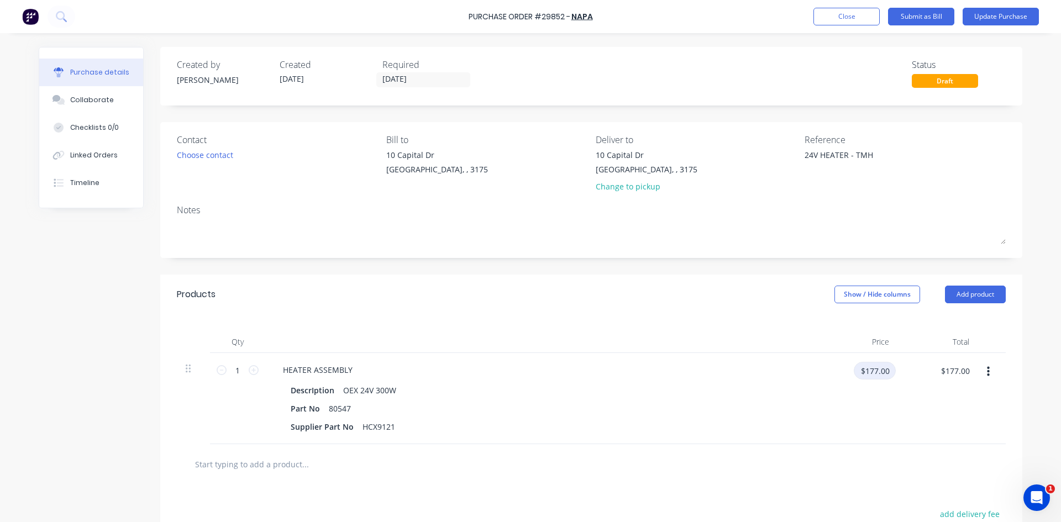
type textarea "x"
click at [857, 375] on input "$177.00" at bounding box center [875, 371] width 42 height 18
type input "194.00"
type textarea "x"
type input "$194.00"
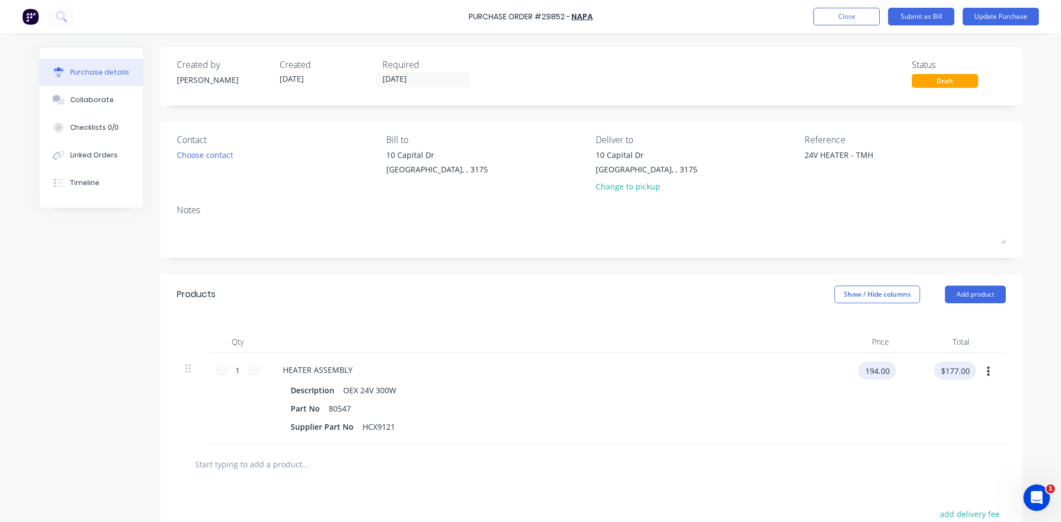
type input "$194.00"
click at [974, 13] on button "Update Purchase" at bounding box center [1001, 17] width 76 height 18
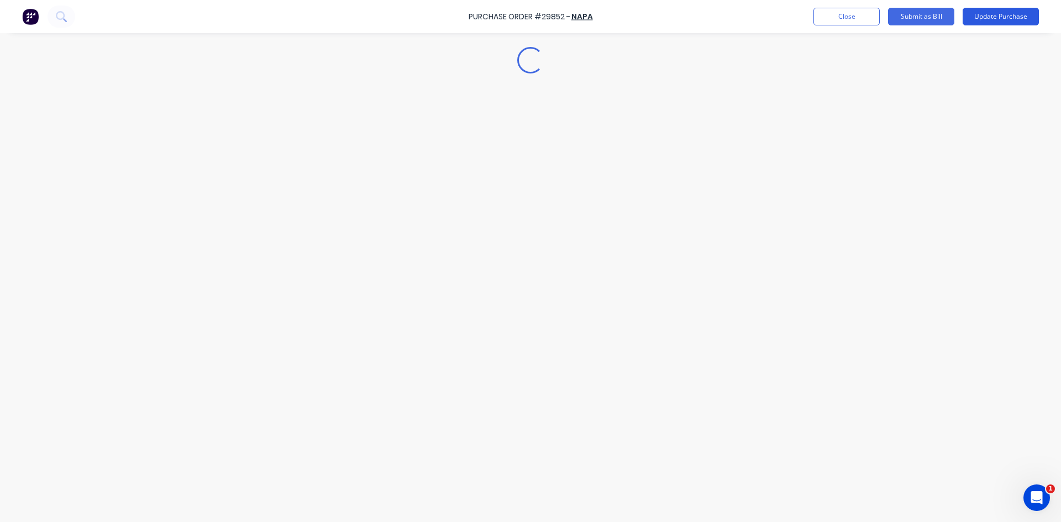
type textarea "x"
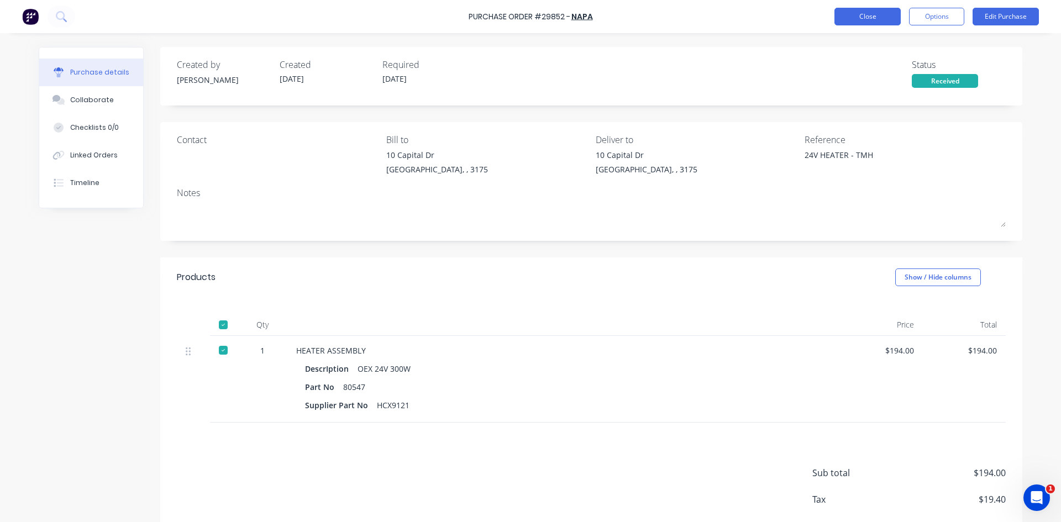
click at [881, 13] on button "Close" at bounding box center [868, 17] width 66 height 18
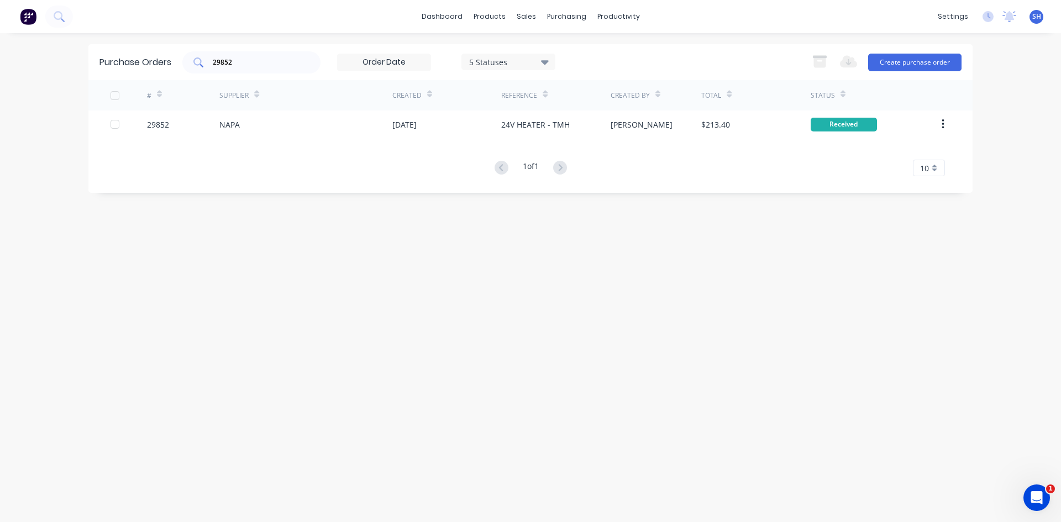
click at [233, 60] on input "29852" at bounding box center [258, 62] width 92 height 11
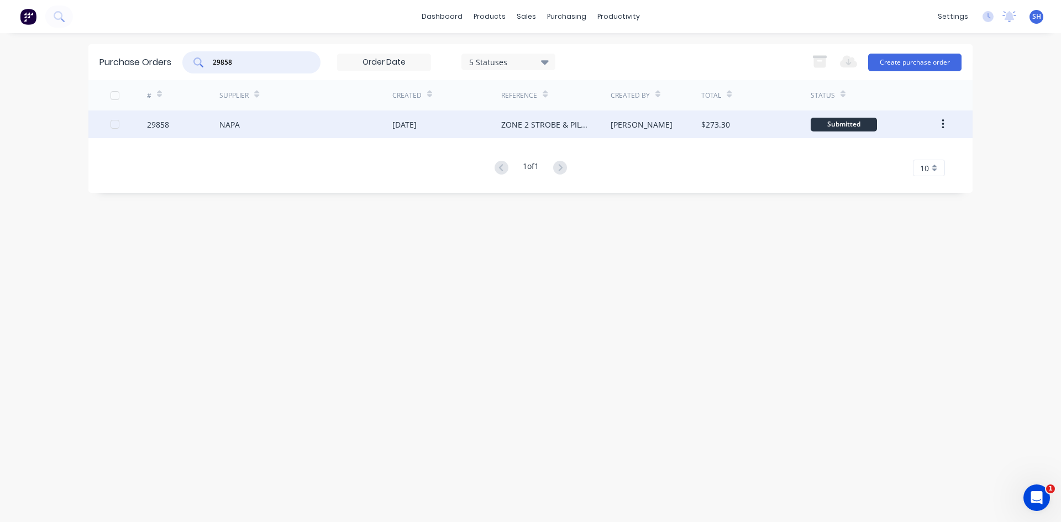
type input "29858"
click at [257, 124] on div "NAPA" at bounding box center [305, 125] width 173 height 28
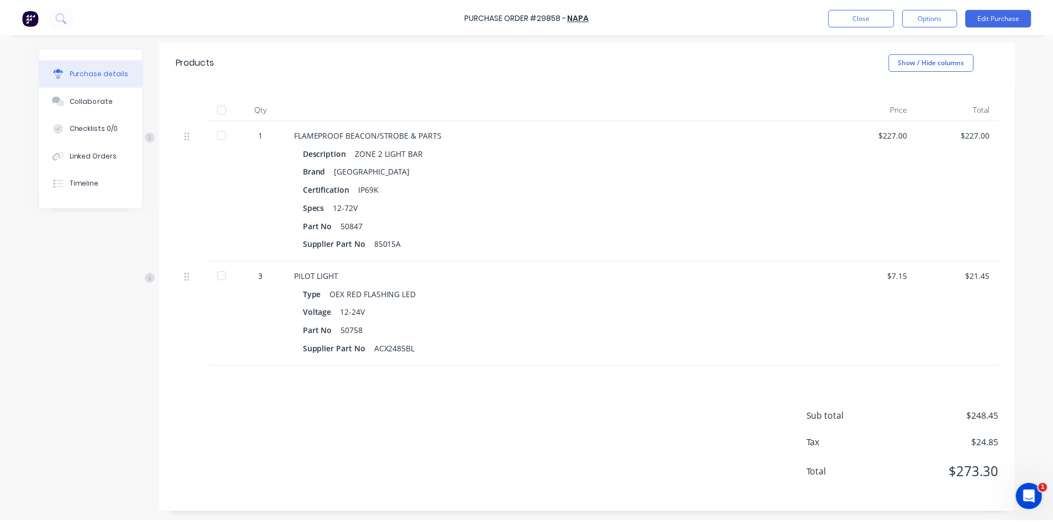
scroll to position [218, 0]
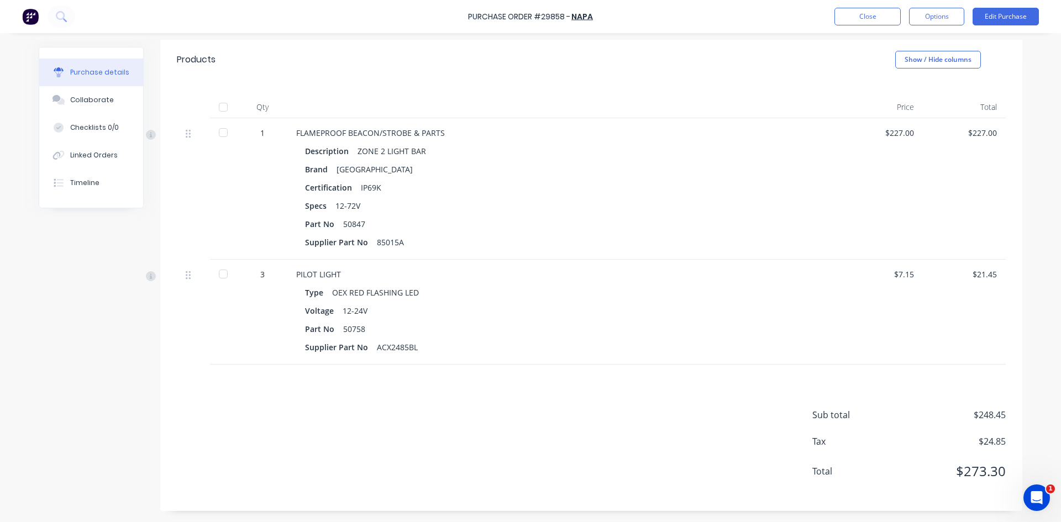
click at [221, 132] on div at bounding box center [223, 133] width 22 height 22
click at [218, 272] on div at bounding box center [223, 274] width 22 height 22
click at [992, 18] on button "Edit Purchase" at bounding box center [1006, 17] width 66 height 18
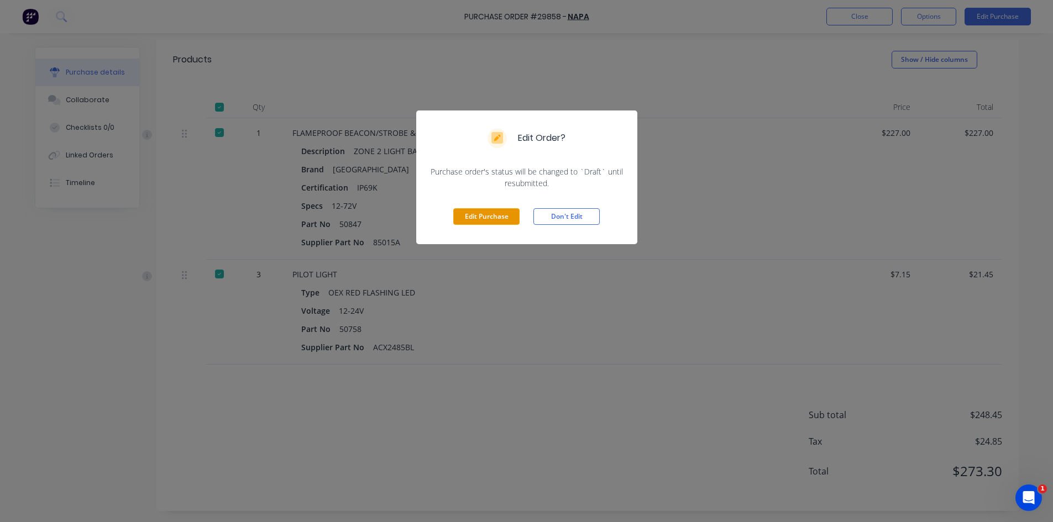
click at [499, 211] on button "Edit Purchase" at bounding box center [486, 216] width 66 height 17
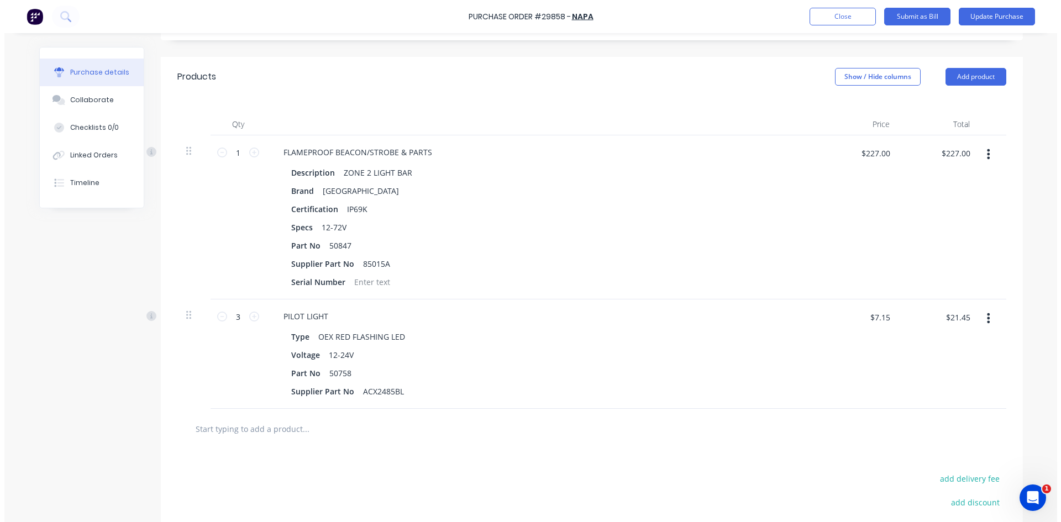
scroll to position [235, 0]
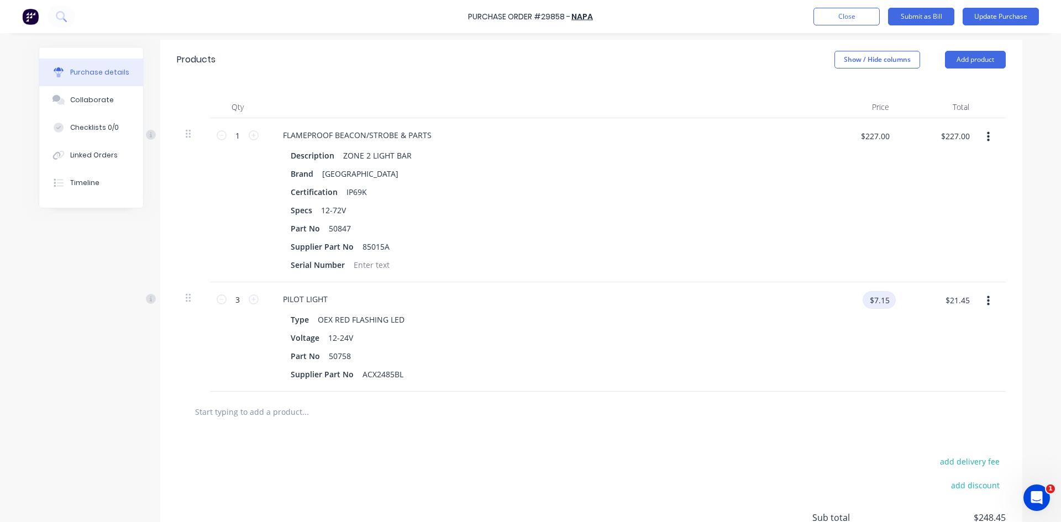
type textarea "x"
click at [870, 300] on input "$7.15" at bounding box center [879, 300] width 33 height 18
type input "7.30"
type textarea "x"
type input "$7.30"
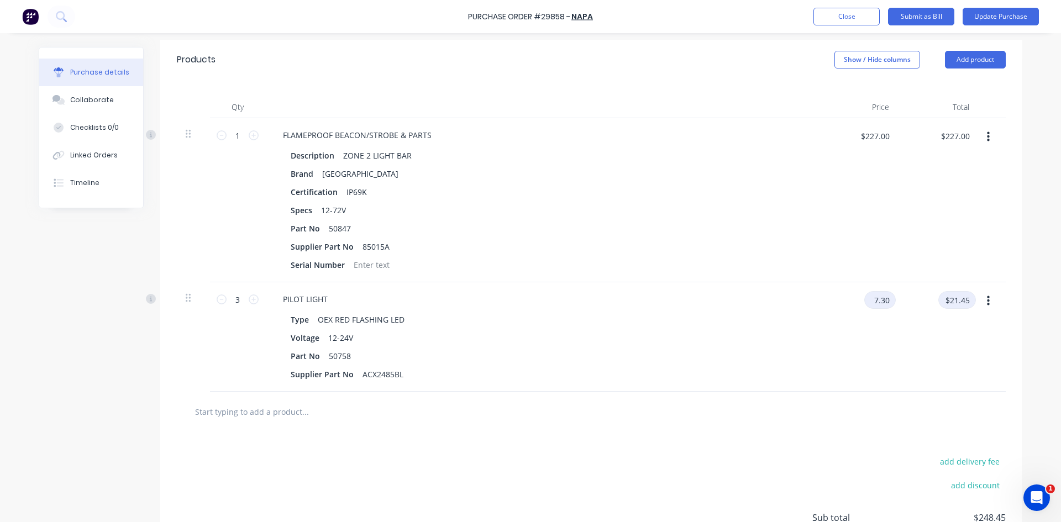
type input "$21.90"
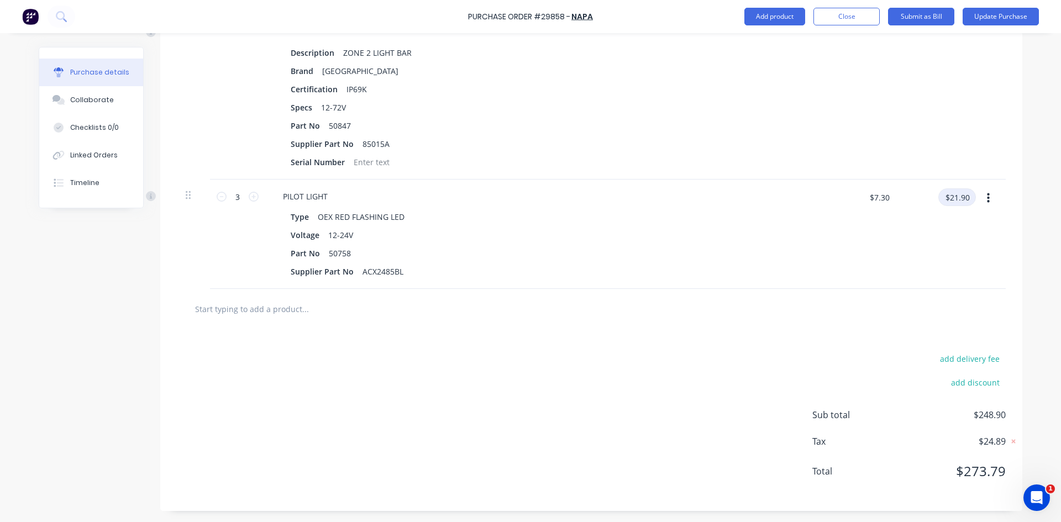
scroll to position [6, 0]
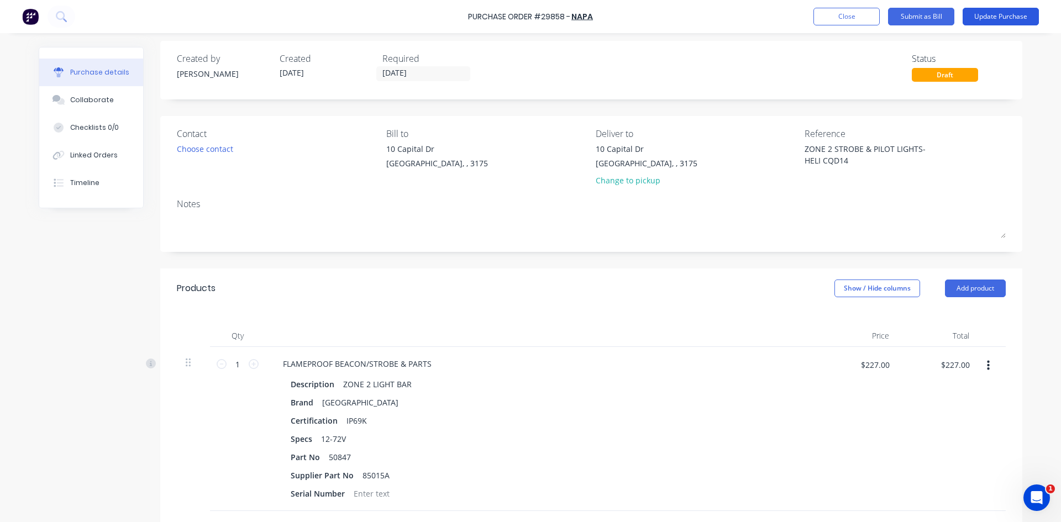
click at [974, 12] on button "Update Purchase" at bounding box center [1001, 17] width 76 height 18
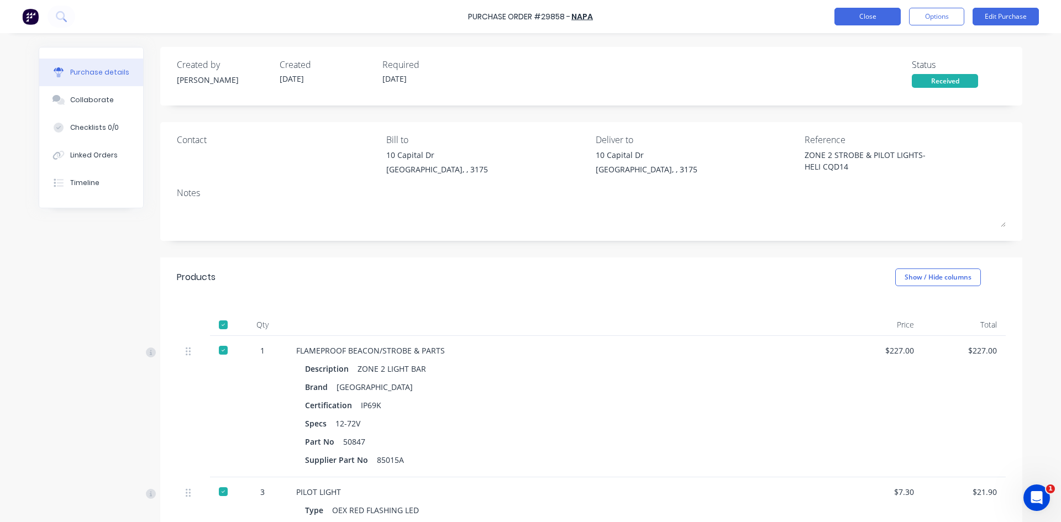
click at [876, 11] on button "Close" at bounding box center [868, 17] width 66 height 18
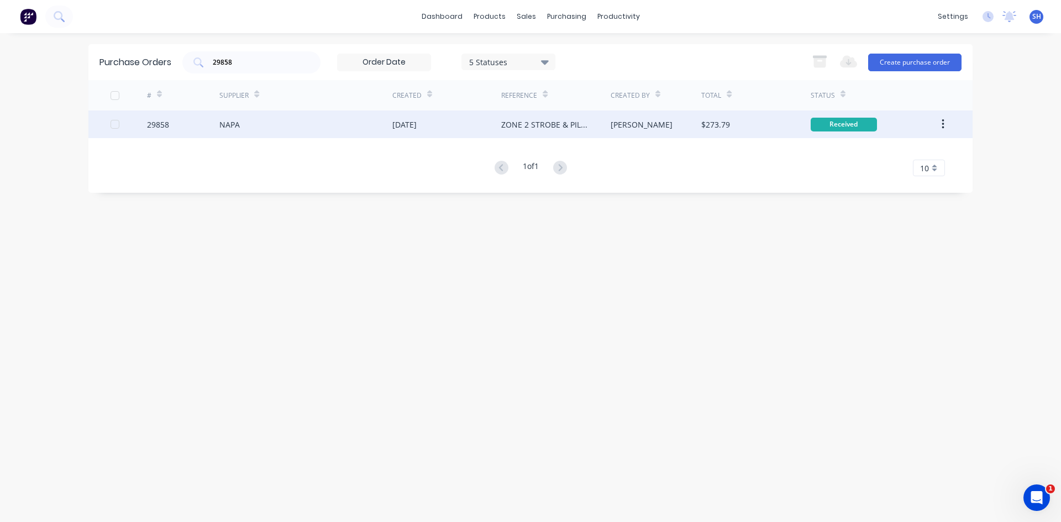
click at [286, 126] on div "NAPA" at bounding box center [305, 125] width 173 height 28
type textarea "x"
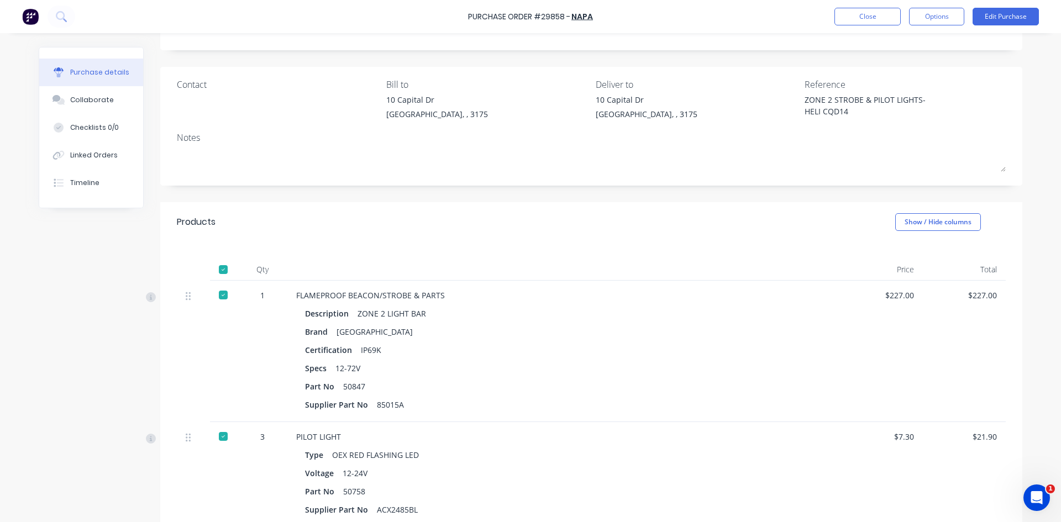
scroll to position [111, 0]
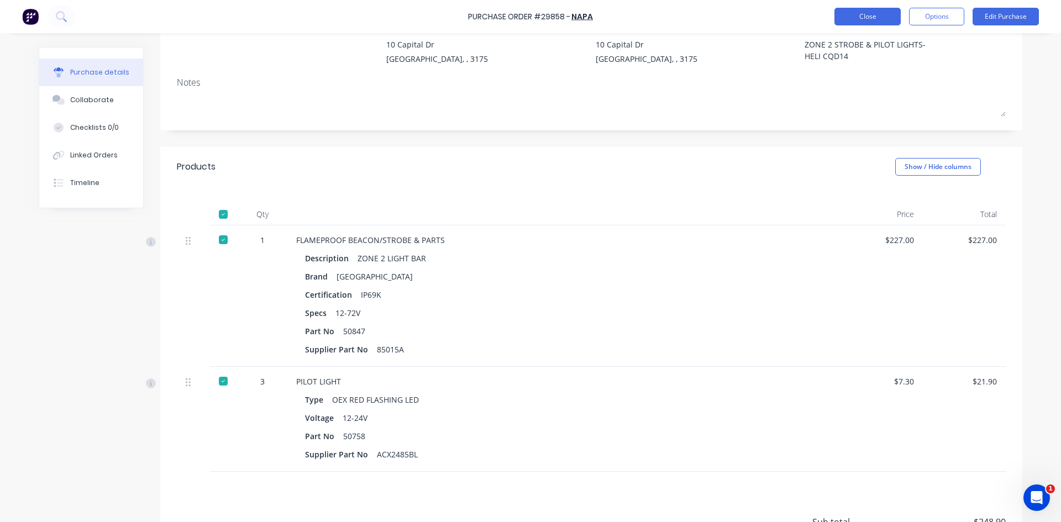
click at [873, 18] on button "Close" at bounding box center [868, 17] width 66 height 18
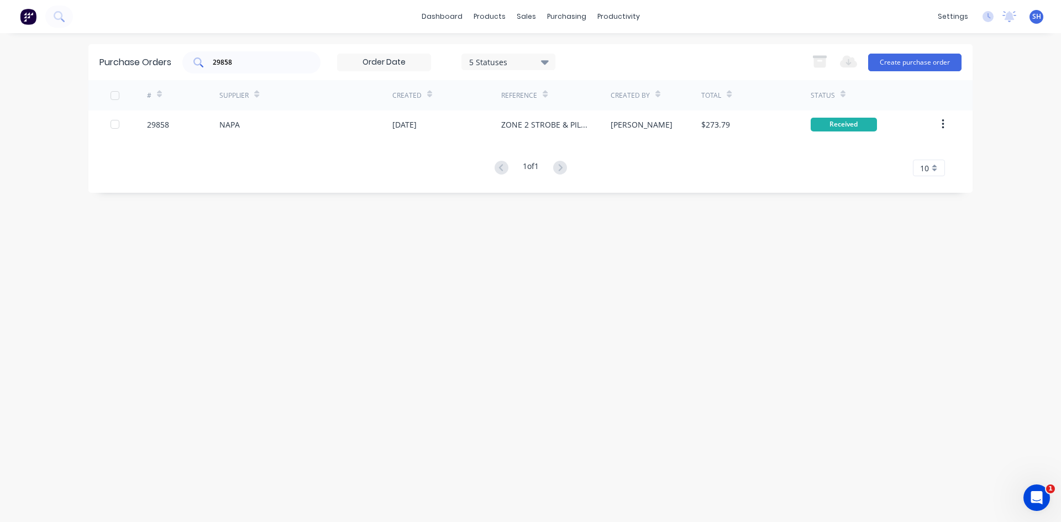
click at [252, 60] on input "29858" at bounding box center [258, 62] width 92 height 11
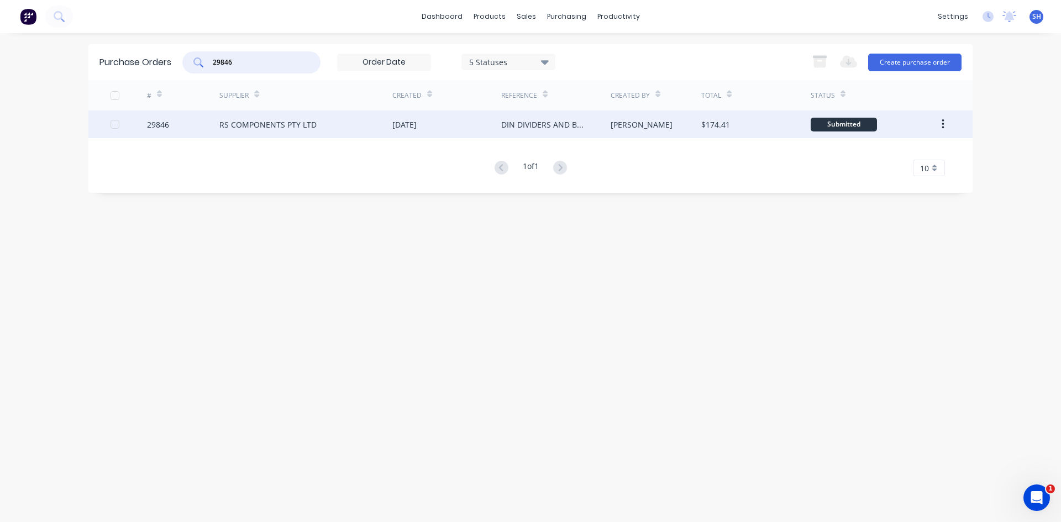
type input "29846"
click at [262, 121] on div "RS COMPONENTS PTY LTD" at bounding box center [267, 125] width 97 height 12
type textarea "x"
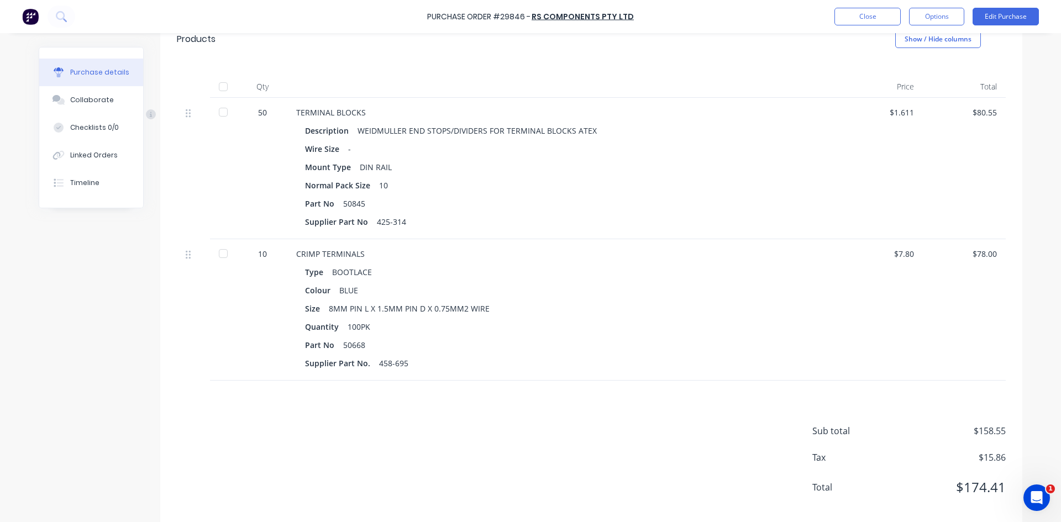
scroll to position [254, 0]
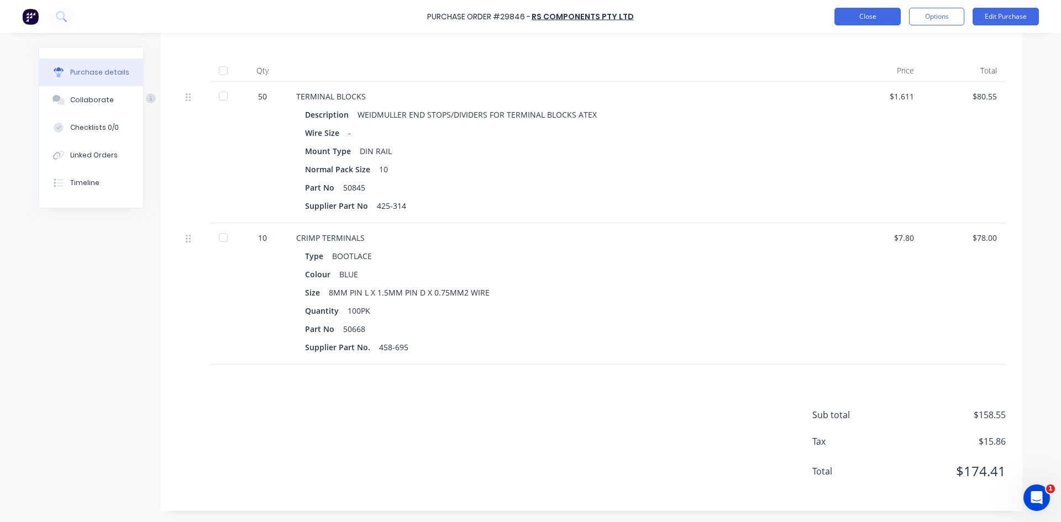
click at [850, 18] on button "Close" at bounding box center [868, 17] width 66 height 18
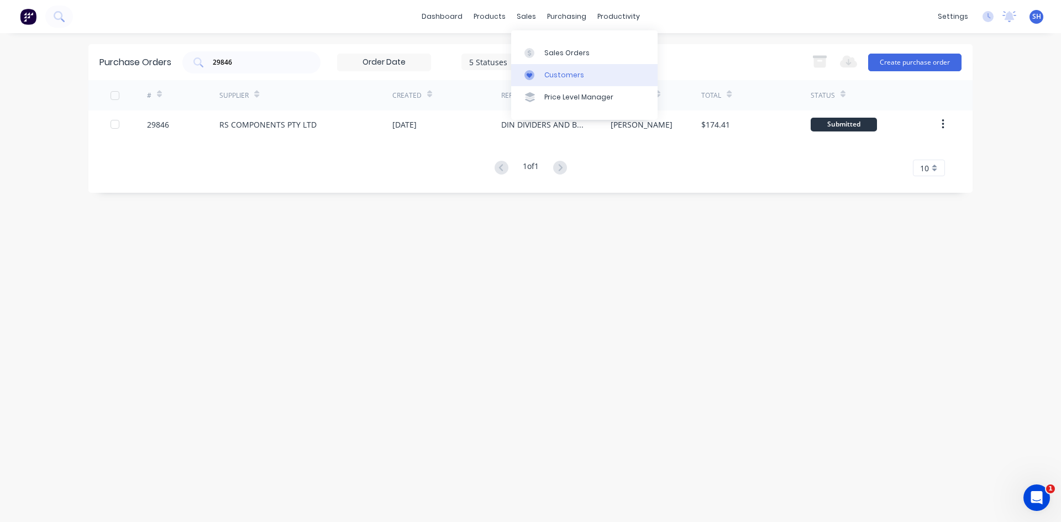
click at [550, 70] on div "Customers" at bounding box center [565, 75] width 40 height 10
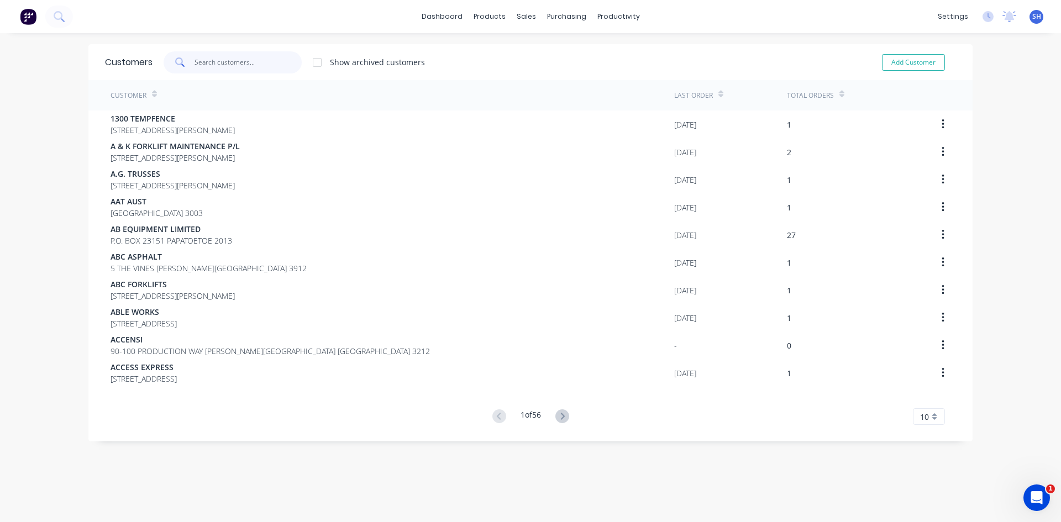
click at [257, 64] on input "text" at bounding box center [249, 62] width 108 height 22
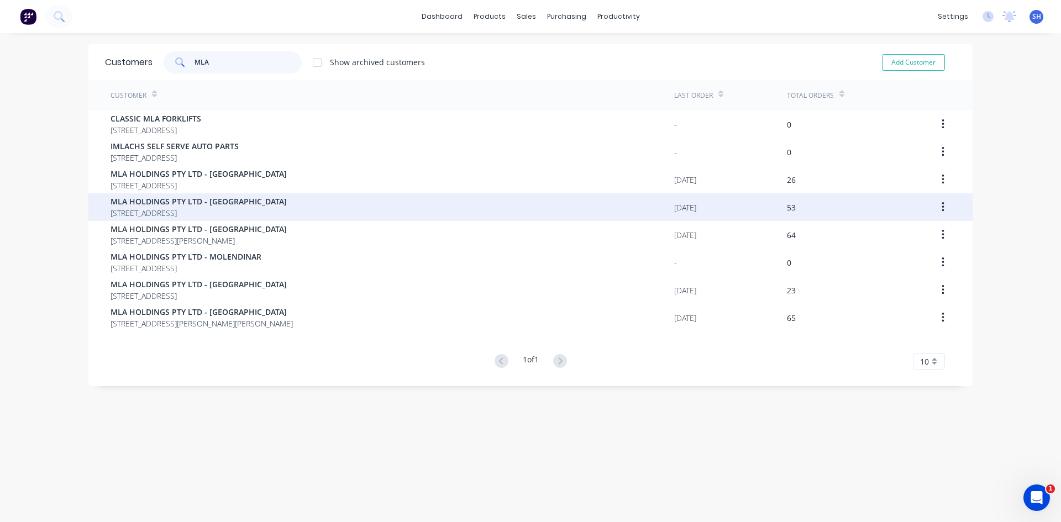
type input "MLA"
click at [258, 206] on span "MLA HOLDINGS PTY LTD - [GEOGRAPHIC_DATA]" at bounding box center [199, 202] width 176 height 12
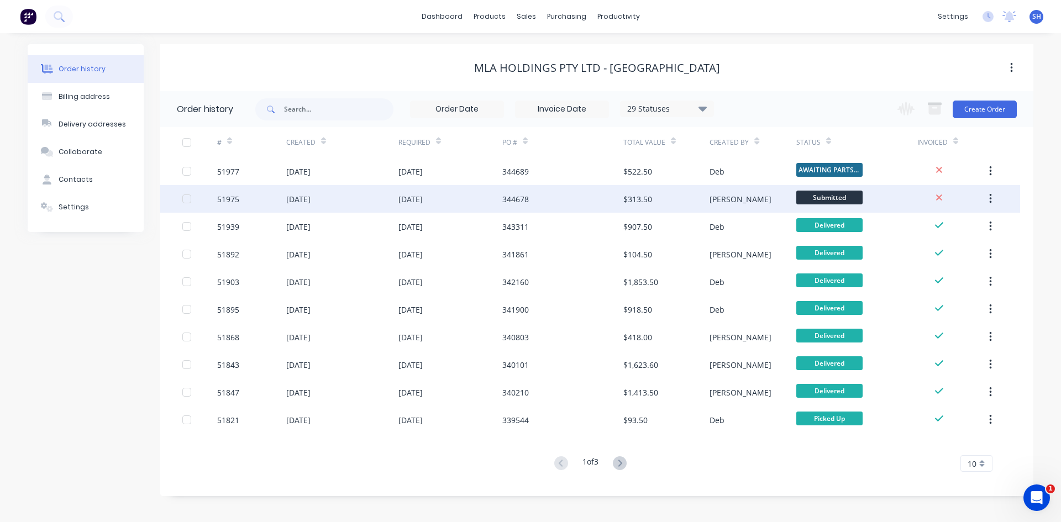
click at [367, 197] on div "[DATE]" at bounding box center [342, 199] width 112 height 28
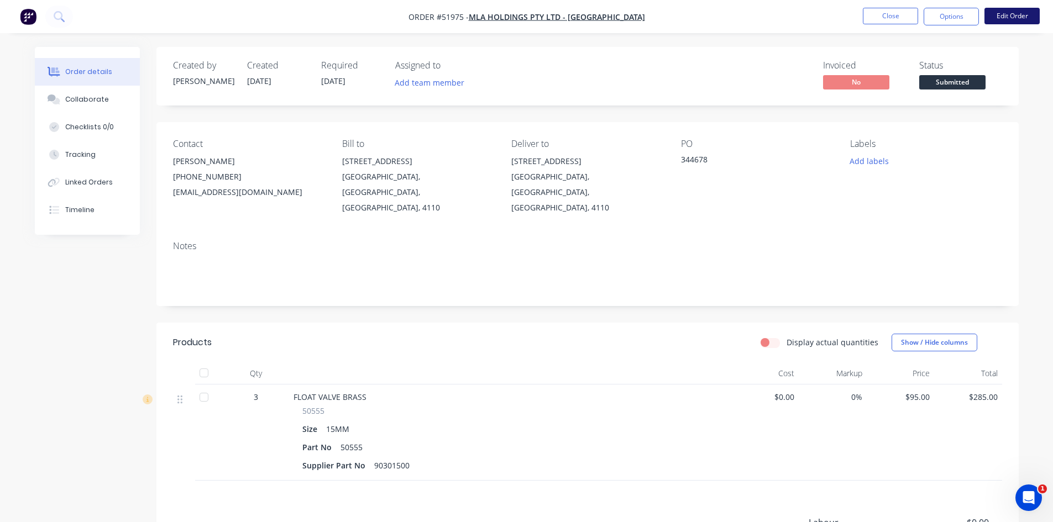
click at [1018, 15] on button "Edit Order" at bounding box center [1012, 16] width 55 height 17
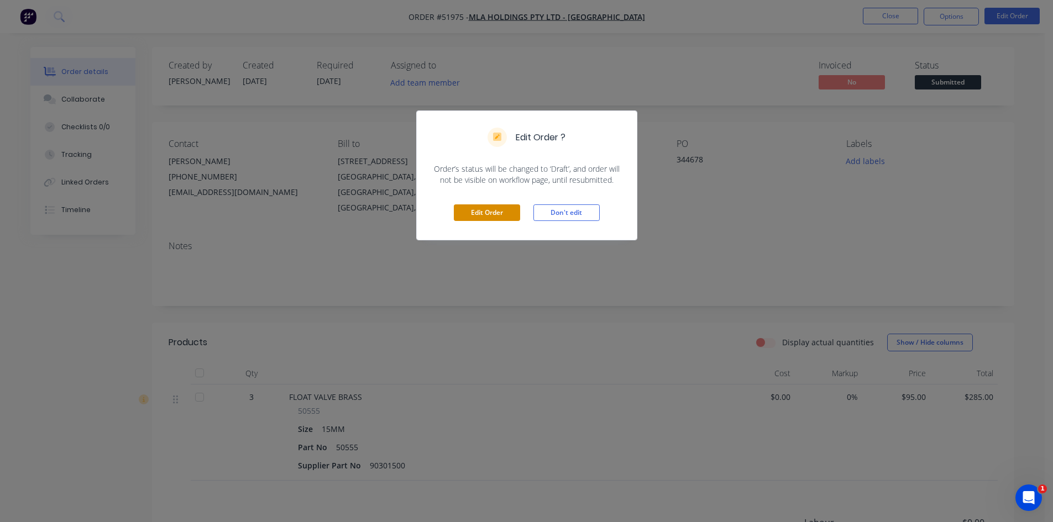
click at [496, 213] on button "Edit Order" at bounding box center [487, 213] width 66 height 17
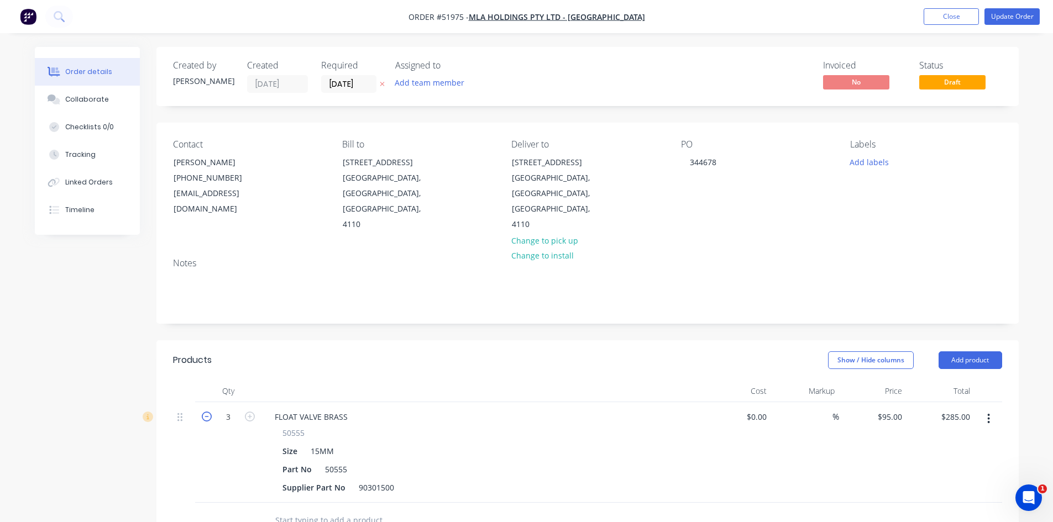
click at [205, 412] on icon "button" at bounding box center [207, 417] width 10 height 10
type input "2"
type input "$190.00"
click at [1002, 17] on button "Update Order" at bounding box center [1012, 16] width 55 height 17
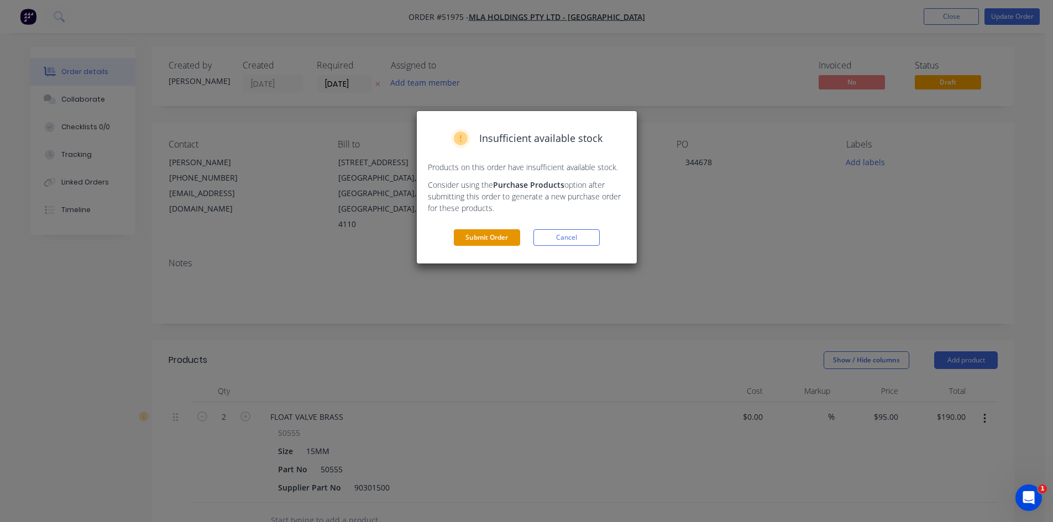
click at [491, 237] on button "Submit Order" at bounding box center [487, 237] width 66 height 17
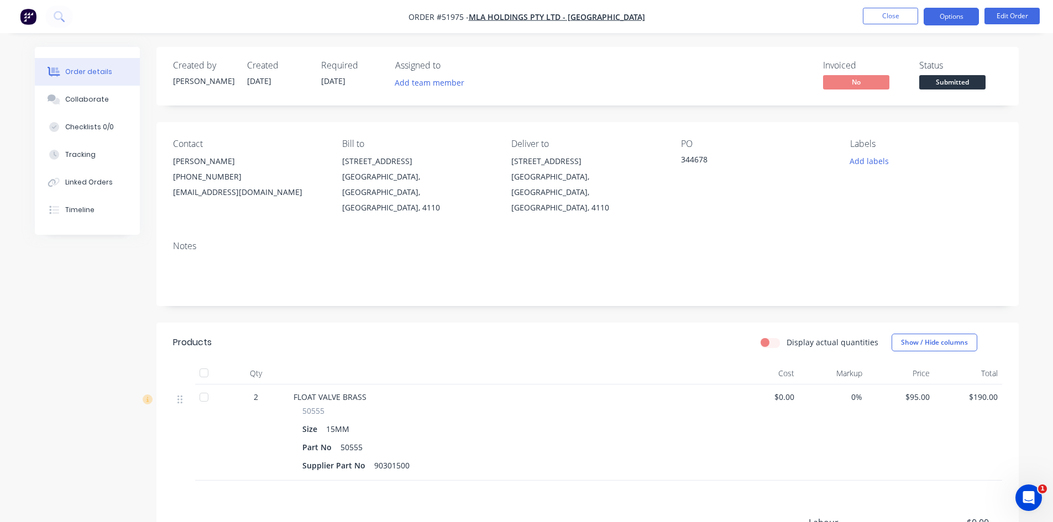
click at [935, 11] on button "Options" at bounding box center [951, 17] width 55 height 18
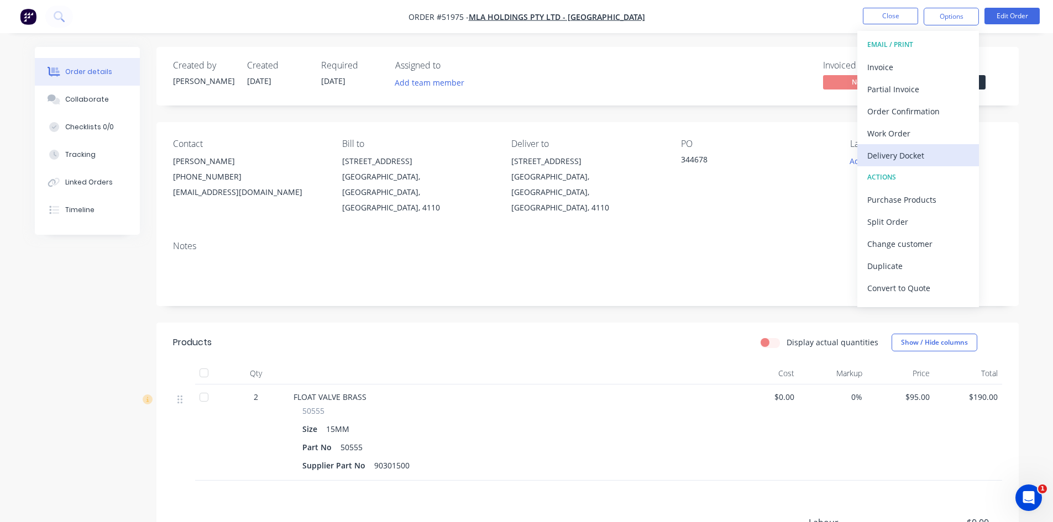
click at [902, 153] on div "Delivery Docket" at bounding box center [918, 156] width 102 height 16
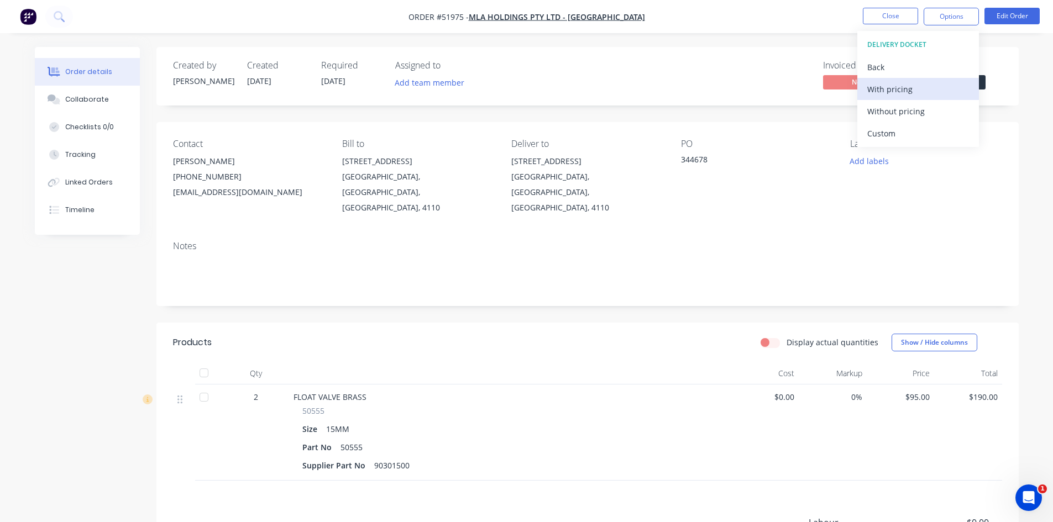
click at [913, 87] on div "With pricing" at bounding box center [918, 89] width 102 height 16
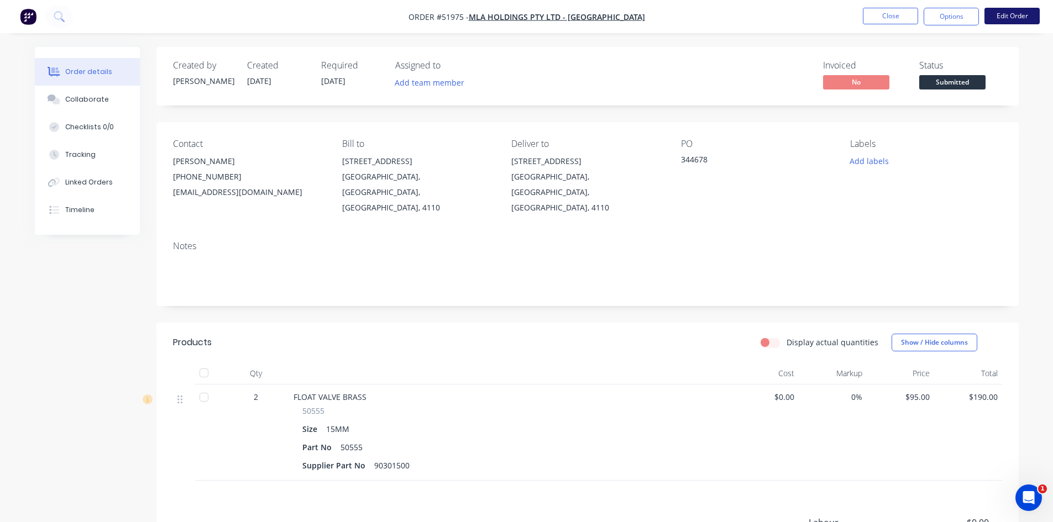
click at [1014, 16] on button "Edit Order" at bounding box center [1012, 16] width 55 height 17
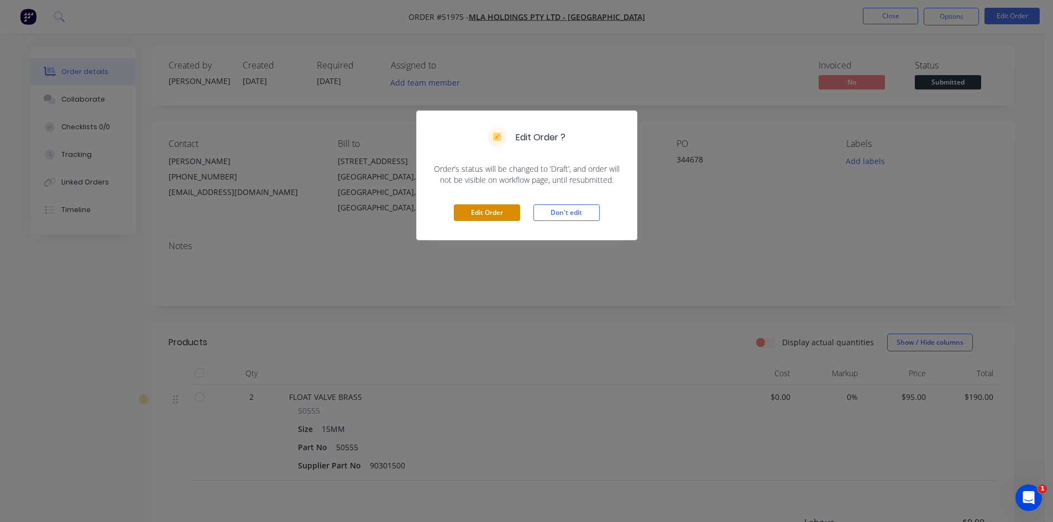
click at [493, 213] on button "Edit Order" at bounding box center [487, 213] width 66 height 17
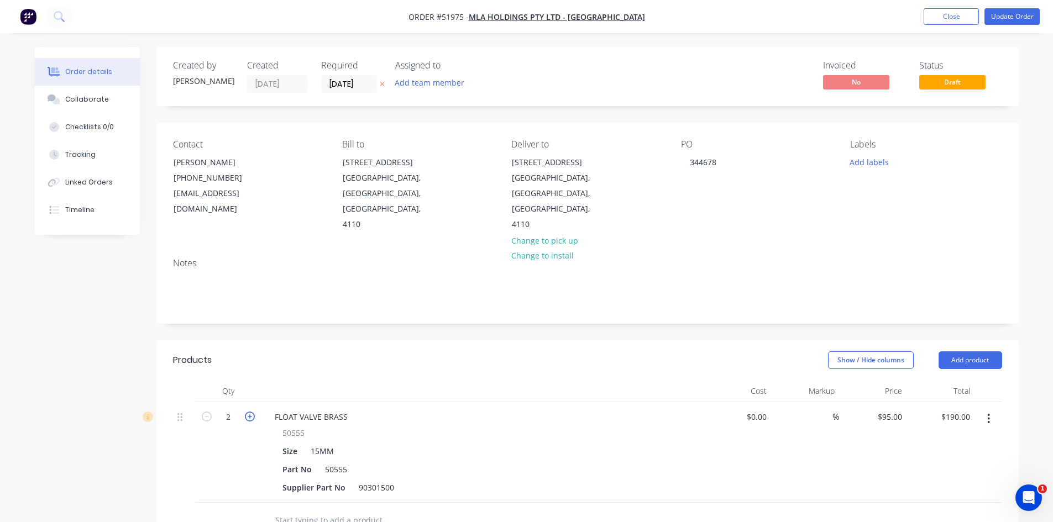
click at [247, 412] on icon "button" at bounding box center [250, 417] width 10 height 10
type input "3"
type input "$285.00"
click at [999, 15] on button "Update Order" at bounding box center [1012, 16] width 55 height 17
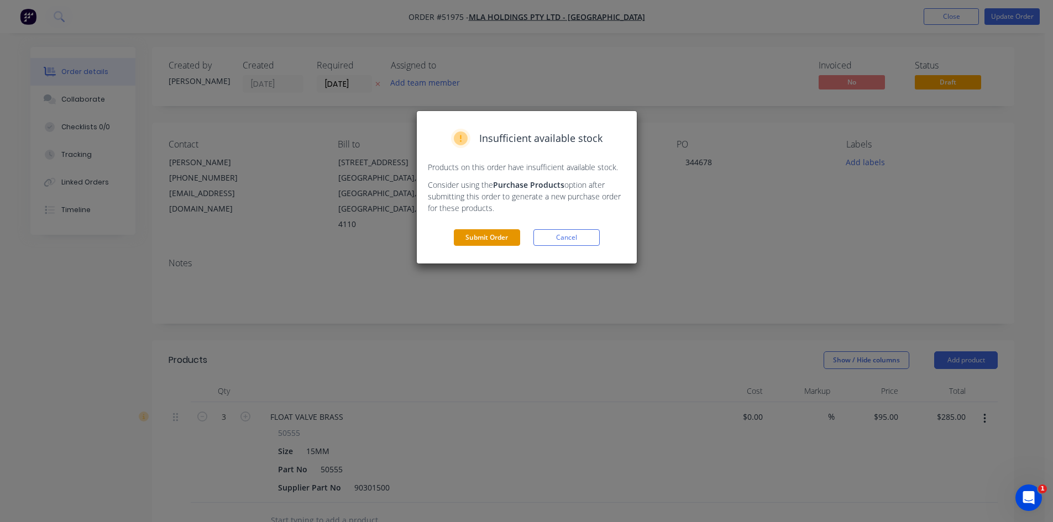
click at [494, 236] on button "Submit Order" at bounding box center [487, 237] width 66 height 17
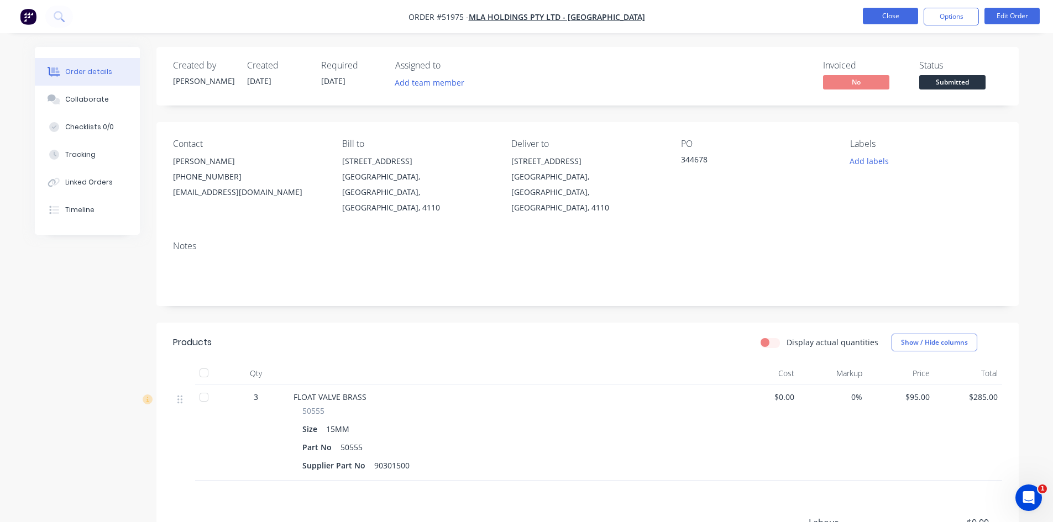
click at [882, 13] on button "Close" at bounding box center [890, 16] width 55 height 17
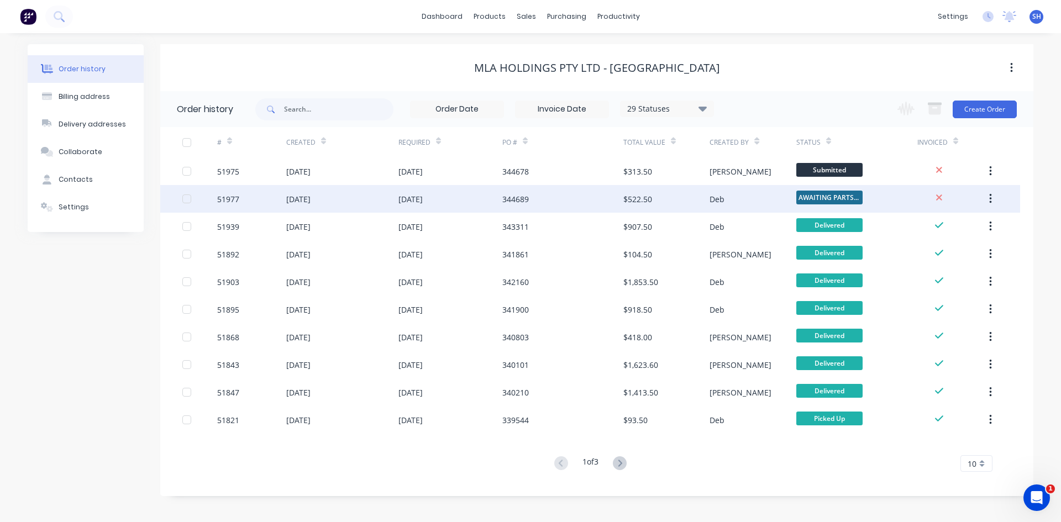
click at [620, 201] on div "344689" at bounding box center [563, 199] width 121 height 28
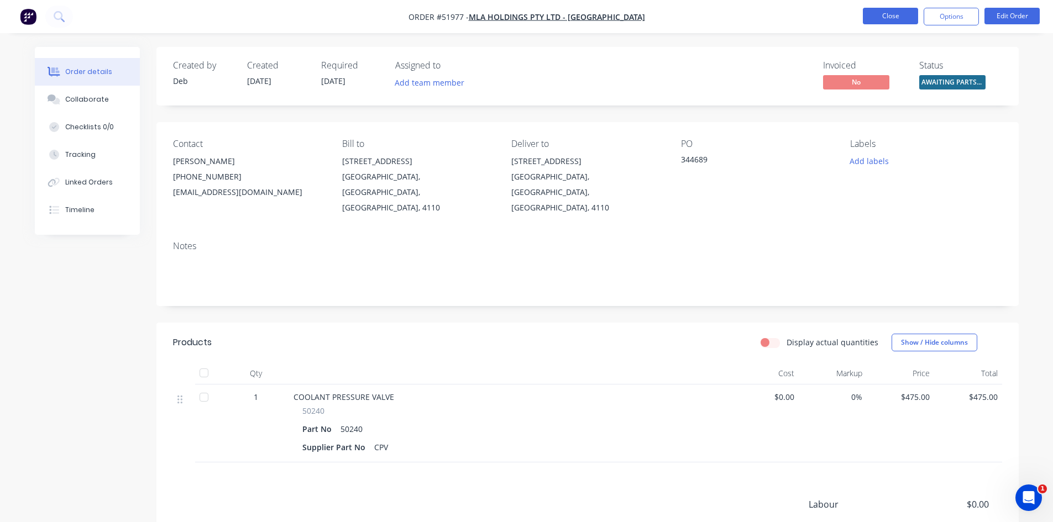
click at [881, 13] on button "Close" at bounding box center [890, 16] width 55 height 17
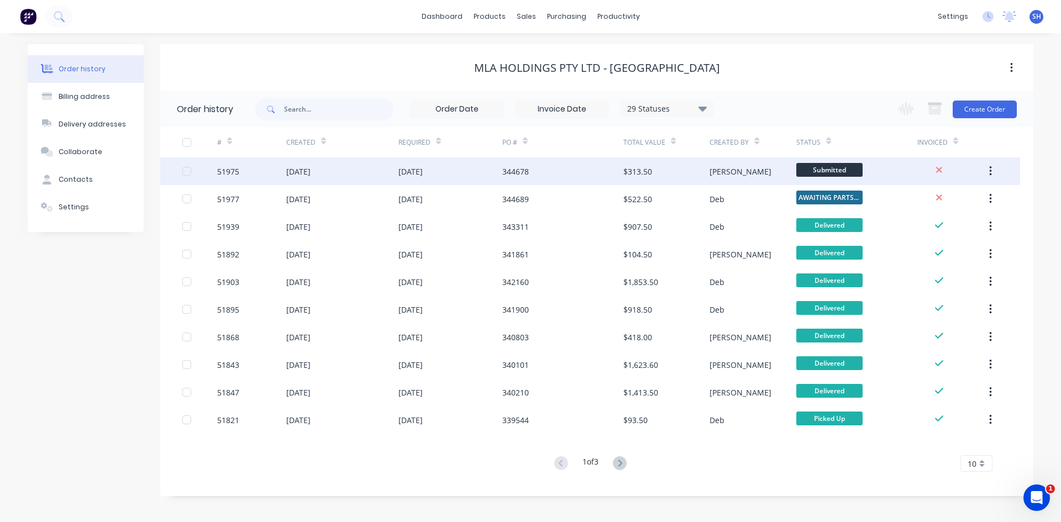
click at [626, 171] on div "$313.50" at bounding box center [638, 172] width 29 height 12
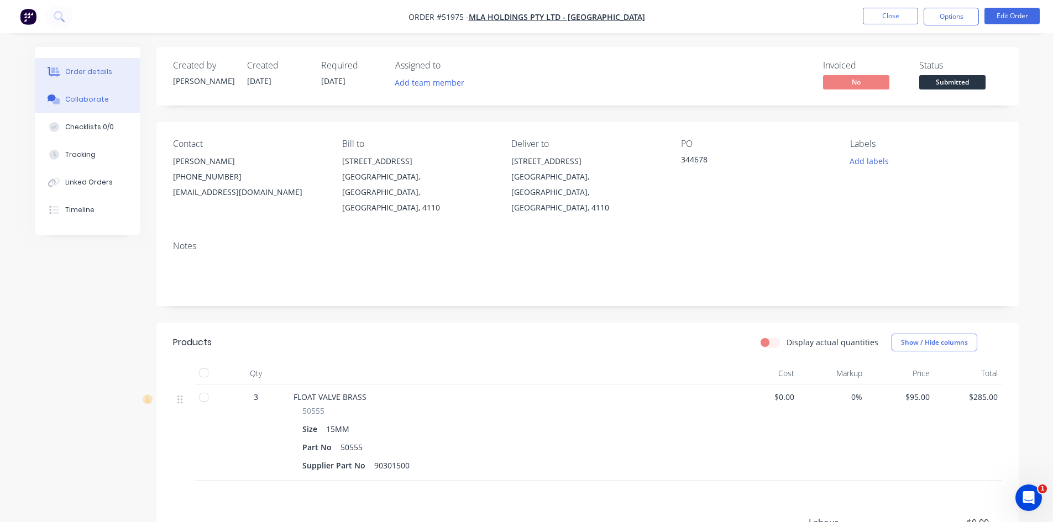
click at [92, 95] on div "Collaborate" at bounding box center [87, 100] width 44 height 10
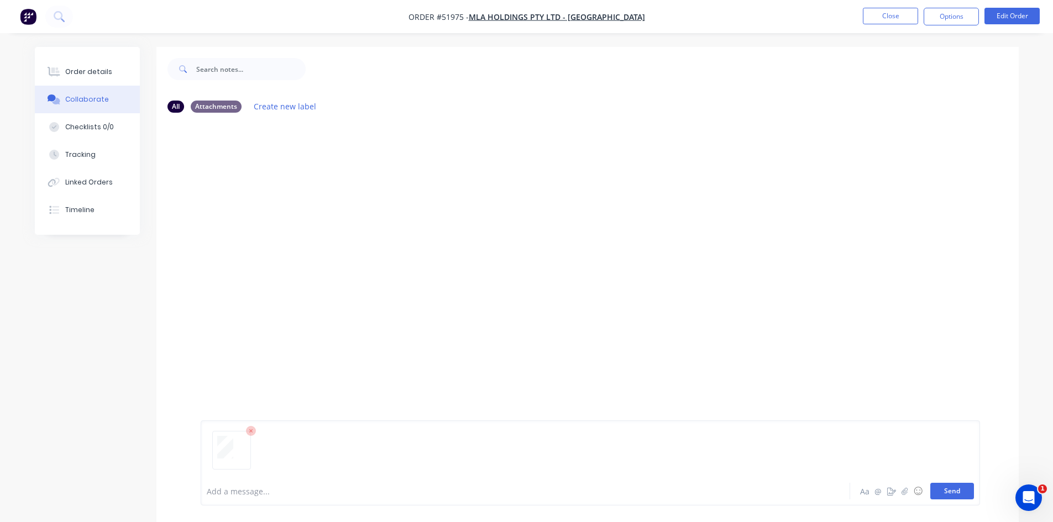
click at [948, 491] on button "Send" at bounding box center [952, 491] width 44 height 17
click at [888, 11] on button "Close" at bounding box center [890, 16] width 55 height 17
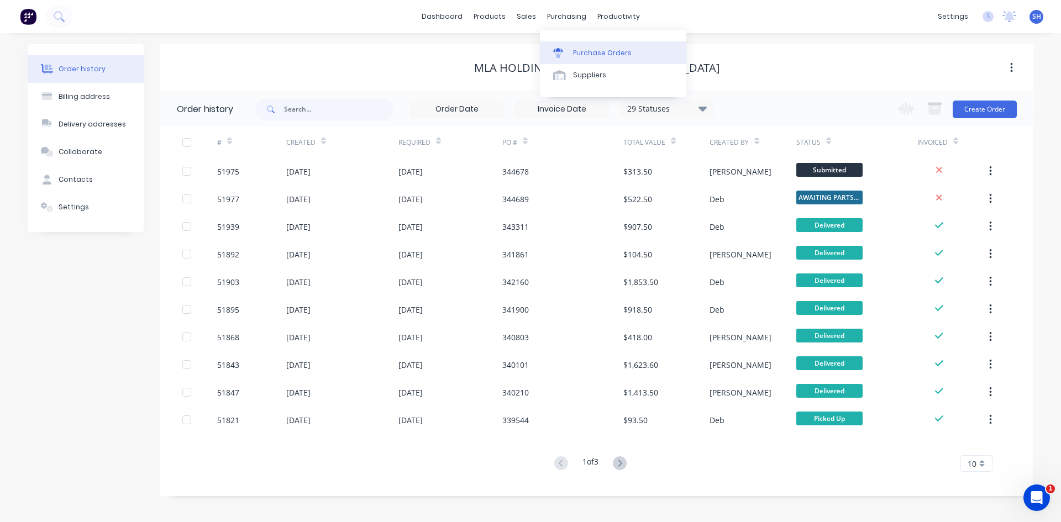
click at [592, 51] on div "Purchase Orders" at bounding box center [602, 53] width 59 height 10
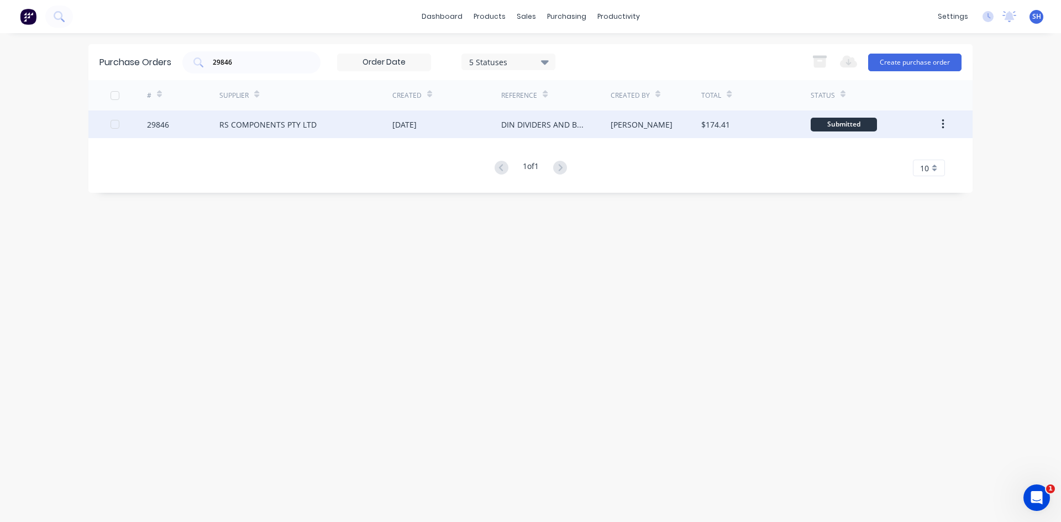
click at [276, 123] on div "RS COMPONENTS PTY LTD" at bounding box center [267, 125] width 97 height 12
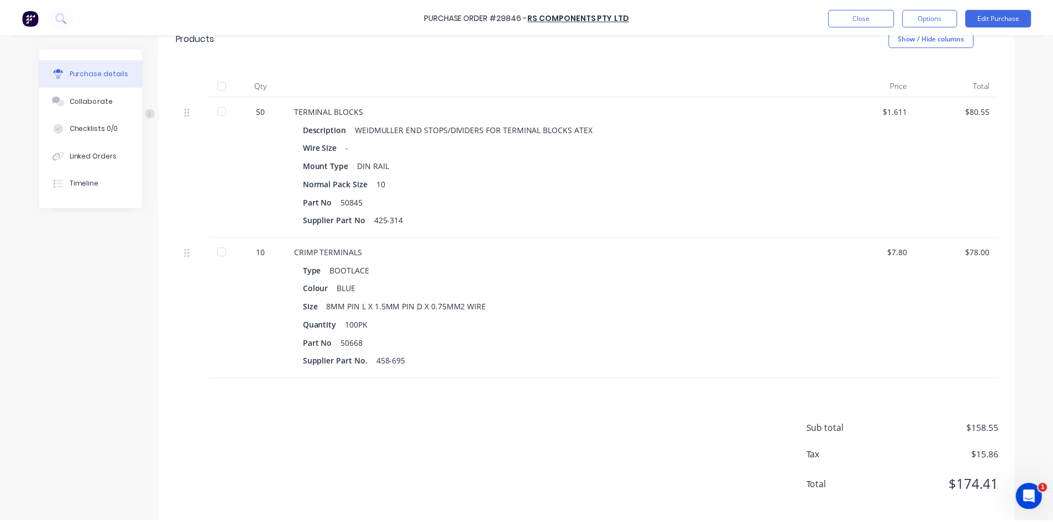
scroll to position [254, 0]
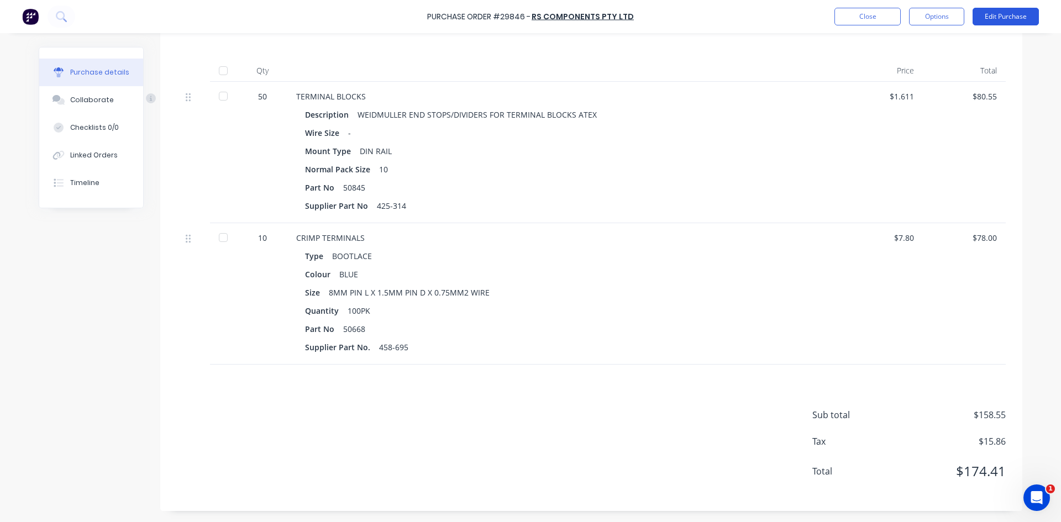
click at [998, 18] on button "Edit Purchase" at bounding box center [1006, 17] width 66 height 18
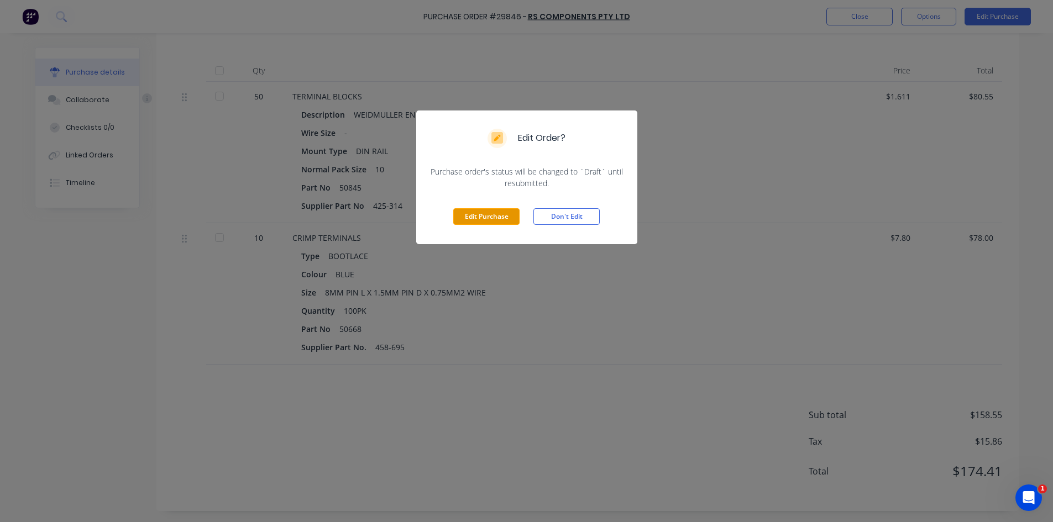
click at [498, 216] on button "Edit Purchase" at bounding box center [486, 216] width 66 height 17
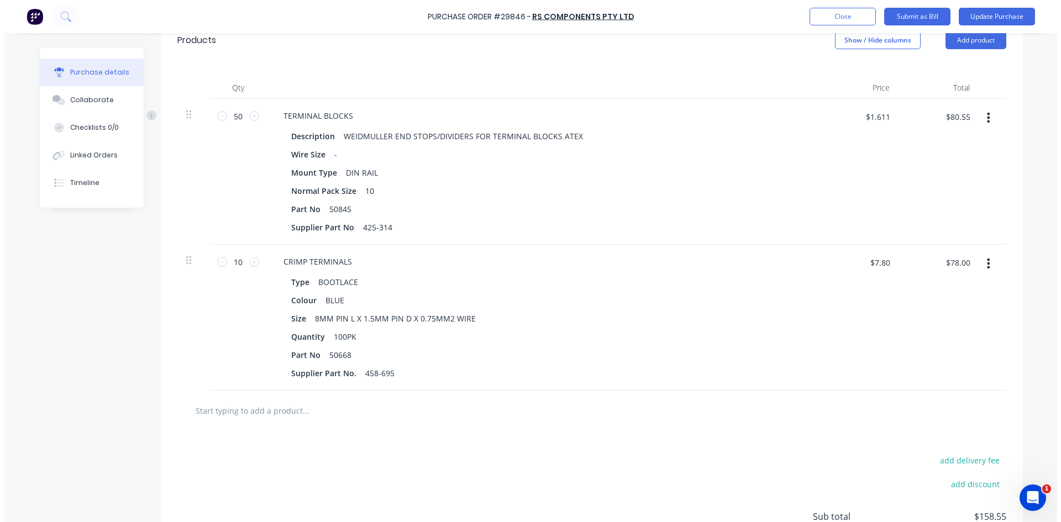
scroll to position [271, 0]
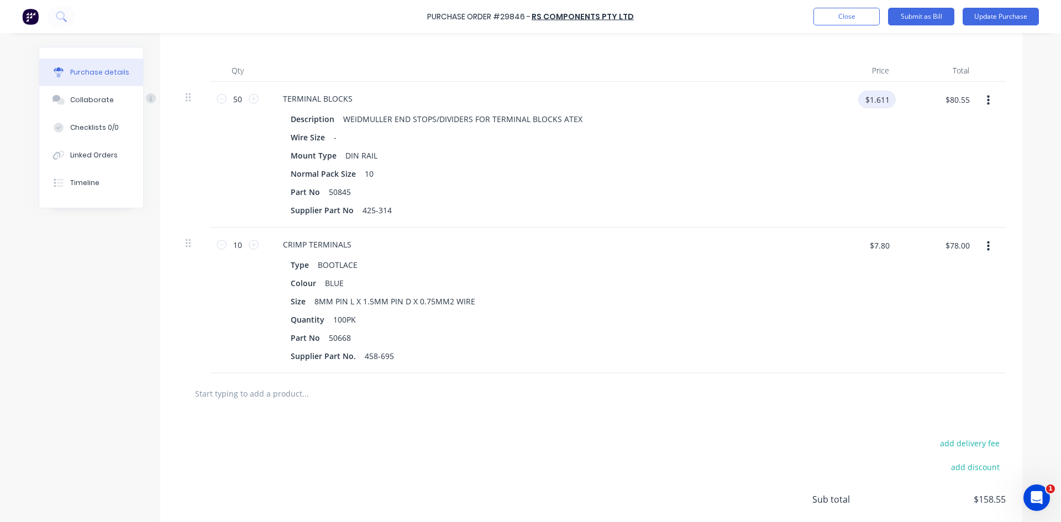
type textarea "x"
click at [859, 101] on input "$1.611" at bounding box center [878, 100] width 38 height 18
type input "1.72"
type textarea "x"
type input "$1.72"
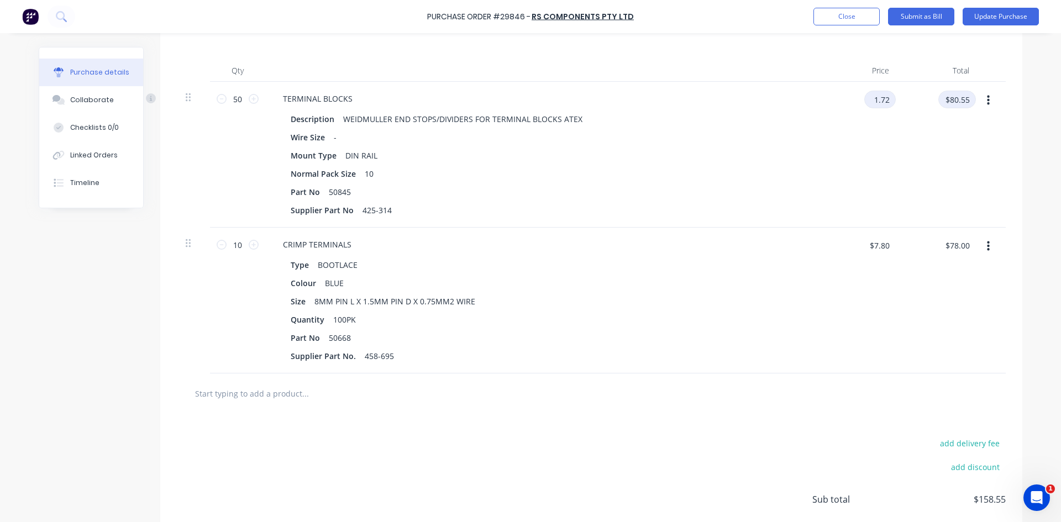
type input "$86.00"
type textarea "x"
drag, startPoint x: 866, startPoint y: 249, endPoint x: 867, endPoint y: 240, distance: 8.9
click at [866, 248] on input "$7.80" at bounding box center [879, 246] width 33 height 18
type input "8.75"
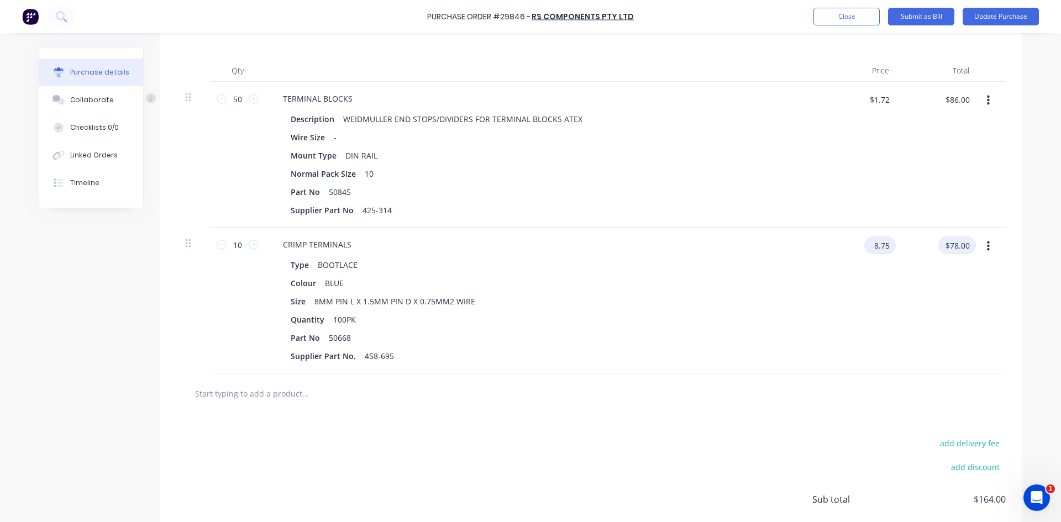
type textarea "x"
type input "$8.75"
type input "$87.50"
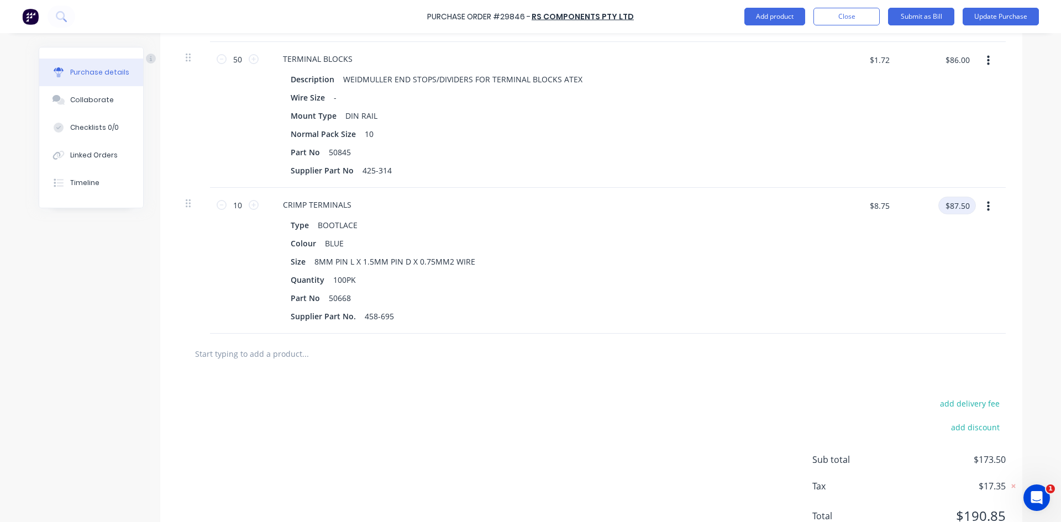
scroll to position [356, 0]
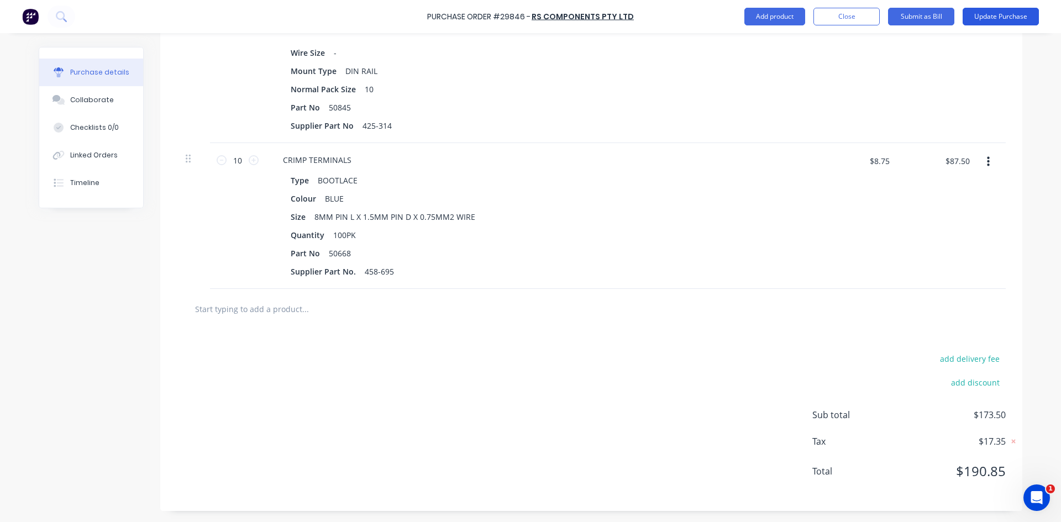
click at [1003, 13] on button "Update Purchase" at bounding box center [1001, 17] width 76 height 18
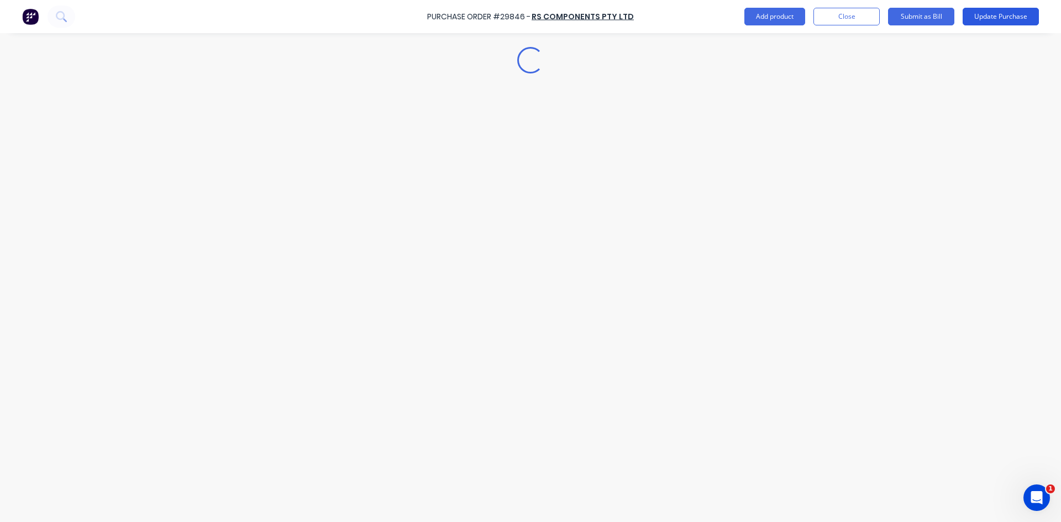
scroll to position [0, 0]
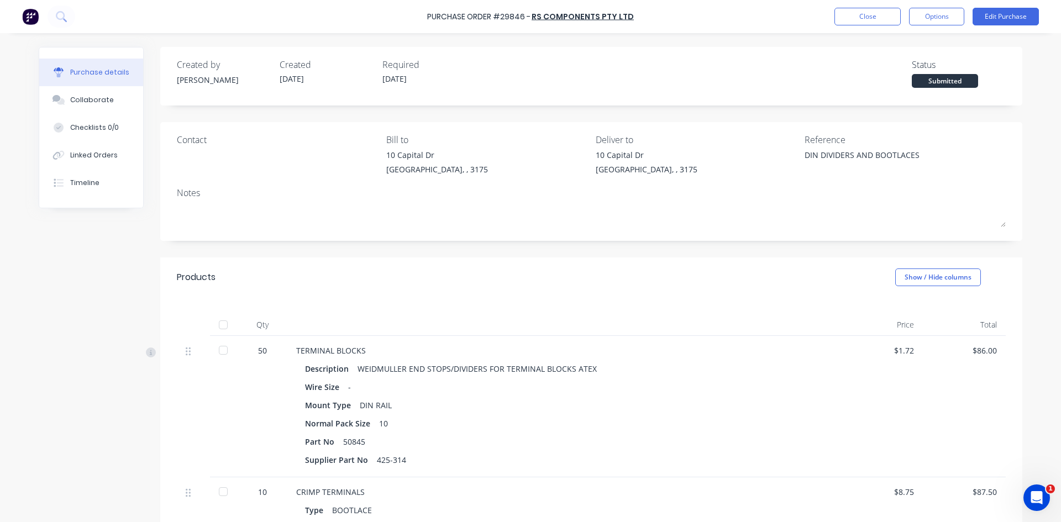
click at [219, 348] on div at bounding box center [223, 350] width 22 height 22
click at [216, 491] on div at bounding box center [223, 492] width 22 height 22
click at [878, 10] on button "Close" at bounding box center [868, 17] width 66 height 18
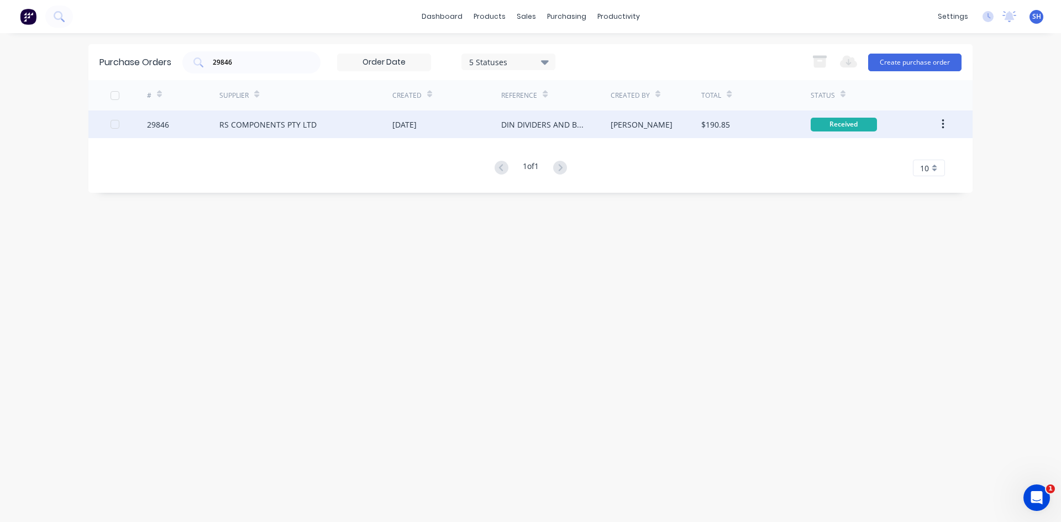
click at [417, 129] on div "[DATE]" at bounding box center [405, 125] width 24 height 12
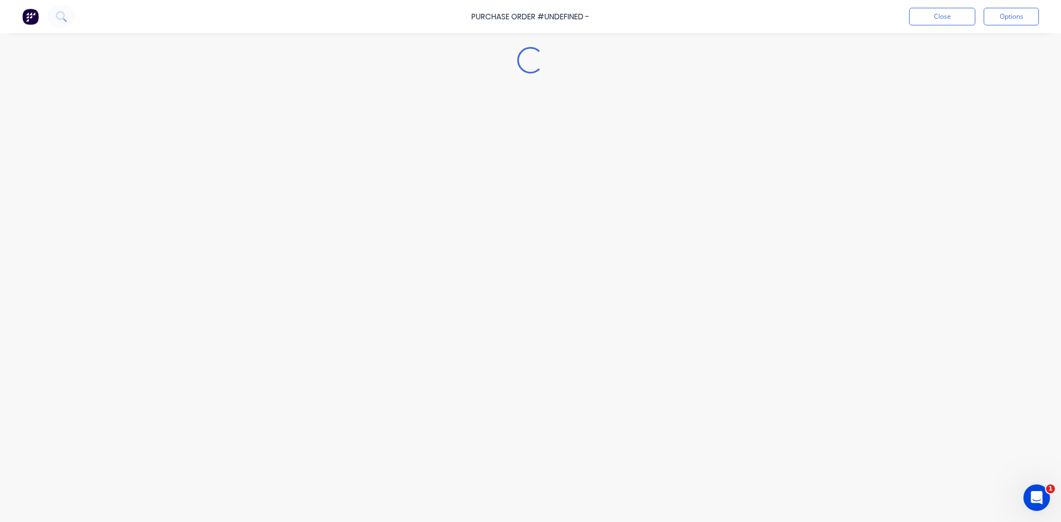
type textarea "x"
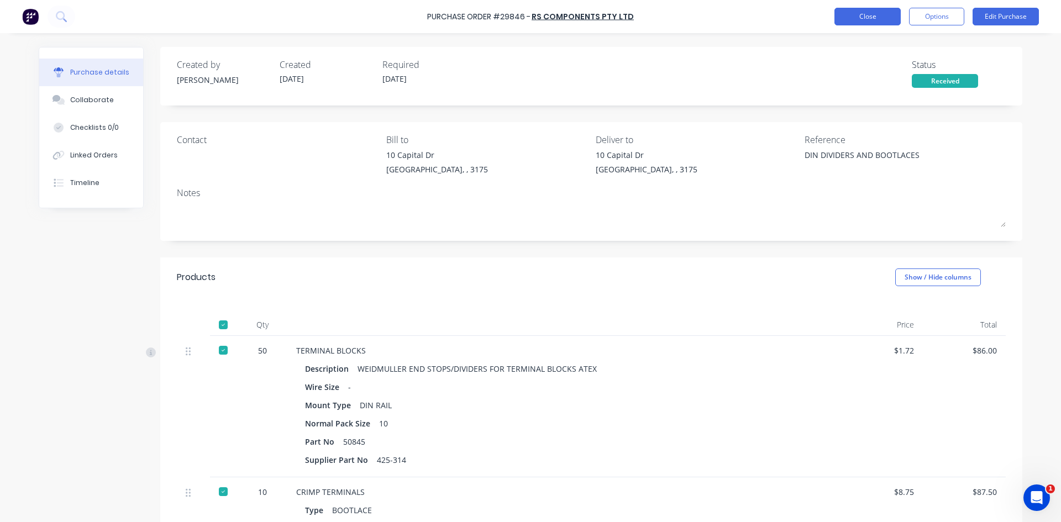
click at [858, 18] on button "Close" at bounding box center [868, 17] width 66 height 18
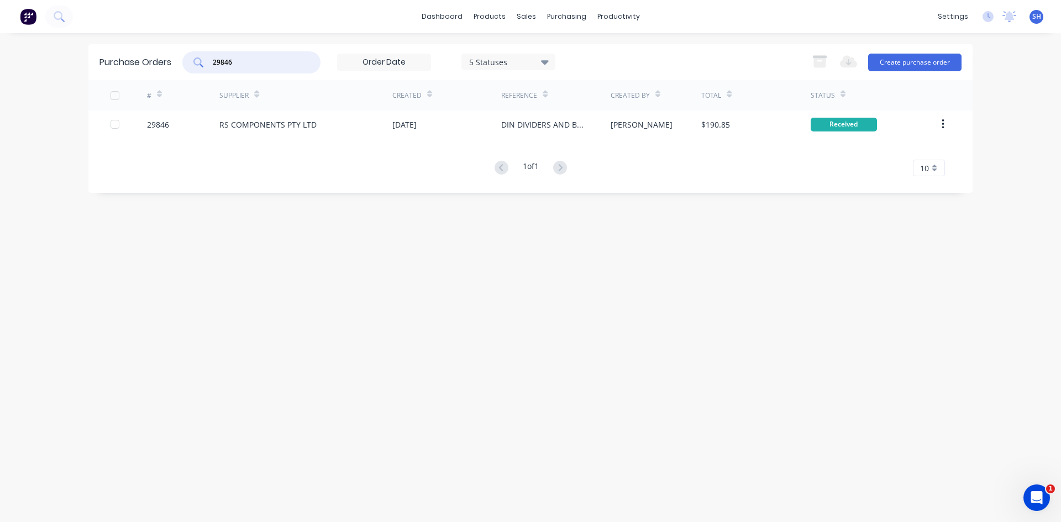
click at [244, 64] on input "29846" at bounding box center [258, 62] width 92 height 11
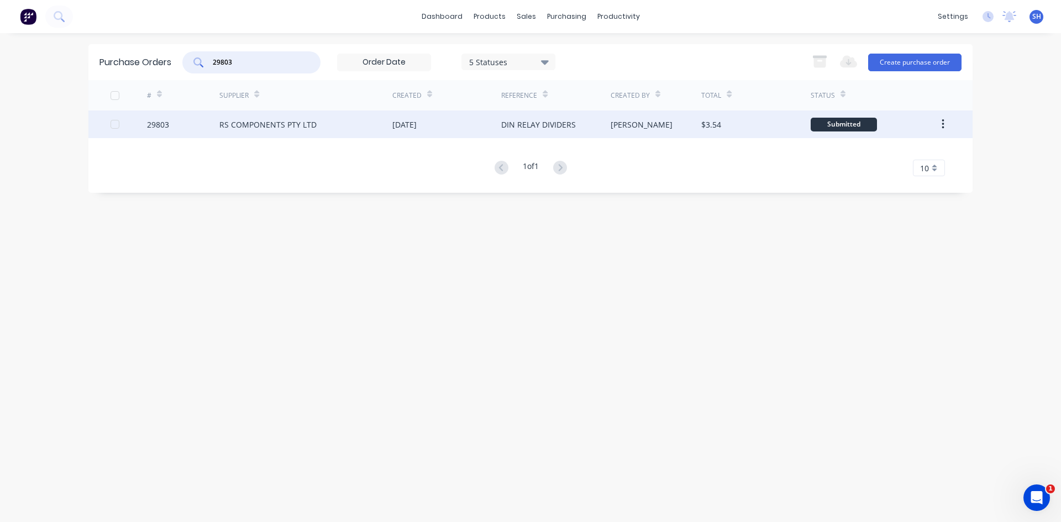
type input "29803"
click at [255, 125] on div "RS COMPONENTS PTY LTD" at bounding box center [267, 125] width 97 height 12
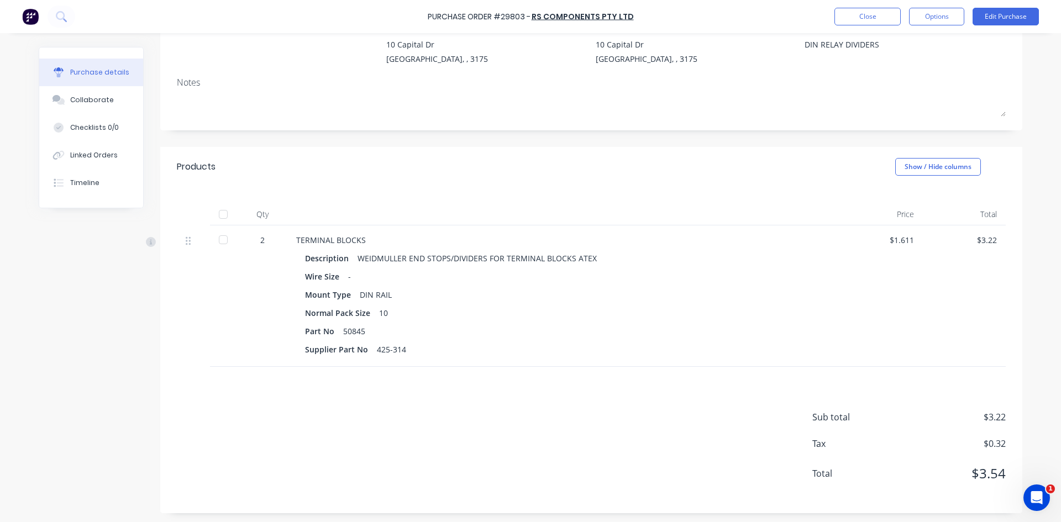
scroll to position [113, 0]
click at [992, 15] on button "Edit Purchase" at bounding box center [1006, 17] width 66 height 18
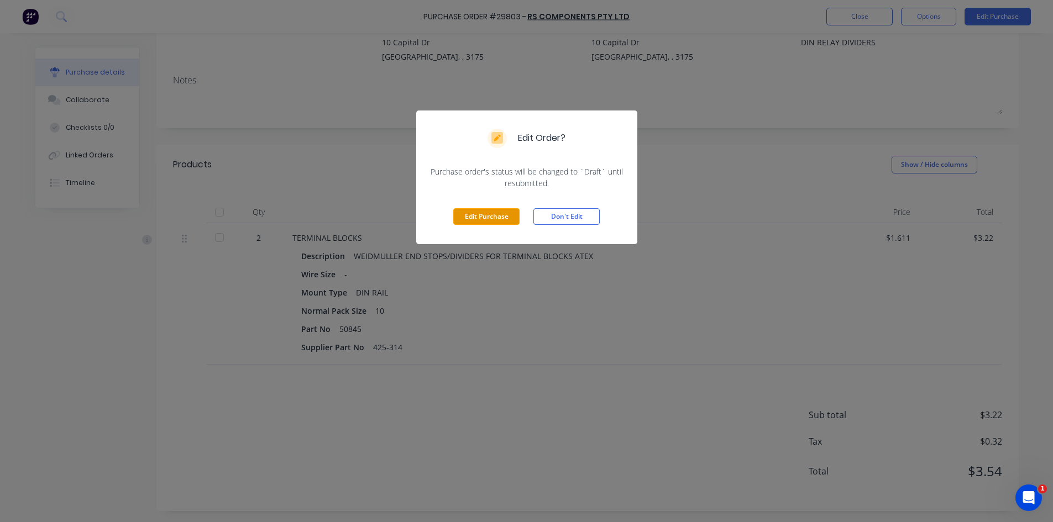
click at [499, 214] on button "Edit Purchase" at bounding box center [486, 216] width 66 height 17
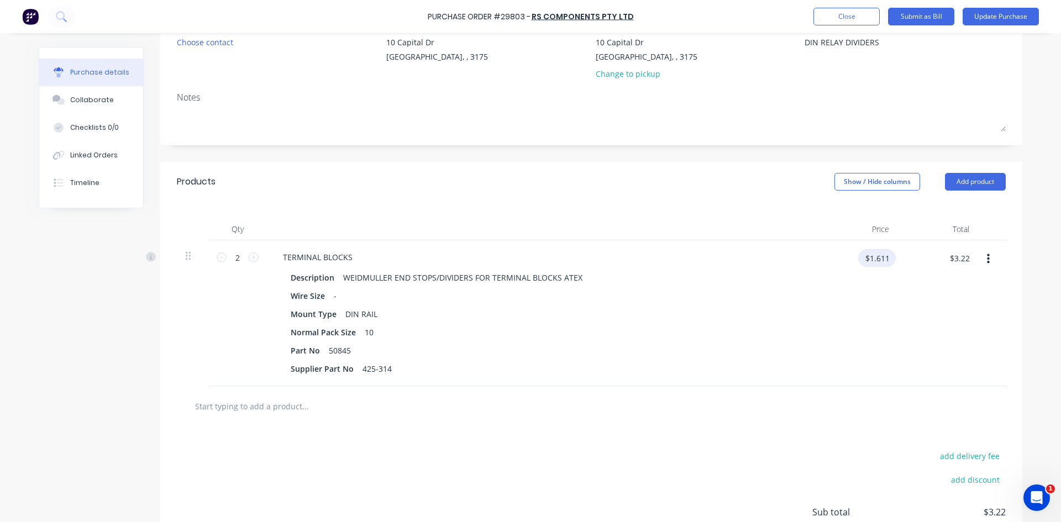
type textarea "x"
click at [860, 258] on input "$1.611" at bounding box center [878, 258] width 38 height 18
type input "19.07"
type textarea "x"
type input "$19.07"
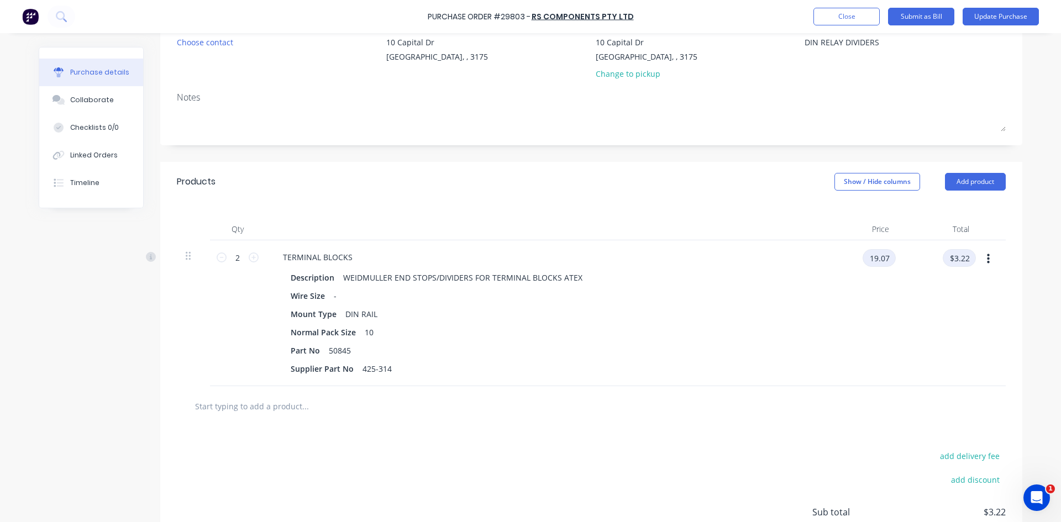
type input "$38.14"
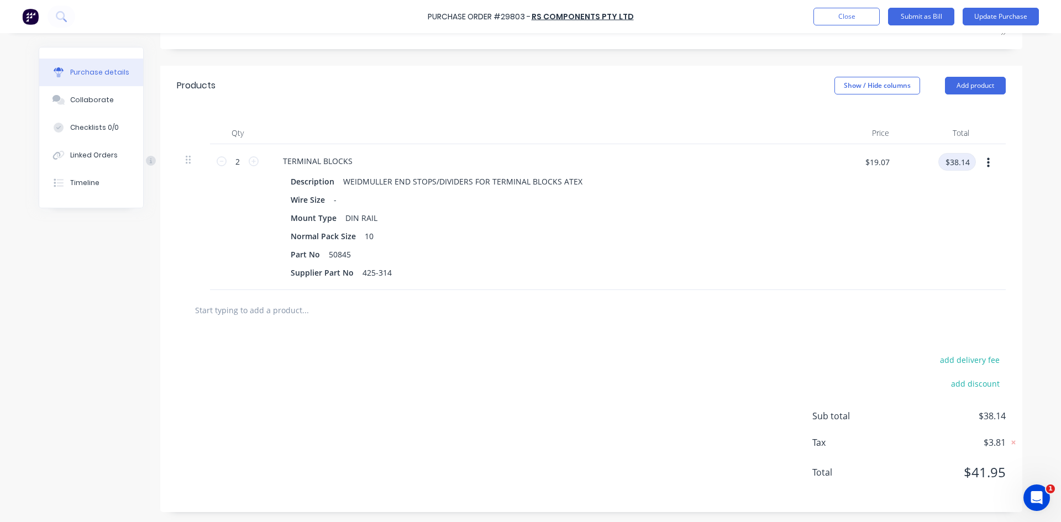
scroll to position [210, 0]
type textarea "x"
click at [953, 355] on button "add delivery fee" at bounding box center [970, 359] width 72 height 14
type input "10.00"
type textarea "x"
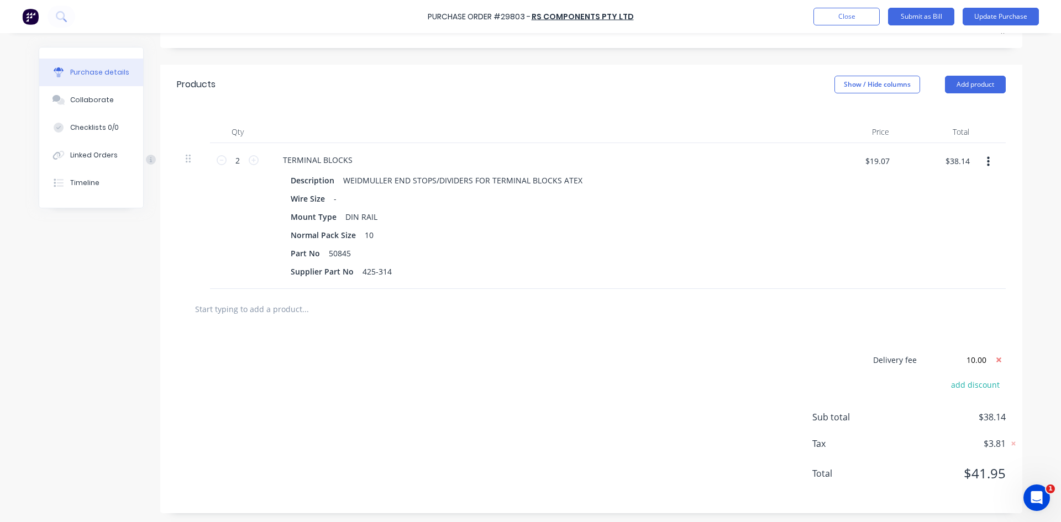
type input "$10.00"
click at [949, 359] on input "$10.00" at bounding box center [959, 360] width 66 height 17
type textarea "x"
drag, startPoint x: 982, startPoint y: 360, endPoint x: 912, endPoint y: 363, distance: 70.3
click at [913, 363] on div "Delivery fee $10.00" at bounding box center [909, 360] width 193 height 17
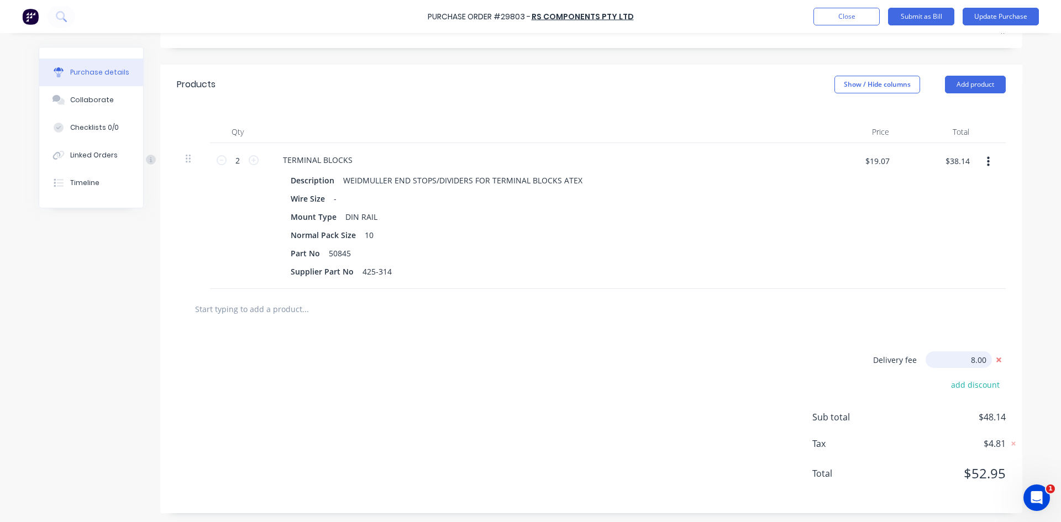
type input "8.00"
type textarea "x"
type input "$8.00"
type textarea "x"
click at [983, 359] on input "$8.00" at bounding box center [959, 360] width 66 height 17
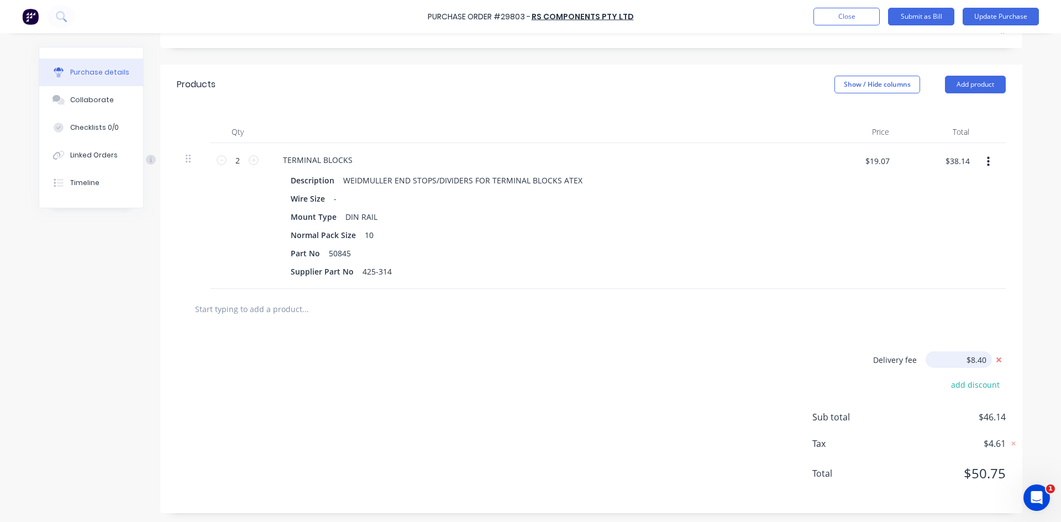
type input "$8.40"
type textarea "x"
click at [983, 359] on input "$8.40" at bounding box center [959, 360] width 66 height 17
type input "$8.20"
type textarea "x"
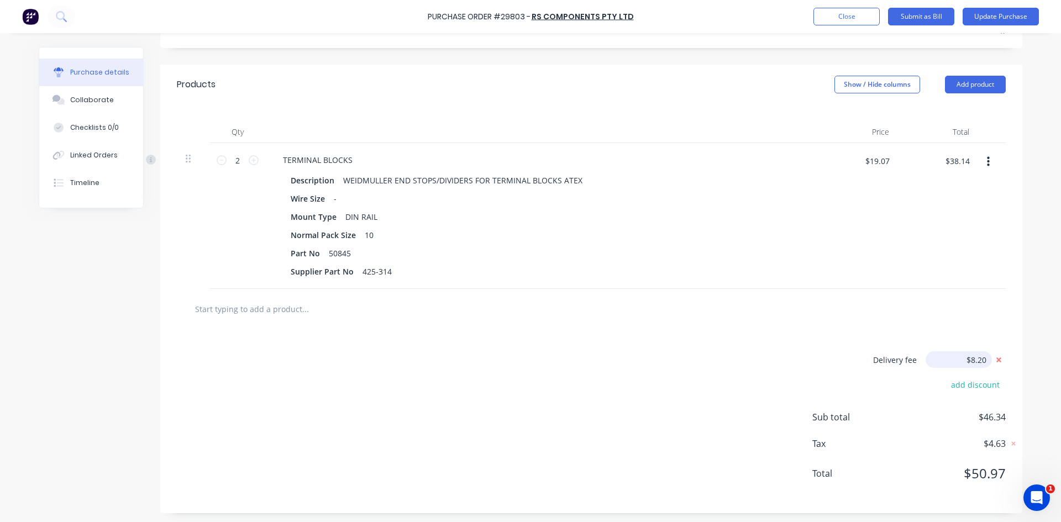
click at [983, 359] on input "$8.20" at bounding box center [959, 360] width 66 height 17
type input "$8.15"
type textarea "x"
click at [983, 359] on input "$8.15" at bounding box center [959, 360] width 66 height 17
type input "$8.10"
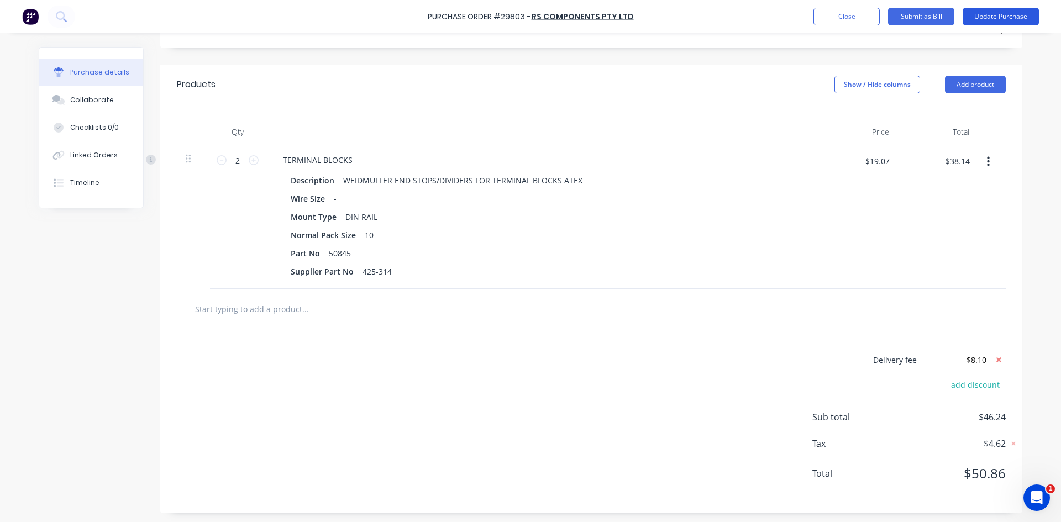
click at [993, 16] on button "Update Purchase" at bounding box center [1001, 17] width 76 height 18
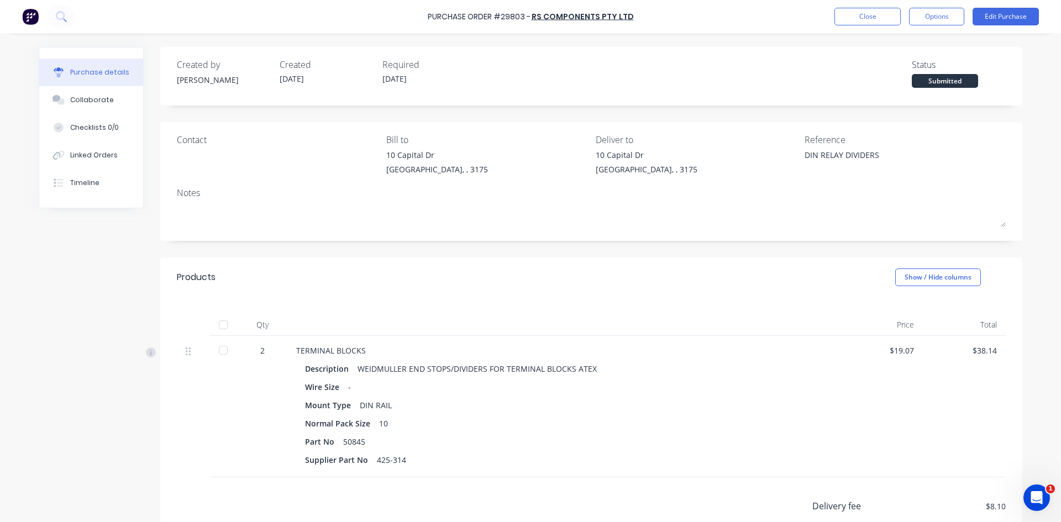
click at [221, 352] on div at bounding box center [223, 350] width 22 height 22
click at [865, 19] on button "Close" at bounding box center [868, 17] width 66 height 18
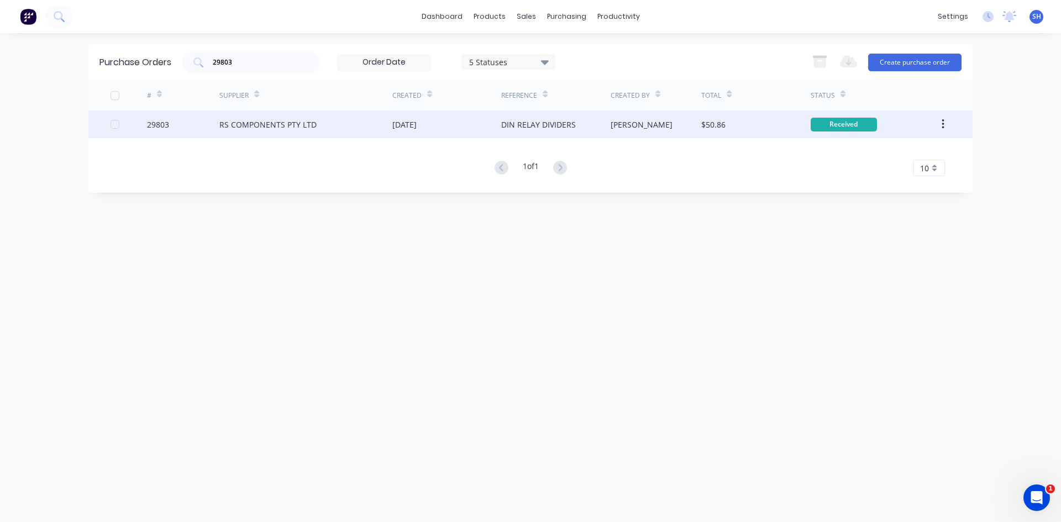
click at [590, 125] on div "DIN RELAY DIVIDERS" at bounding box center [555, 125] width 109 height 28
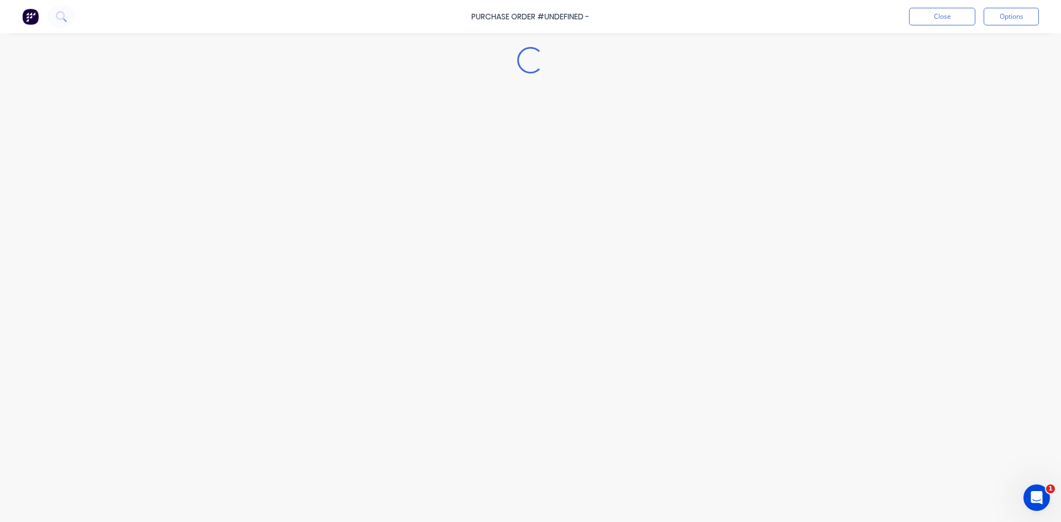
type textarea "x"
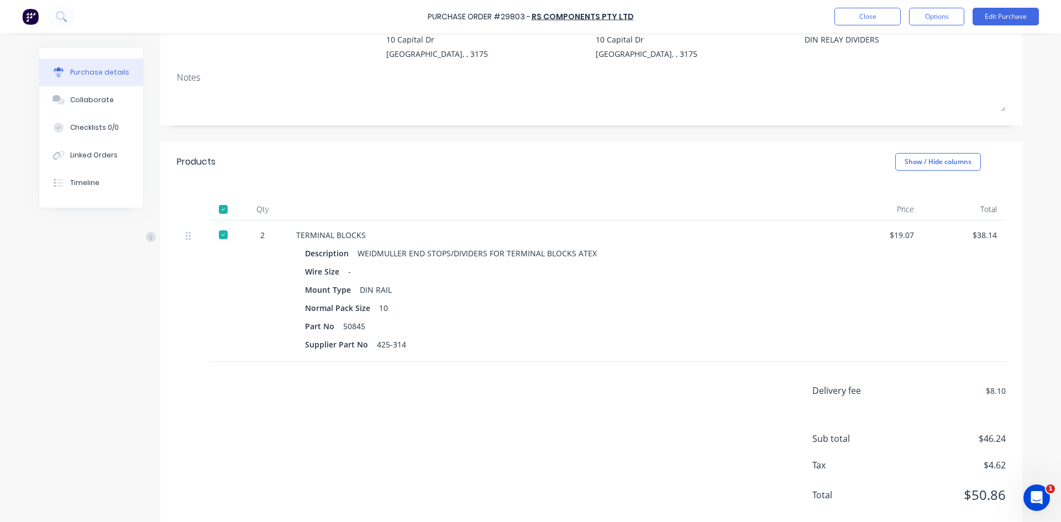
scroll to position [139, 0]
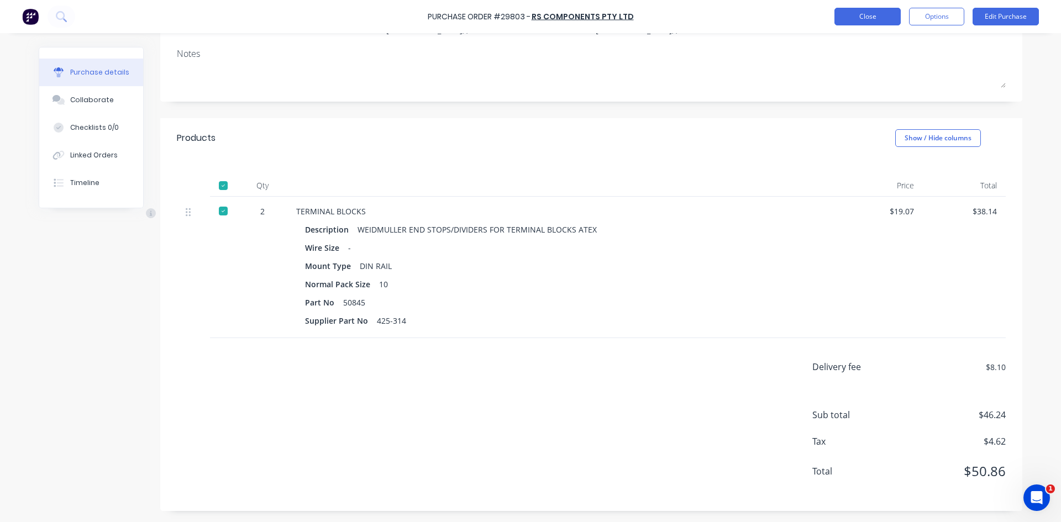
click at [876, 17] on button "Close" at bounding box center [868, 17] width 66 height 18
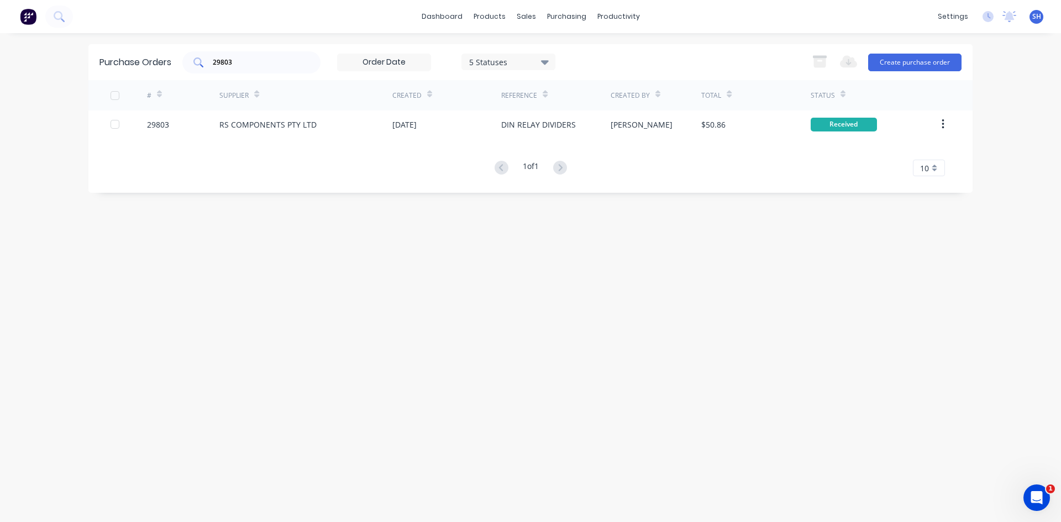
click at [255, 64] on input "29803" at bounding box center [258, 62] width 92 height 11
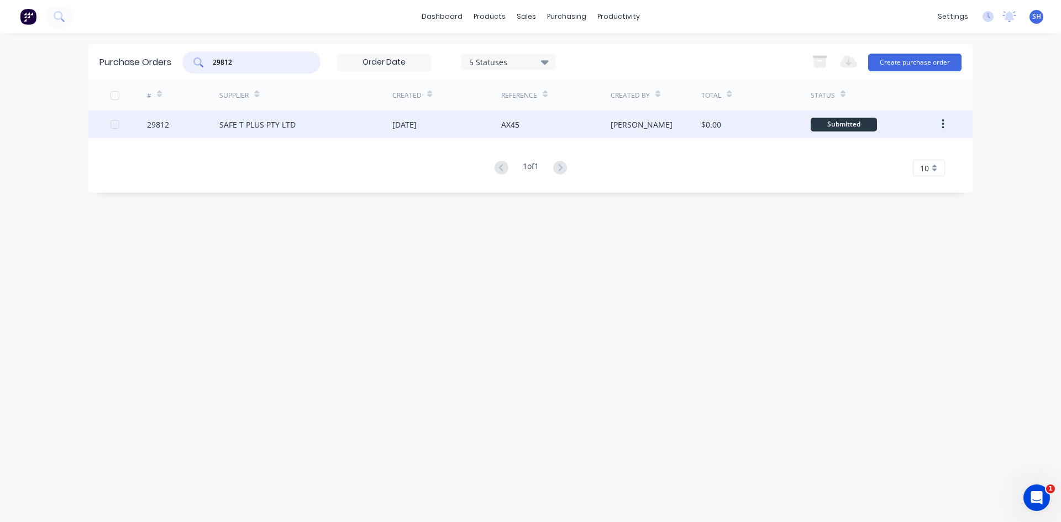
type input "29812"
click at [266, 125] on div "SAFE T PLUS PTY LTD" at bounding box center [257, 125] width 76 height 12
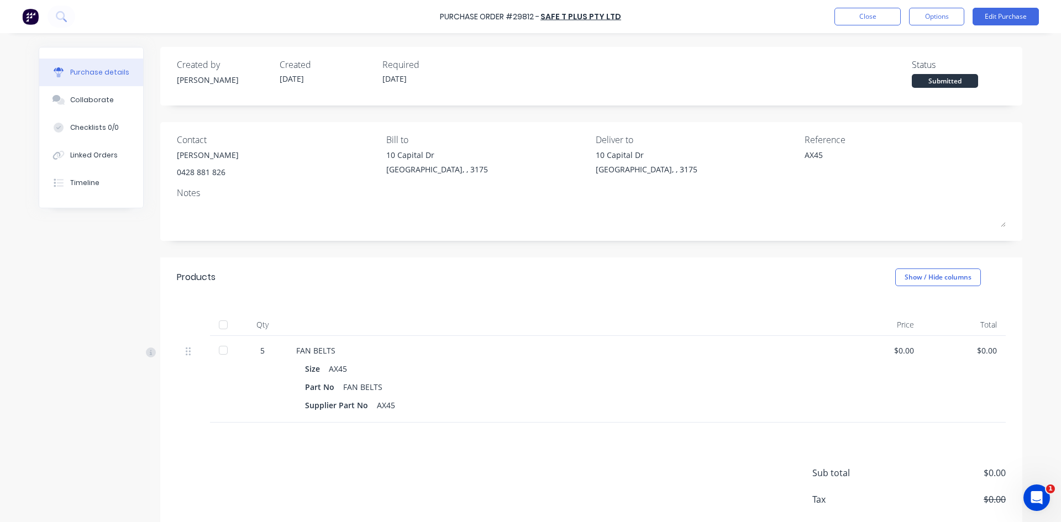
click at [218, 347] on div at bounding box center [223, 350] width 22 height 22
click at [998, 8] on button "Edit Purchase" at bounding box center [1006, 17] width 66 height 18
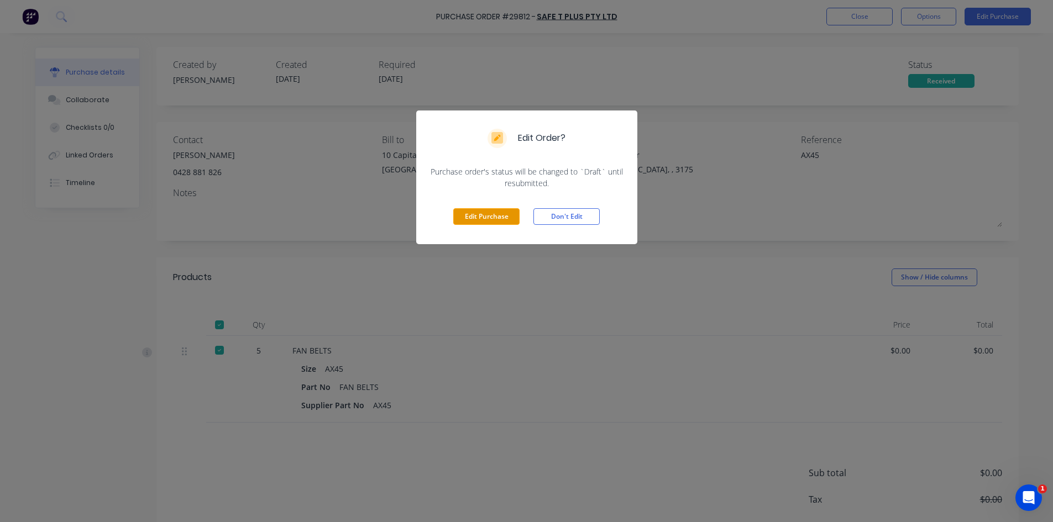
click at [465, 213] on button "Edit Purchase" at bounding box center [486, 216] width 66 height 17
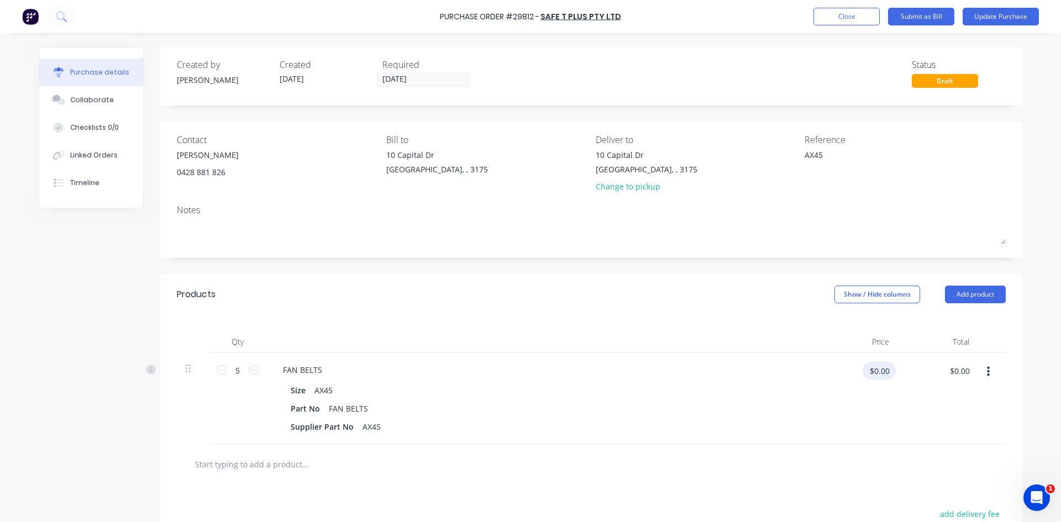
type textarea "x"
click at [875, 374] on input "$0.00" at bounding box center [879, 371] width 33 height 18
type input "17.50"
type textarea "x"
type input "$17.50"
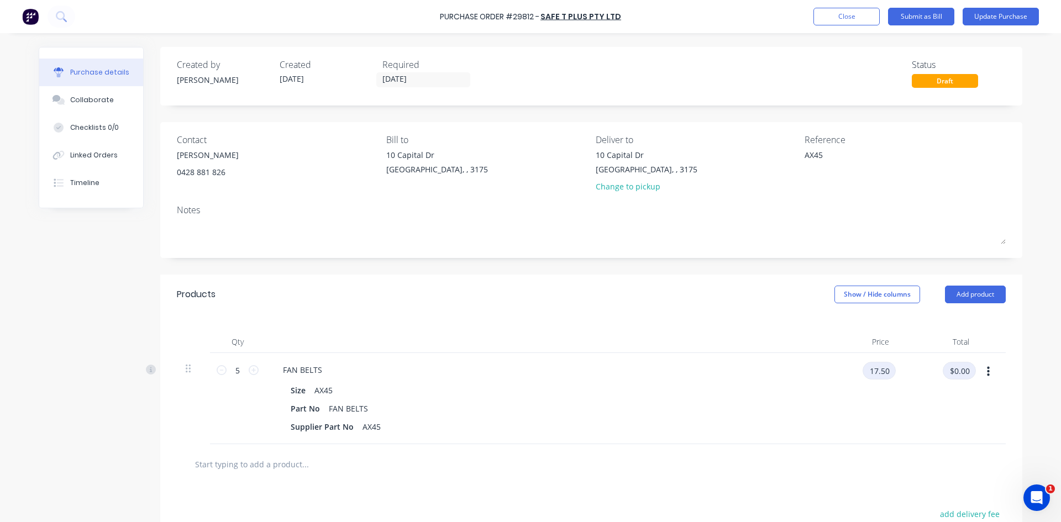
type input "$87.50"
click at [983, 14] on button "Update Purchase" at bounding box center [1001, 17] width 76 height 18
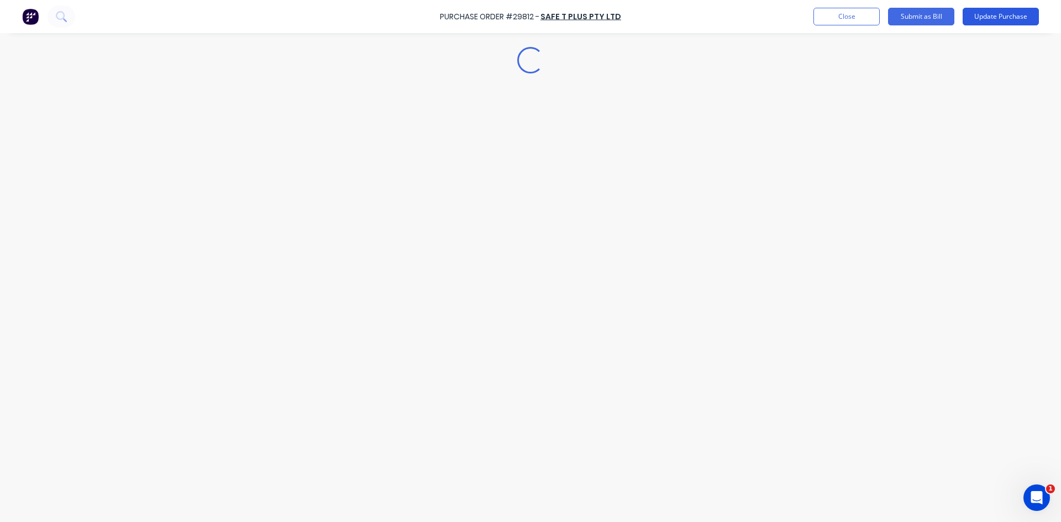
type textarea "x"
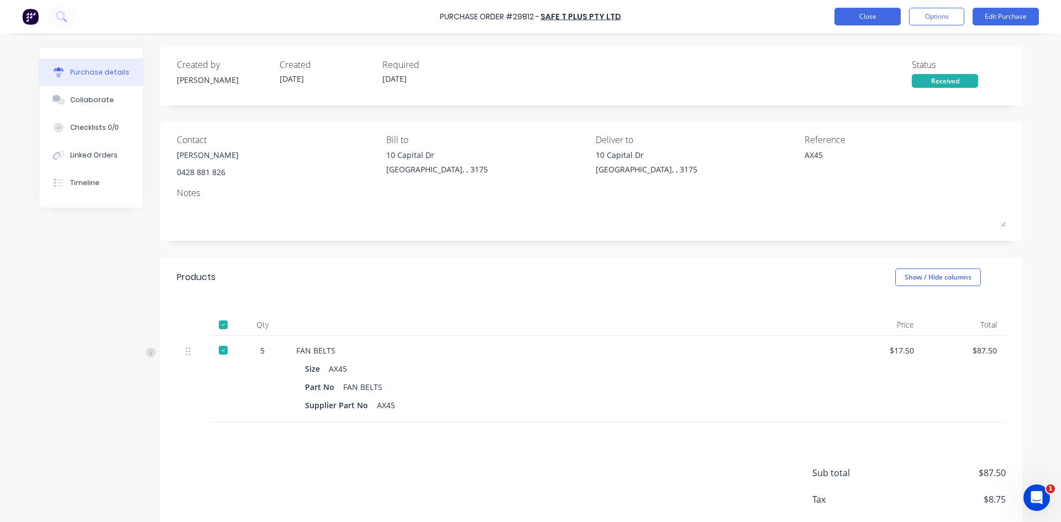
click at [875, 14] on button "Close" at bounding box center [868, 17] width 66 height 18
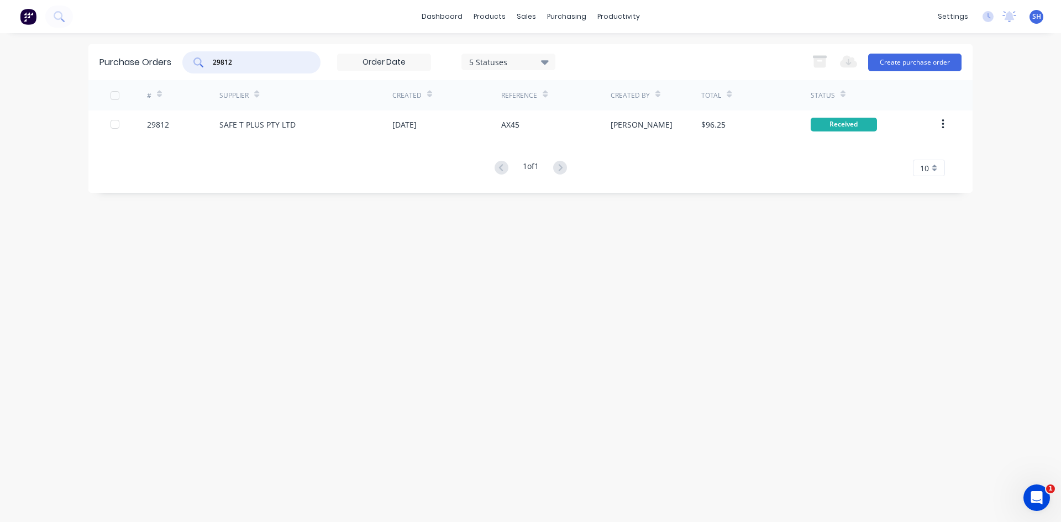
click at [243, 66] on input "29812" at bounding box center [258, 62] width 92 height 11
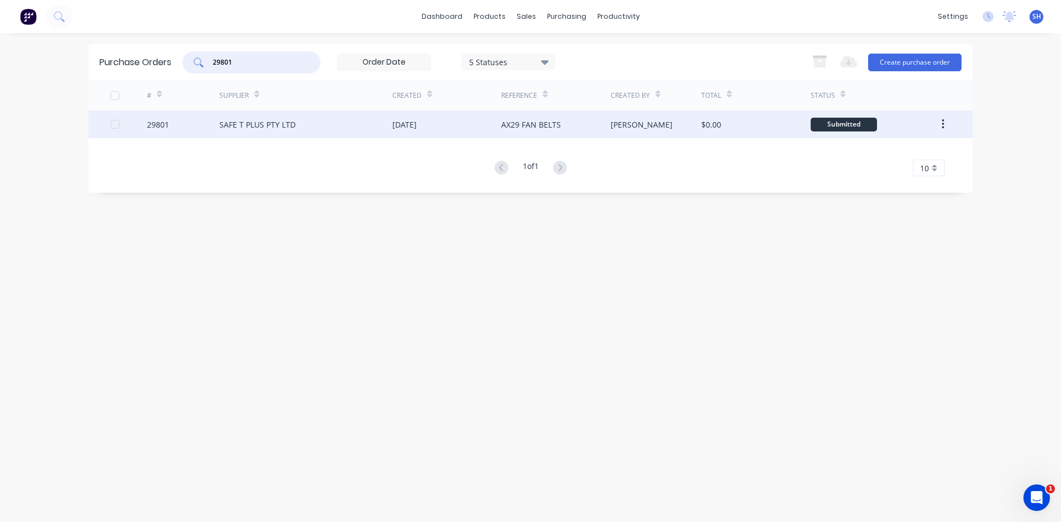
type input "29801"
click at [260, 122] on div "SAFE T PLUS PTY LTD" at bounding box center [257, 125] width 76 height 12
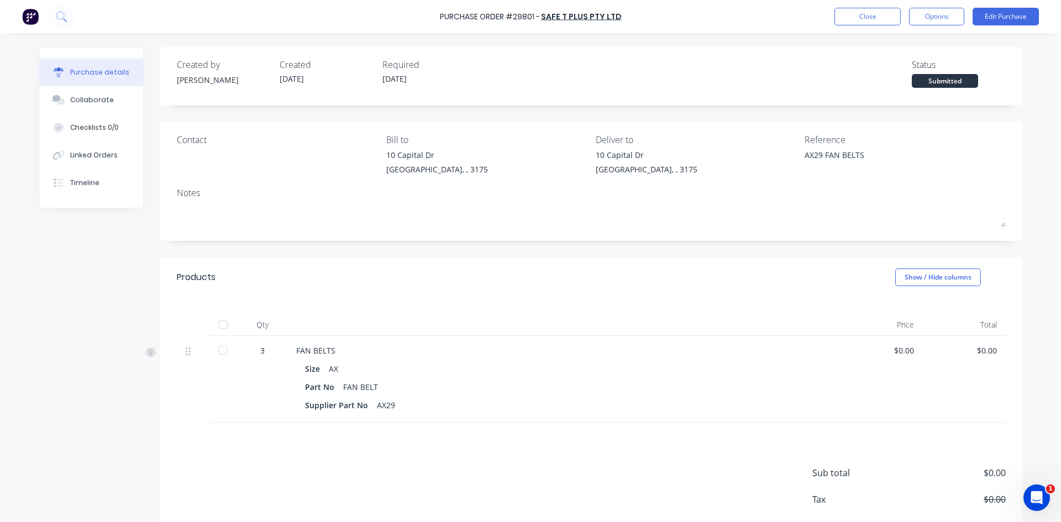
click at [219, 348] on div at bounding box center [223, 350] width 22 height 22
click at [992, 14] on button "Edit Purchase" at bounding box center [1006, 17] width 66 height 18
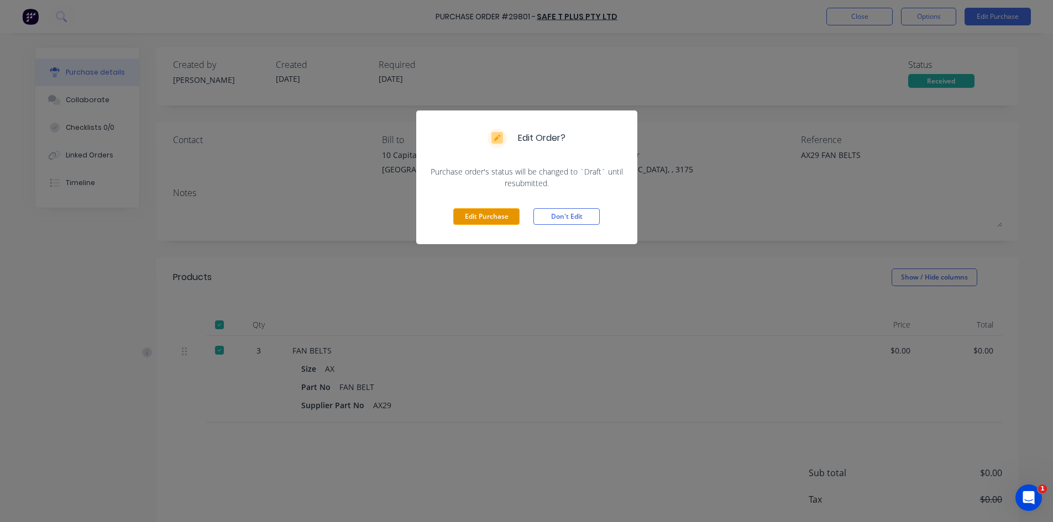
click at [473, 216] on button "Edit Purchase" at bounding box center [486, 216] width 66 height 17
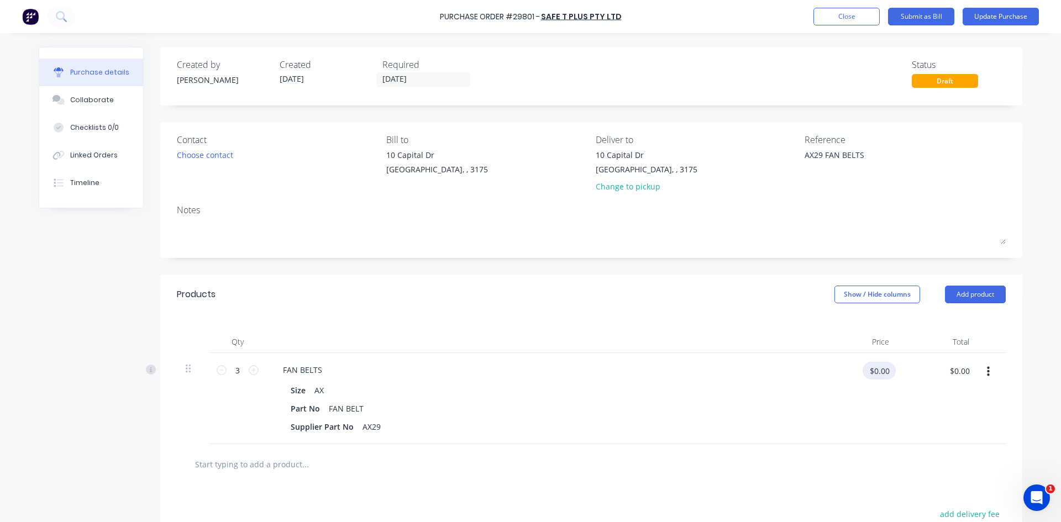
type textarea "x"
click at [869, 371] on input "$0.00" at bounding box center [879, 371] width 33 height 18
type input "13.55"
type textarea "x"
type input "$13.55"
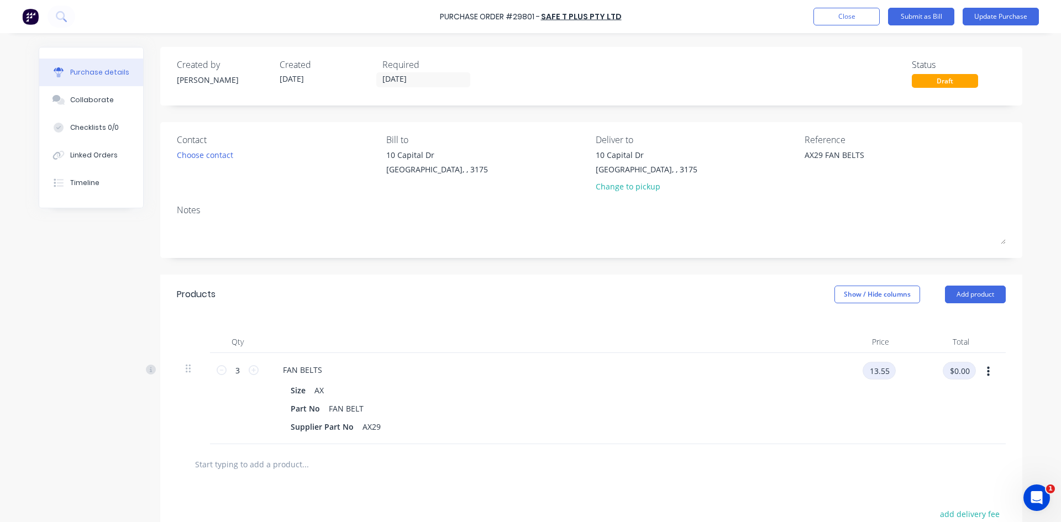
type input "$40.65"
click at [996, 15] on button "Update Purchase" at bounding box center [1001, 17] width 76 height 18
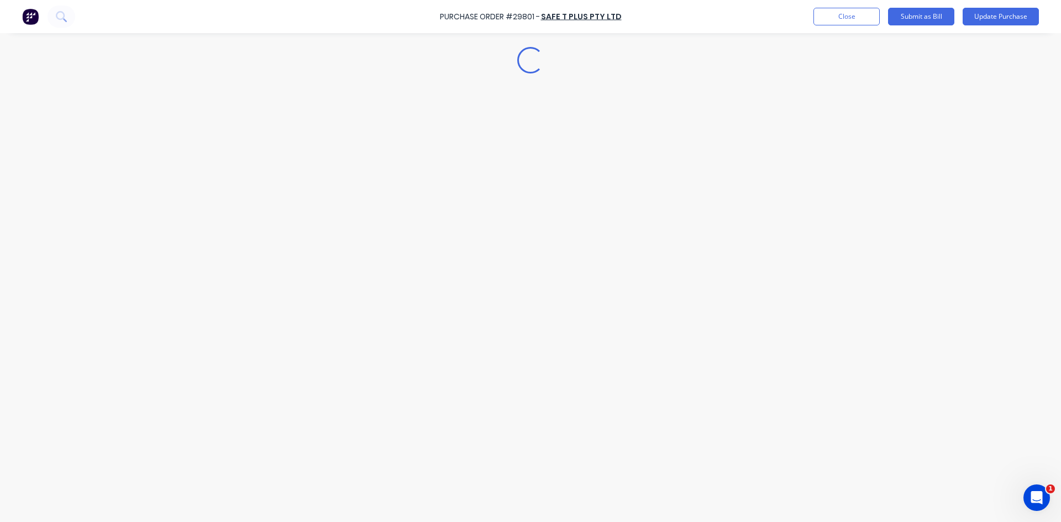
type textarea "x"
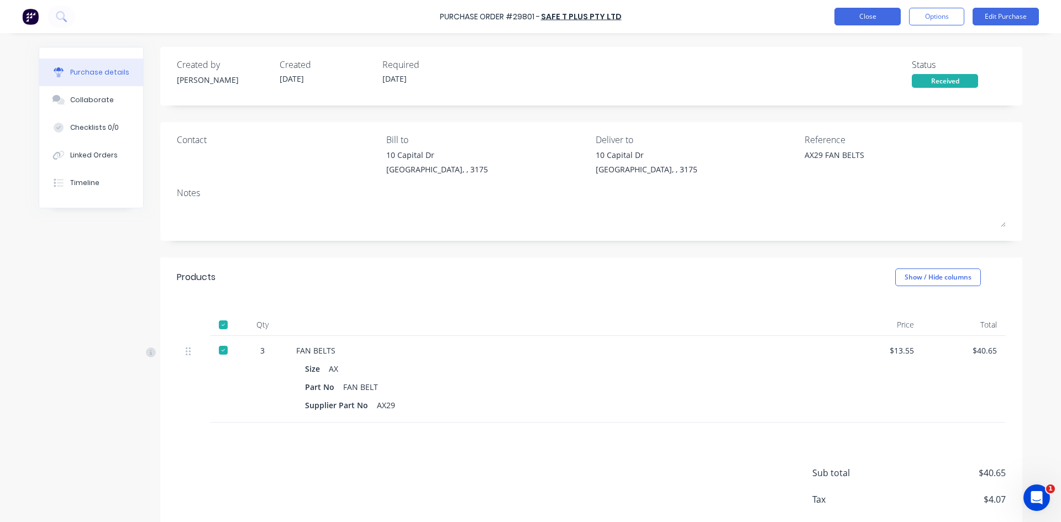
click at [850, 15] on button "Close" at bounding box center [868, 17] width 66 height 18
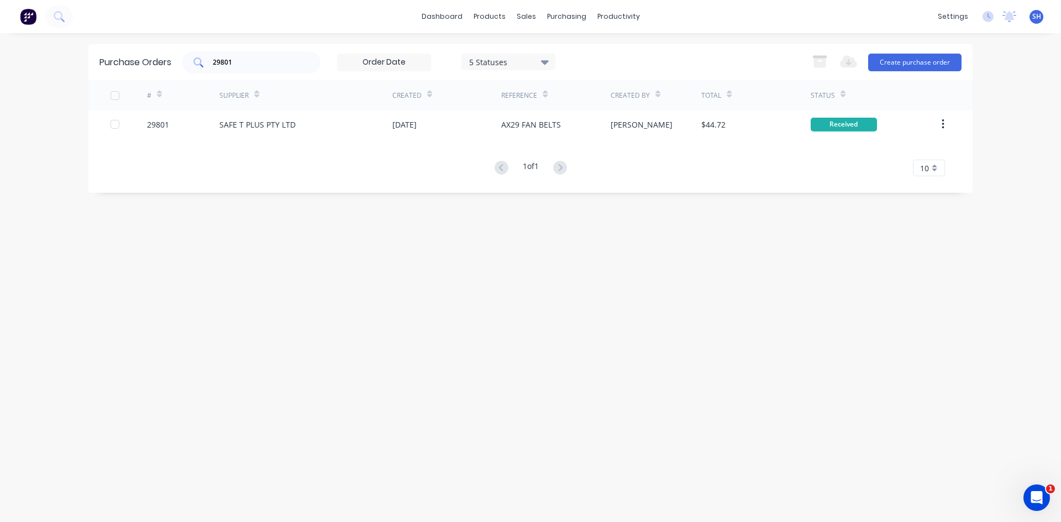
click at [243, 62] on input "29801" at bounding box center [258, 62] width 92 height 11
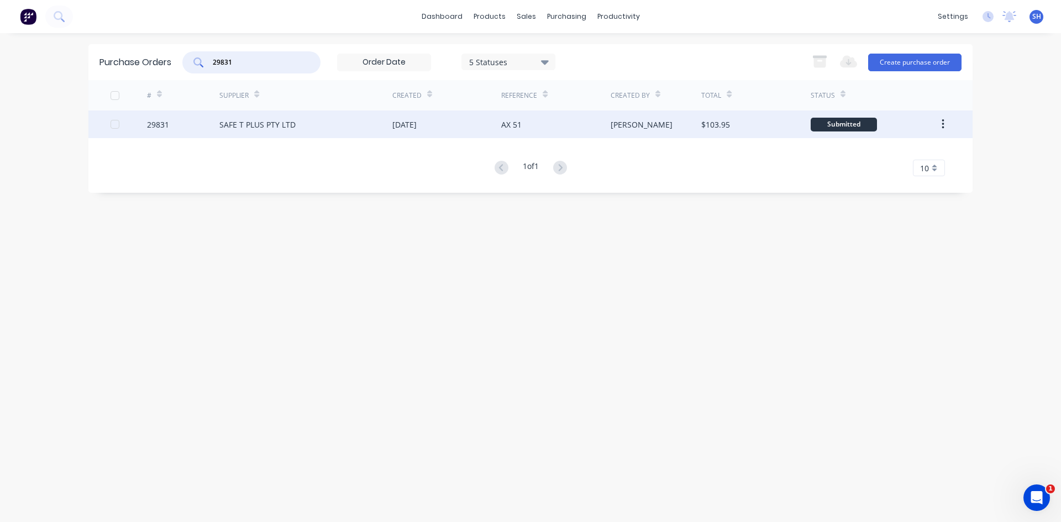
type input "29831"
click at [261, 125] on div "SAFE T PLUS PTY LTD" at bounding box center [257, 125] width 76 height 12
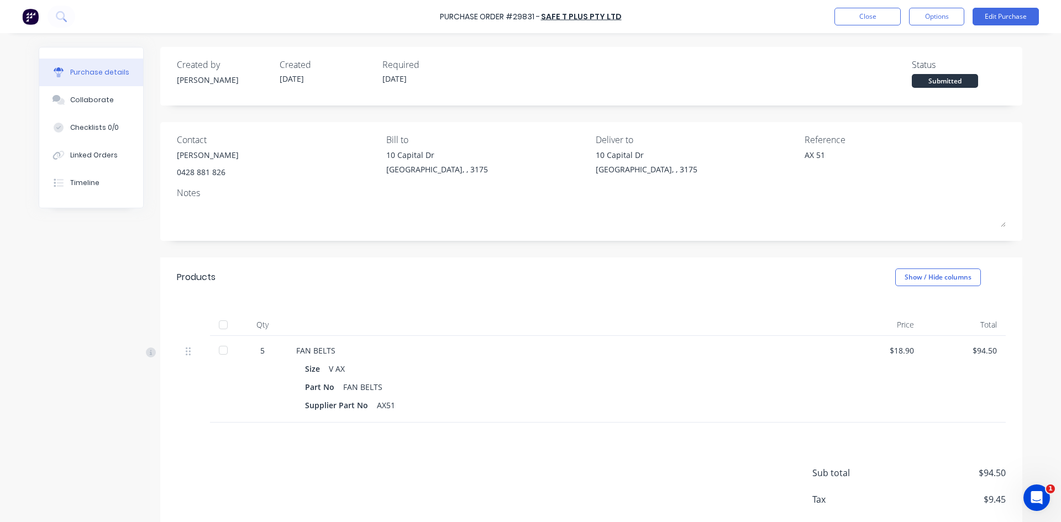
click at [222, 350] on div at bounding box center [223, 350] width 22 height 22
type textarea "x"
click at [869, 14] on button "Close" at bounding box center [868, 17] width 66 height 18
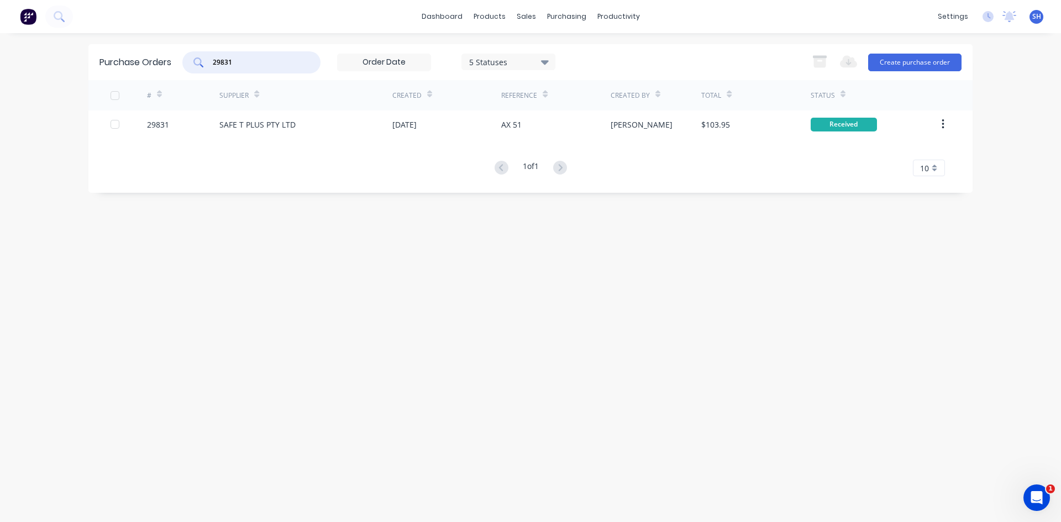
click at [247, 63] on input "29831" at bounding box center [258, 62] width 92 height 11
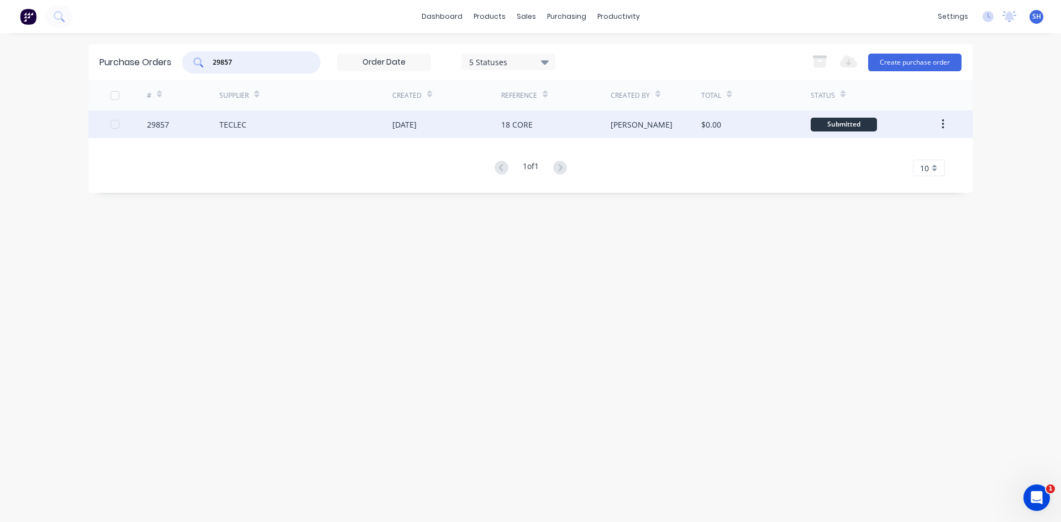
type input "29857"
click at [251, 123] on div "TECLEC" at bounding box center [305, 125] width 173 height 28
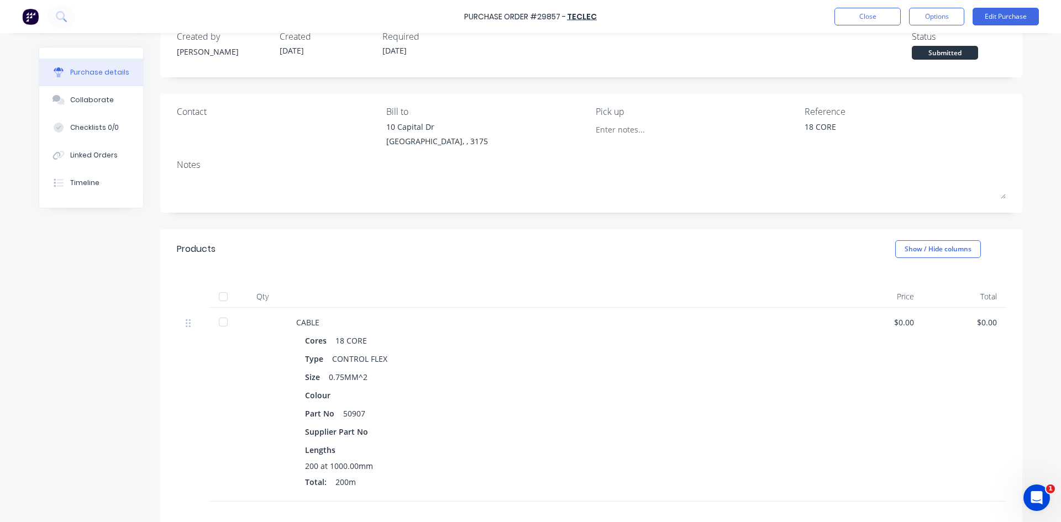
scroll to position [55, 0]
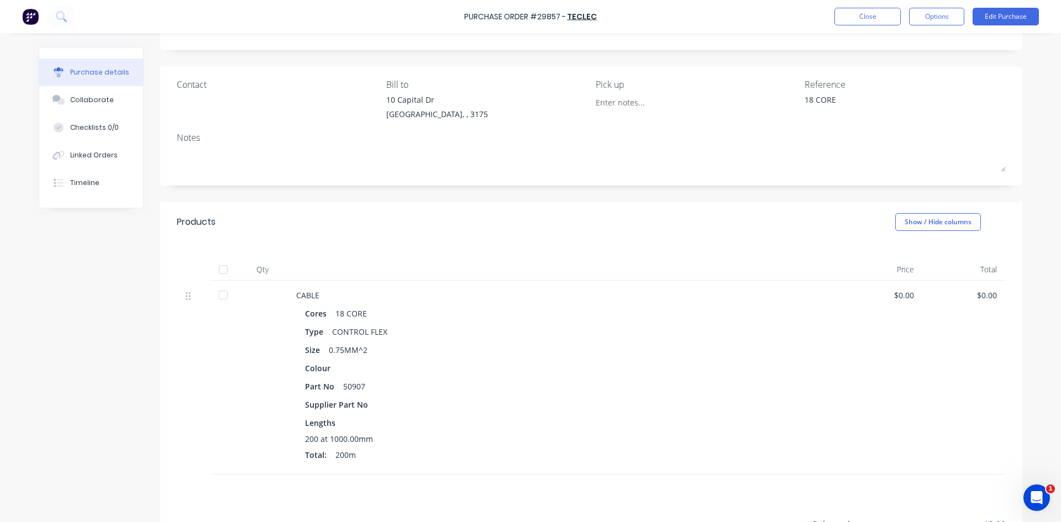
click at [218, 296] on div at bounding box center [223, 295] width 22 height 22
click at [989, 18] on button "Edit Purchase" at bounding box center [1006, 17] width 66 height 18
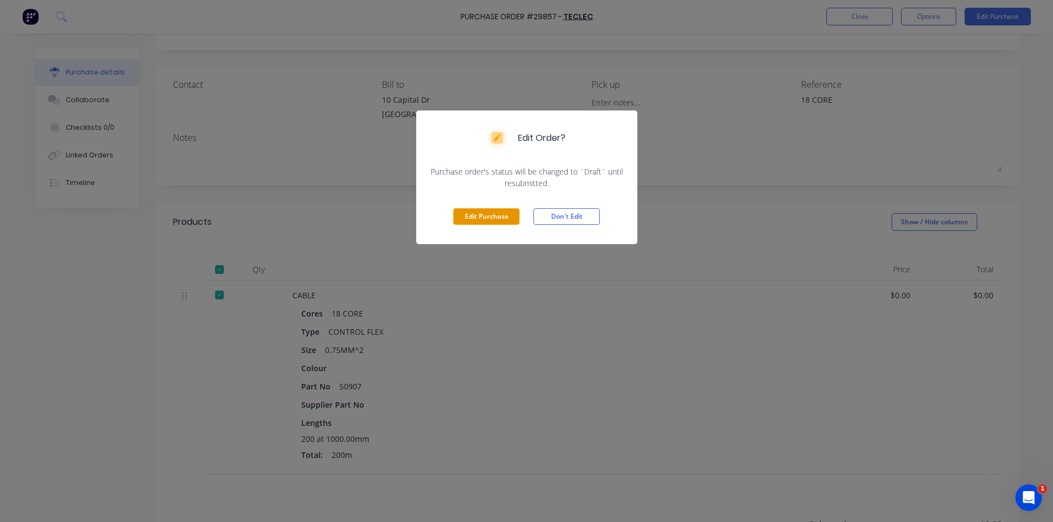
click at [474, 213] on button "Edit Purchase" at bounding box center [486, 216] width 66 height 17
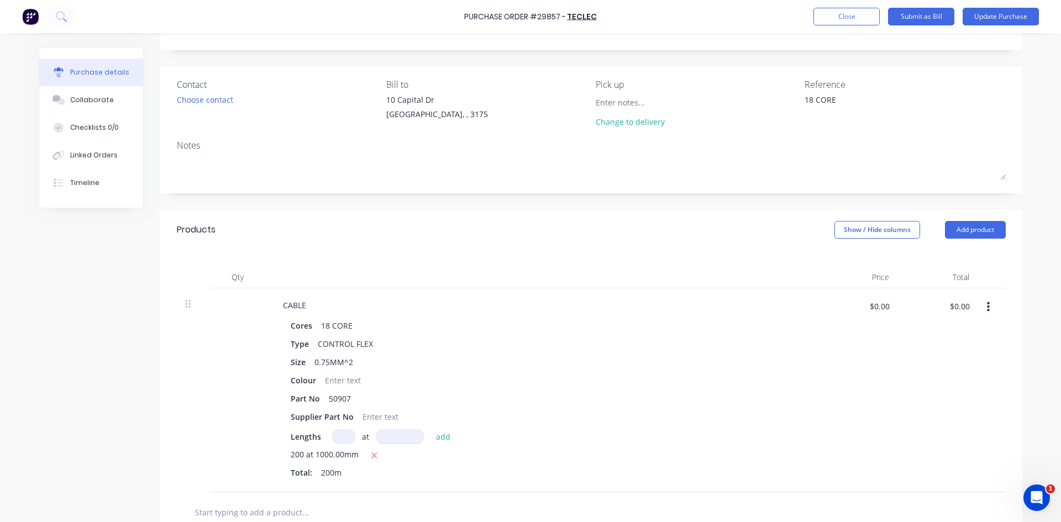
type textarea "x"
click at [863, 311] on div "$0.00 $0.00" at bounding box center [879, 306] width 33 height 18
type input "5.20"
type textarea "x"
type input "$5.20"
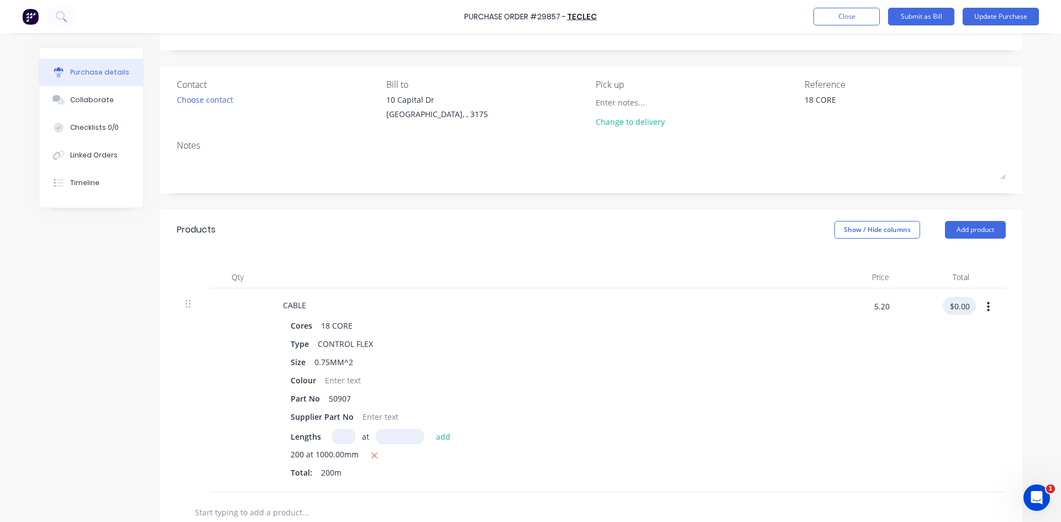
type input "$1,040.00"
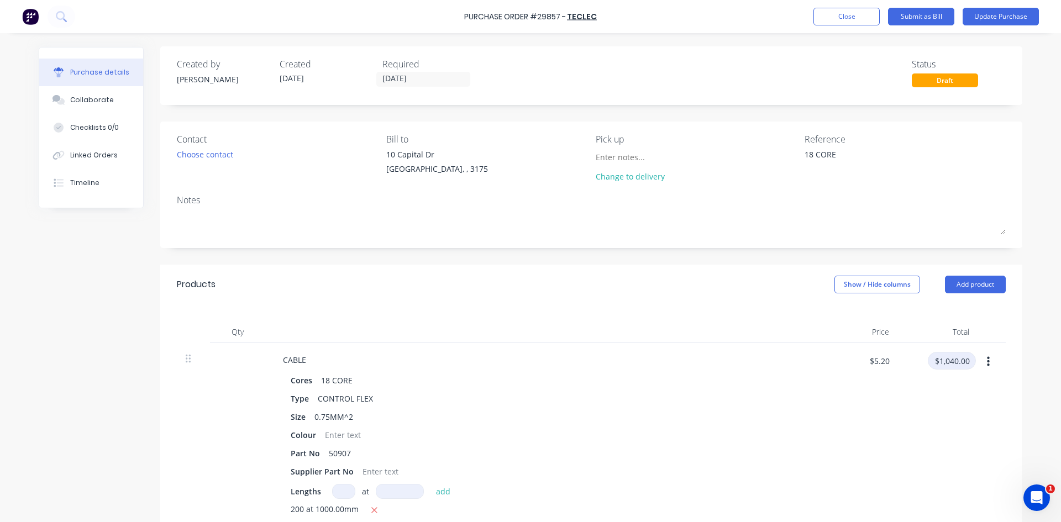
scroll to position [0, 0]
click at [982, 13] on button "Update Purchase" at bounding box center [1001, 17] width 76 height 18
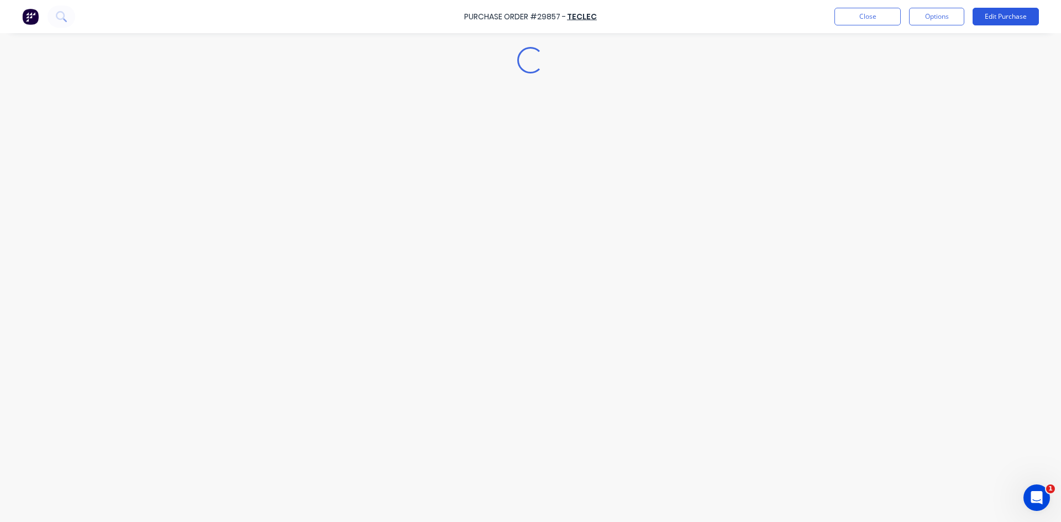
type textarea "x"
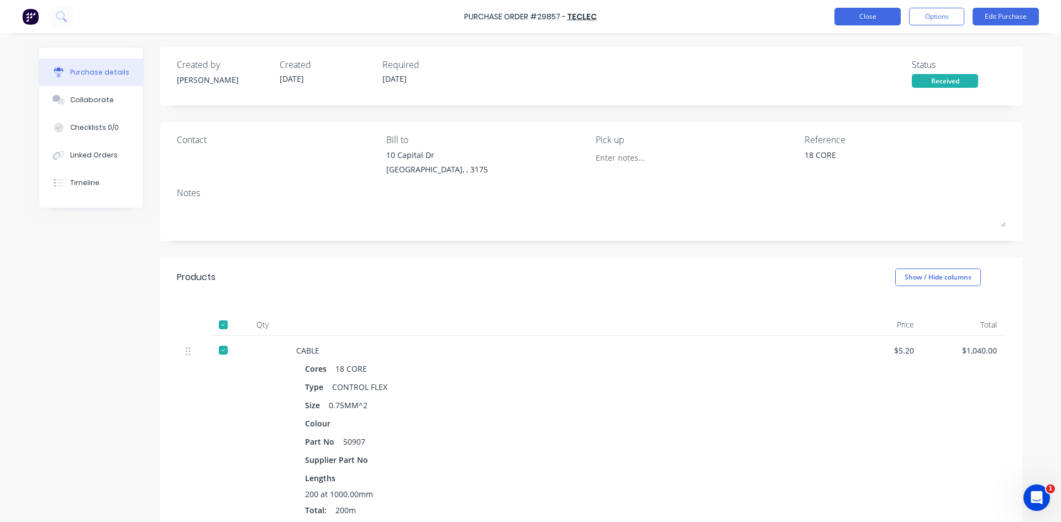
drag, startPoint x: 872, startPoint y: 15, endPoint x: 877, endPoint y: 12, distance: 5.9
click at [877, 12] on button "Close" at bounding box center [868, 17] width 66 height 18
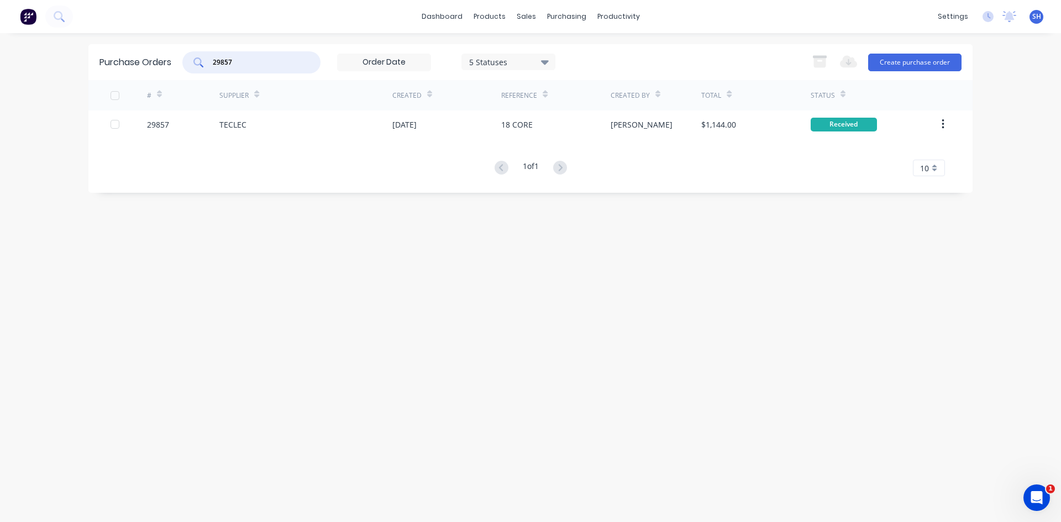
click at [252, 63] on input "29857" at bounding box center [258, 62] width 92 height 11
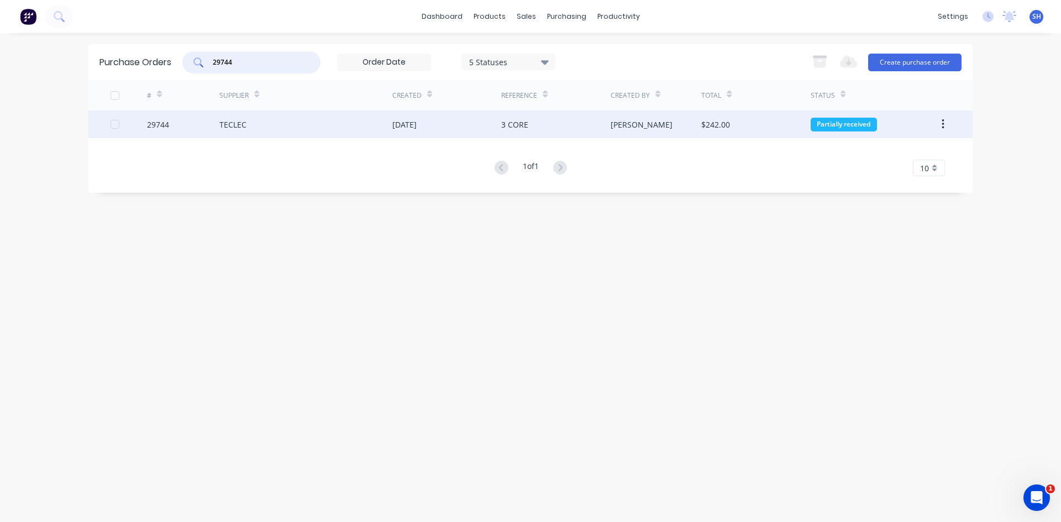
type input "29744"
click at [268, 125] on div "TECLEC" at bounding box center [305, 125] width 173 height 28
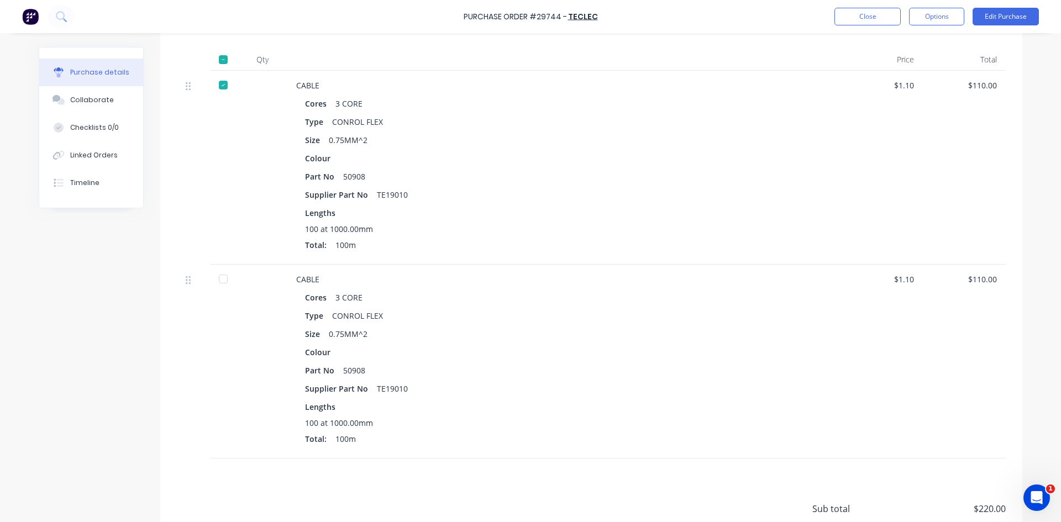
scroll to position [276, 0]
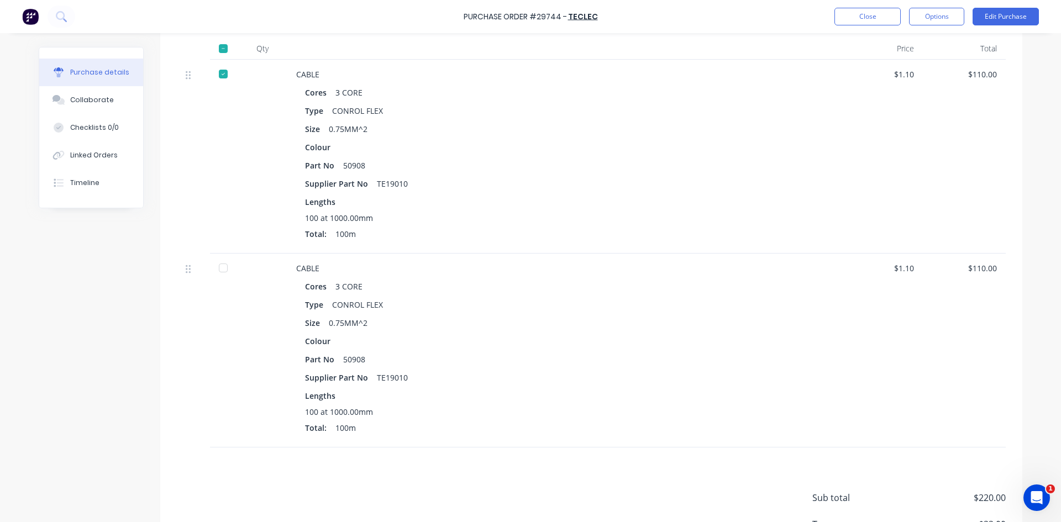
click at [220, 269] on div at bounding box center [223, 268] width 22 height 22
type textarea "x"
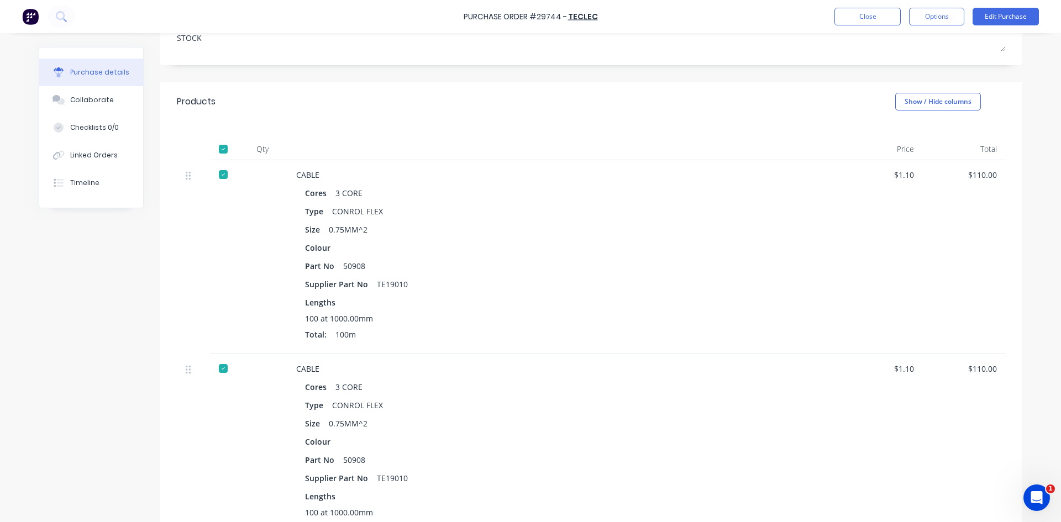
scroll to position [0, 0]
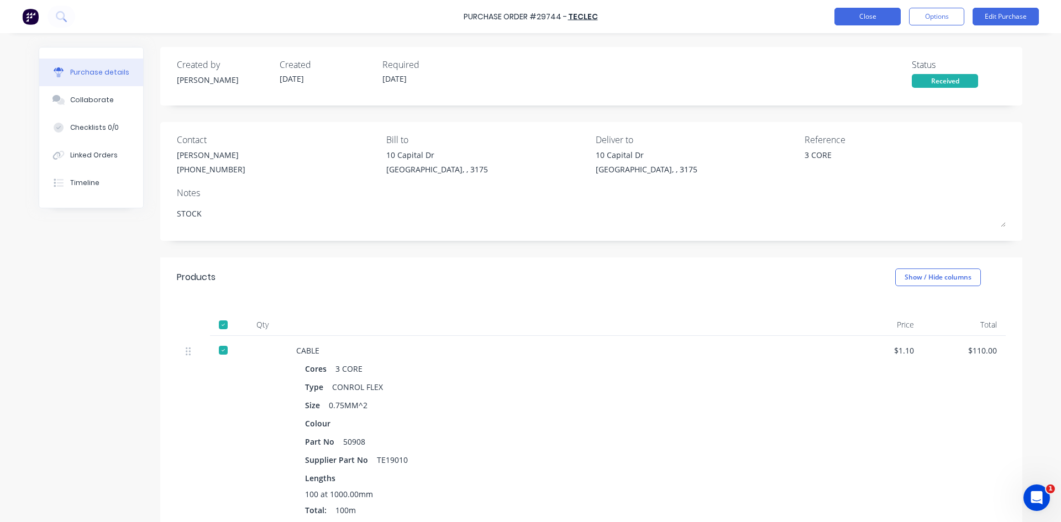
click at [851, 13] on button "Close" at bounding box center [868, 17] width 66 height 18
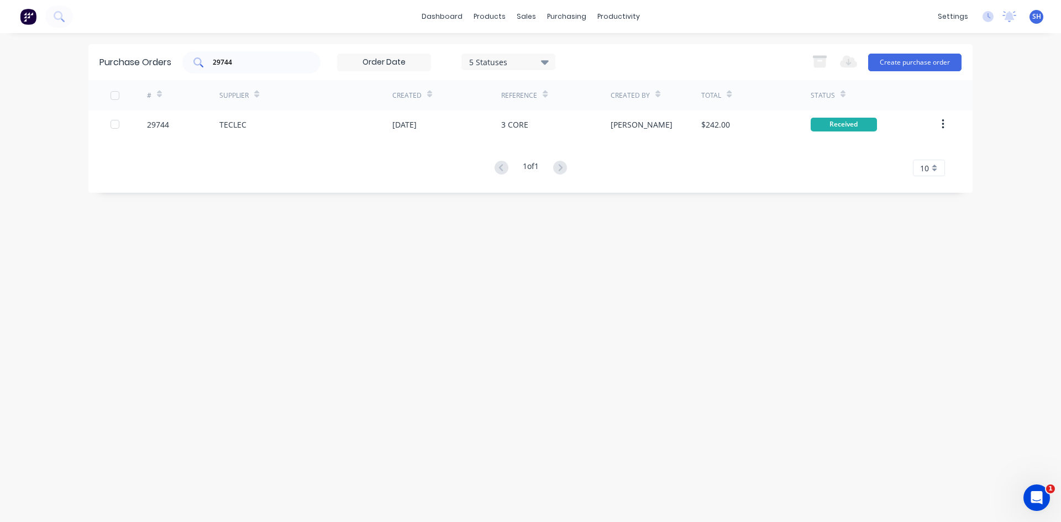
click at [245, 64] on input "29744" at bounding box center [258, 62] width 92 height 11
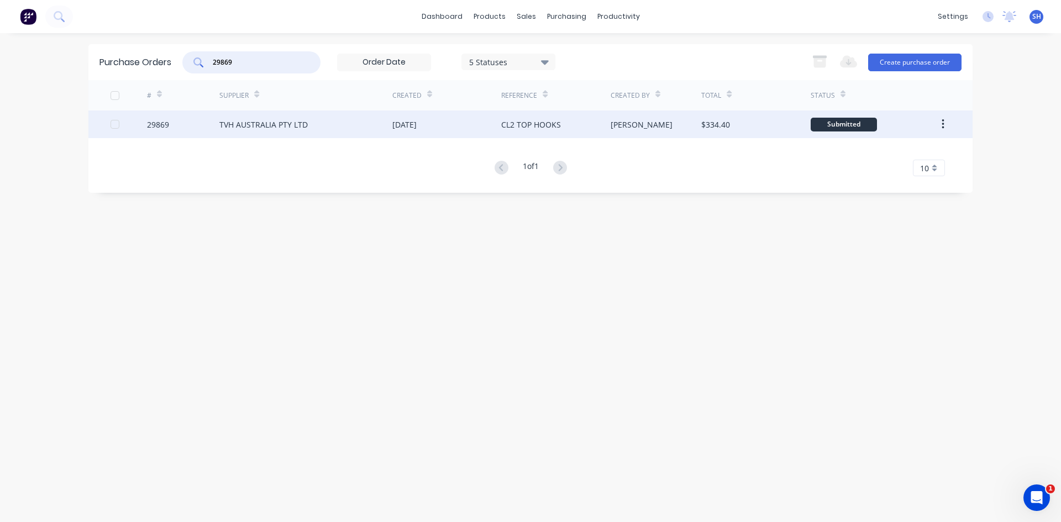
type input "29869"
click at [255, 123] on div "TVH AUSTRALIA PTY LTD" at bounding box center [263, 125] width 88 height 12
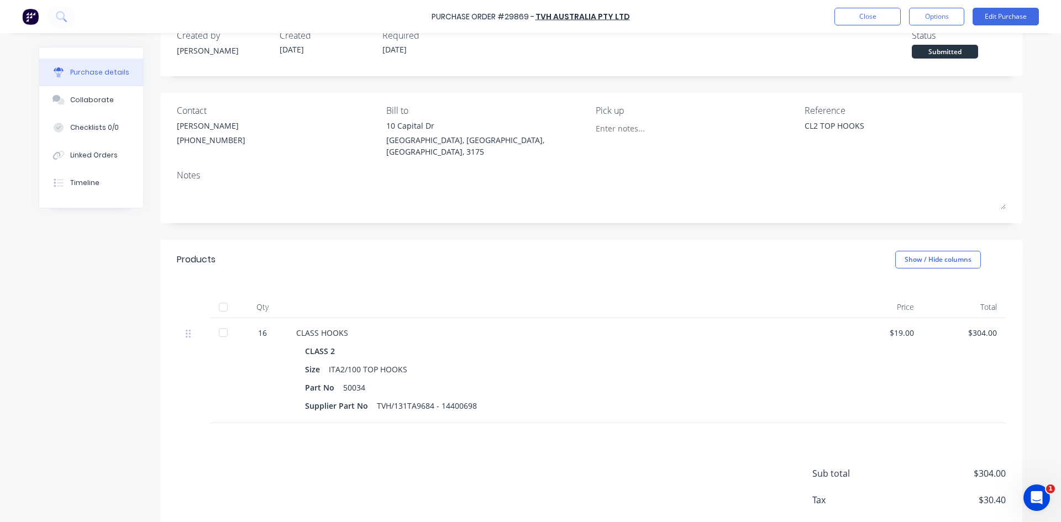
scroll to position [76, 0]
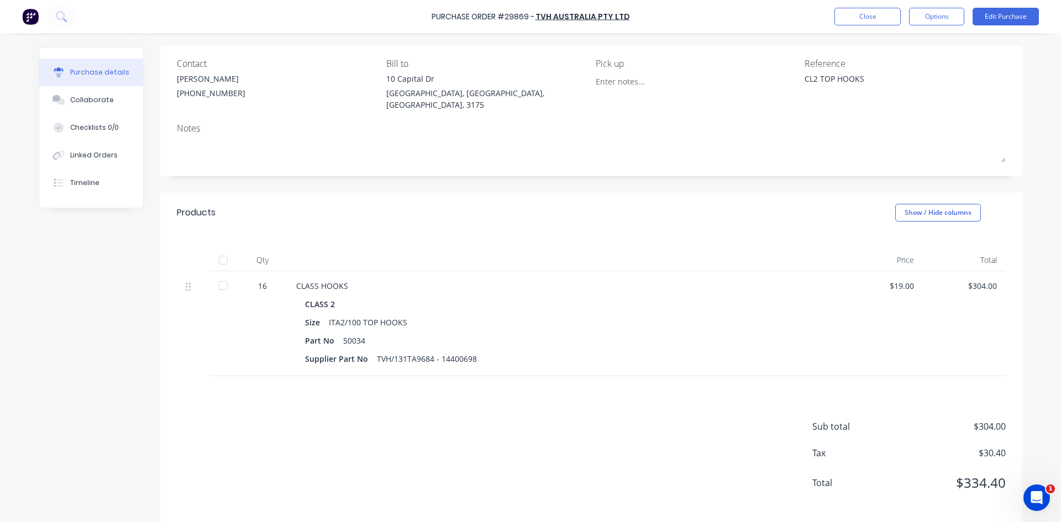
click at [216, 275] on div at bounding box center [223, 286] width 22 height 22
type textarea "x"
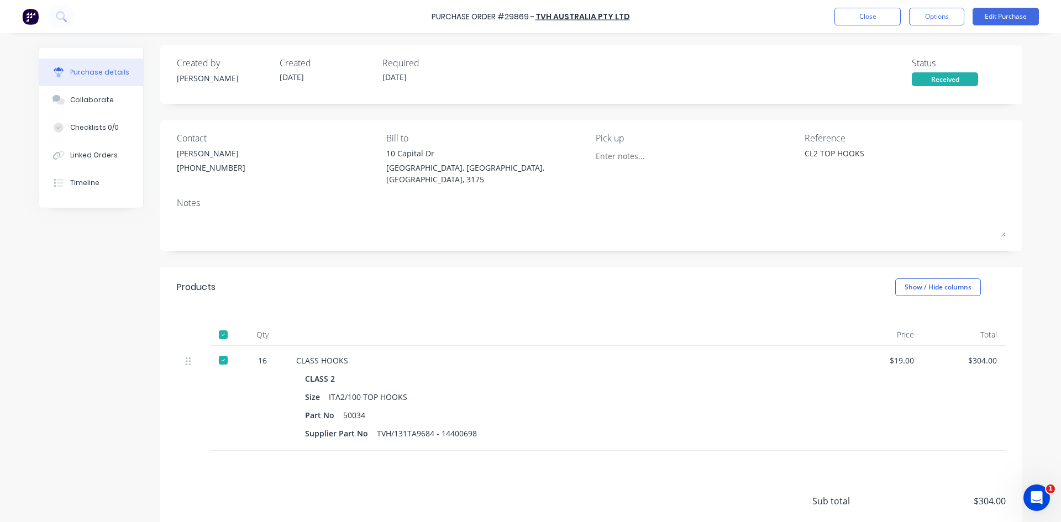
scroll to position [0, 0]
click at [853, 18] on button "Close" at bounding box center [868, 17] width 66 height 18
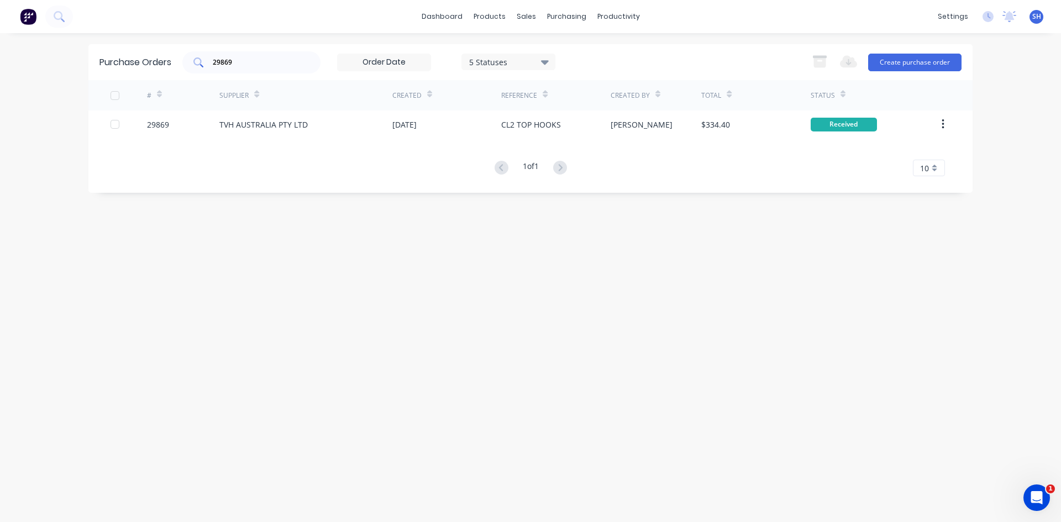
click at [234, 62] on input "29869" at bounding box center [258, 62] width 92 height 11
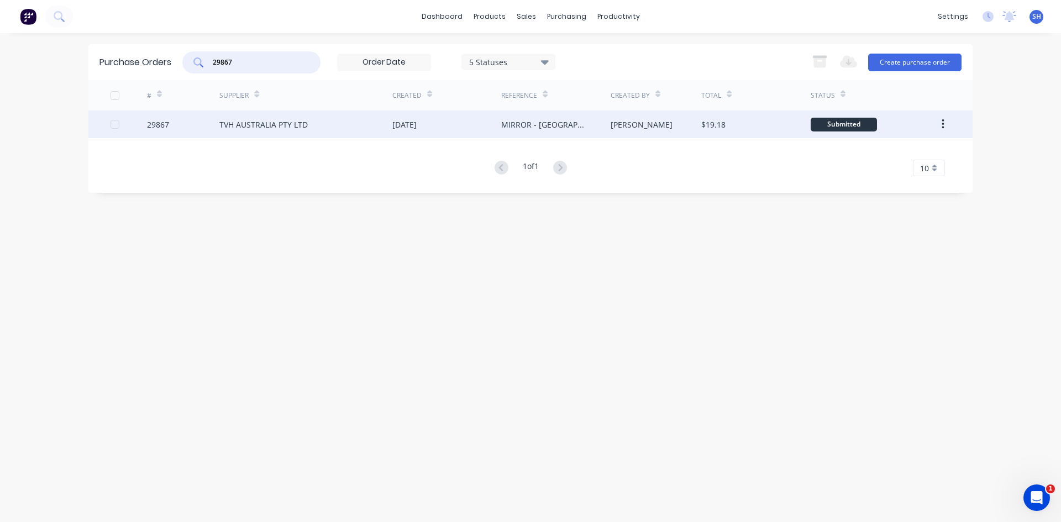
type input "29867"
click at [242, 124] on div "TVH AUSTRALIA PTY LTD" at bounding box center [263, 125] width 88 height 12
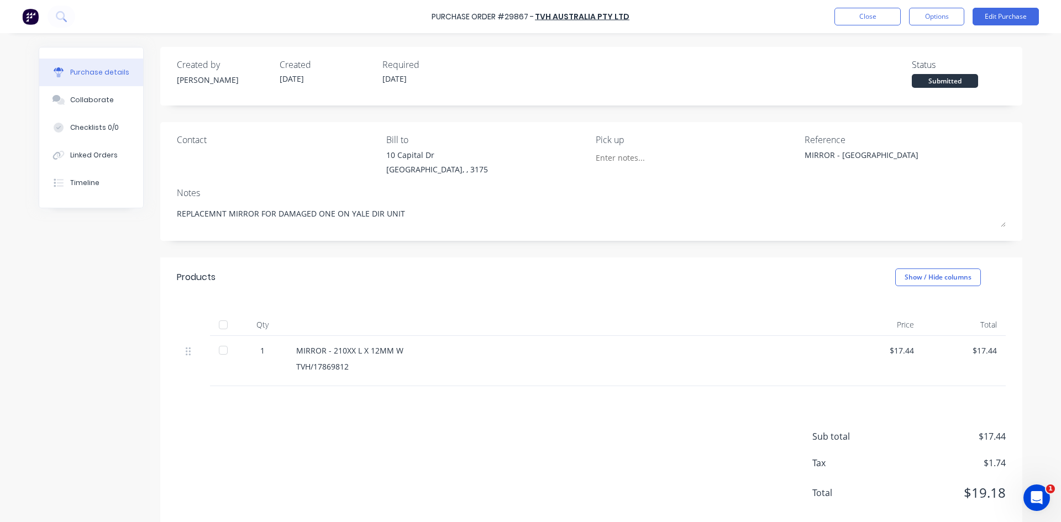
click at [221, 350] on div at bounding box center [223, 350] width 22 height 22
type textarea "x"
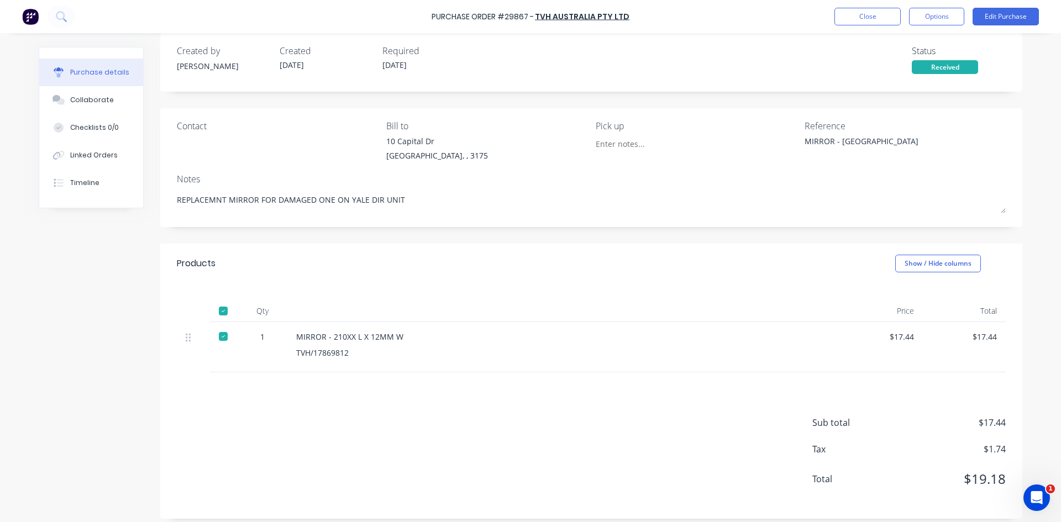
scroll to position [22, 0]
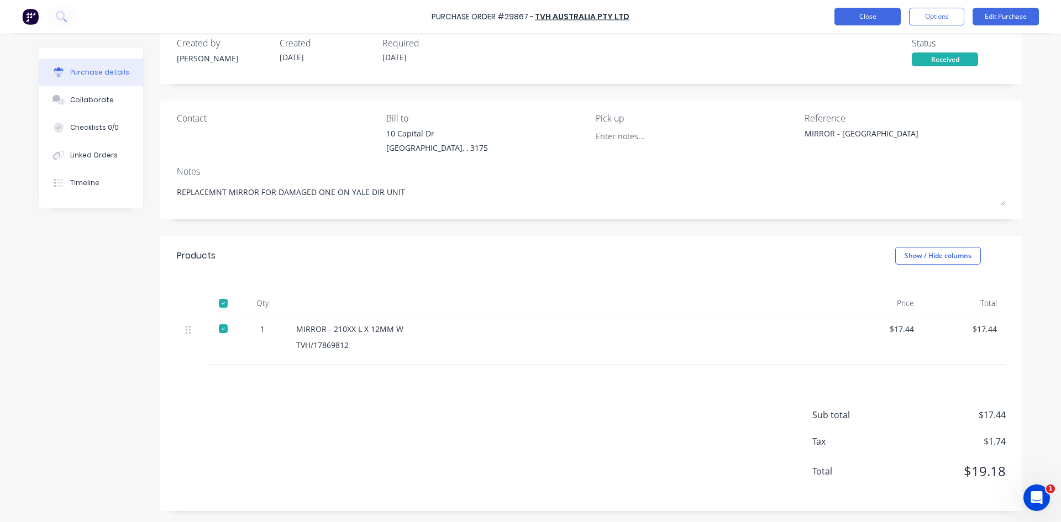
click at [852, 13] on button "Close" at bounding box center [868, 17] width 66 height 18
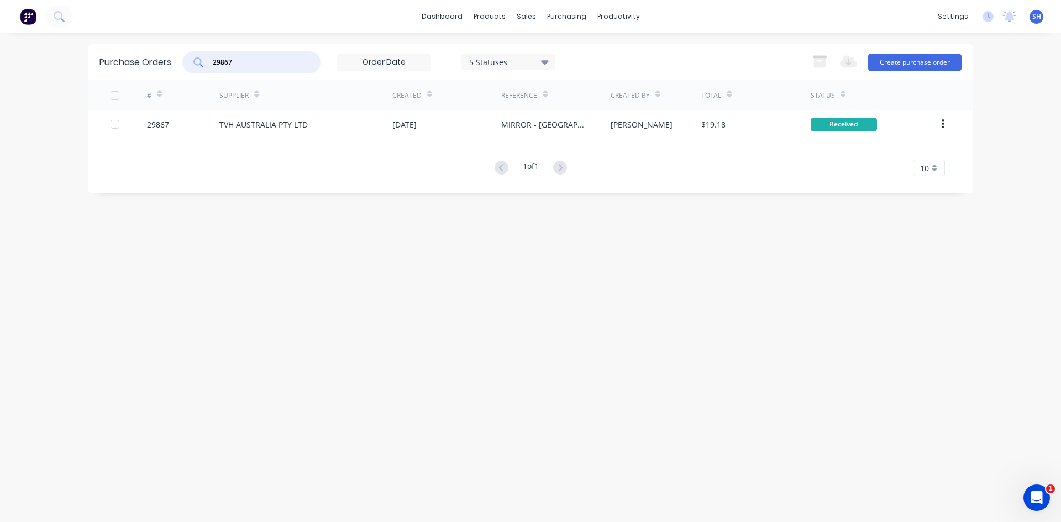
click at [240, 60] on input "29867" at bounding box center [258, 62] width 92 height 11
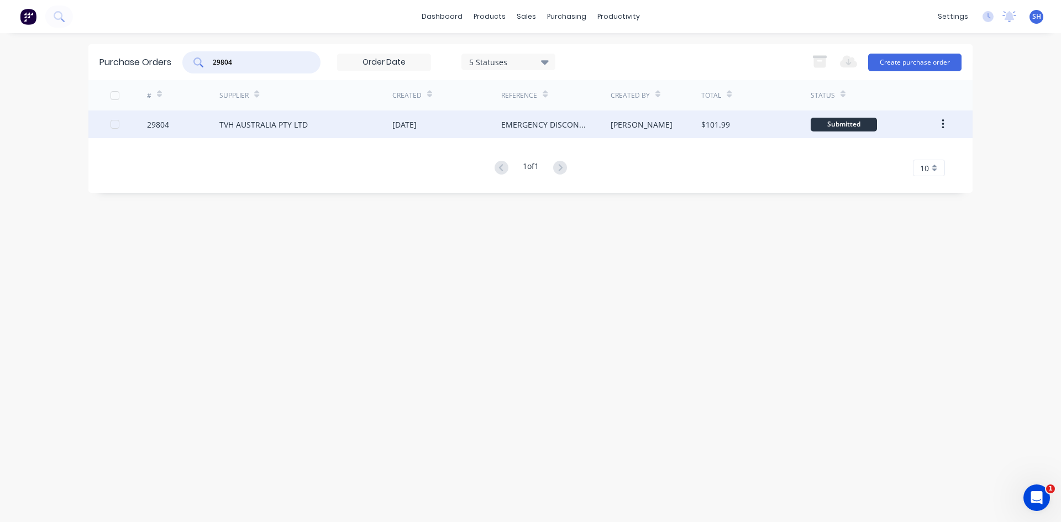
type input "29804"
click at [247, 124] on div "TVH AUSTRALIA PTY LTD" at bounding box center [263, 125] width 88 height 12
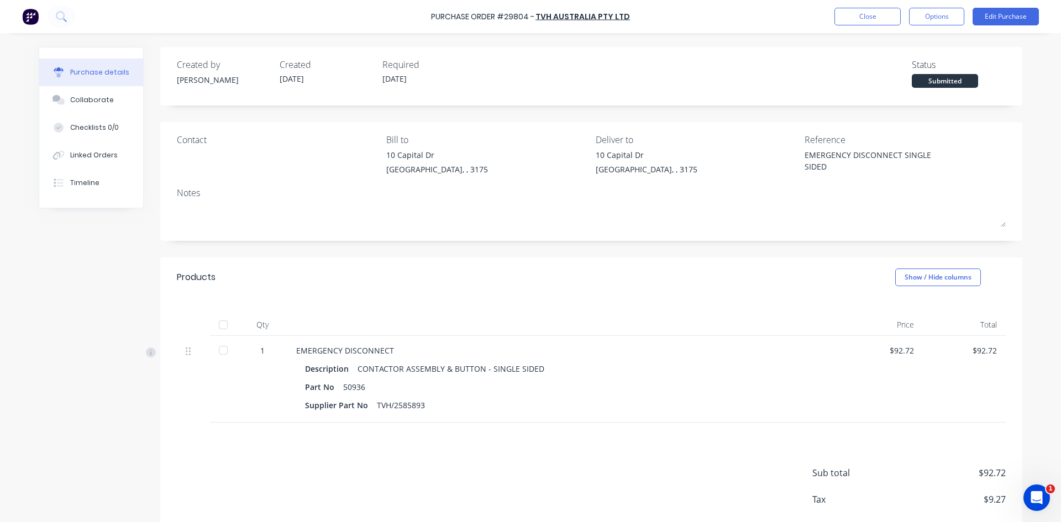
click at [219, 347] on div at bounding box center [223, 350] width 22 height 22
click at [1000, 16] on button "Edit Purchase" at bounding box center [1006, 17] width 66 height 18
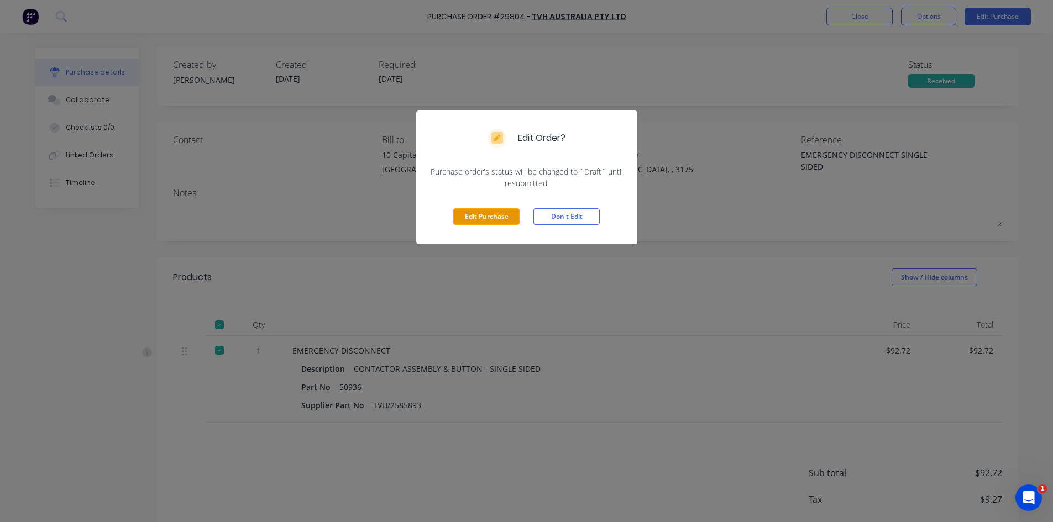
click at [480, 211] on button "Edit Purchase" at bounding box center [486, 216] width 66 height 17
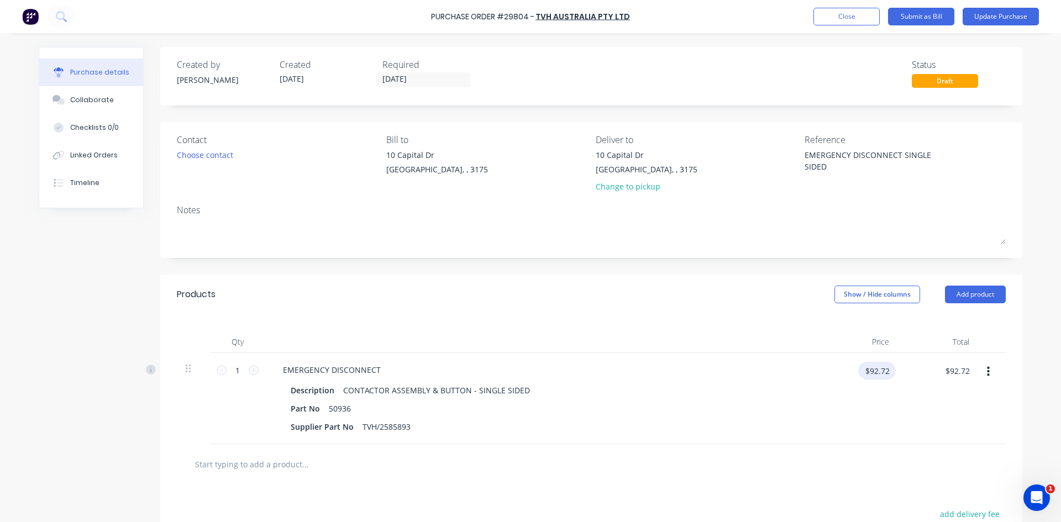
type textarea "x"
click at [862, 374] on input "$92.72" at bounding box center [878, 371] width 38 height 18
type input "110.20"
type textarea "x"
type input "$110.20"
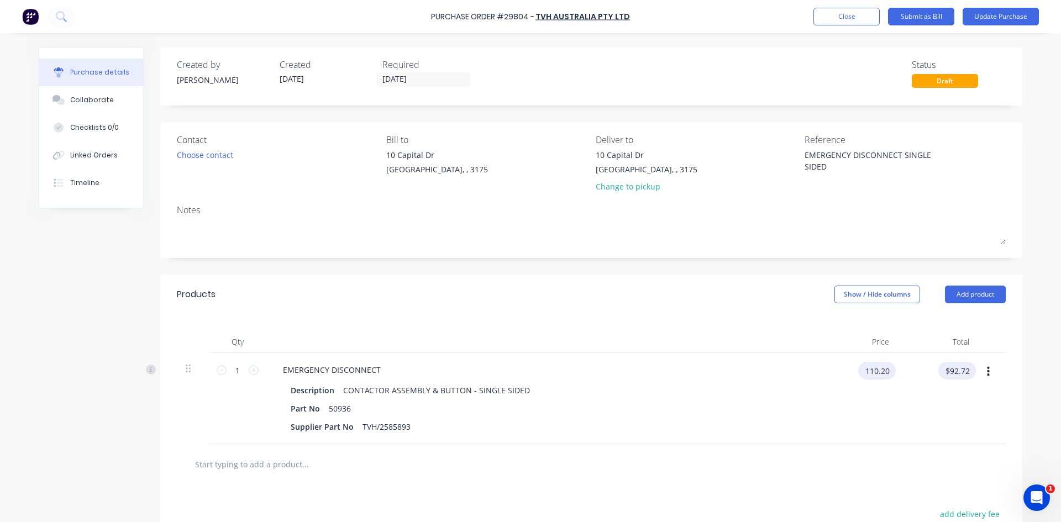
type input "$110.20"
click at [991, 14] on button "Update Purchase" at bounding box center [1001, 17] width 76 height 18
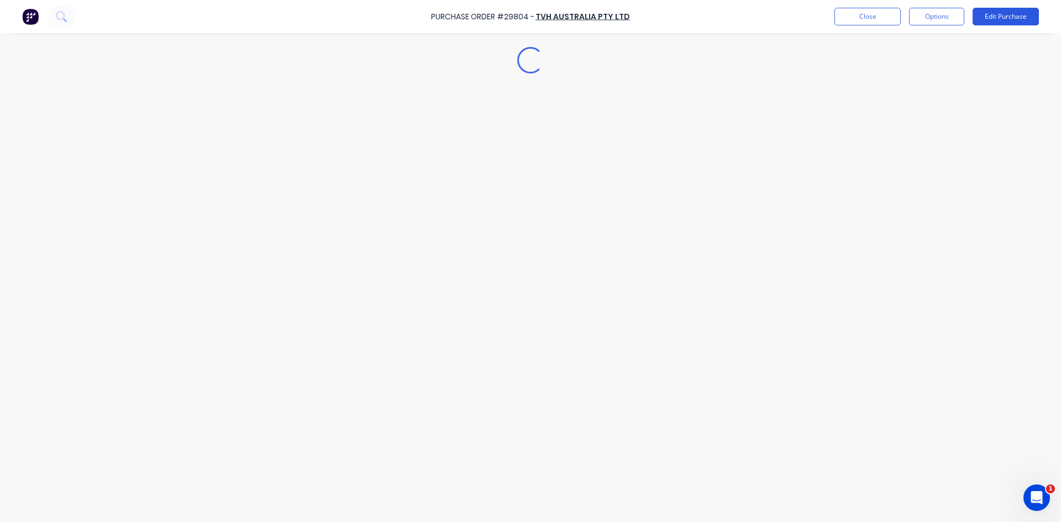
type textarea "x"
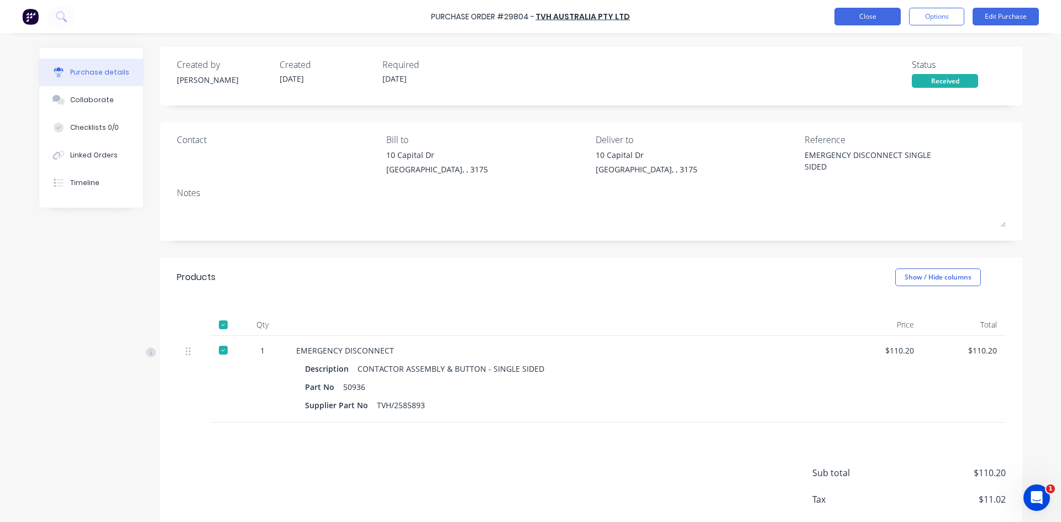
click at [864, 14] on button "Close" at bounding box center [868, 17] width 66 height 18
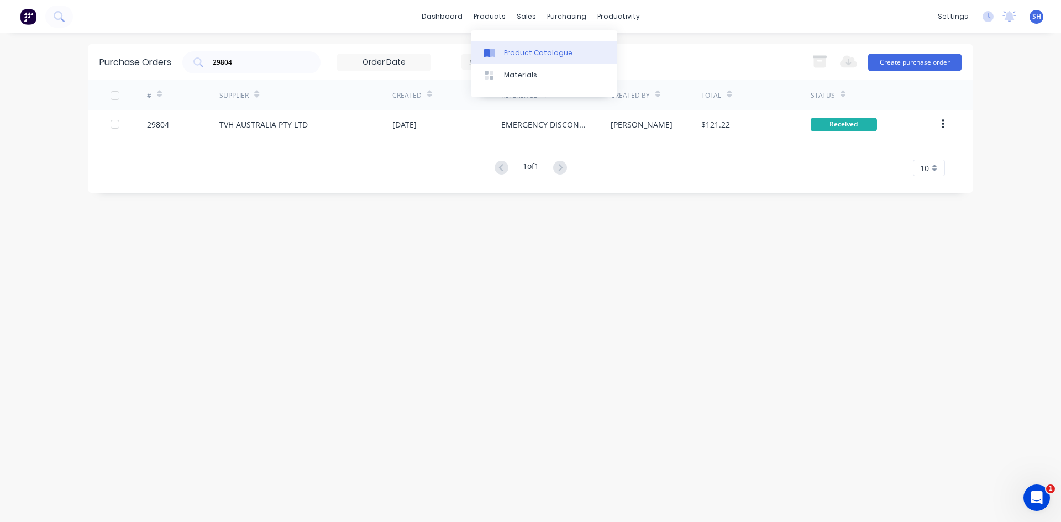
click at [517, 52] on div "Product Catalogue" at bounding box center [538, 53] width 69 height 10
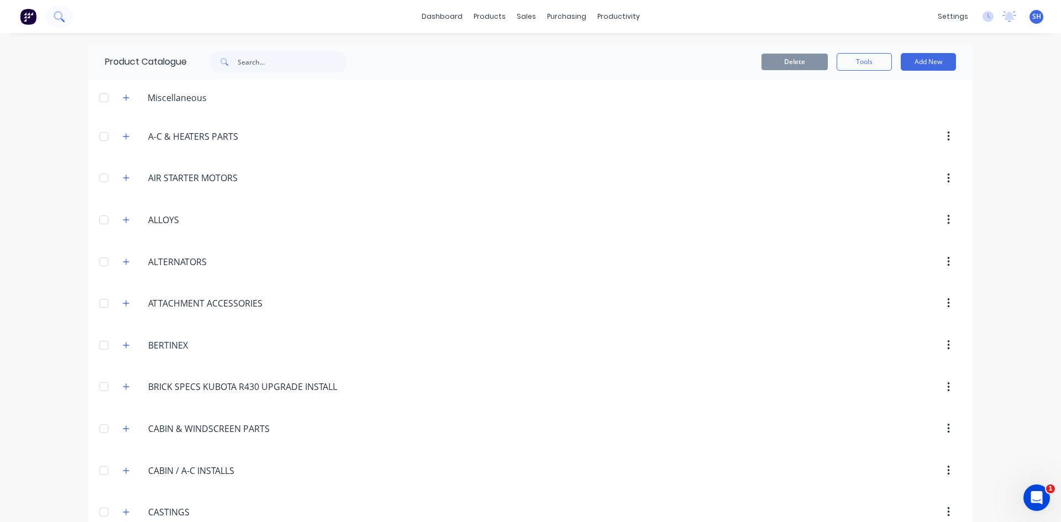
click at [67, 18] on button at bounding box center [59, 17] width 28 height 22
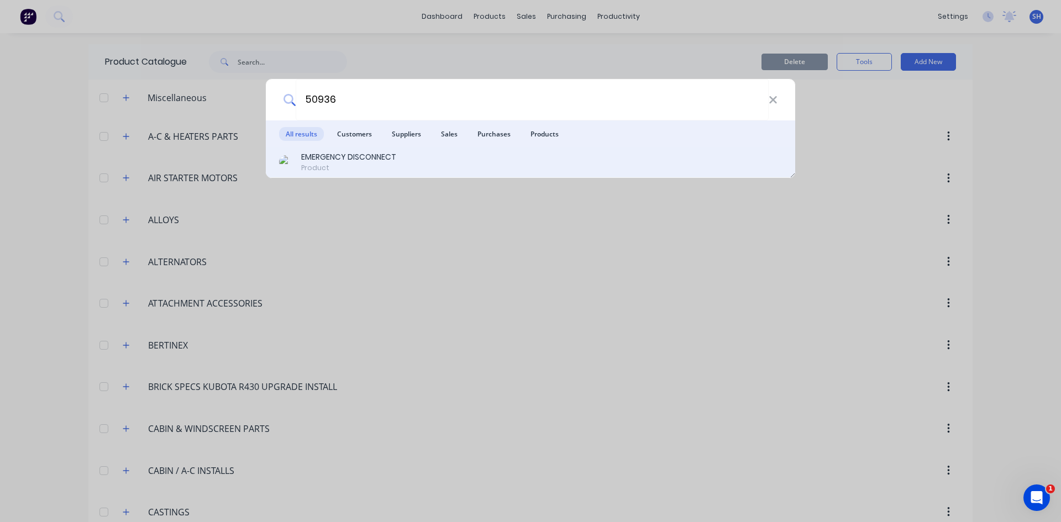
type input "50936"
click at [378, 159] on div "EMERGENCY DISCONNECT" at bounding box center [348, 157] width 95 height 12
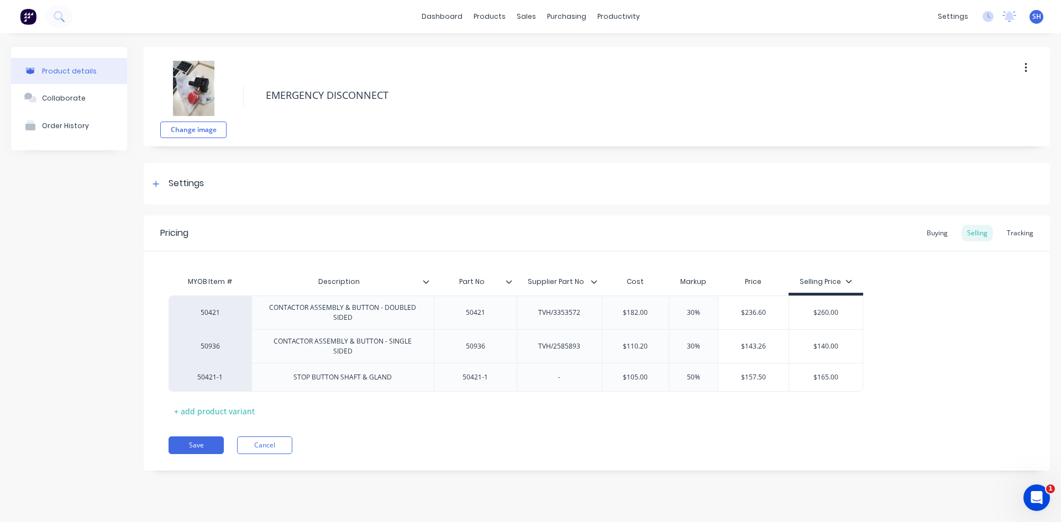
type textarea "x"
click at [945, 237] on div "Buying" at bounding box center [938, 233] width 32 height 17
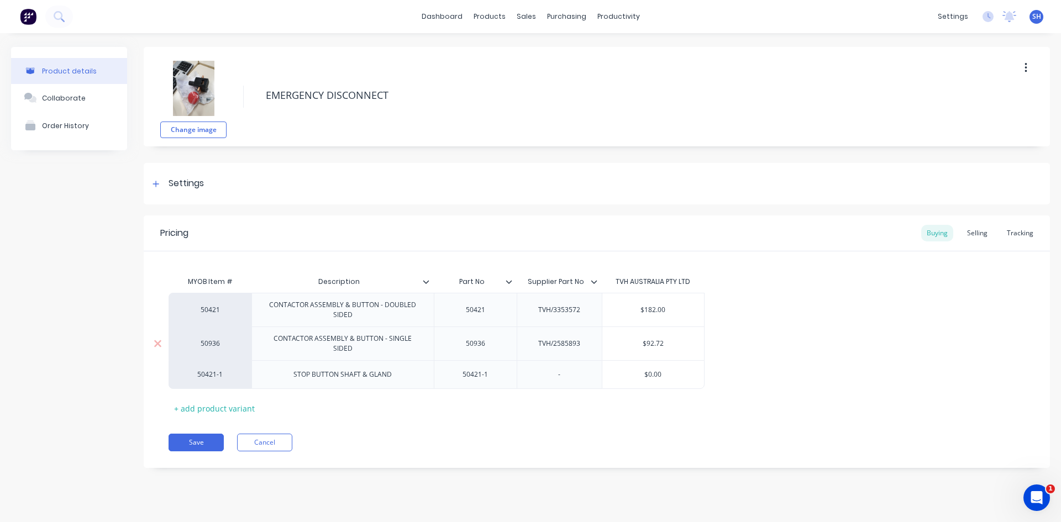
drag, startPoint x: 667, startPoint y: 343, endPoint x: 619, endPoint y: 343, distance: 48.1
click at [619, 343] on input "$92.72" at bounding box center [654, 344] width 102 height 10
type input "1"
type textarea "x"
type input "11"
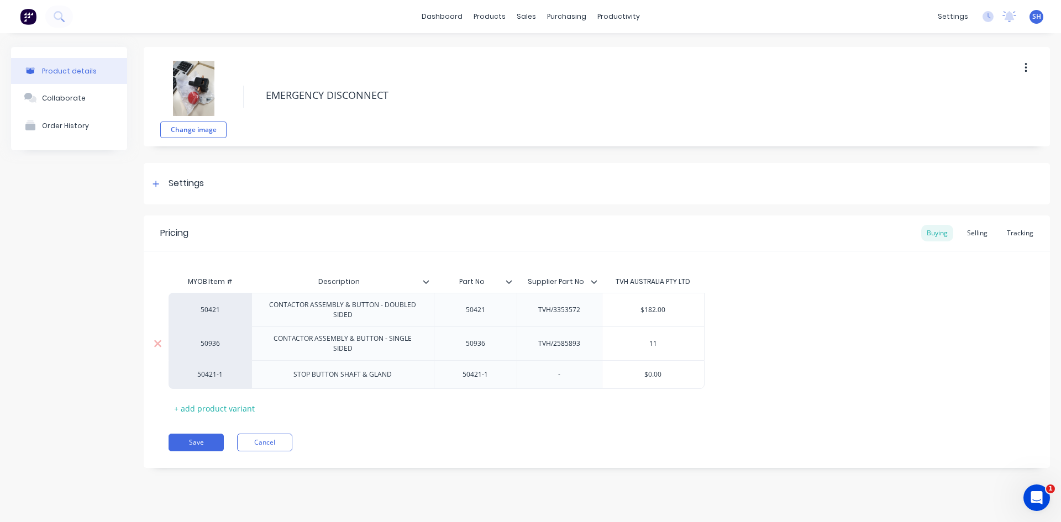
type textarea "x"
type input "110"
type textarea "x"
type input "110."
type textarea "x"
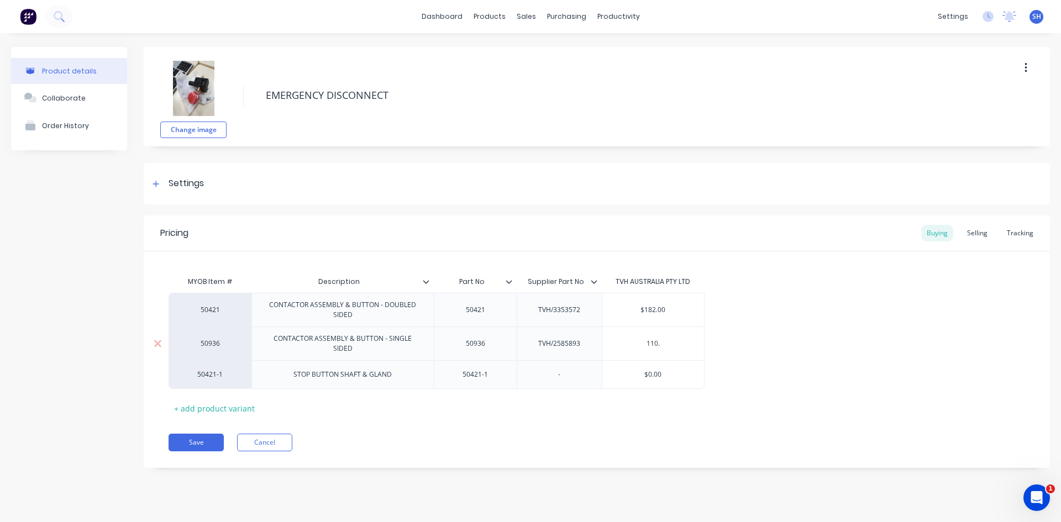
type input "110.2"
type textarea "x"
type input "110.20"
click at [198, 438] on button "Save" at bounding box center [196, 443] width 55 height 18
type textarea "x"
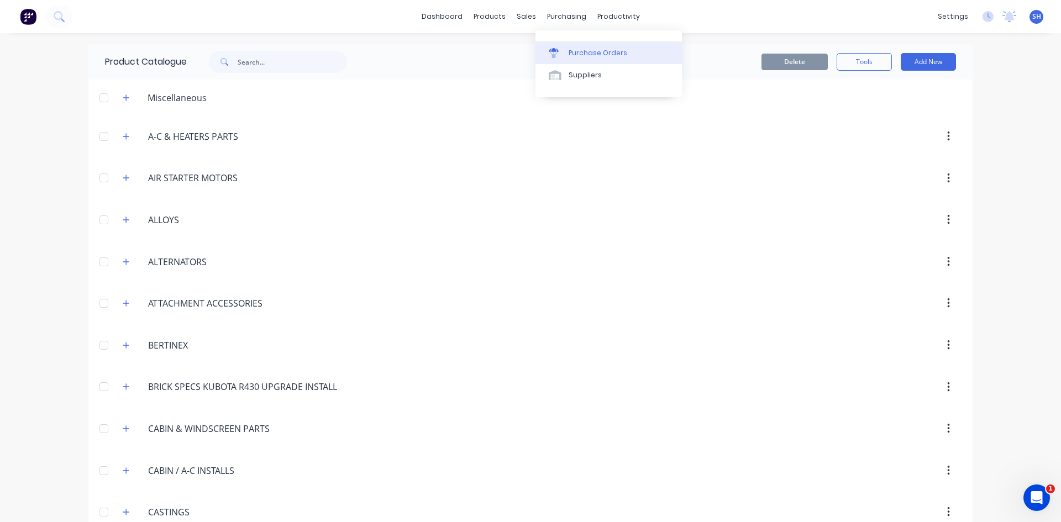
click at [579, 51] on div "Purchase Orders" at bounding box center [598, 53] width 59 height 10
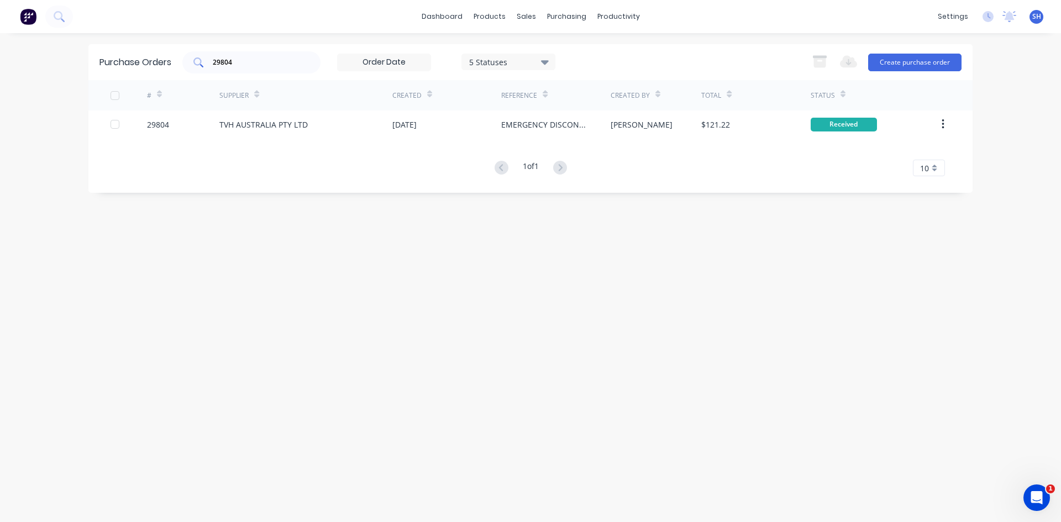
click at [258, 64] on input "29804" at bounding box center [258, 62] width 92 height 11
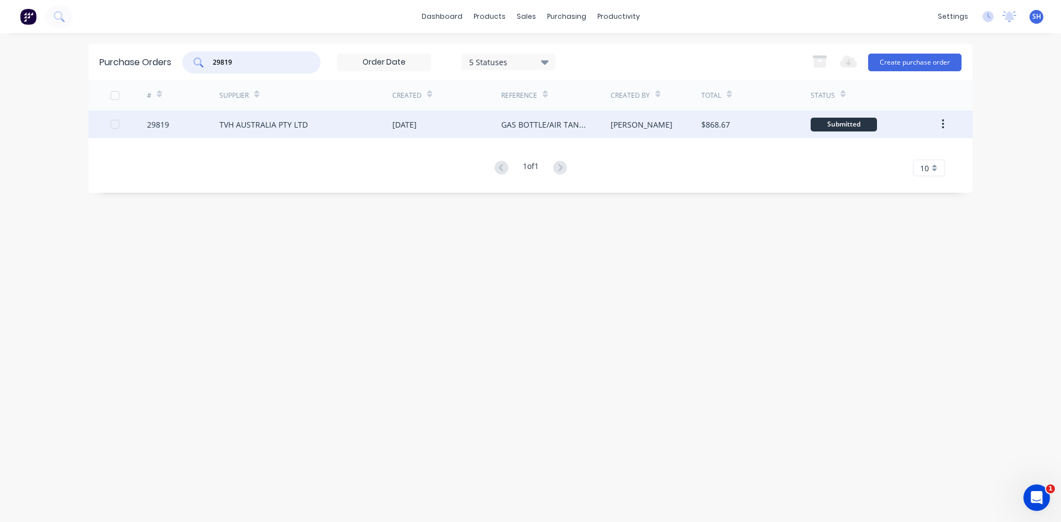
type input "29819"
click at [286, 122] on div "TVH AUSTRALIA PTY LTD" at bounding box center [263, 125] width 88 height 12
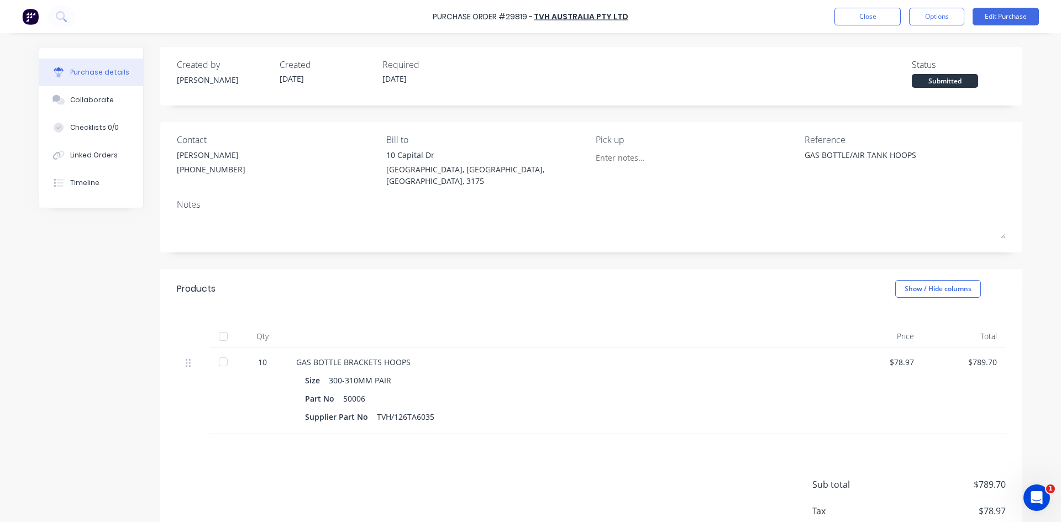
click at [218, 351] on div at bounding box center [223, 362] width 22 height 22
type textarea "x"
click at [855, 14] on button "Close" at bounding box center [868, 17] width 66 height 18
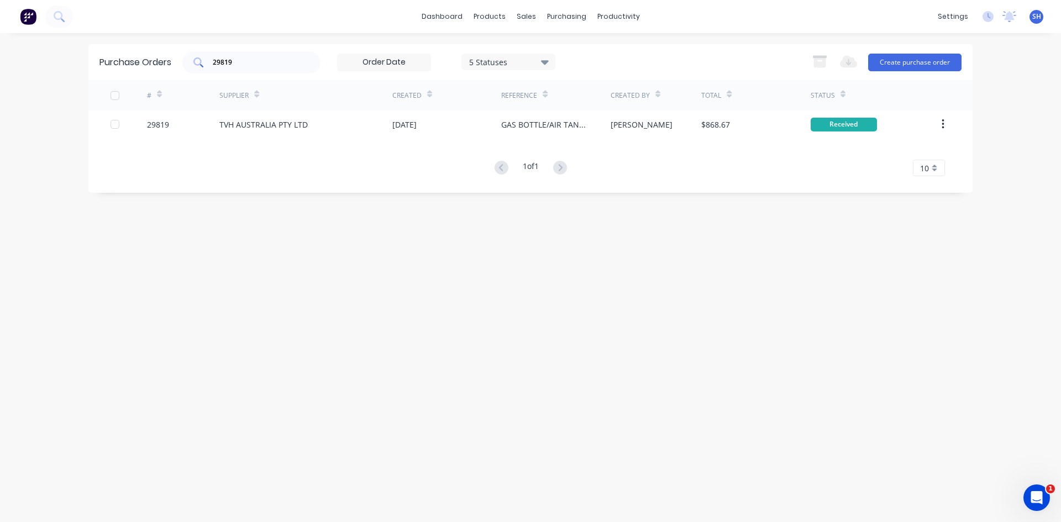
click at [244, 63] on input "29819" at bounding box center [258, 62] width 92 height 11
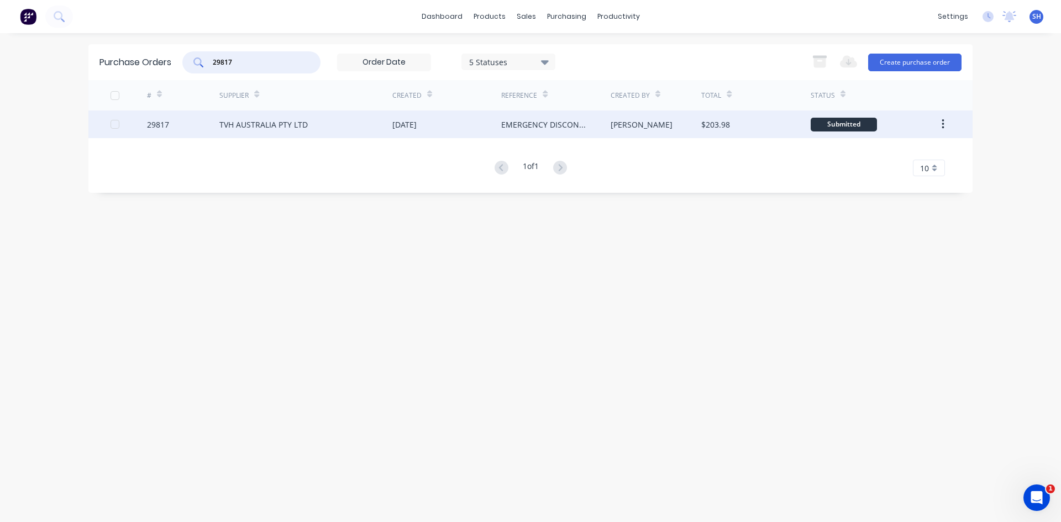
type input "29817"
click at [269, 121] on div "TVH AUSTRALIA PTY LTD" at bounding box center [263, 125] width 88 height 12
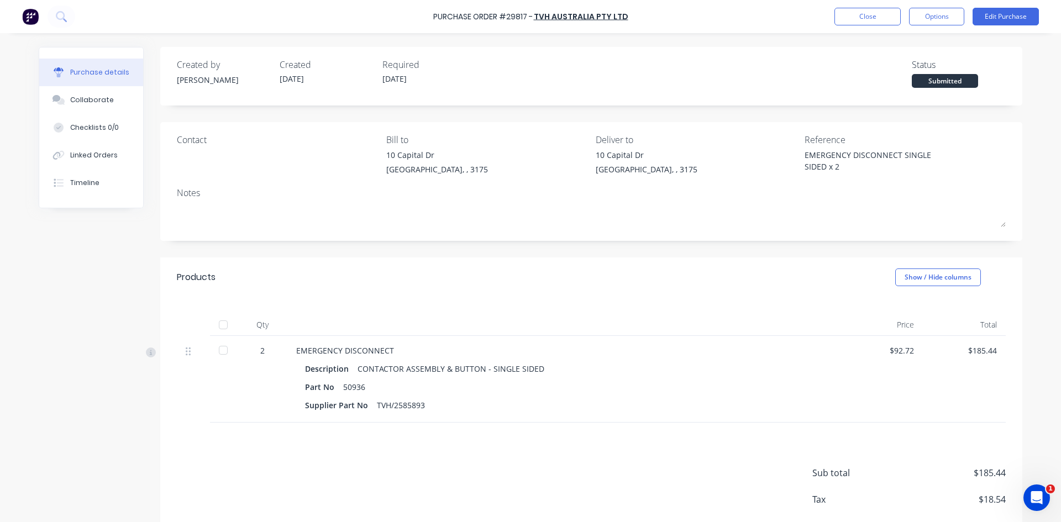
click at [219, 352] on div at bounding box center [223, 350] width 22 height 22
click at [989, 14] on button "Edit Purchase" at bounding box center [1006, 17] width 66 height 18
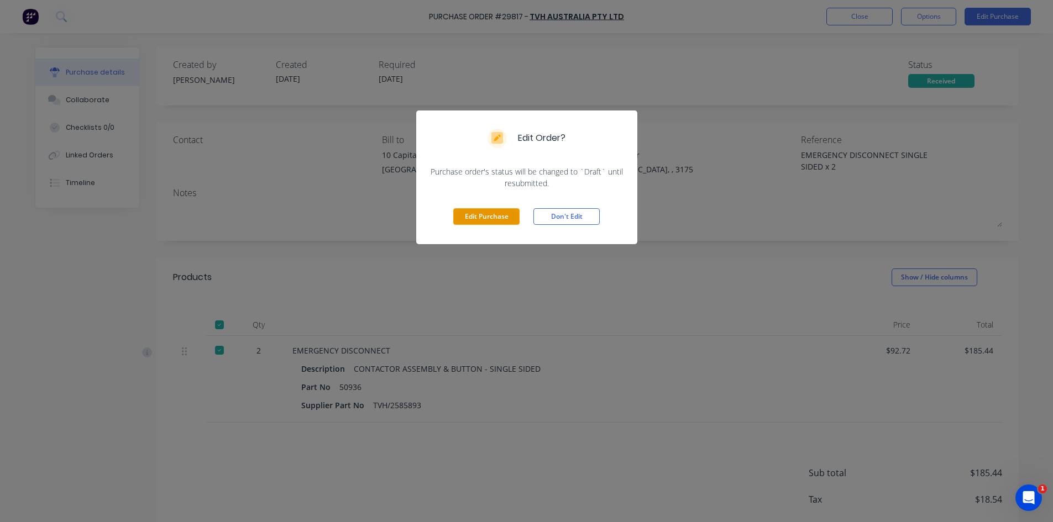
click at [495, 213] on button "Edit Purchase" at bounding box center [486, 216] width 66 height 17
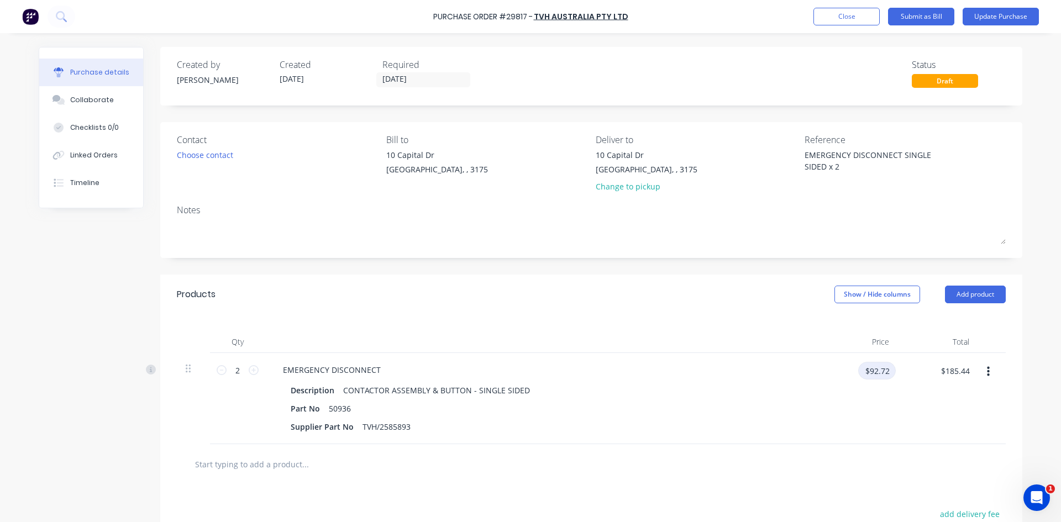
type textarea "x"
click at [871, 368] on input "$92.72" at bounding box center [878, 371] width 38 height 18
type input "110.20"
type textarea "x"
type input "$110.20"
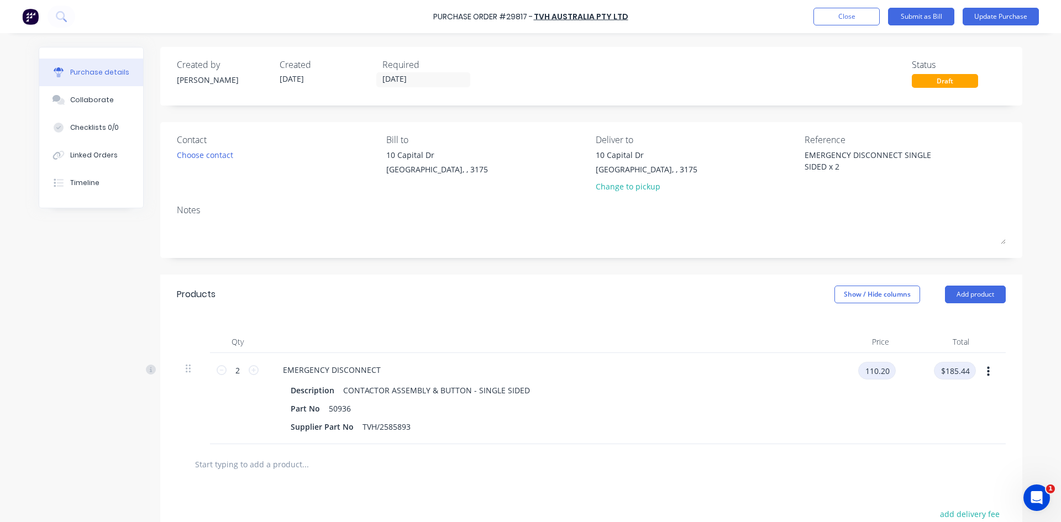
type input "$220.40"
click at [980, 15] on button "Update Purchase" at bounding box center [1001, 17] width 76 height 18
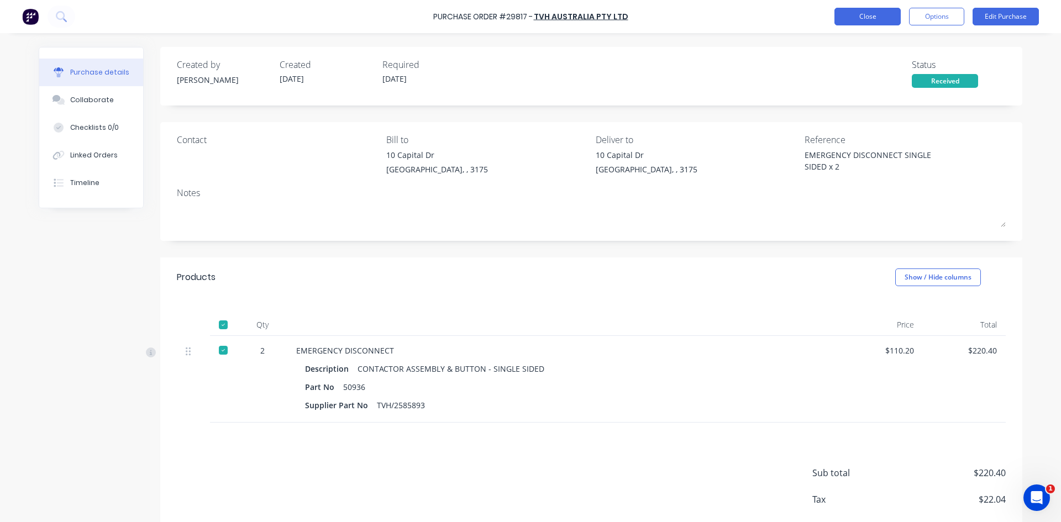
click at [872, 16] on button "Close" at bounding box center [868, 17] width 66 height 18
